Goal: Task Accomplishment & Management: Use online tool/utility

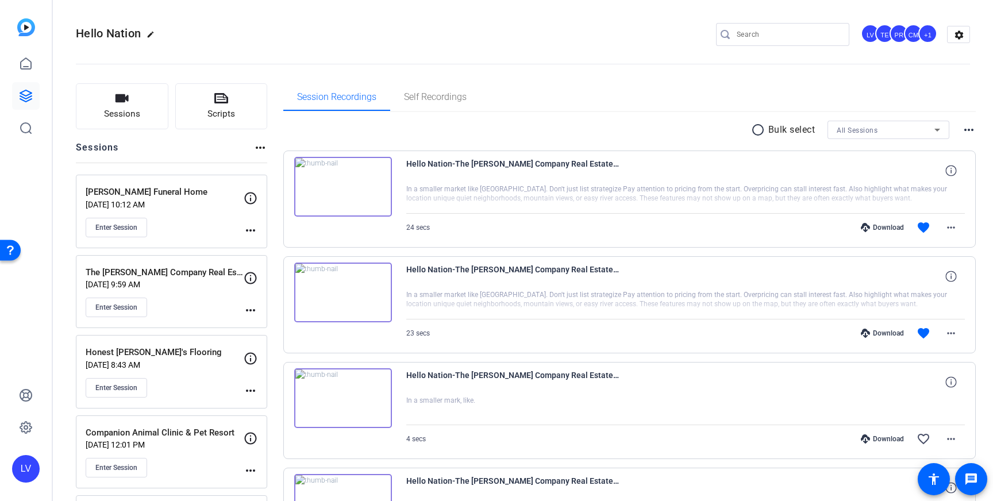
scroll to position [91, 0]
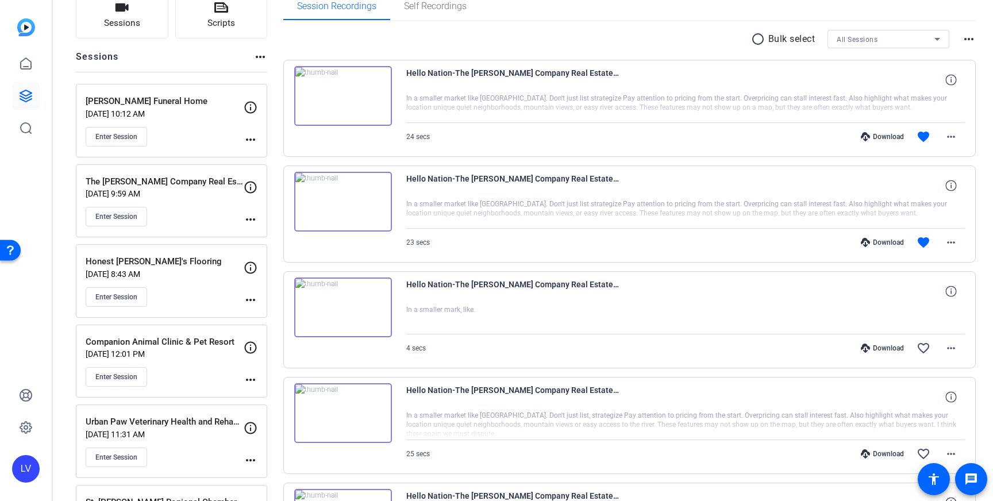
click at [205, 132] on div "Enter Session" at bounding box center [165, 137] width 158 height 20
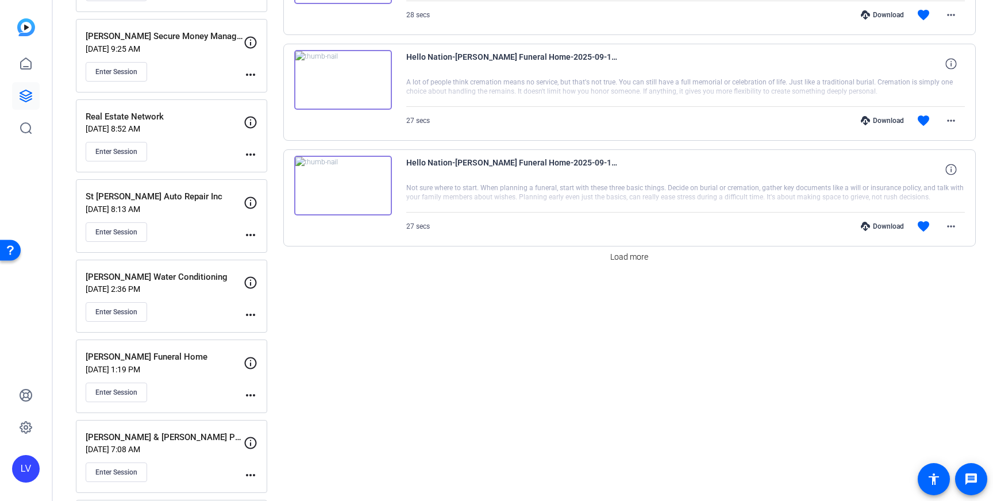
scroll to position [929, 0]
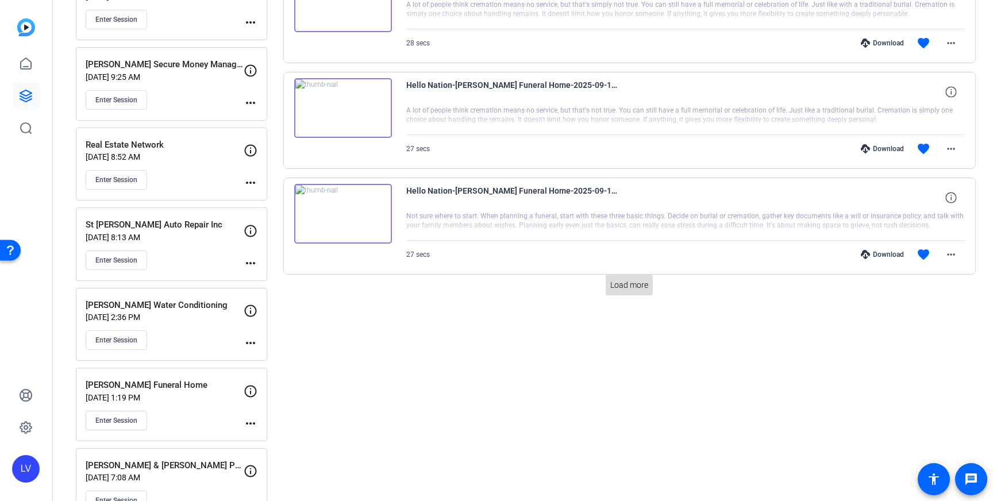
click at [622, 284] on span "Load more" at bounding box center [629, 285] width 38 height 12
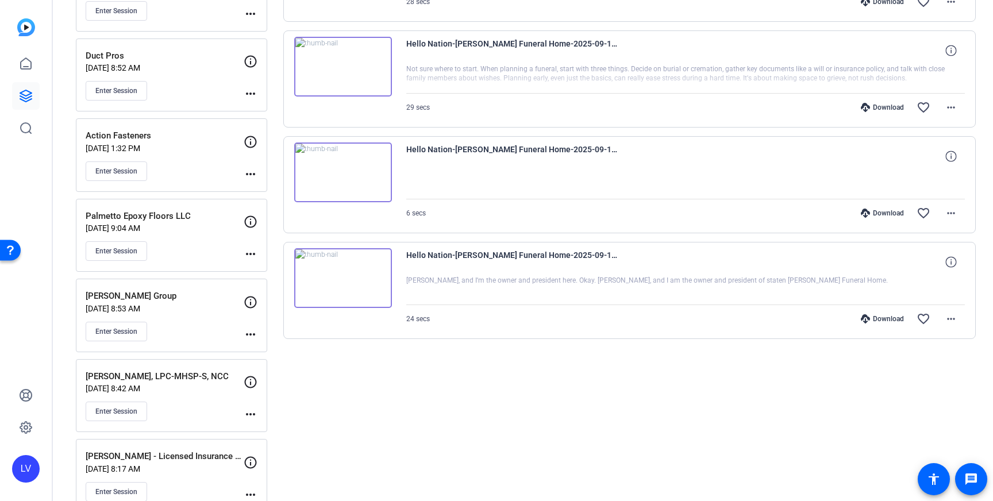
scroll to position [1546, 0]
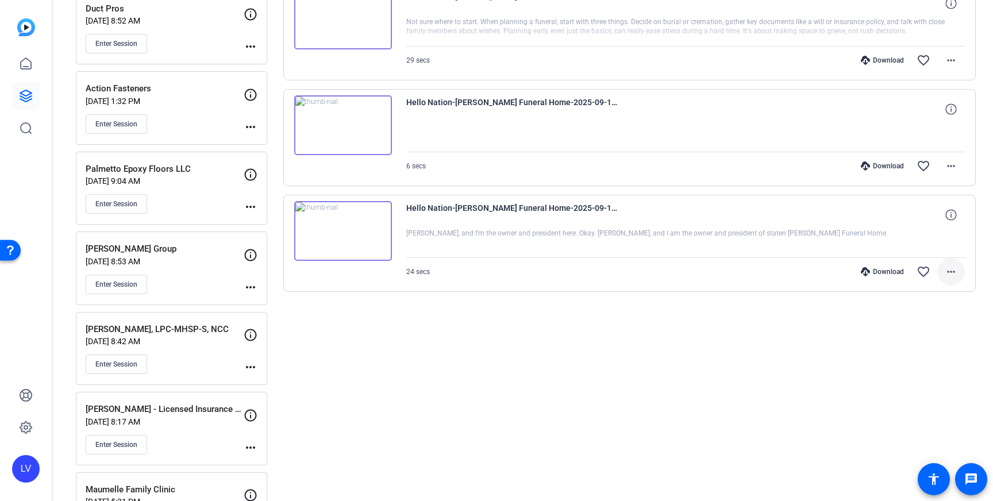
click at [958, 274] on span at bounding box center [951, 272] width 28 height 28
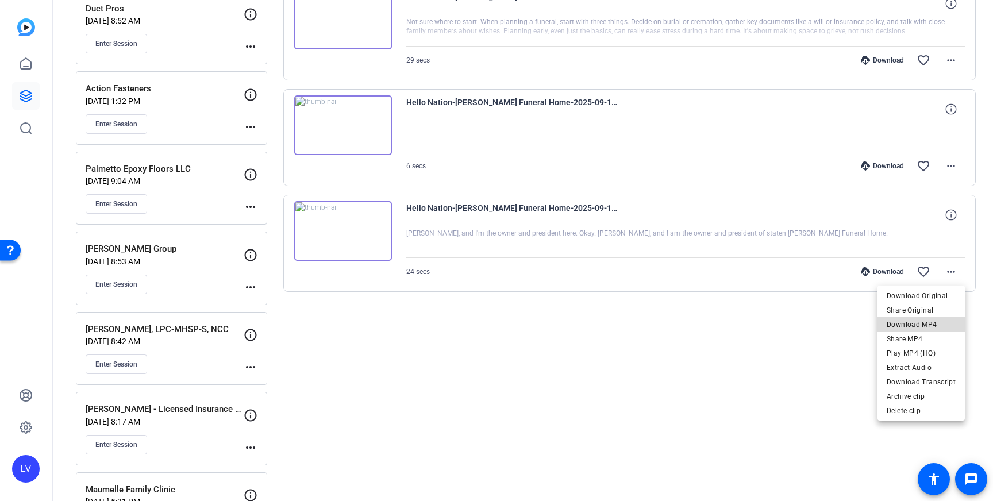
click at [935, 324] on span "Download MP4" at bounding box center [920, 325] width 69 height 14
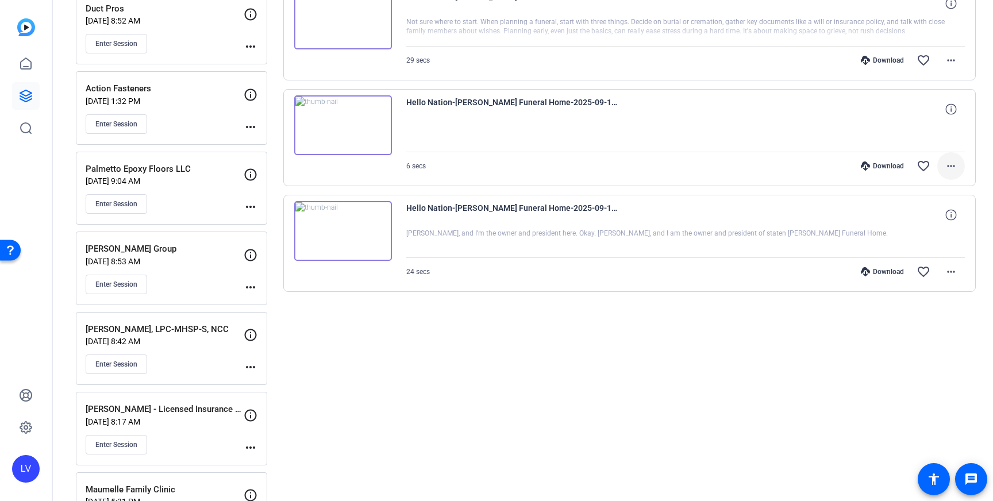
click at [954, 169] on mat-icon "more_horiz" at bounding box center [951, 166] width 14 height 14
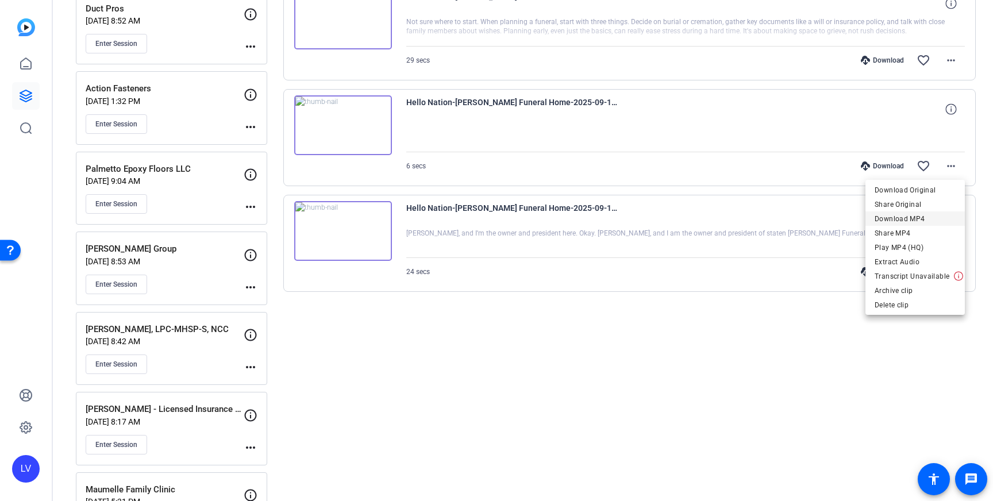
click at [924, 219] on span "Download MP4" at bounding box center [914, 219] width 81 height 14
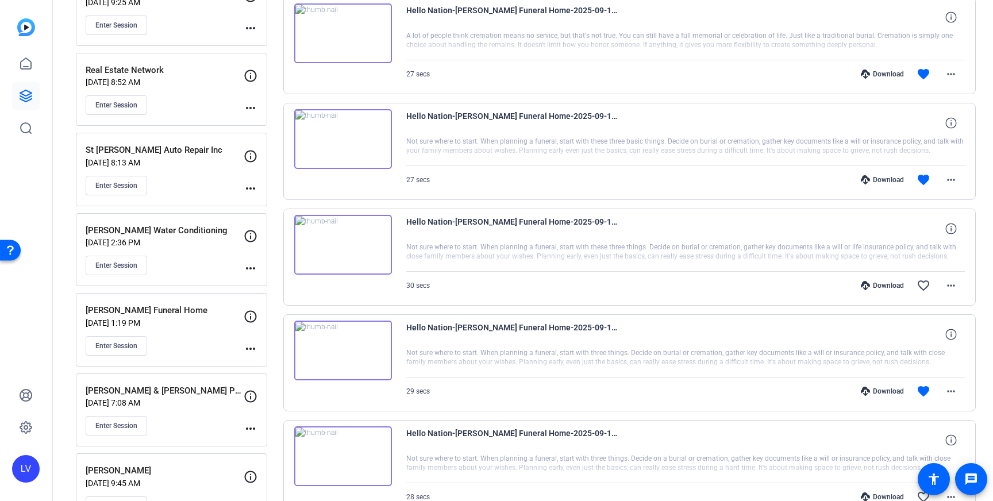
scroll to position [1003, 0]
click at [948, 393] on mat-icon "more_horiz" at bounding box center [951, 392] width 14 height 14
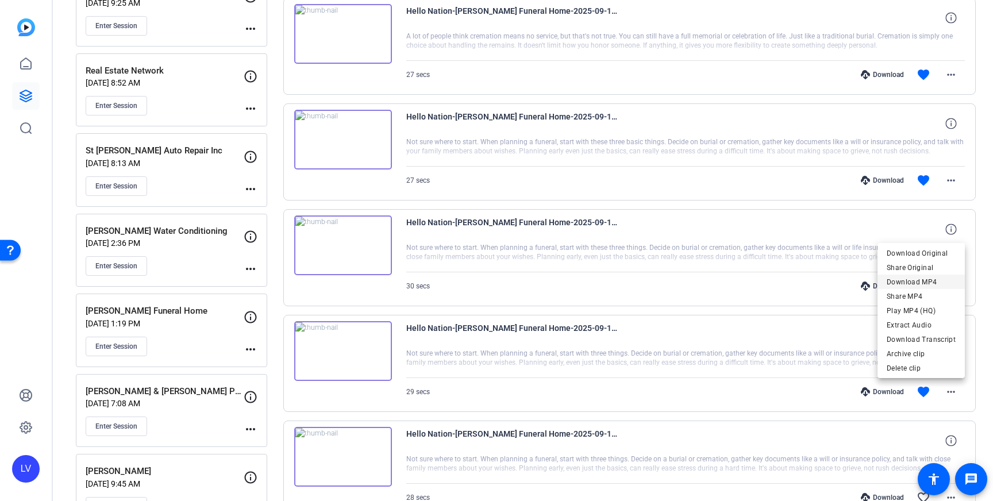
click at [927, 287] on span "Download MP4" at bounding box center [920, 282] width 69 height 14
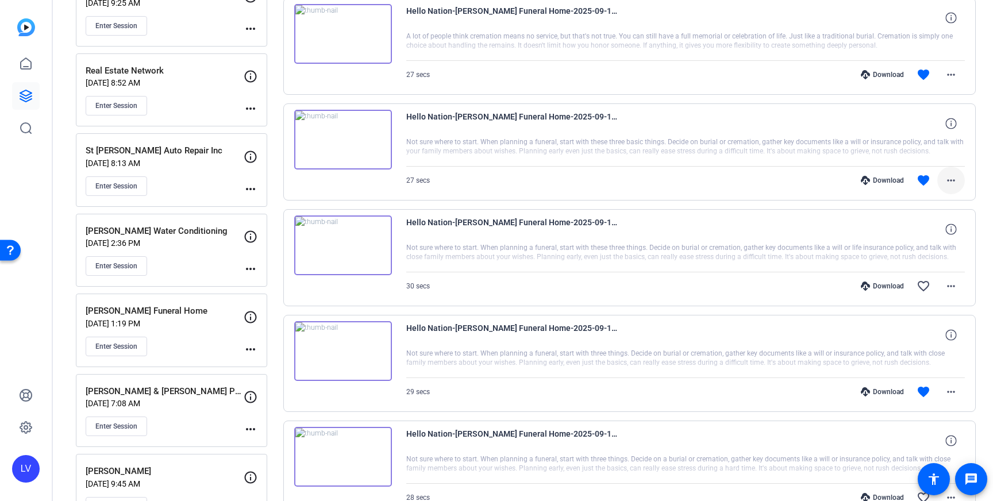
click at [946, 175] on mat-icon "more_horiz" at bounding box center [951, 180] width 14 height 14
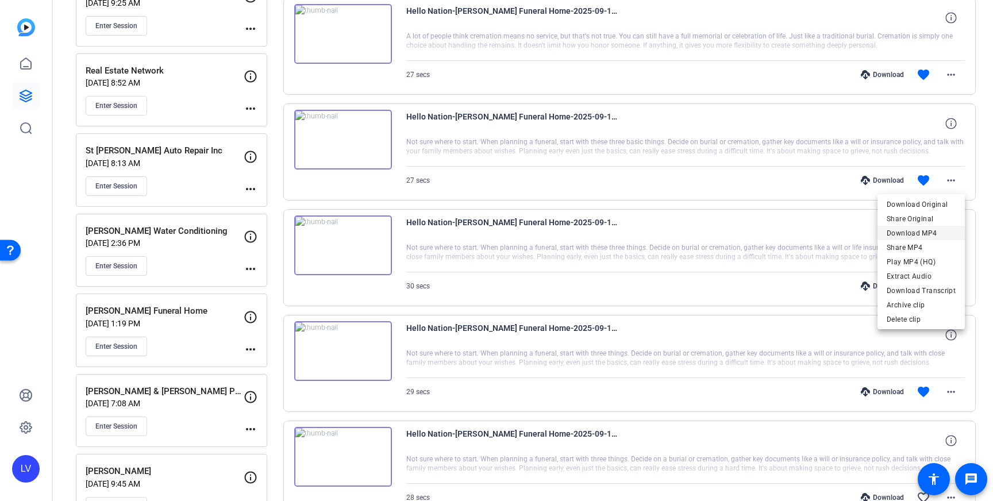
click at [935, 228] on span "Download MP4" at bounding box center [920, 233] width 69 height 14
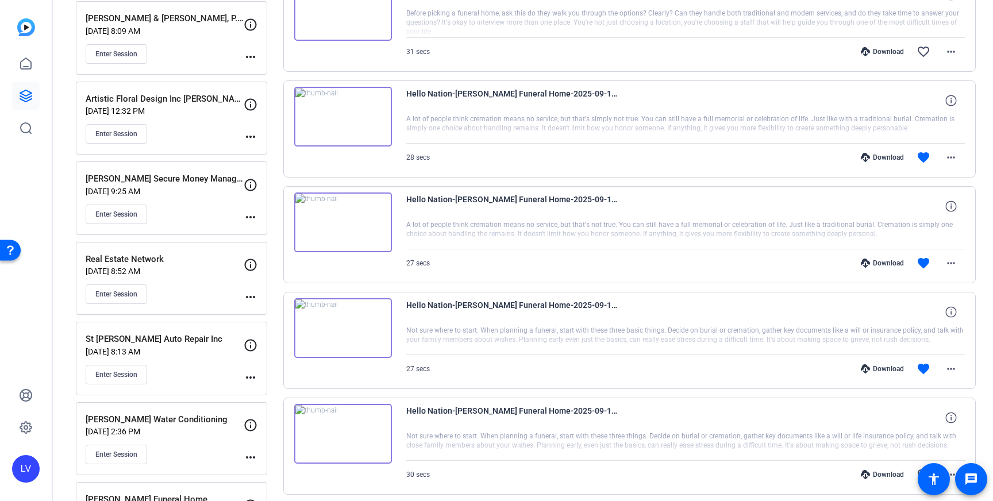
scroll to position [805, 0]
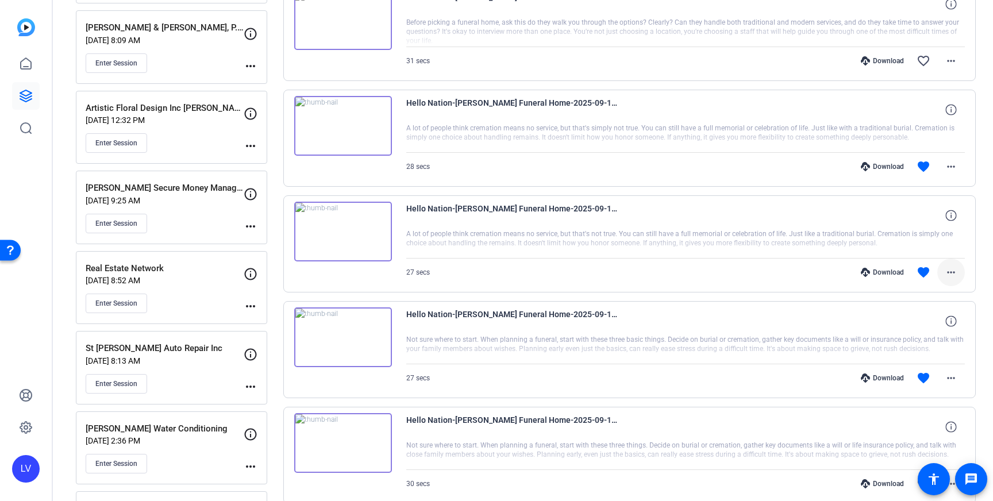
click at [952, 273] on mat-icon "more_horiz" at bounding box center [951, 272] width 14 height 14
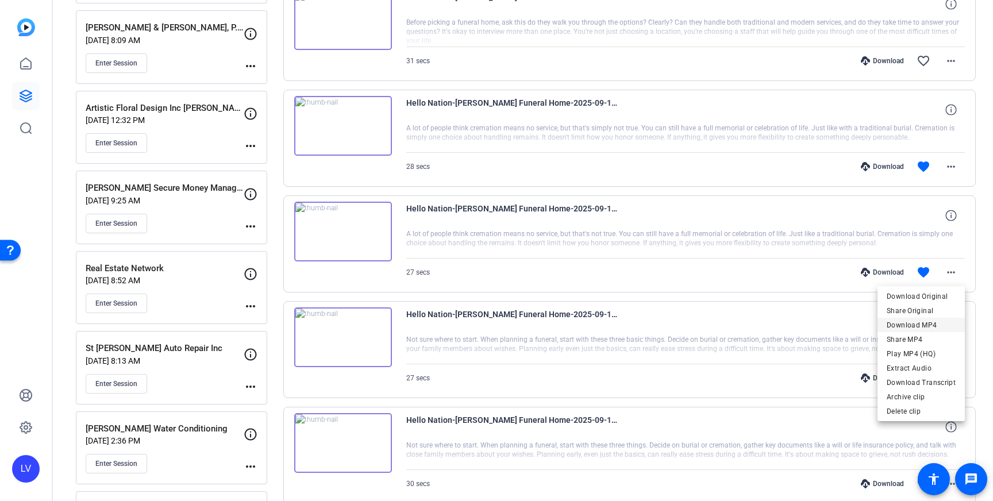
click at [930, 318] on span "Download MP4" at bounding box center [920, 325] width 69 height 14
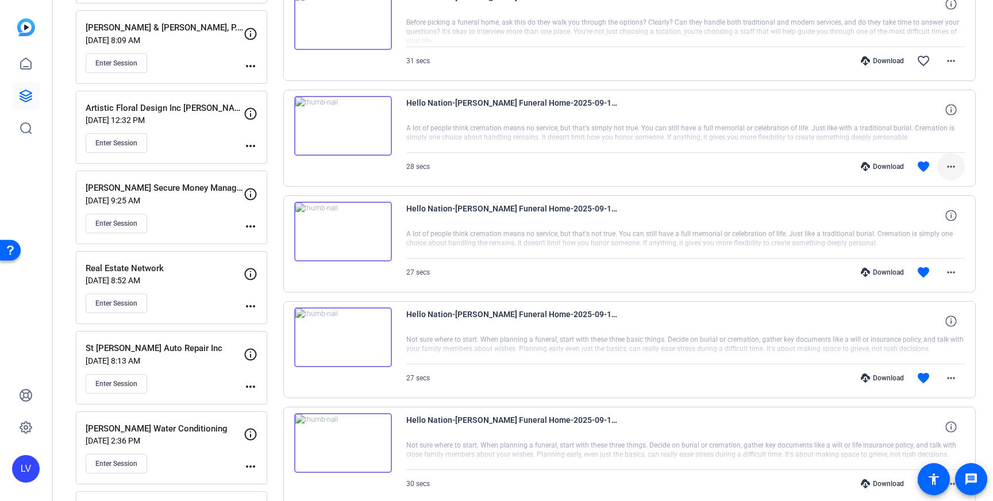
click at [947, 161] on mat-icon "more_horiz" at bounding box center [951, 167] width 14 height 14
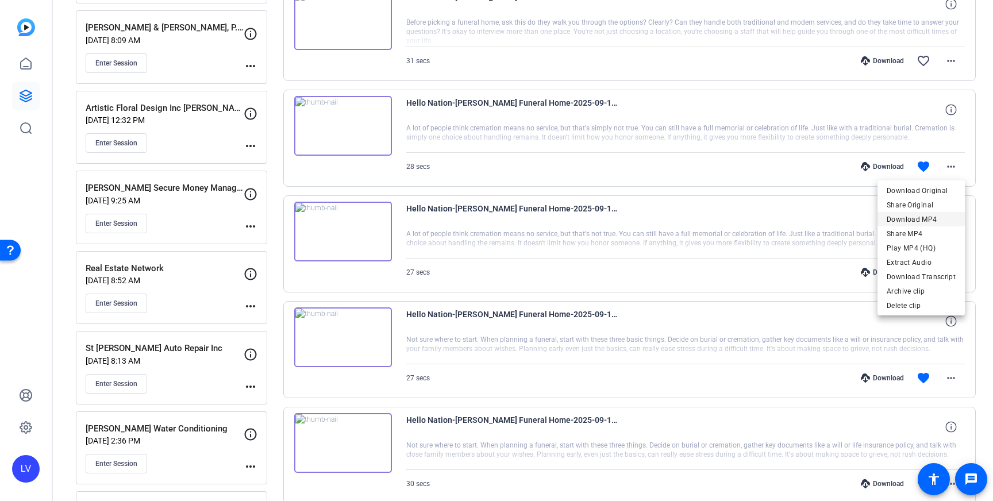
click at [928, 218] on span "Download MP4" at bounding box center [920, 220] width 69 height 14
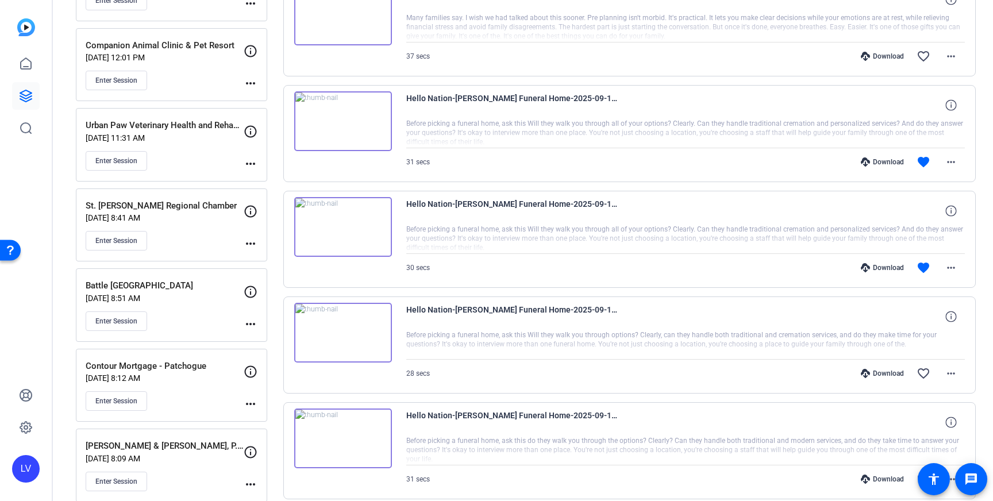
scroll to position [398, 0]
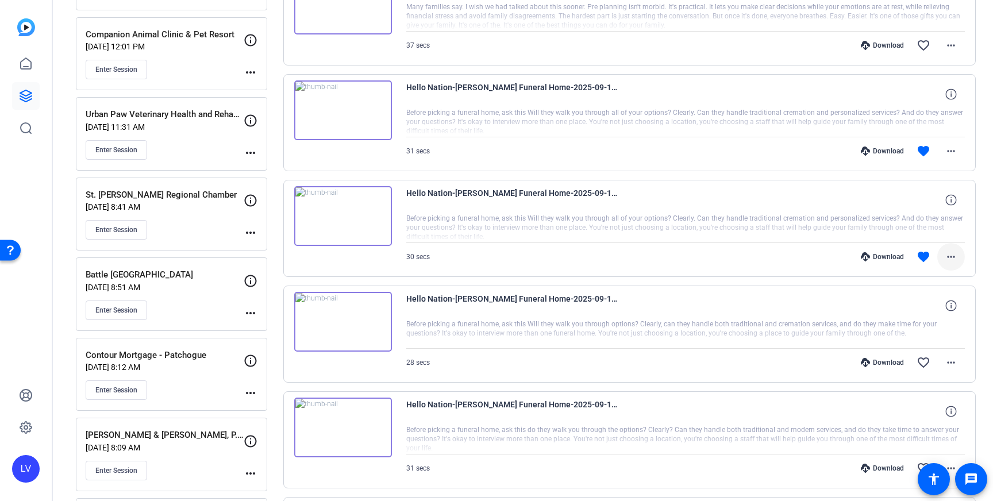
click at [950, 258] on mat-icon "more_horiz" at bounding box center [951, 257] width 14 height 14
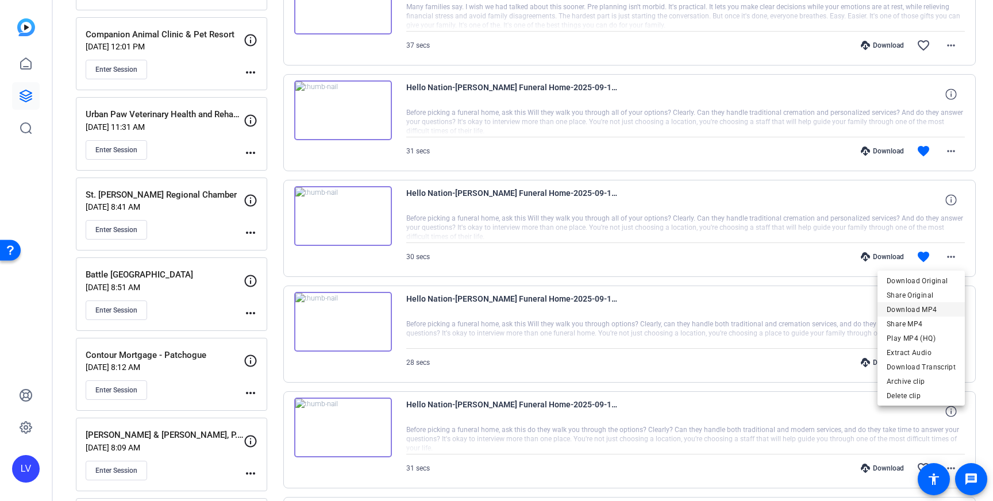
click at [912, 308] on span "Download MP4" at bounding box center [920, 310] width 69 height 14
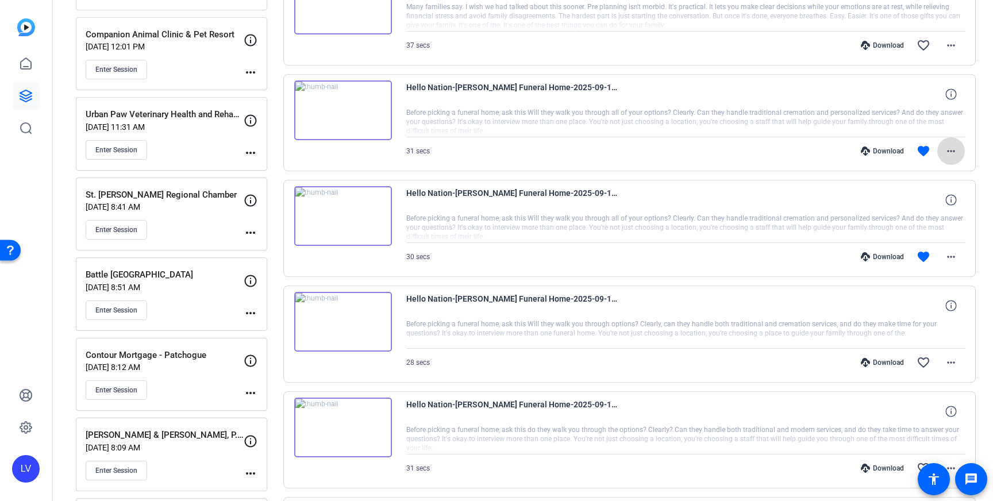
click at [955, 155] on mat-icon "more_horiz" at bounding box center [951, 151] width 14 height 14
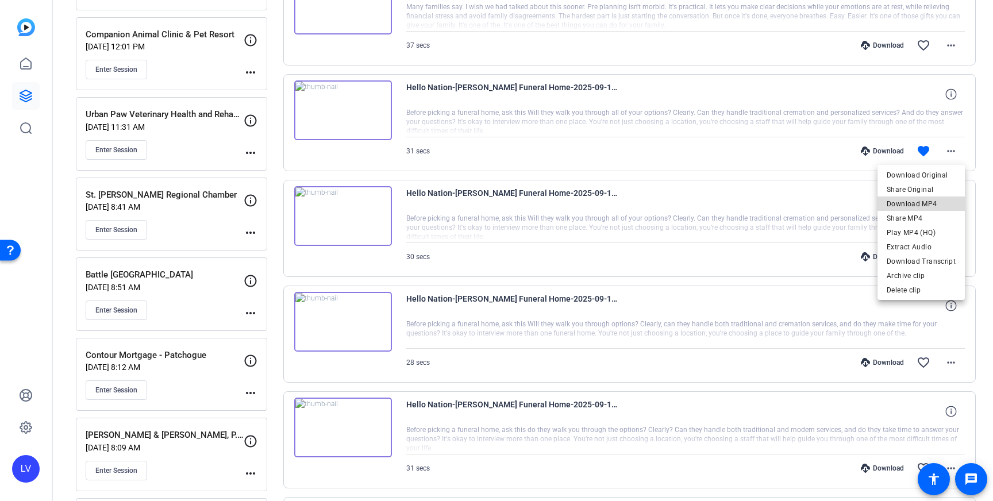
click at [929, 202] on span "Download MP4" at bounding box center [920, 204] width 69 height 14
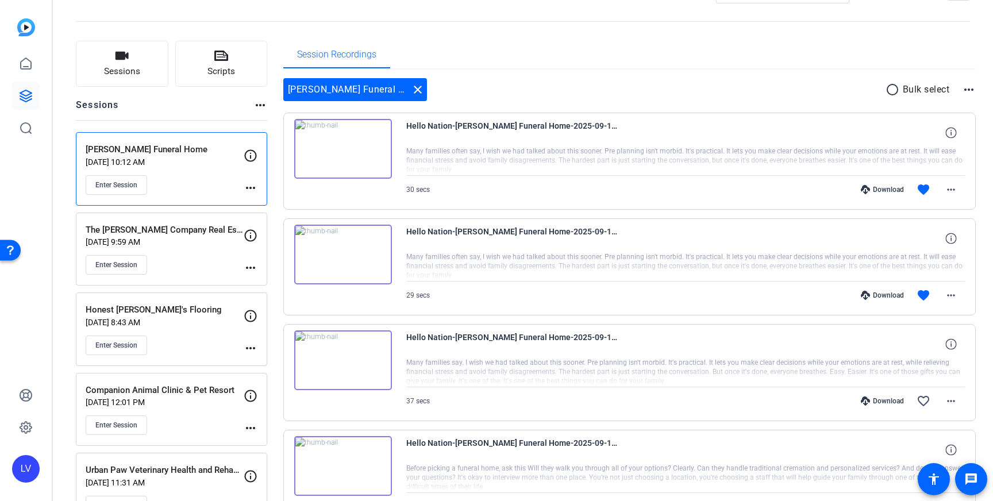
scroll to position [43, 0]
click at [957, 297] on mat-icon "more_horiz" at bounding box center [951, 295] width 14 height 14
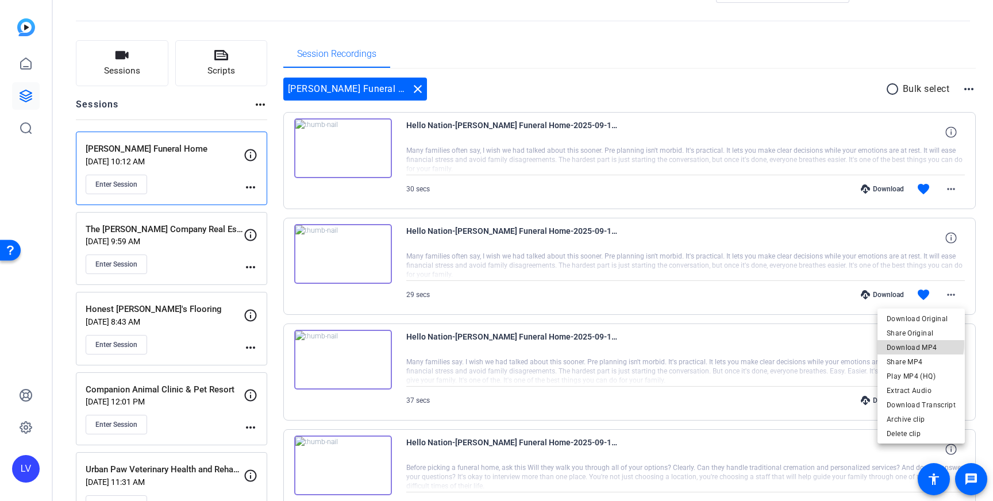
click at [920, 344] on span "Download MP4" at bounding box center [920, 348] width 69 height 14
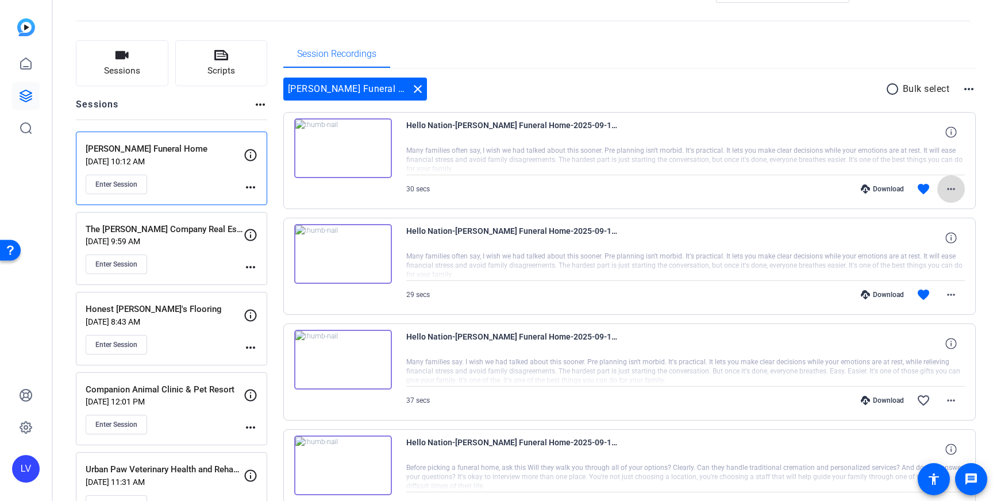
click at [950, 180] on span at bounding box center [951, 189] width 28 height 28
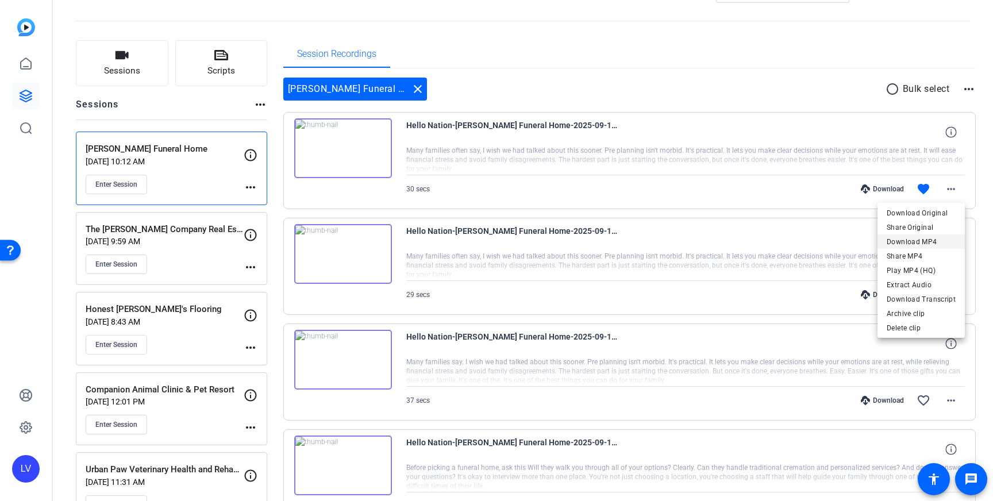
click at [923, 235] on span "Download MP4" at bounding box center [920, 242] width 69 height 14
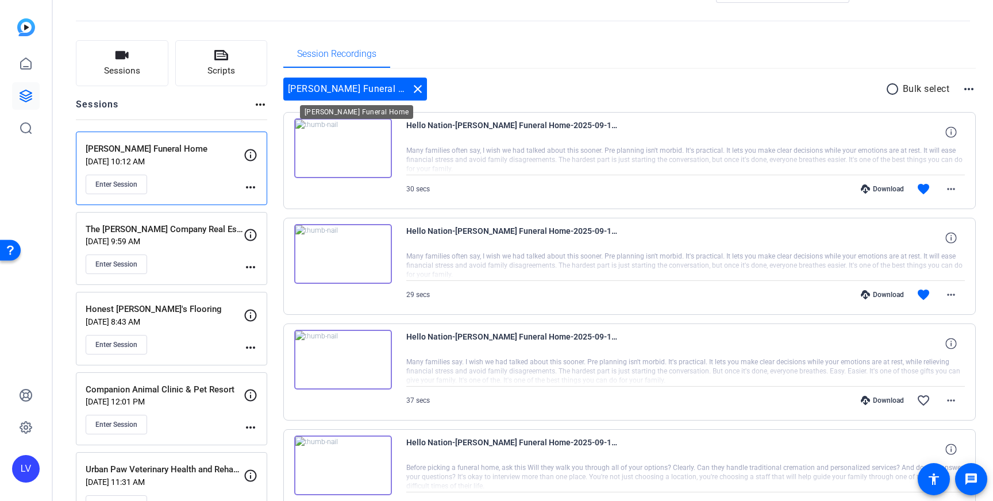
click at [415, 90] on mat-icon "close" at bounding box center [418, 89] width 14 height 14
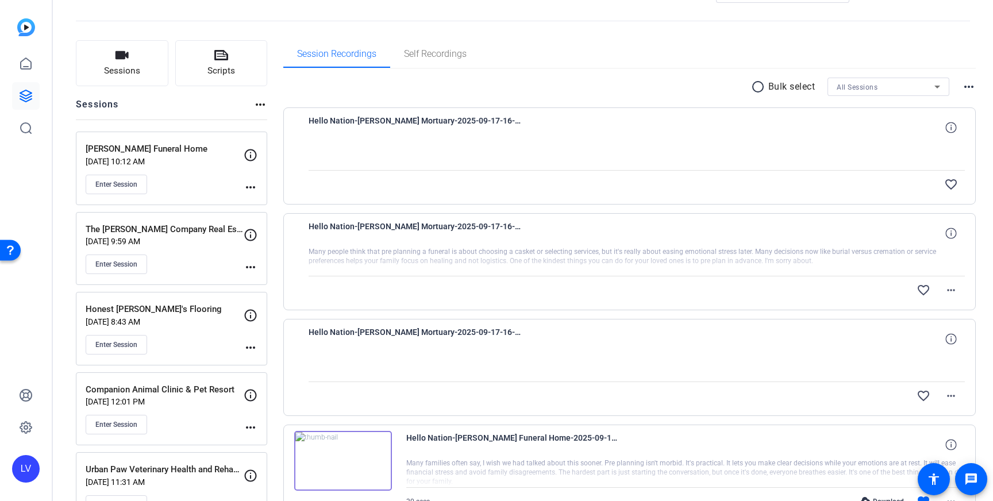
scroll to position [0, 0]
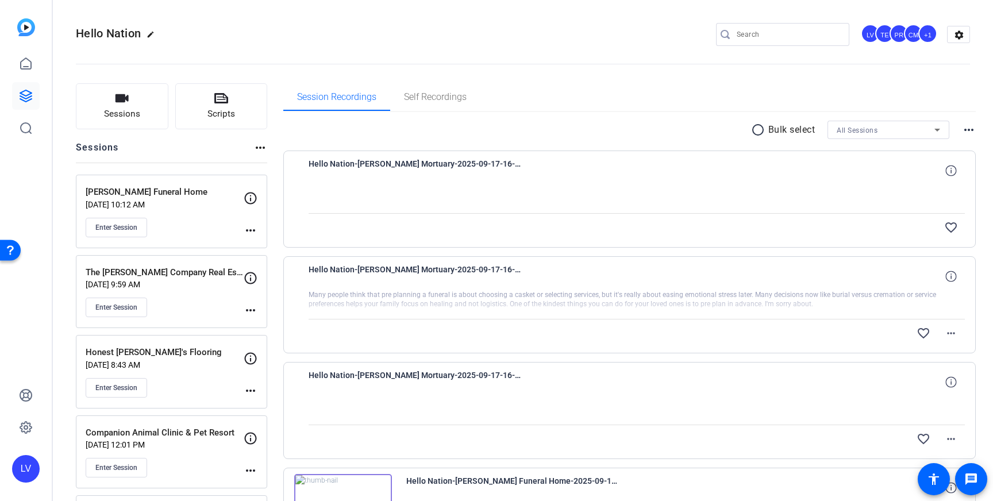
click at [754, 36] on input "Search" at bounding box center [787, 35] width 103 height 14
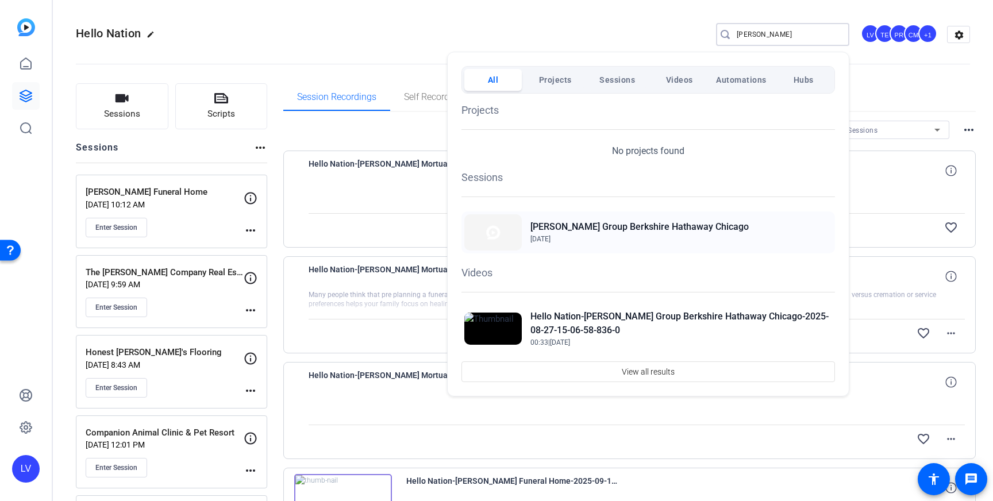
type input "pagels"
click at [580, 236] on span "[DATE]" at bounding box center [639, 239] width 218 height 10
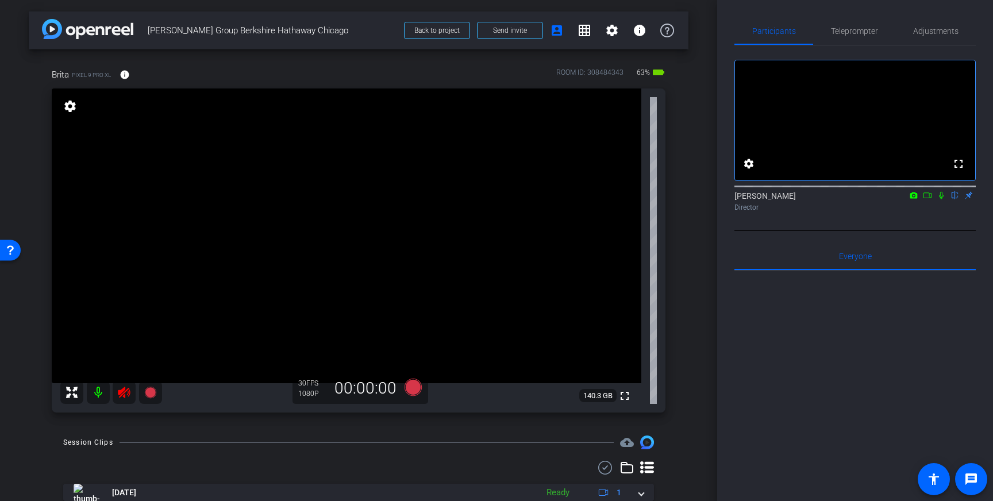
click at [121, 397] on icon at bounding box center [124, 392] width 14 height 14
click at [950, 36] on span "Adjustments" at bounding box center [935, 31] width 45 height 28
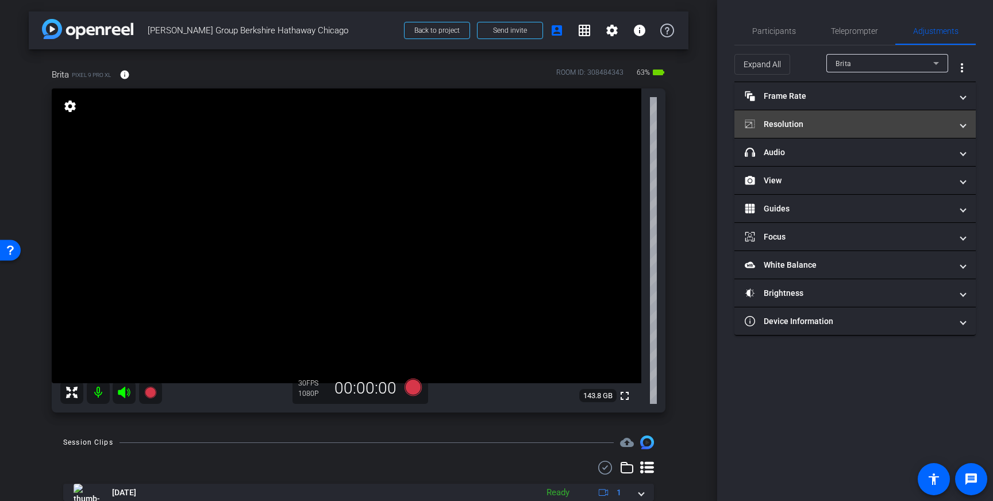
click at [909, 125] on mat-panel-title "Resolution" at bounding box center [847, 124] width 207 height 12
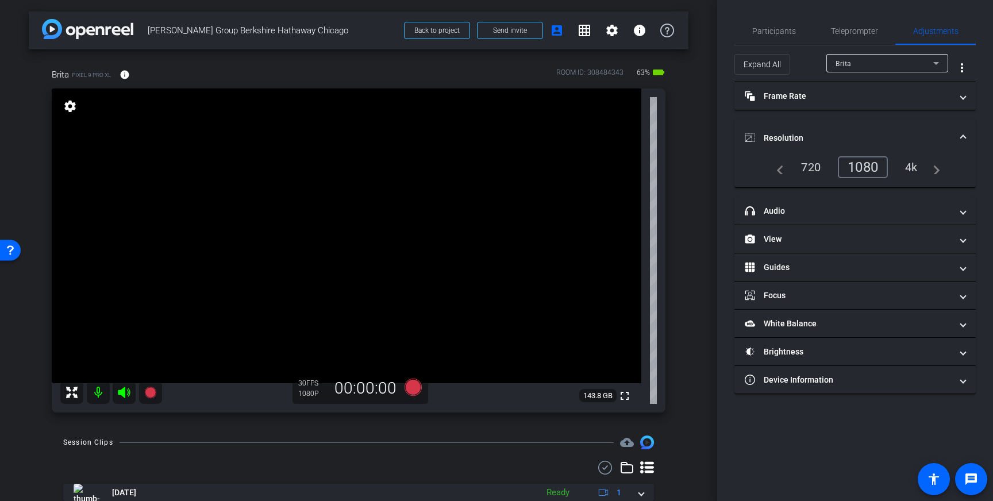
click at [951, 144] on span "Resolution" at bounding box center [852, 138] width 216 height 12
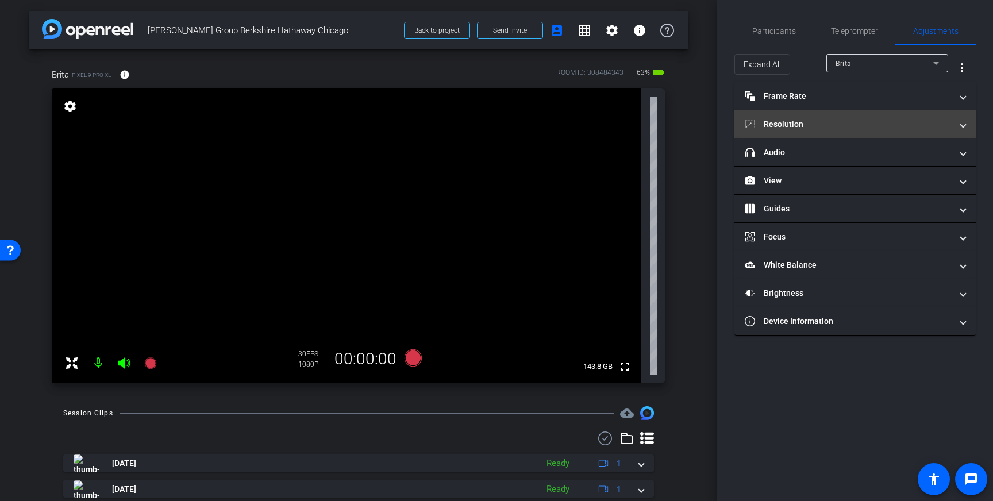
click at [929, 121] on mat-panel-title "Resolution" at bounding box center [847, 124] width 207 height 12
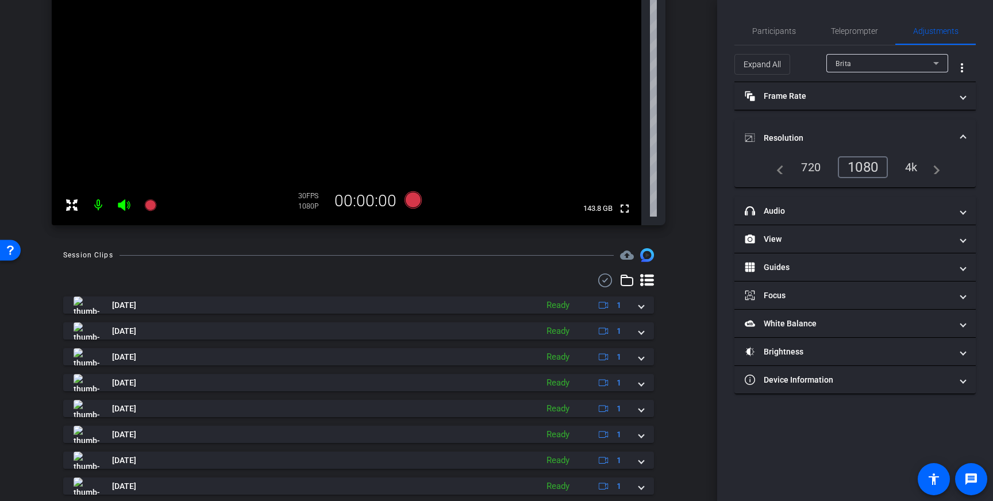
scroll to position [244, 0]
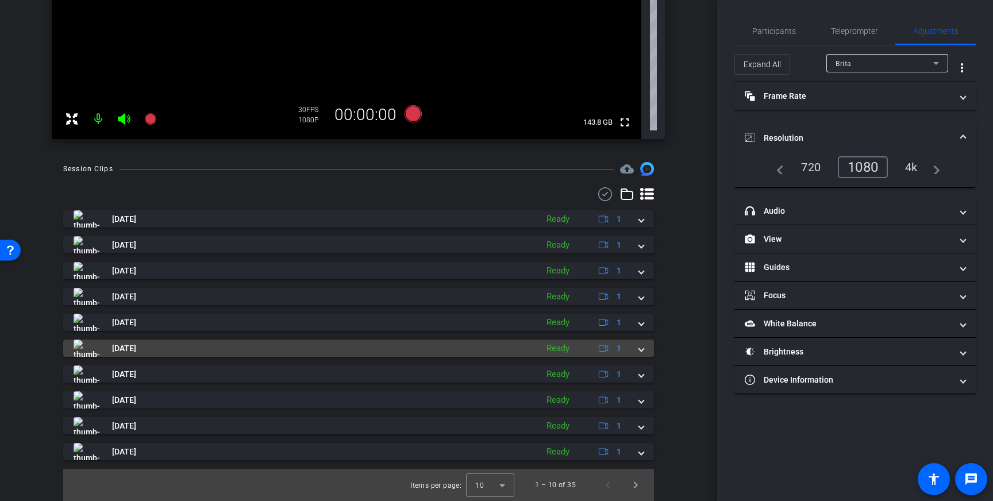
click at [87, 344] on img at bounding box center [87, 347] width 26 height 17
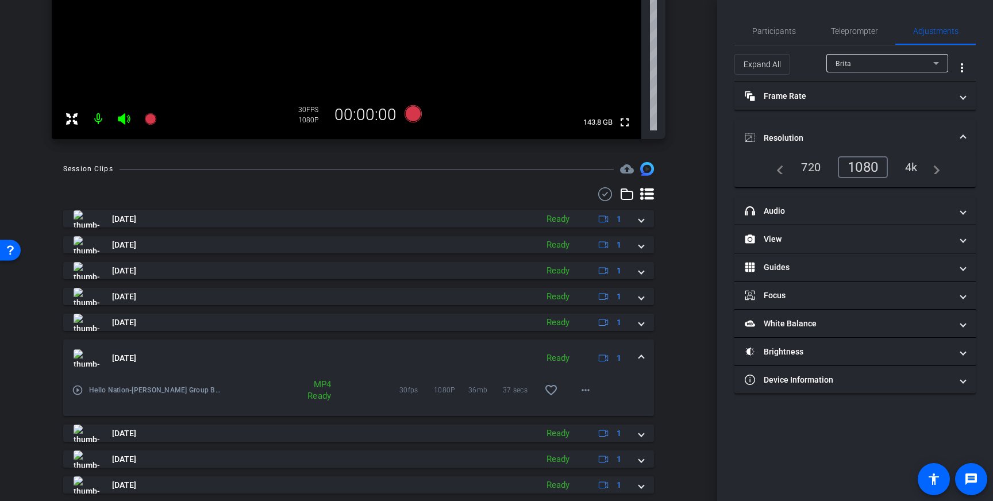
click at [79, 384] on mat-icon "play_circle_outline" at bounding box center [77, 389] width 11 height 11
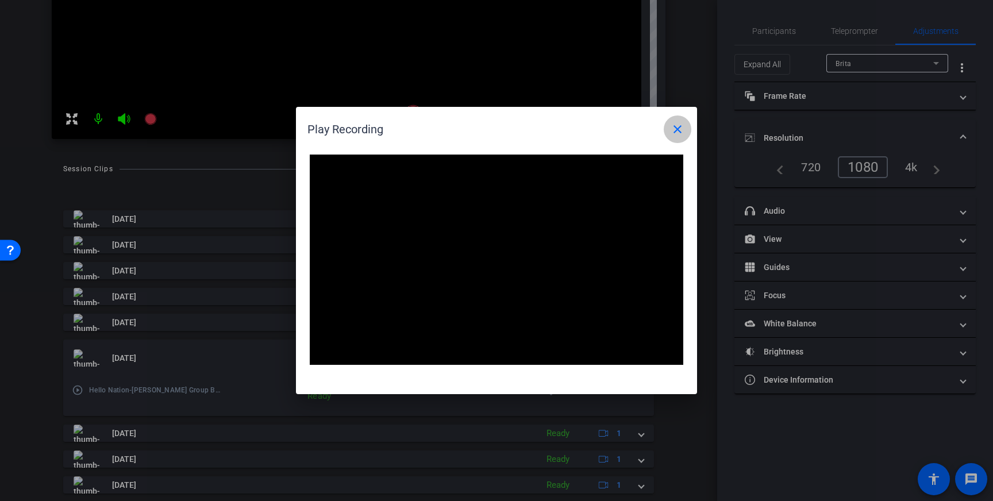
click at [678, 135] on mat-icon "close" at bounding box center [677, 129] width 14 height 14
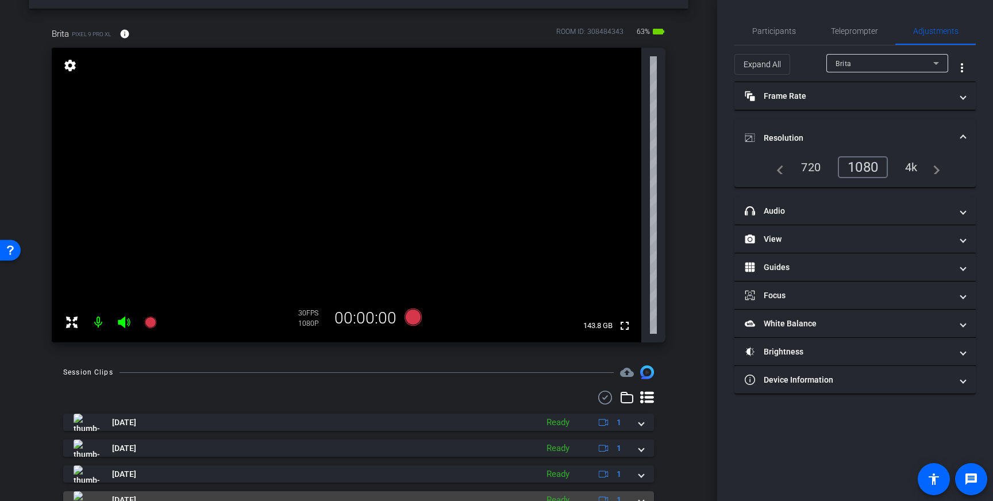
scroll to position [40, 0]
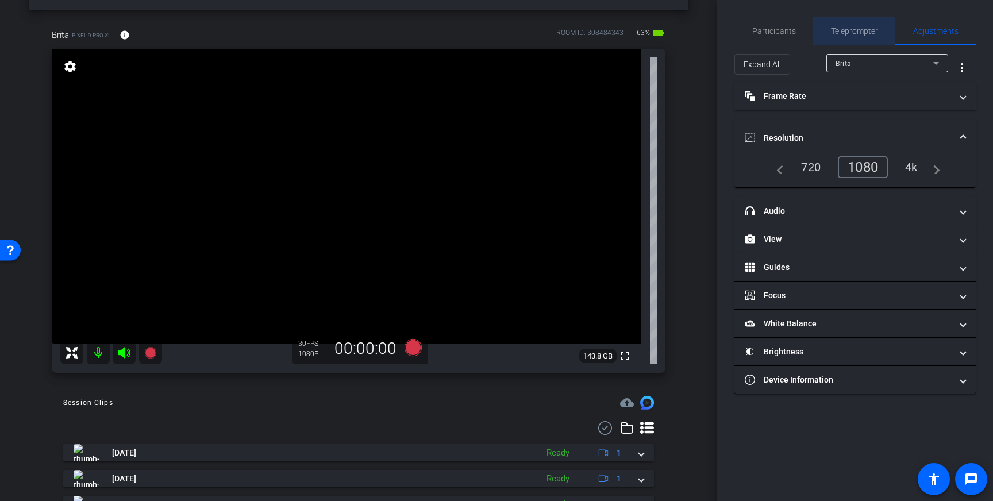
click at [856, 35] on span "Teleprompter" at bounding box center [854, 31] width 47 height 8
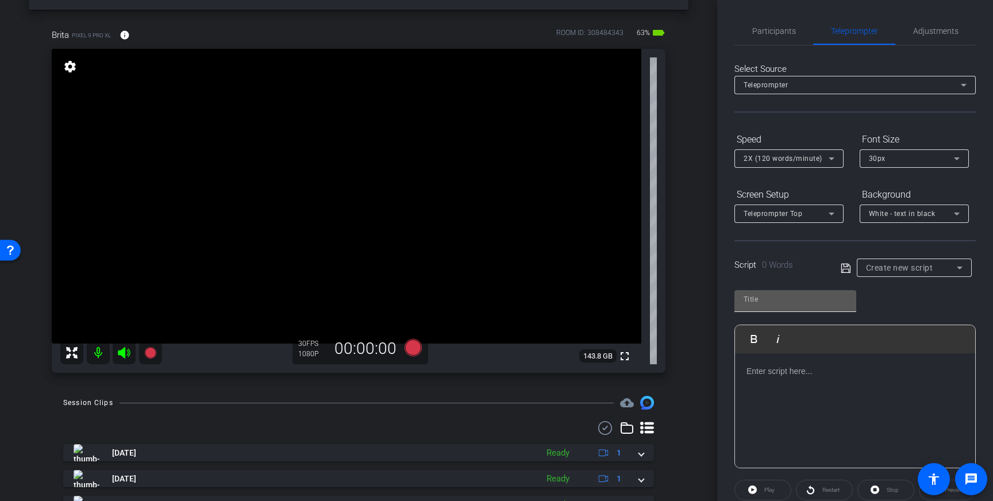
click at [802, 307] on div at bounding box center [794, 299] width 103 height 18
type input "[PERSON_NAME]"
click at [874, 366] on p at bounding box center [854, 371] width 217 height 13
drag, startPoint x: 802, startPoint y: 390, endPoint x: 732, endPoint y: 373, distance: 71.5
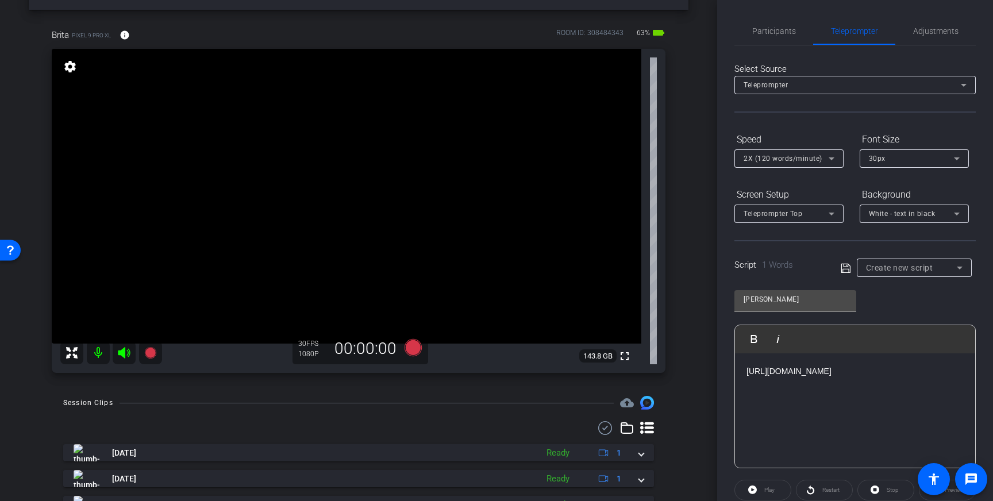
click at [732, 373] on div "Participants Teleprompter Adjustments settings [PERSON_NAME] flip Director Ever…" at bounding box center [855, 250] width 276 height 501
click at [762, 375] on p at bounding box center [854, 371] width 217 height 13
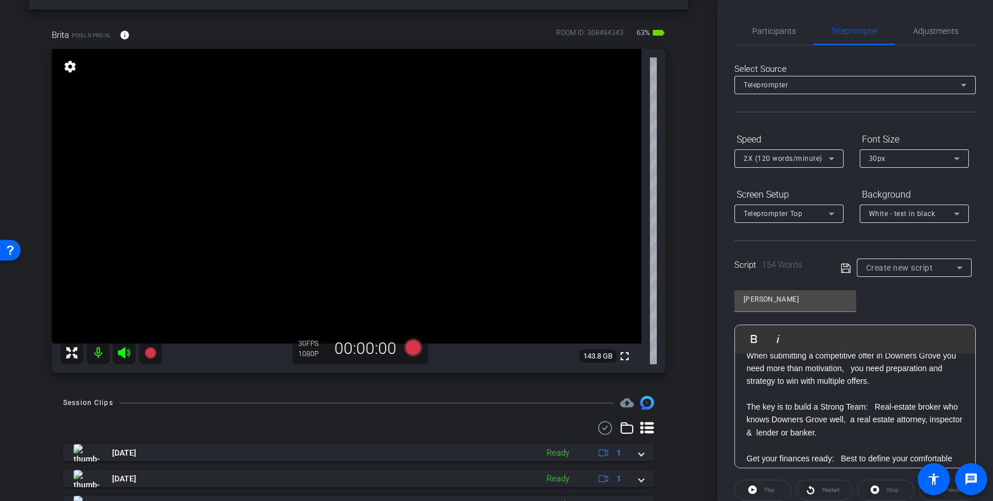
scroll to position [0, 0]
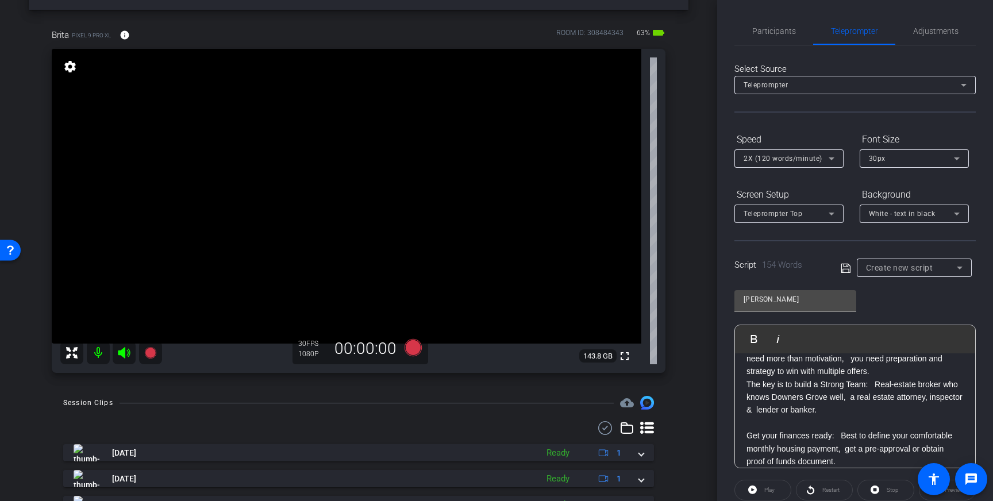
scroll to position [34, 0]
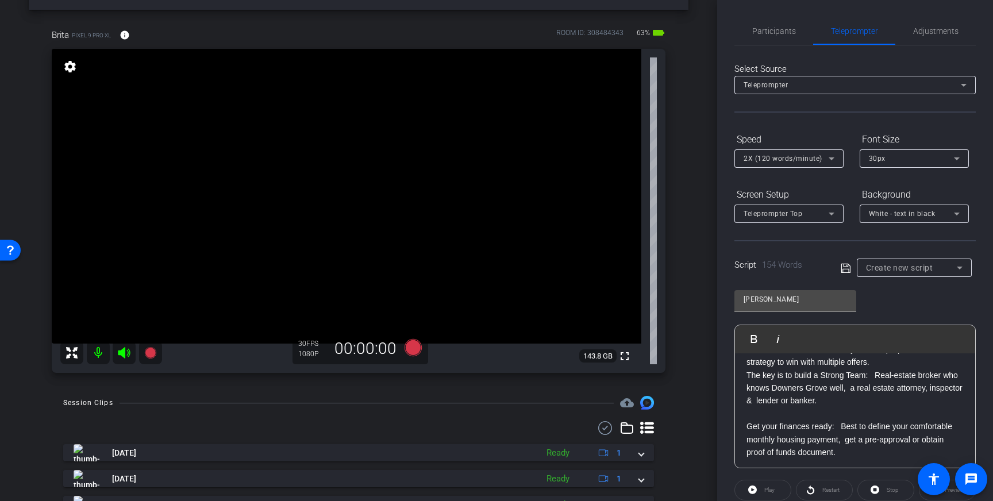
click at [748, 416] on p at bounding box center [854, 413] width 217 height 13
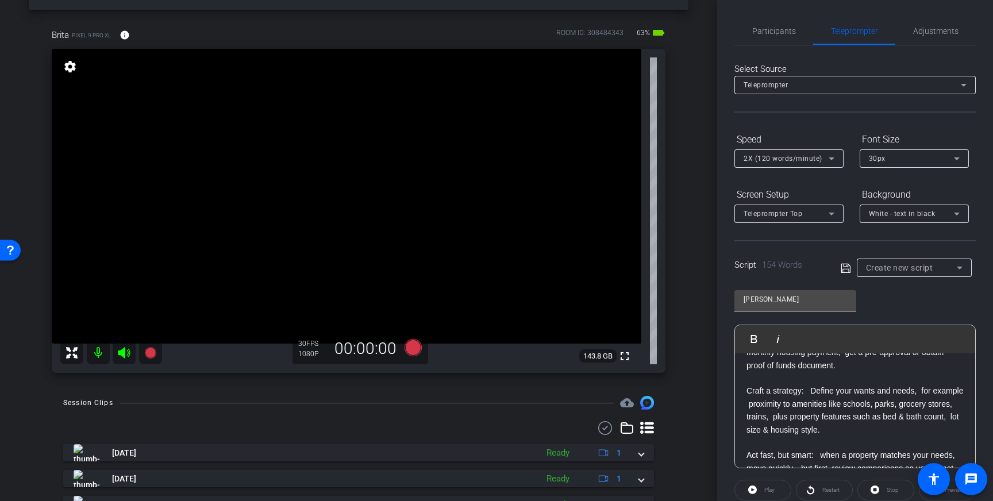
scroll to position [113, 0]
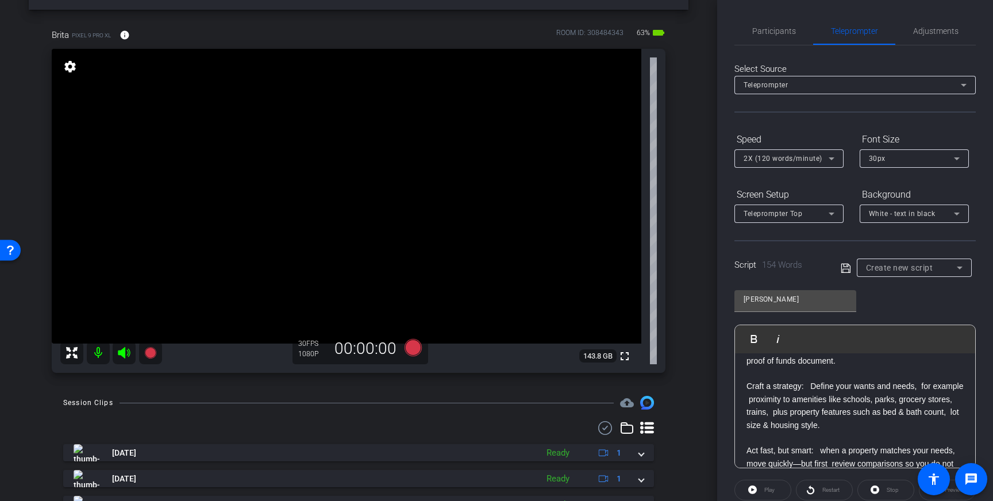
click at [748, 375] on p at bounding box center [854, 373] width 217 height 13
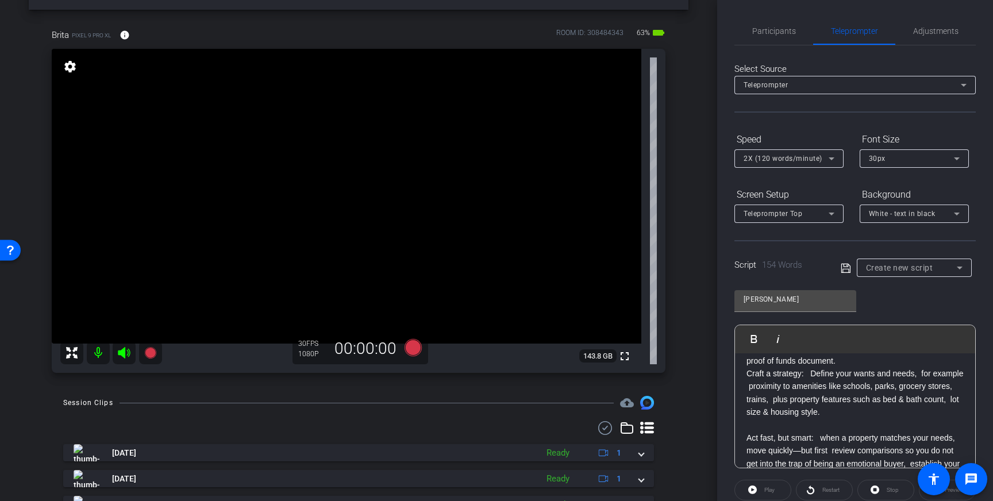
click at [746, 431] on div "When submitting a competitive offer in Downers Grove you need more than motivat…" at bounding box center [855, 386] width 240 height 293
click at [743, 428] on div "When submitting a competitive offer in Downers Grove you need more than motivat…" at bounding box center [855, 328] width 240 height 280
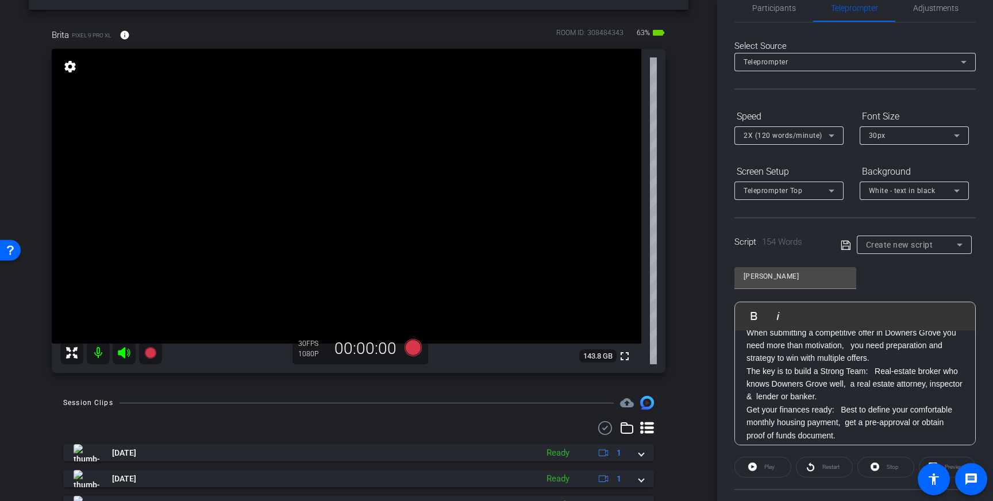
scroll to position [12, 0]
click at [819, 426] on p "Get your finances ready: Best to define your comfortable monthly housing paymen…" at bounding box center [854, 426] width 217 height 38
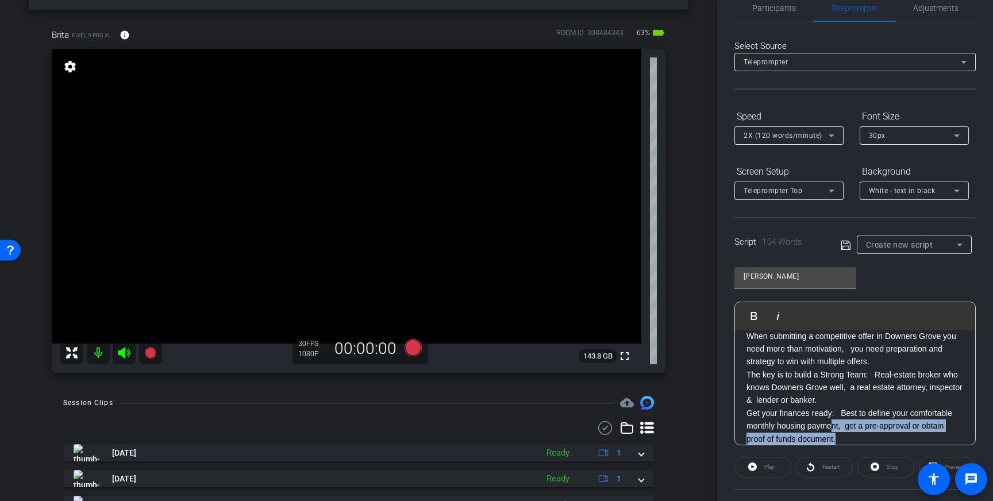
drag, startPoint x: 840, startPoint y: 434, endPoint x: 833, endPoint y: 423, distance: 13.2
click at [833, 423] on p "Get your finances ready: Best to define your comfortable monthly housing paymen…" at bounding box center [854, 426] width 217 height 38
click at [831, 371] on p "The key is to build a Strong Team: Real‑estate broker who knows Downers Grove w…" at bounding box center [854, 387] width 217 height 38
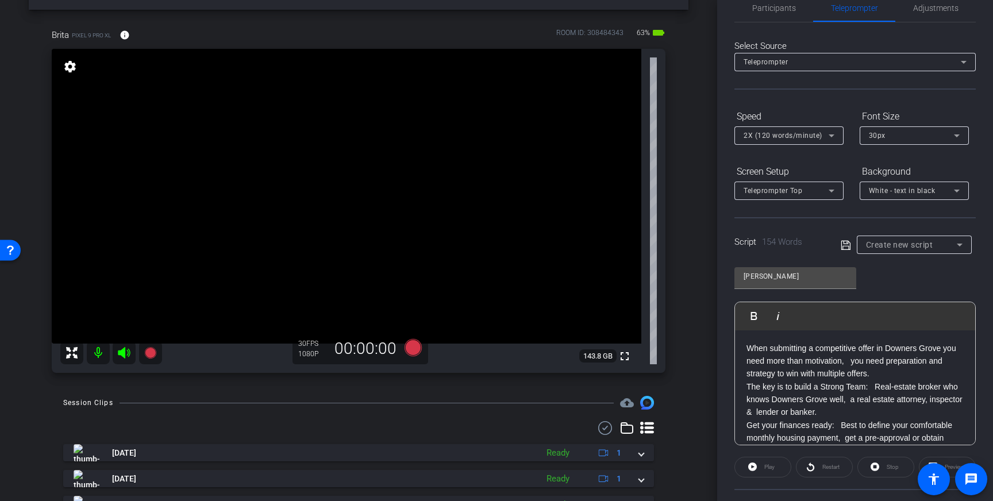
scroll to position [152, 0]
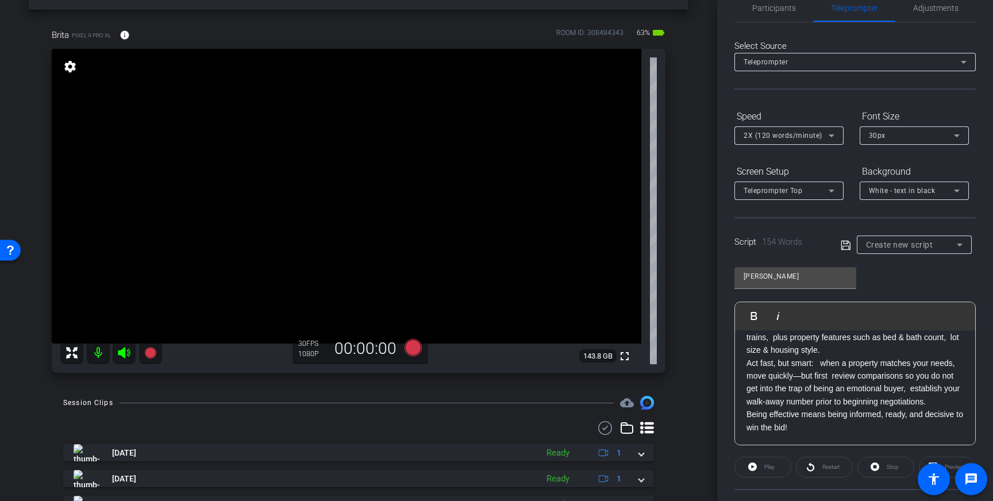
click at [816, 375] on p "Act fast, but smart: when a property matches your needs, move quickly—but first…" at bounding box center [854, 383] width 217 height 52
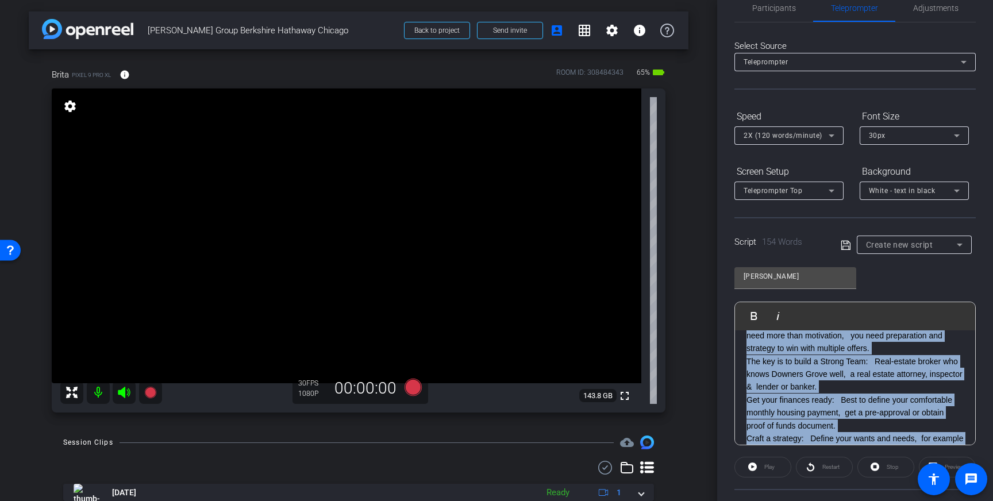
scroll to position [0, 0]
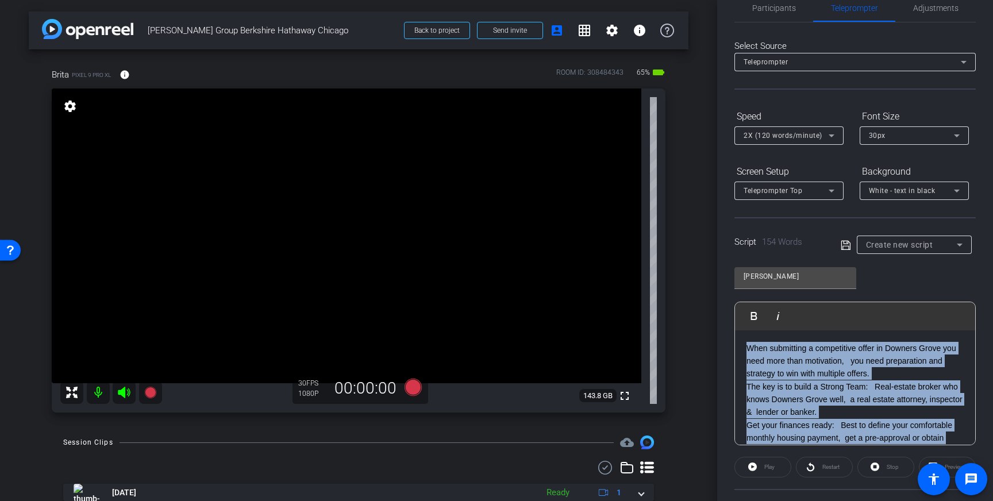
drag, startPoint x: 803, startPoint y: 430, endPoint x: 757, endPoint y: 331, distance: 109.0
click at [757, 331] on div "When submitting a competitive offer in Downers Grove you need more than motivat…" at bounding box center [855, 463] width 240 height 267
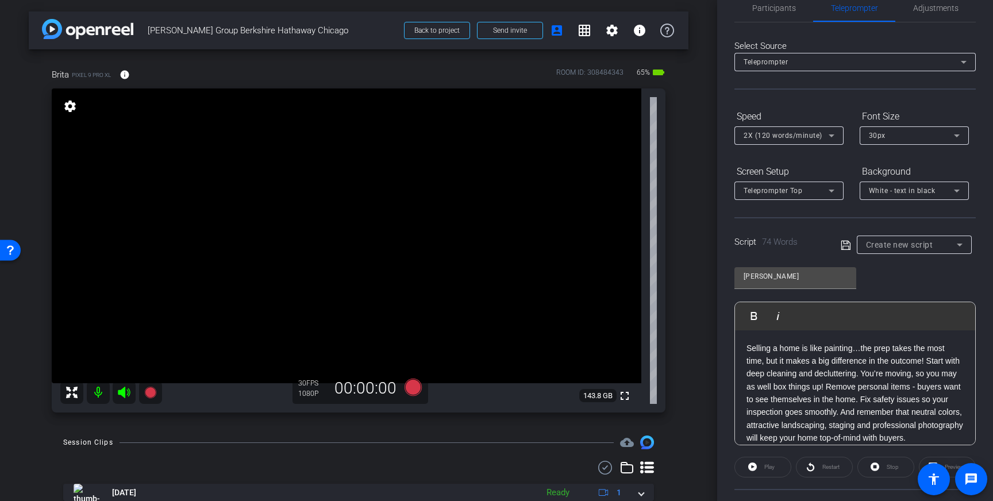
click at [846, 244] on icon at bounding box center [845, 245] width 10 height 14
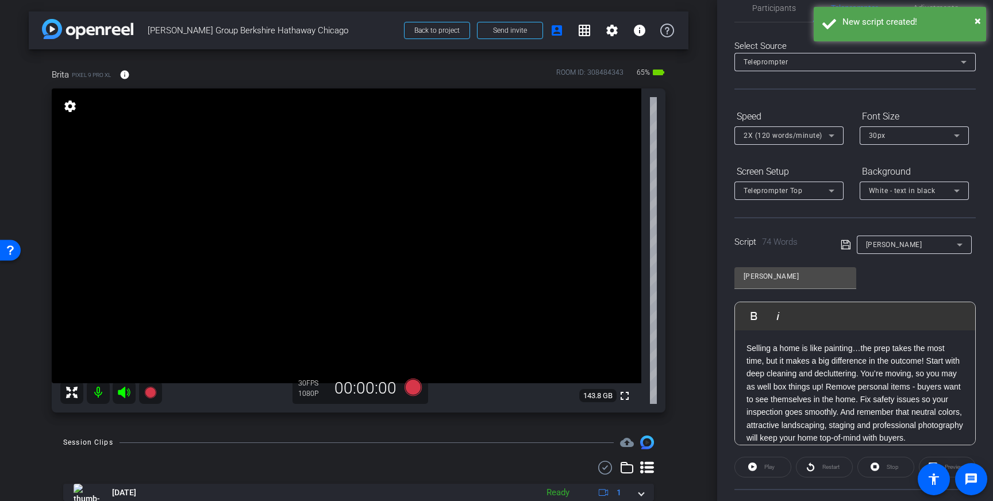
click at [842, 247] on icon at bounding box center [844, 244] width 9 height 9
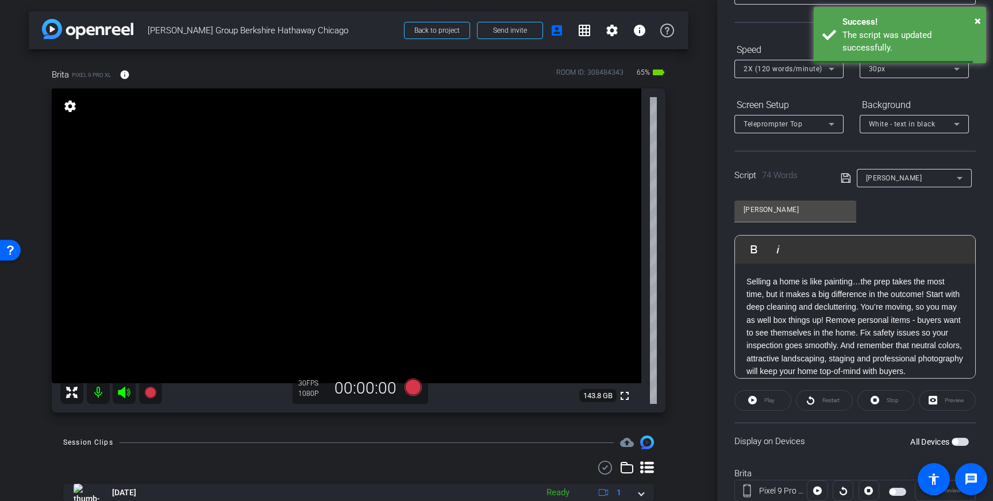
scroll to position [127, 0]
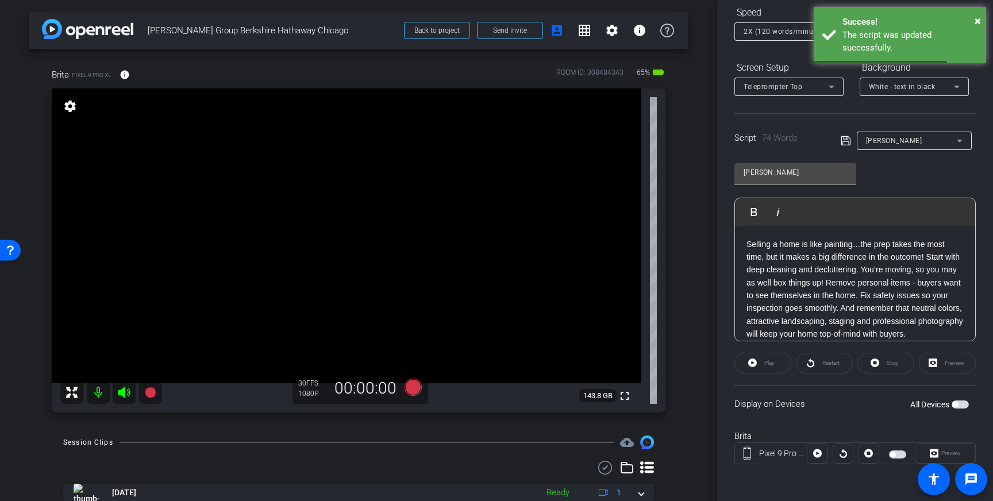
click at [954, 403] on span "button" at bounding box center [955, 405] width 6 height 6
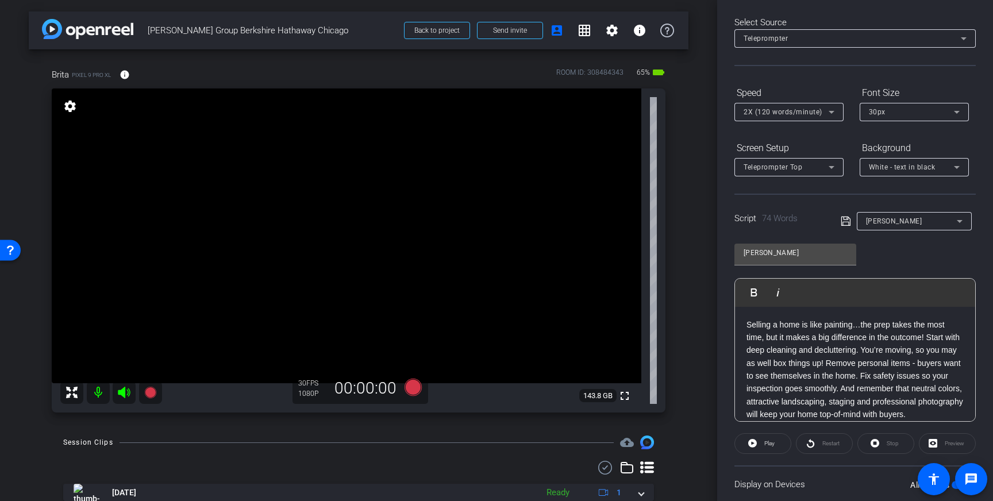
scroll to position [42, 0]
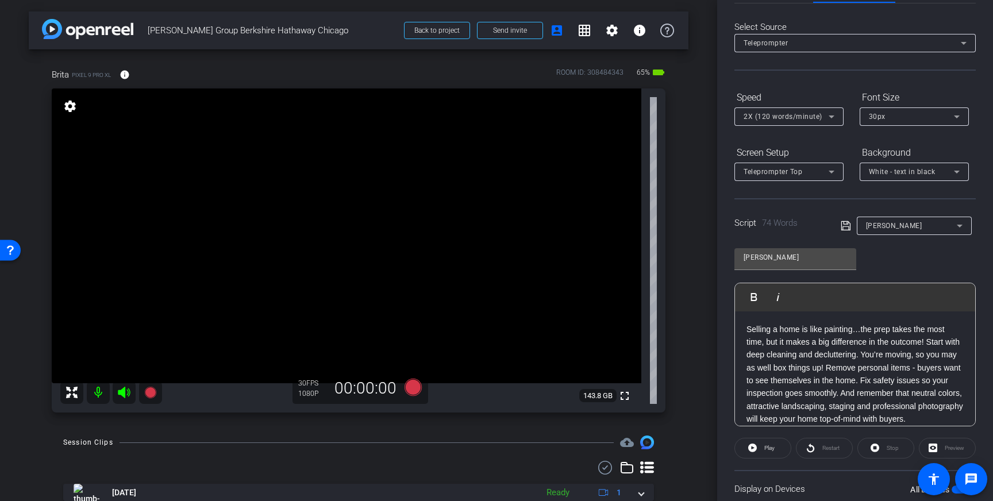
click at [928, 344] on p "Selling a home is like painting…the prep takes the most time, but it makes a bi…" at bounding box center [854, 374] width 217 height 103
click at [839, 222] on div "Script 74 Words [PERSON_NAME]" at bounding box center [854, 216] width 241 height 37
click at [845, 226] on icon at bounding box center [845, 226] width 10 height 14
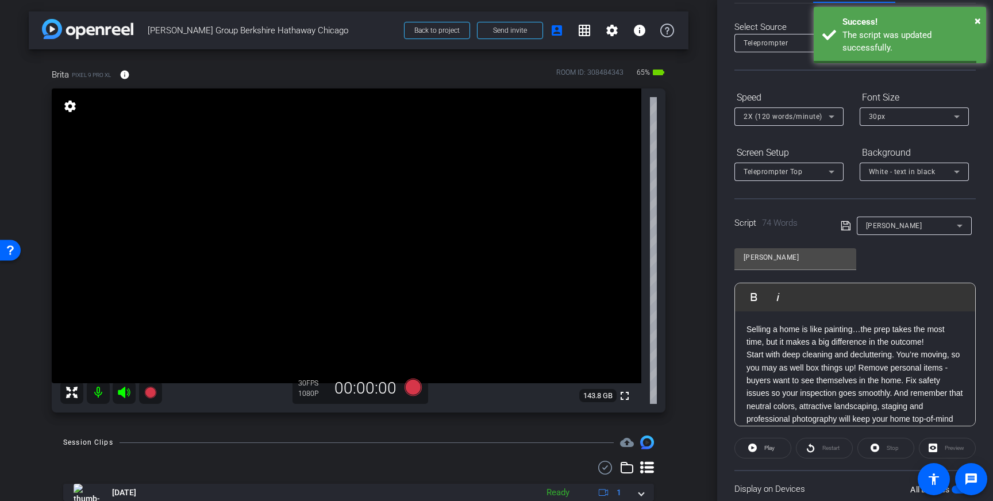
scroll to position [127, 0]
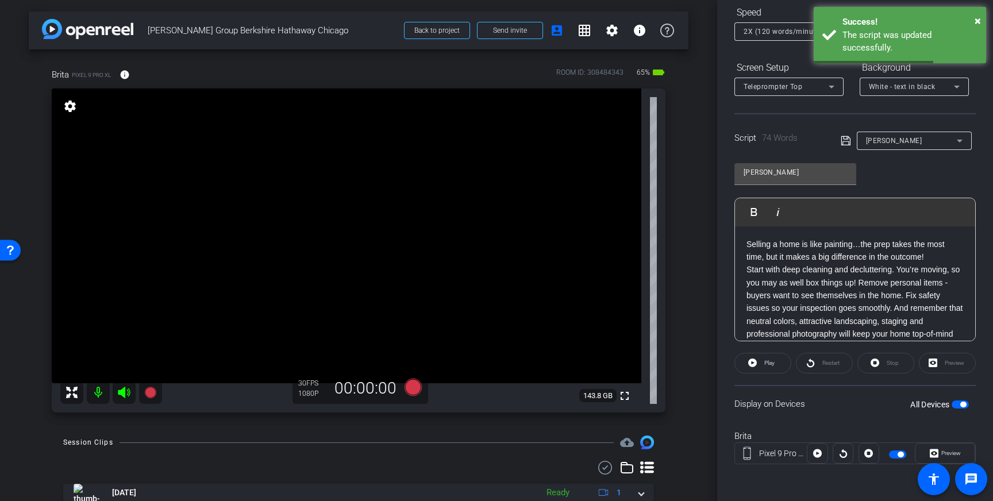
click at [952, 402] on span "button" at bounding box center [959, 404] width 17 height 8
click at [952, 402] on span "button" at bounding box center [955, 405] width 6 height 6
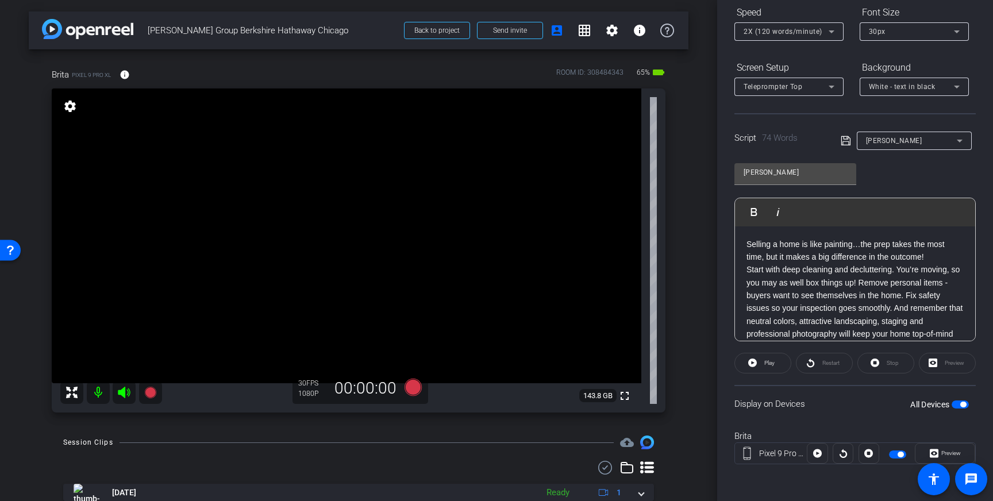
drag, startPoint x: 315, startPoint y: 210, endPoint x: 310, endPoint y: 211, distance: 5.9
click at [303, 207] on video at bounding box center [346, 235] width 589 height 295
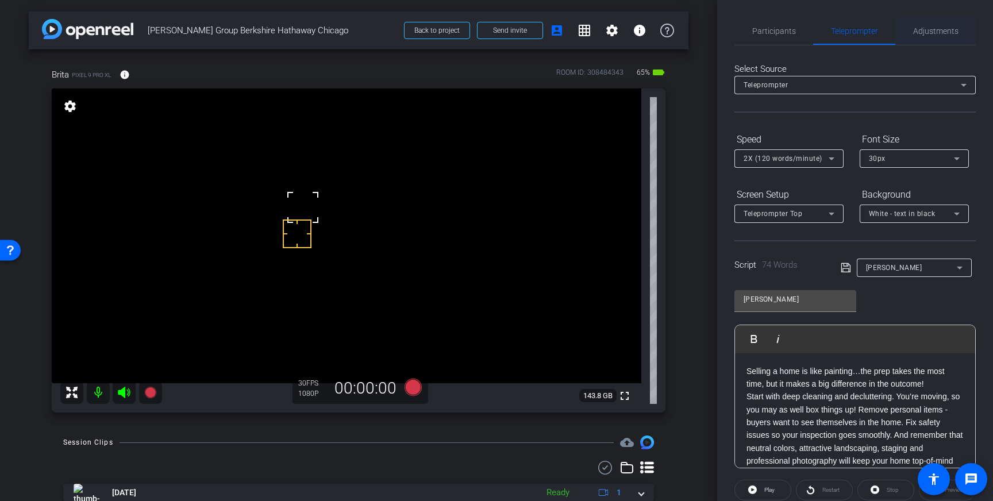
click at [933, 34] on span "Adjustments" at bounding box center [935, 31] width 45 height 8
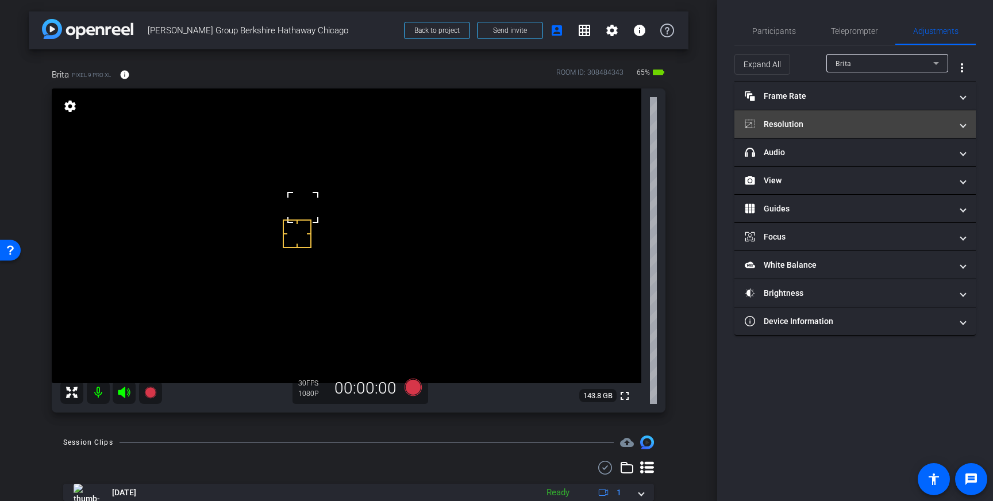
click at [906, 122] on mat-panel-title "Resolution" at bounding box center [847, 124] width 207 height 12
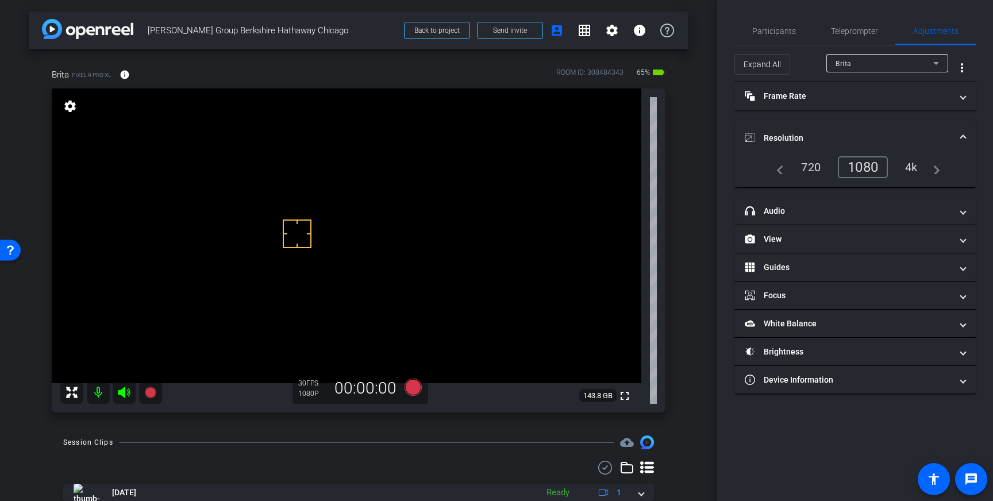
click at [927, 135] on mat-panel-title "Resolution" at bounding box center [847, 138] width 207 height 12
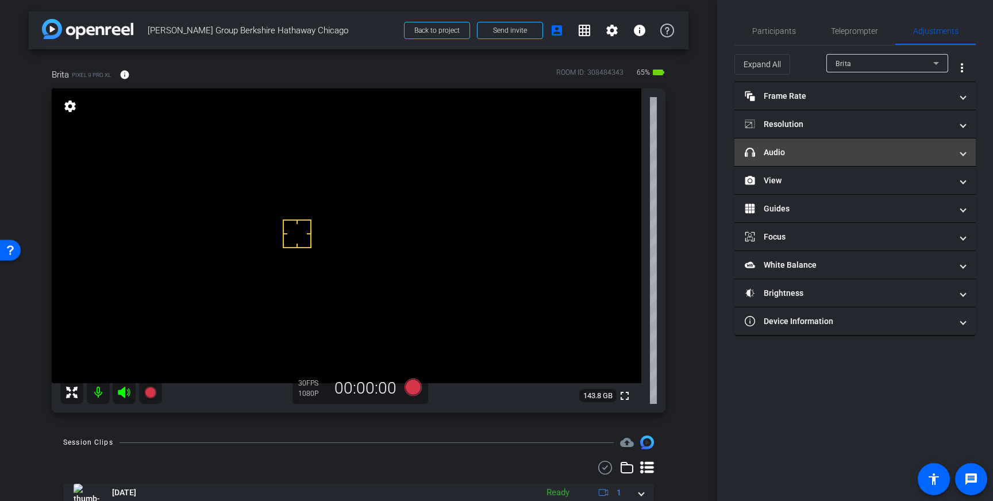
click at [921, 158] on mat-panel-title "headphone icon Audio" at bounding box center [847, 152] width 207 height 12
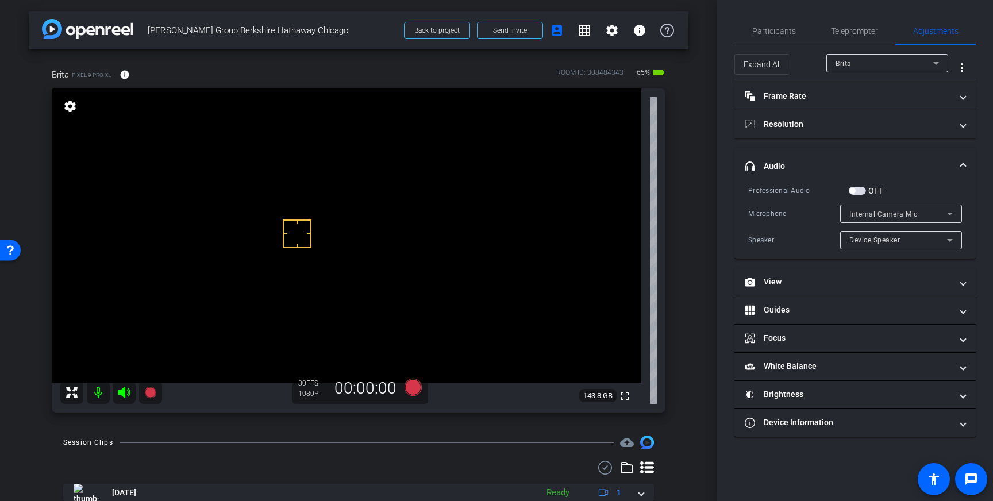
click at [854, 190] on span "button" at bounding box center [852, 191] width 6 height 6
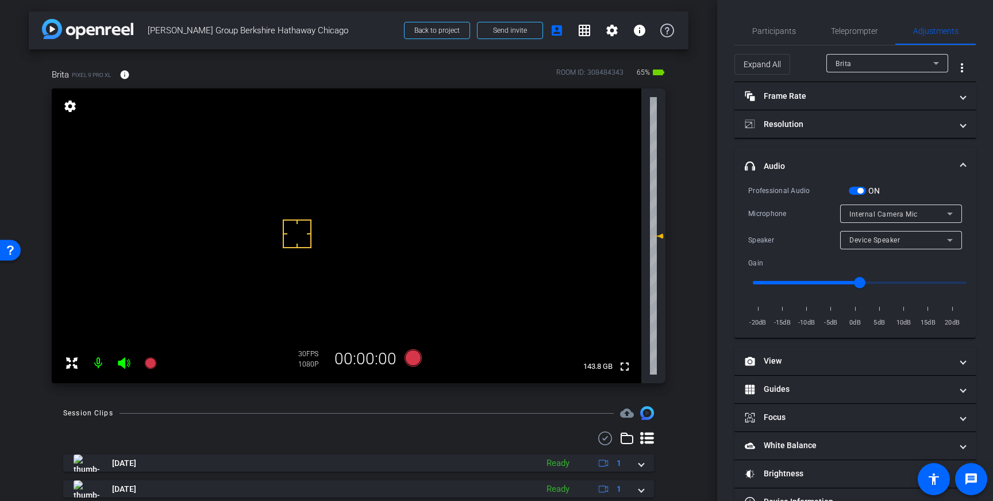
click at [905, 215] on span "Internal Camera Mic" at bounding box center [883, 214] width 68 height 8
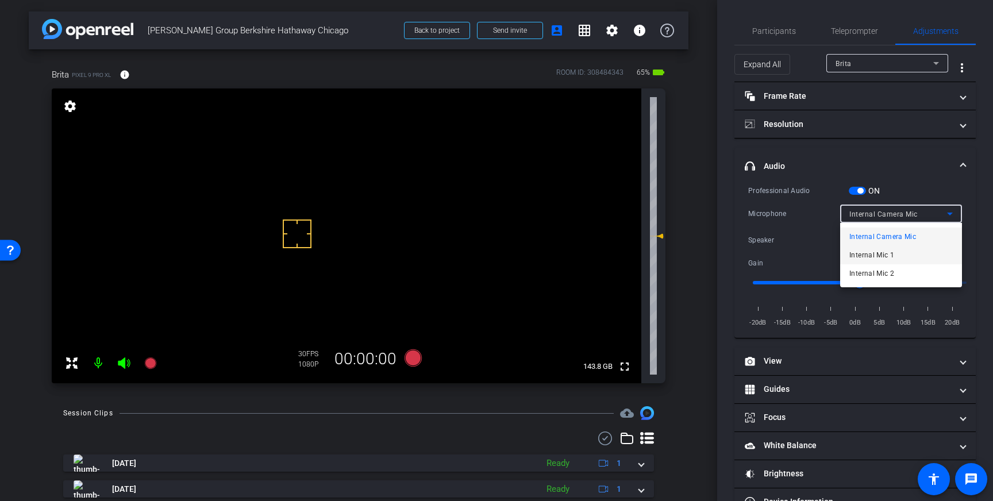
click at [889, 258] on span "Internal Mic 1" at bounding box center [871, 255] width 45 height 14
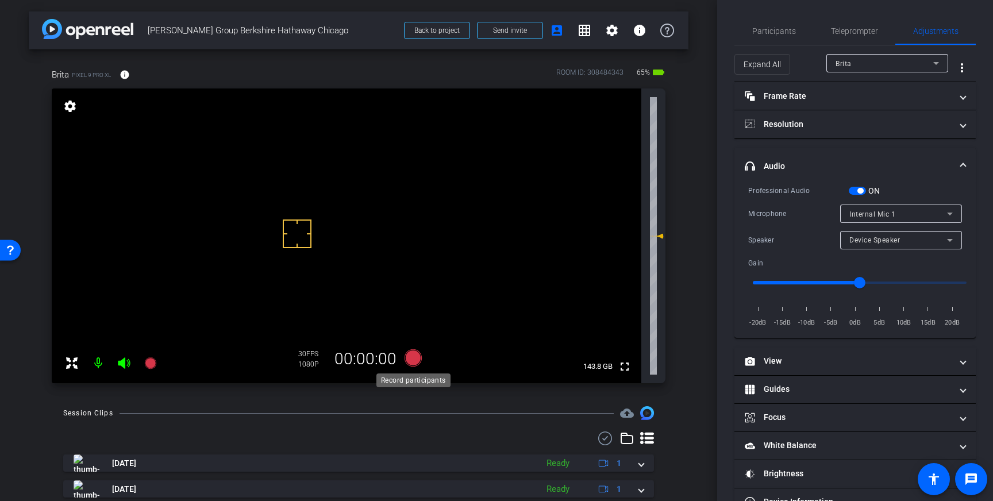
click at [415, 357] on icon at bounding box center [412, 357] width 17 height 17
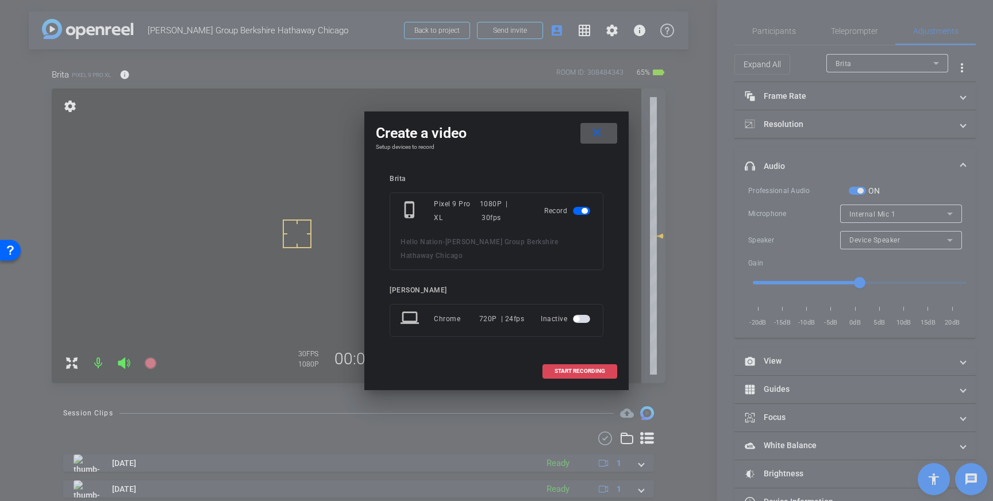
click at [574, 368] on span "START RECORDING" at bounding box center [579, 371] width 51 height 6
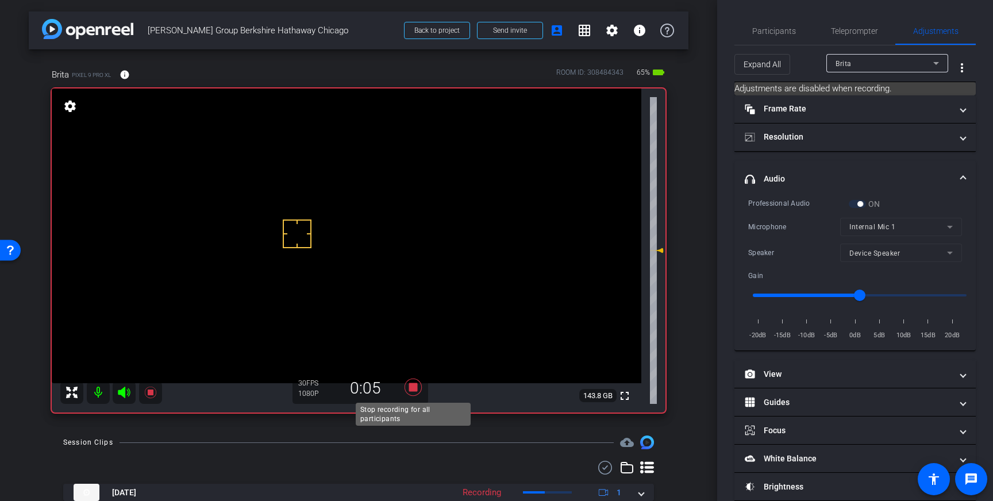
click at [414, 391] on icon at bounding box center [412, 387] width 17 height 17
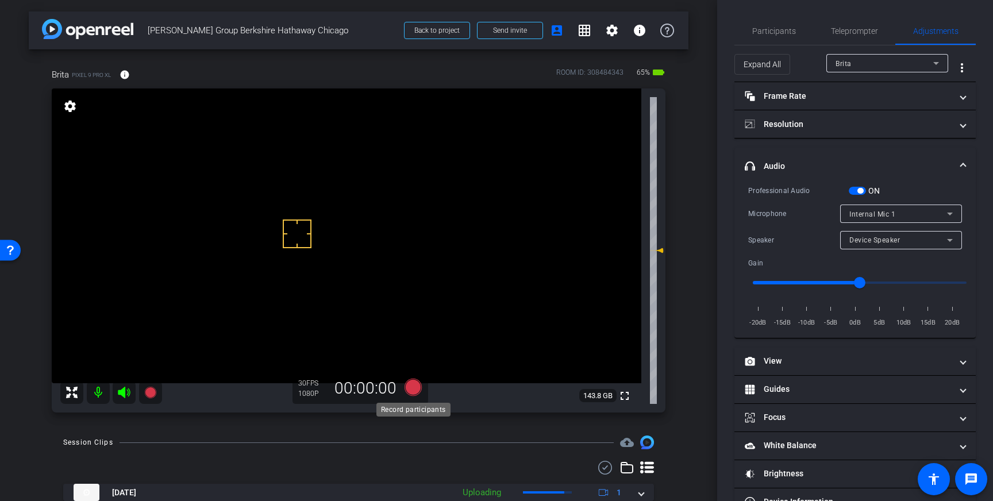
click at [410, 392] on icon at bounding box center [412, 387] width 17 height 17
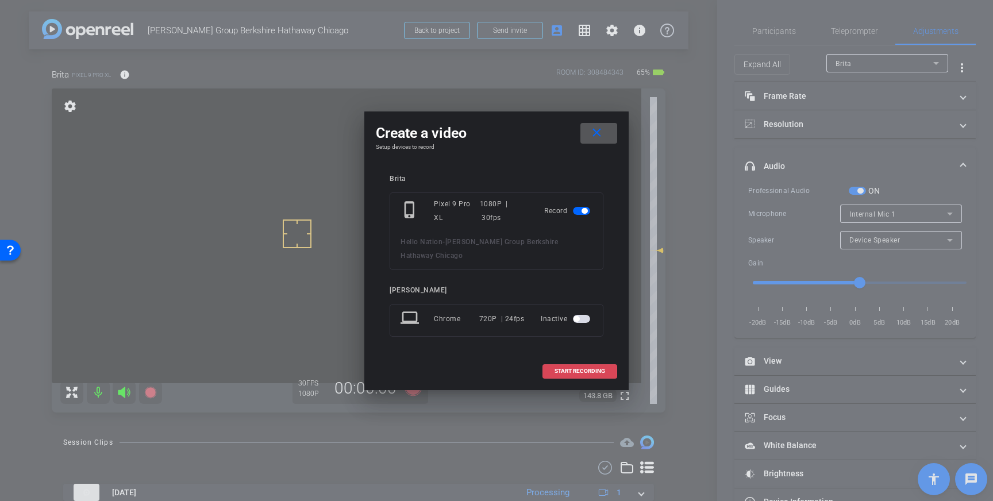
click at [575, 368] on span "START RECORDING" at bounding box center [579, 371] width 51 height 6
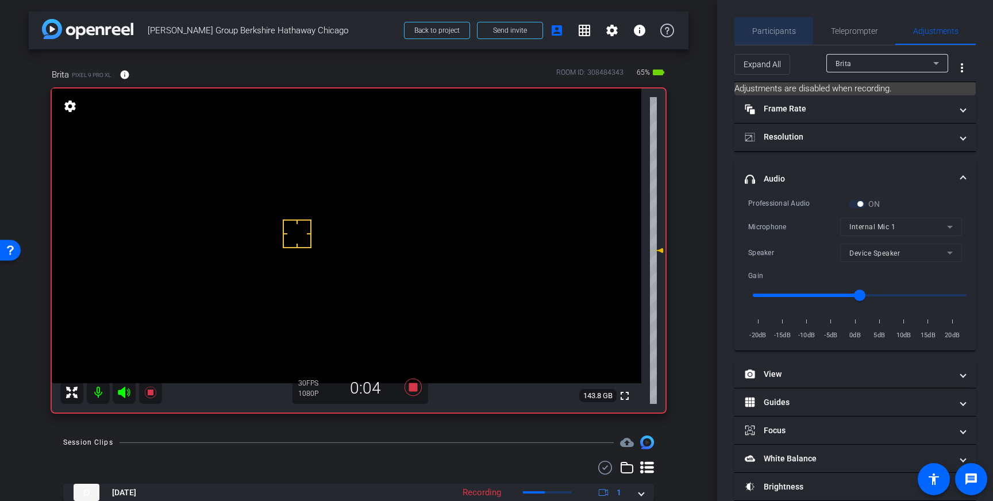
click at [765, 33] on span "Participants" at bounding box center [774, 31] width 44 height 8
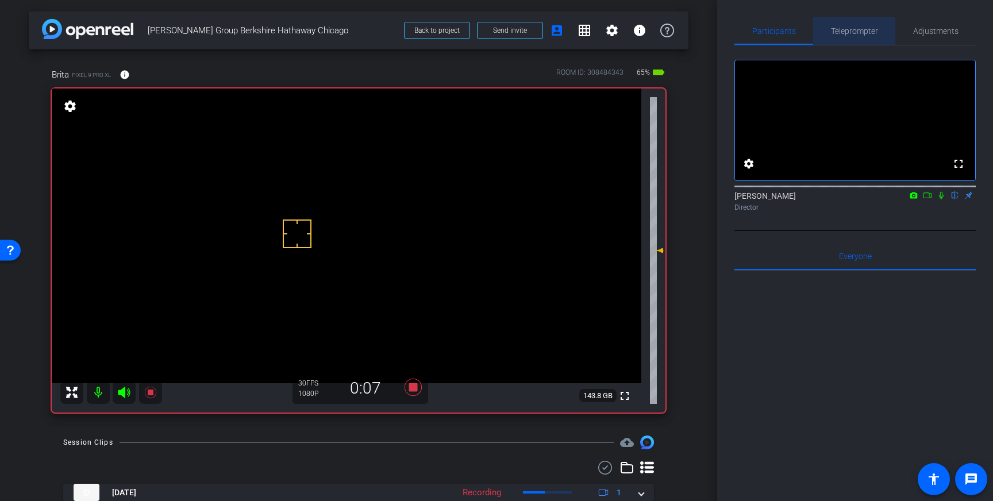
click at [839, 32] on span "Teleprompter" at bounding box center [854, 31] width 47 height 8
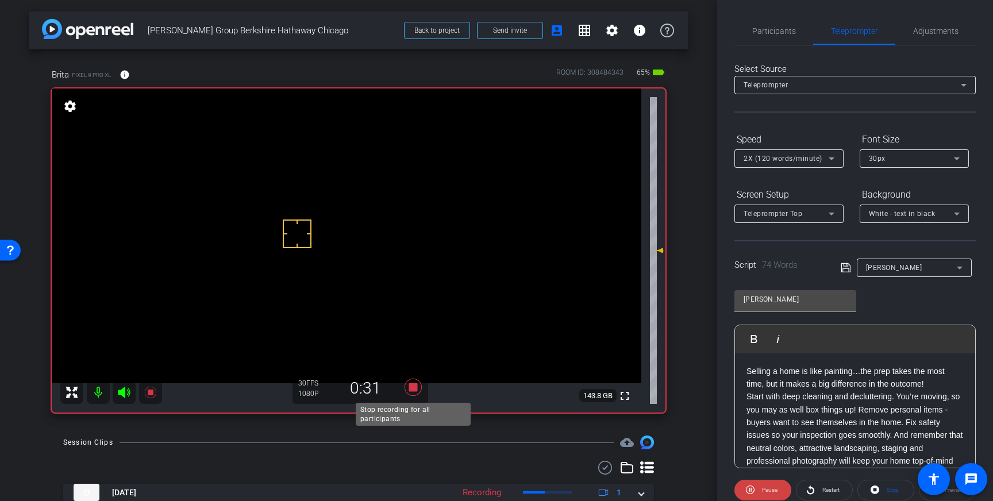
click at [413, 390] on icon at bounding box center [412, 387] width 17 height 17
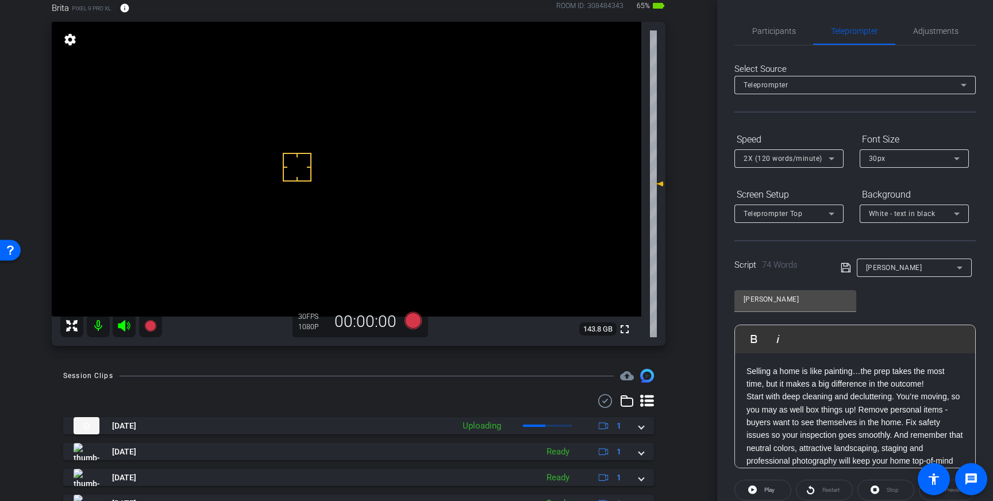
scroll to position [115, 0]
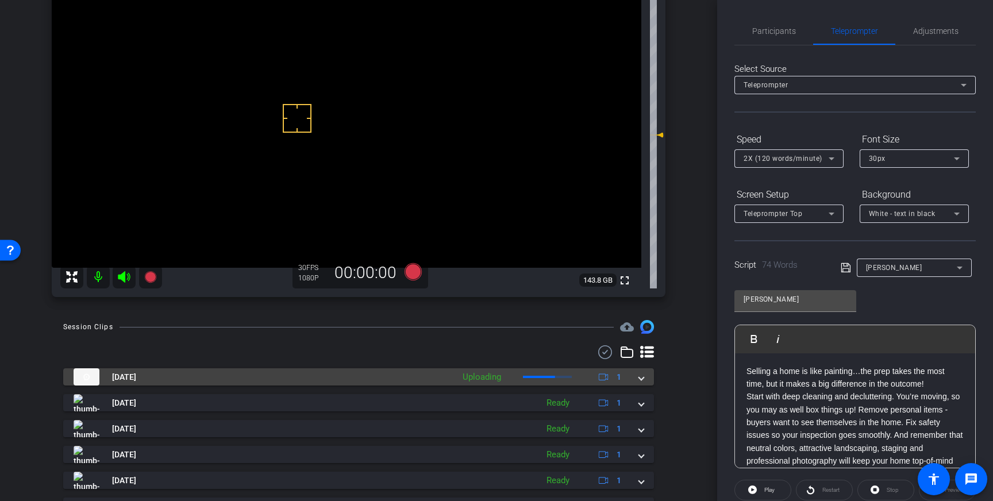
click at [641, 379] on span at bounding box center [641, 377] width 5 height 12
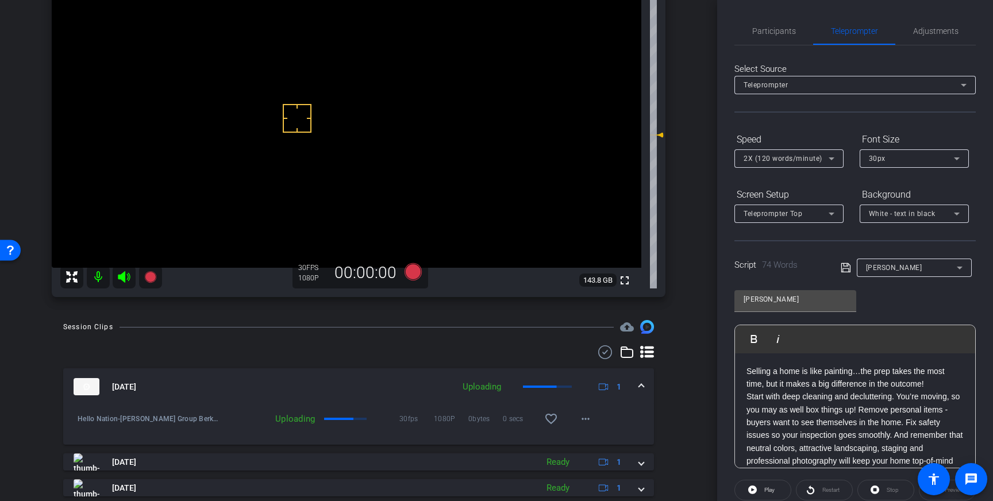
click at [645, 385] on mat-expansion-panel-header "[DATE] Uploading 1" at bounding box center [358, 386] width 591 height 37
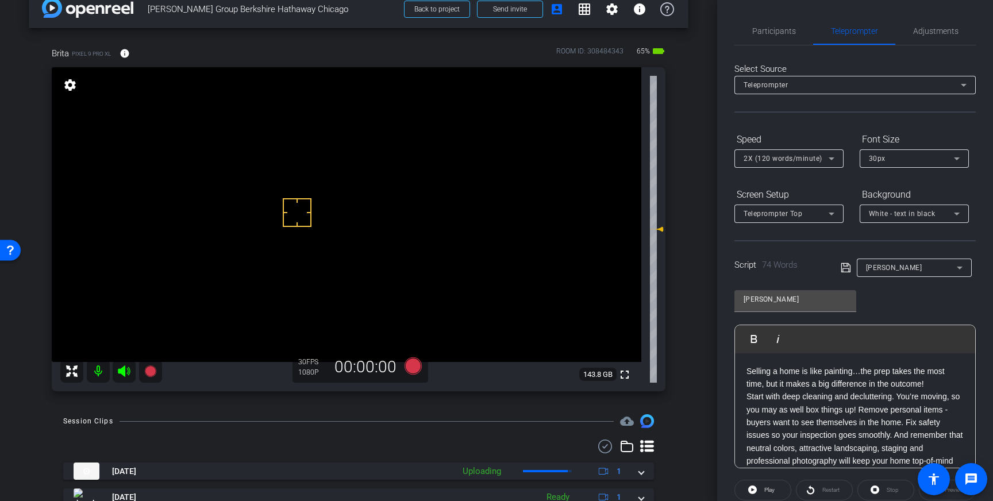
scroll to position [3, 0]
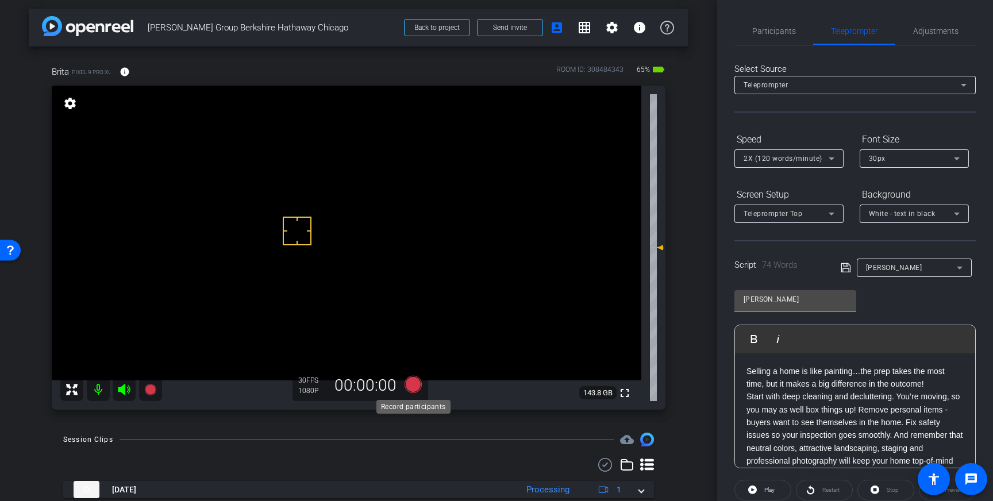
click at [416, 388] on icon at bounding box center [412, 384] width 17 height 17
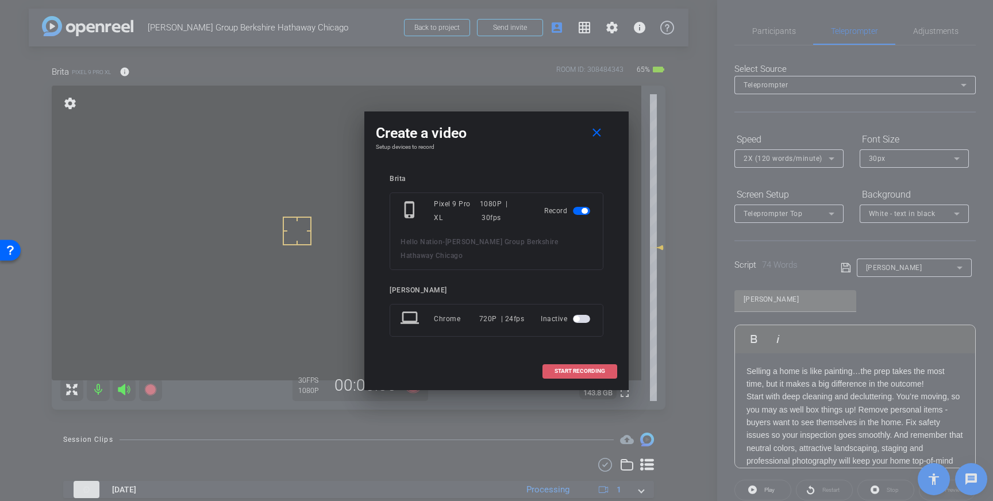
click at [574, 368] on span "START RECORDING" at bounding box center [579, 371] width 51 height 6
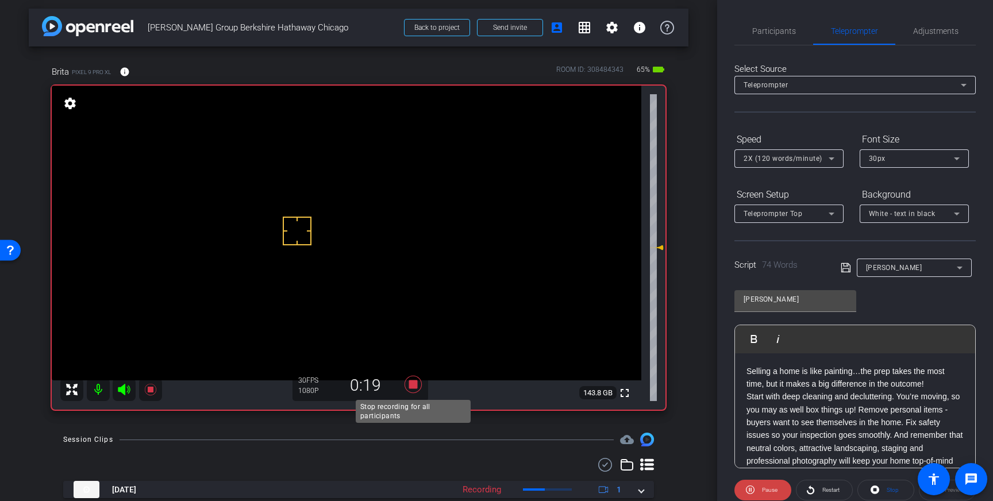
click at [409, 384] on icon at bounding box center [412, 384] width 17 height 17
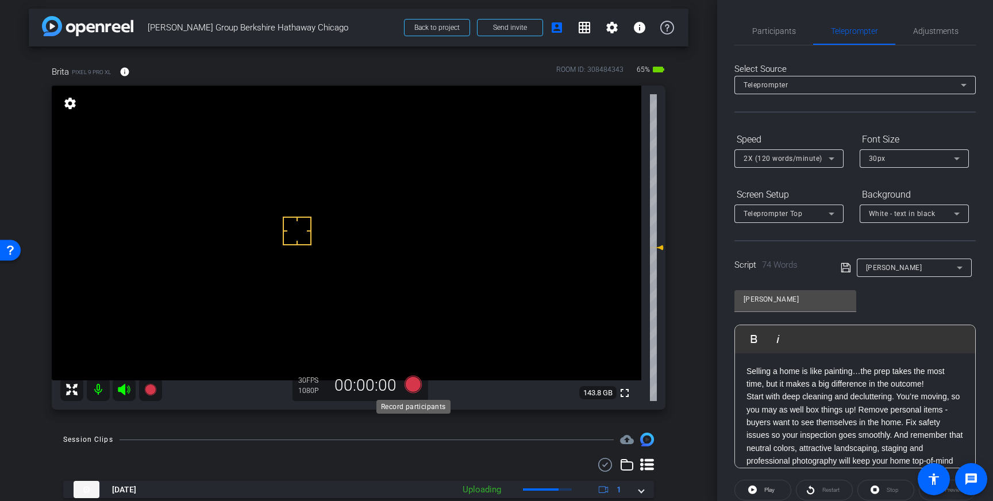
click at [416, 386] on icon at bounding box center [412, 384] width 17 height 17
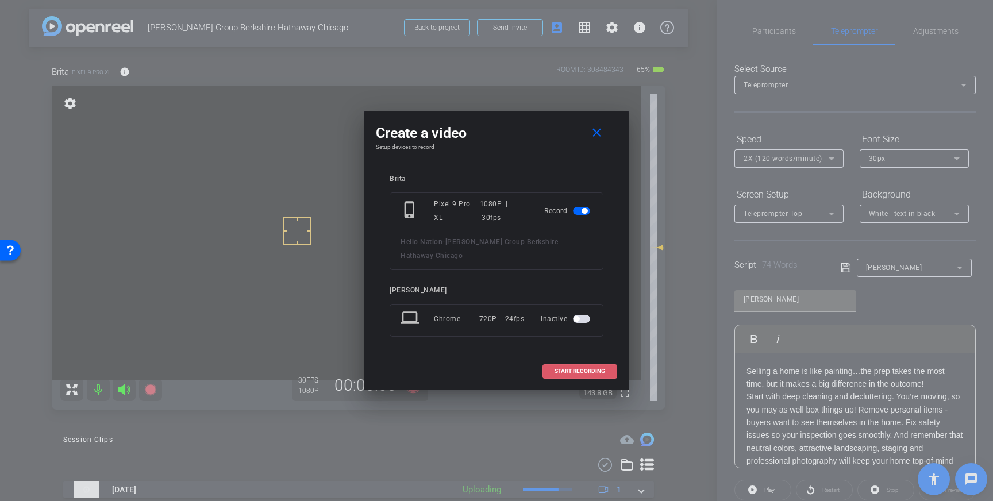
click at [582, 368] on span "START RECORDING" at bounding box center [579, 371] width 51 height 6
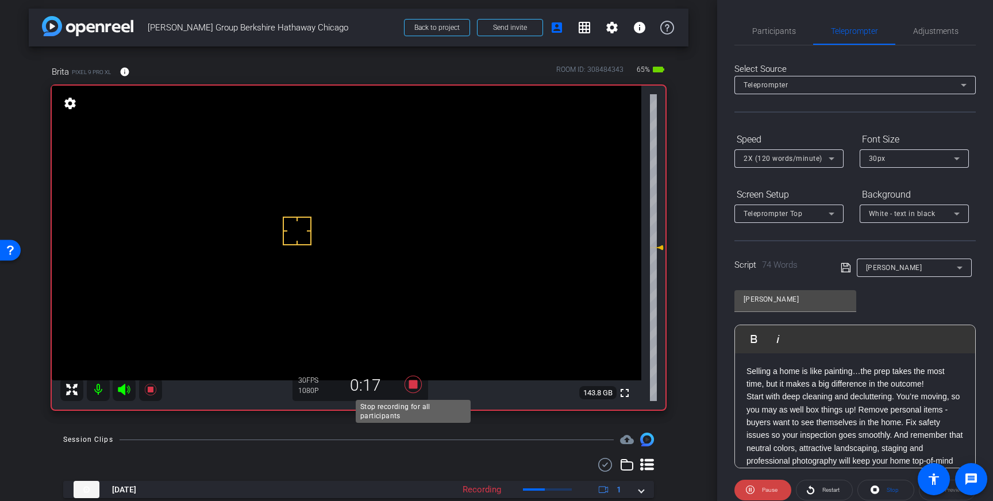
click at [417, 391] on icon at bounding box center [413, 384] width 28 height 21
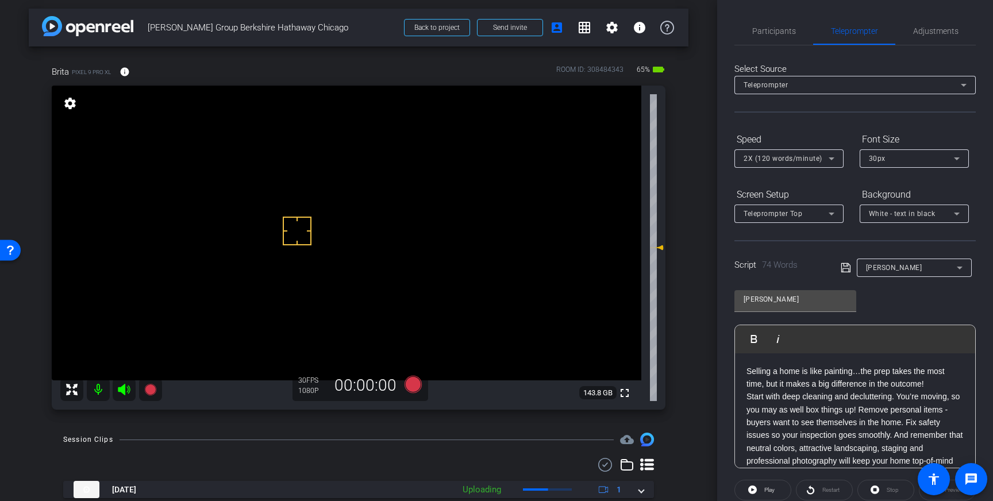
click at [858, 410] on p "Start with deep cleaning and decluttering. You’re moving, so you may as well bo…" at bounding box center [854, 435] width 217 height 90
click at [859, 408] on p "Start with deep cleaning and decluttering. You’re moving, so you may as well bo…" at bounding box center [854, 435] width 217 height 90
click at [843, 269] on icon at bounding box center [845, 268] width 10 height 14
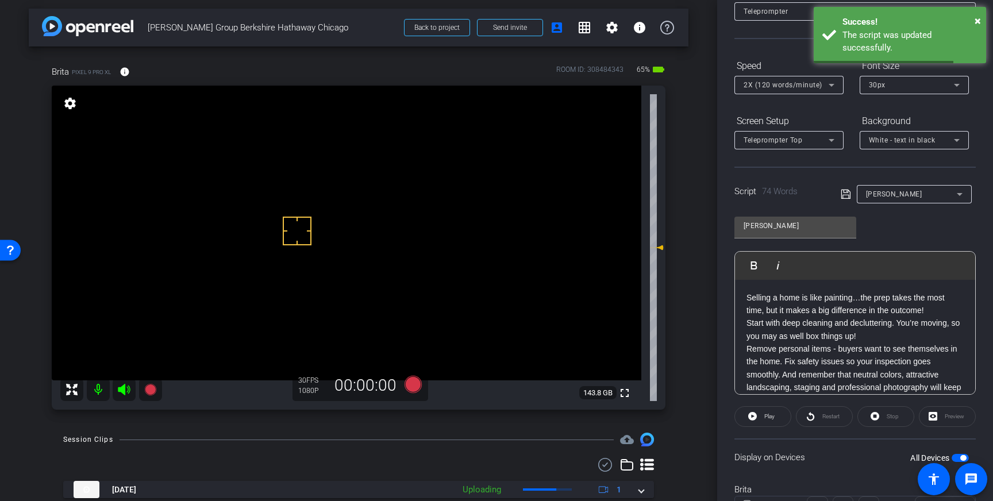
scroll to position [21, 0]
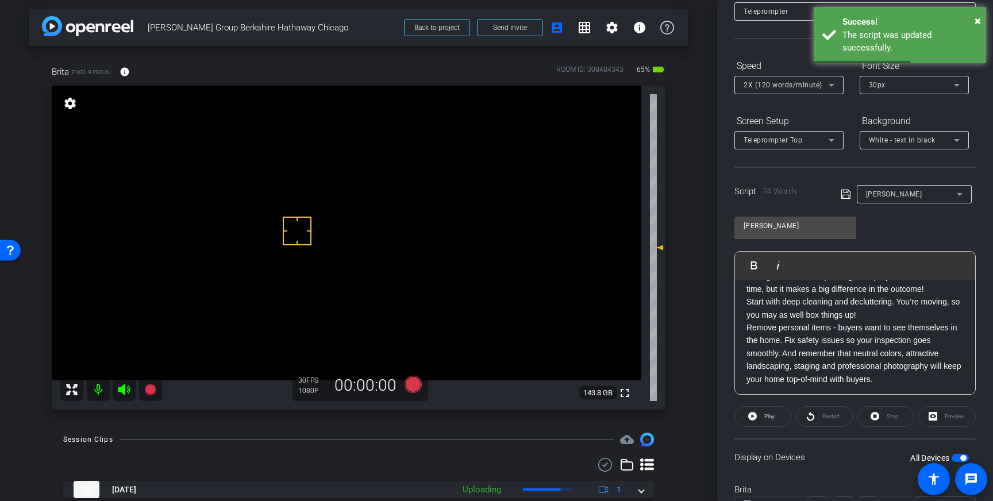
click at [962, 458] on span "button" at bounding box center [963, 458] width 6 height 6
click at [957, 459] on span "button" at bounding box center [955, 458] width 6 height 6
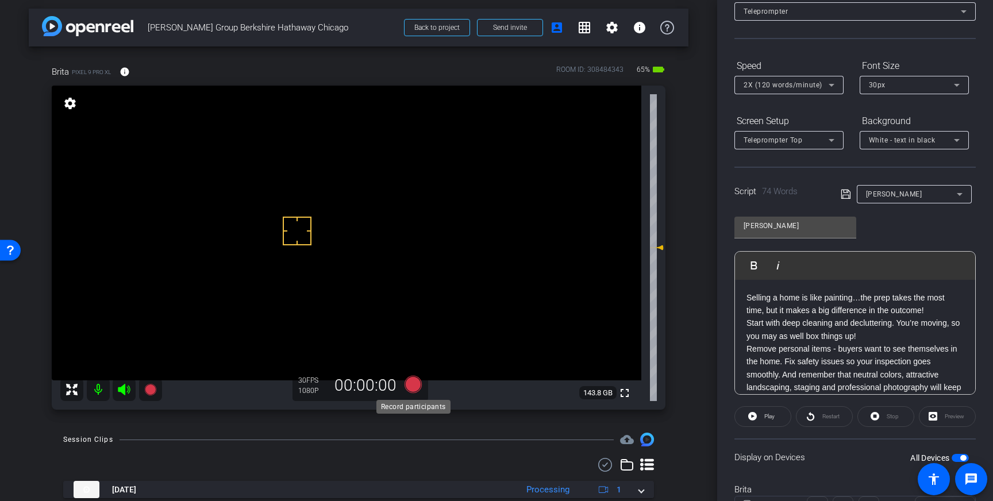
click at [415, 383] on icon at bounding box center [412, 384] width 17 height 17
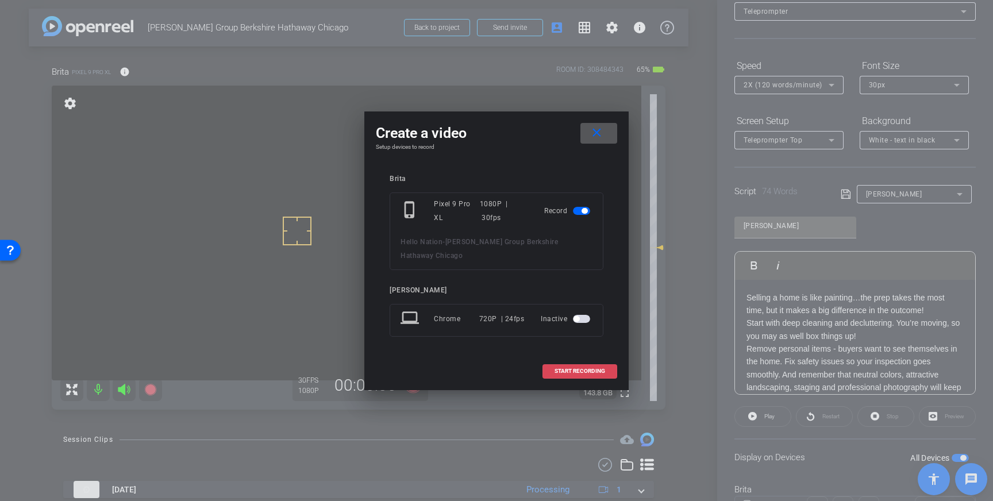
click at [563, 368] on span "START RECORDING" at bounding box center [579, 371] width 51 height 6
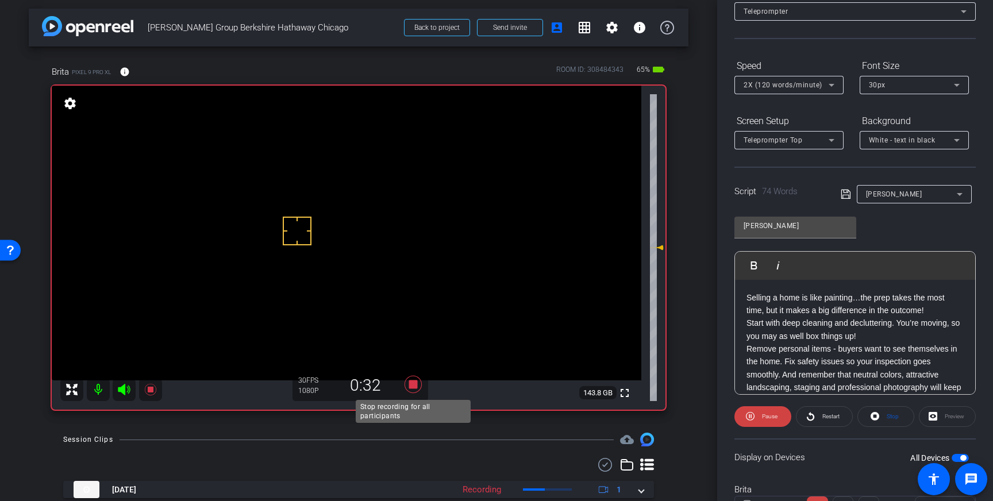
click at [414, 383] on icon at bounding box center [412, 384] width 17 height 17
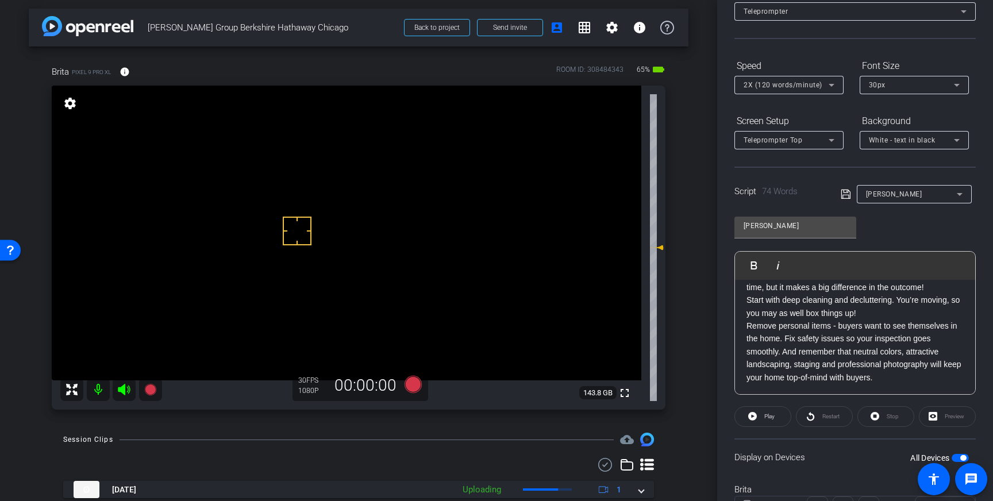
scroll to position [24, 0]
click at [413, 386] on icon at bounding box center [412, 384] width 17 height 17
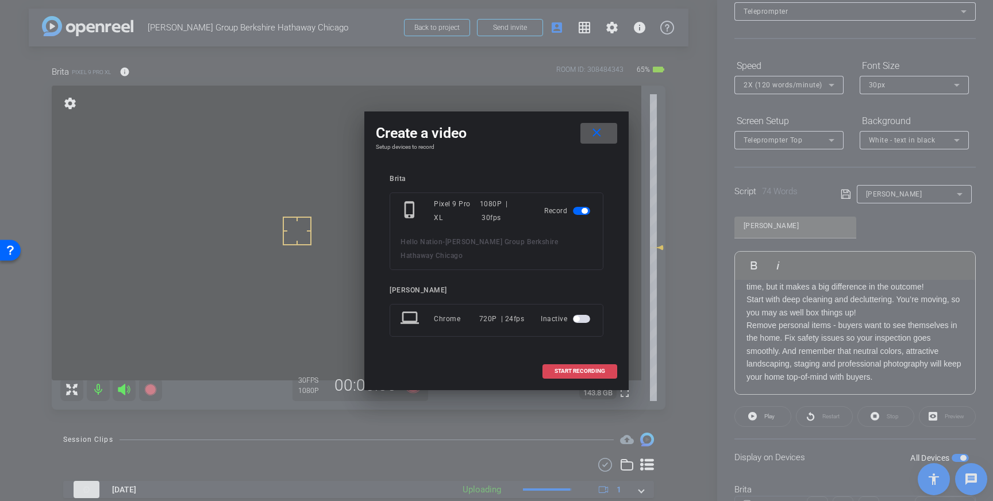
click at [605, 365] on span at bounding box center [580, 371] width 74 height 28
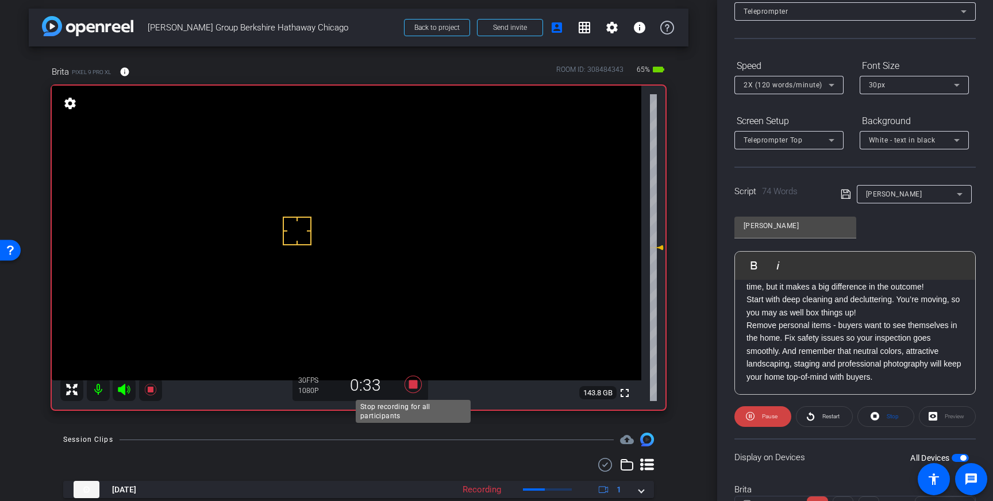
click at [407, 386] on icon at bounding box center [413, 384] width 28 height 21
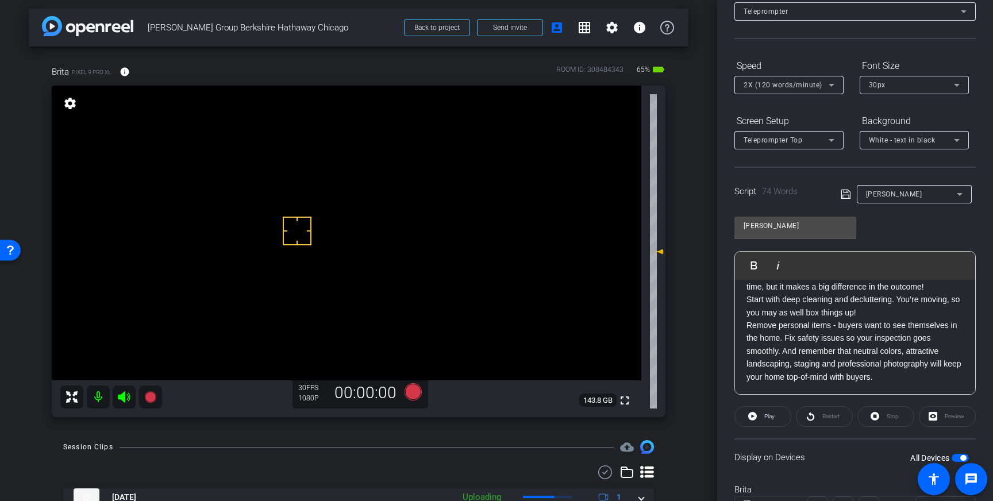
scroll to position [57, 0]
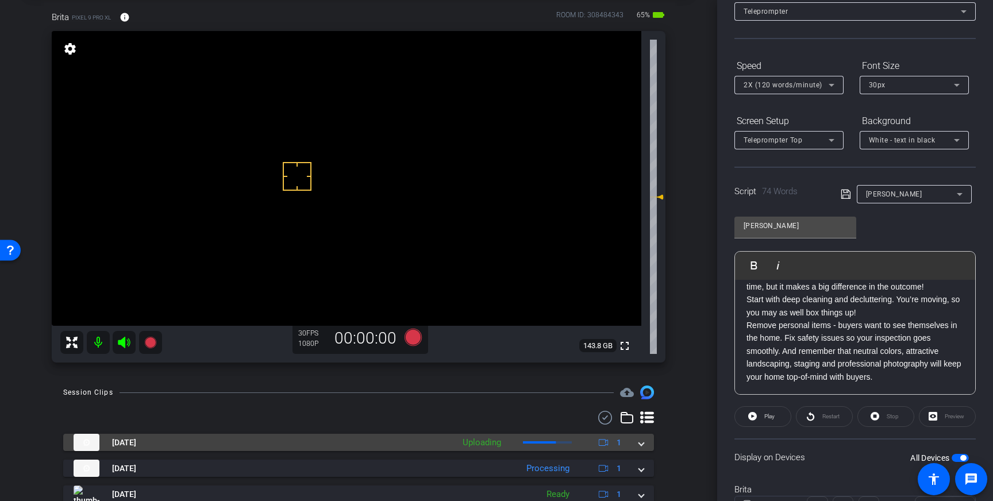
click at [646, 443] on mat-expansion-panel-header "[DATE] Uploading 1" at bounding box center [358, 442] width 591 height 17
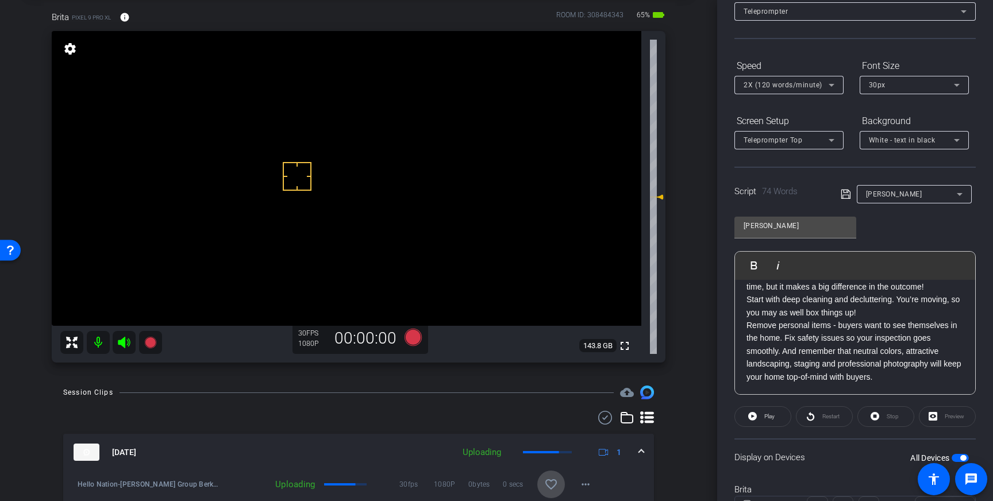
click at [553, 480] on mat-icon "favorite_border" at bounding box center [551, 484] width 14 height 14
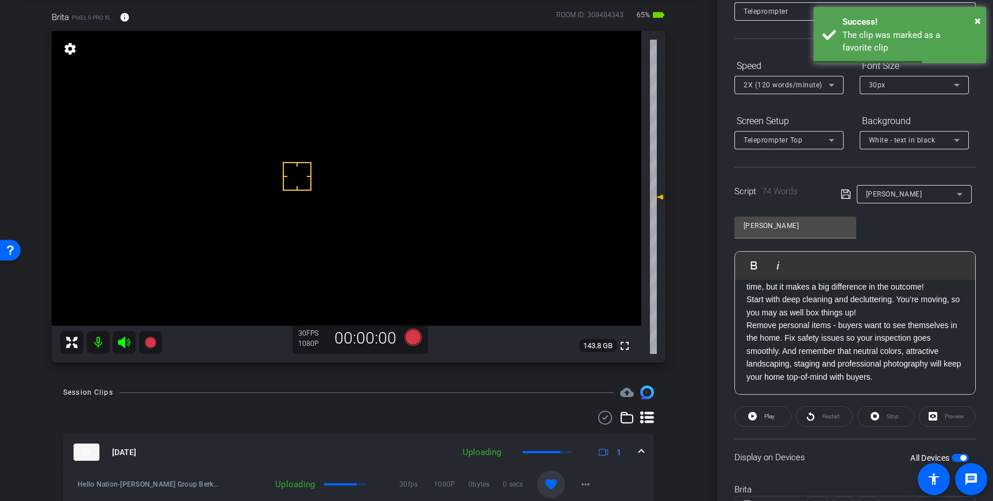
click at [647, 454] on mat-expansion-panel-header "[DATE] Uploading 1" at bounding box center [358, 452] width 591 height 37
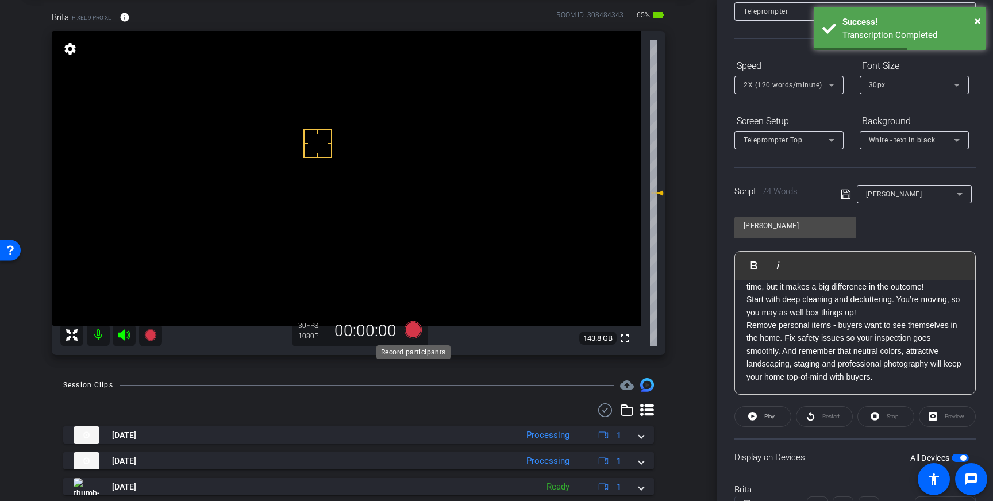
click at [418, 336] on icon at bounding box center [413, 329] width 28 height 21
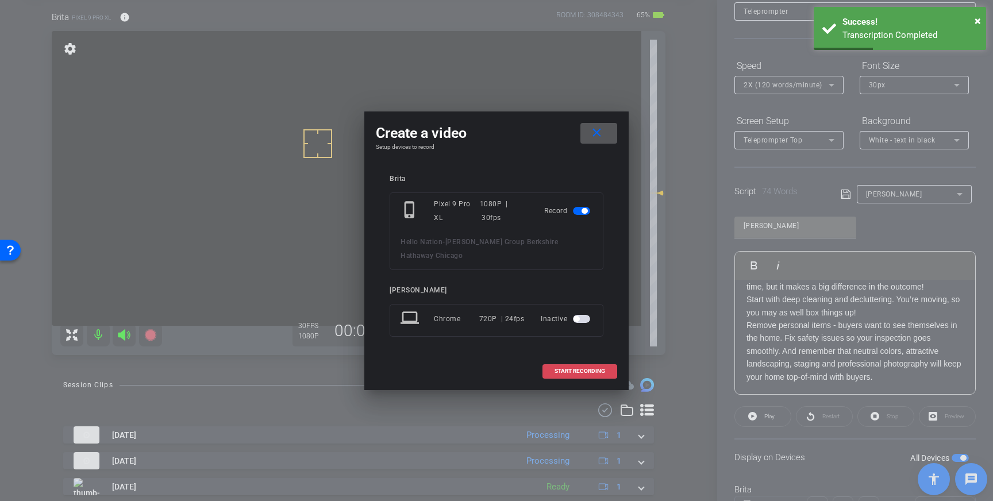
click at [564, 360] on span at bounding box center [580, 371] width 74 height 28
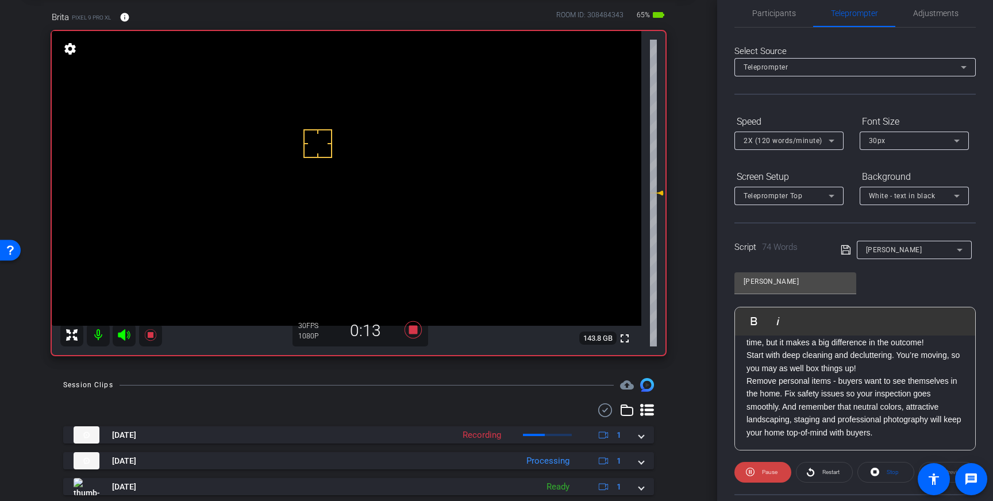
scroll to position [0, 0]
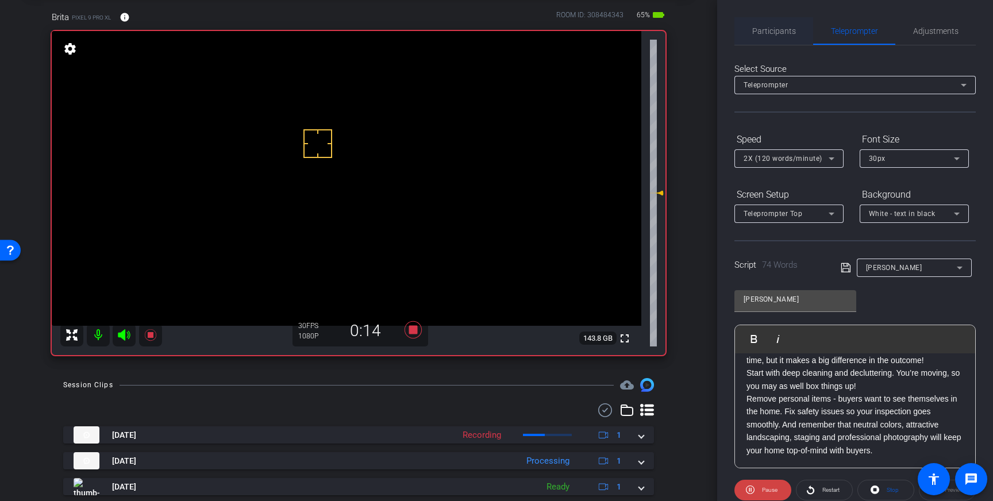
click at [779, 33] on span "Participants" at bounding box center [774, 31] width 44 height 8
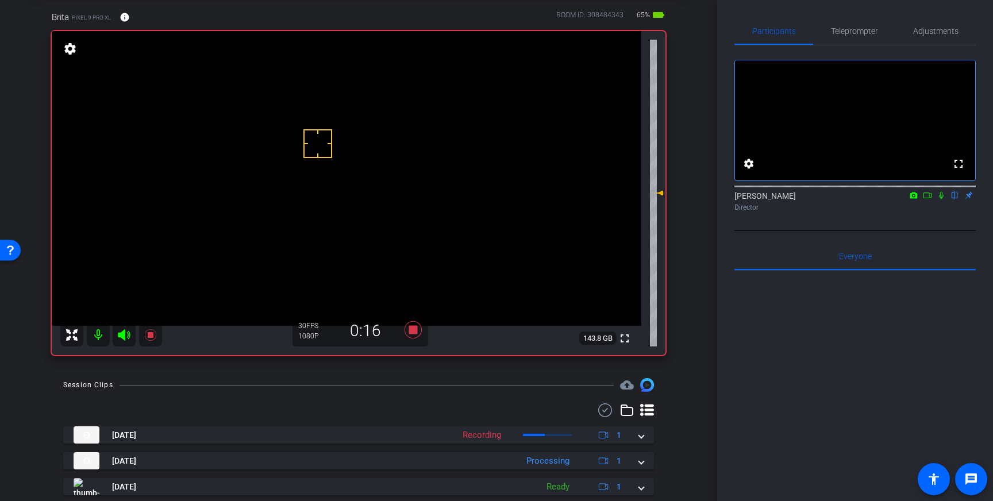
click at [943, 199] on icon at bounding box center [940, 195] width 9 height 8
click at [410, 329] on icon at bounding box center [412, 329] width 17 height 17
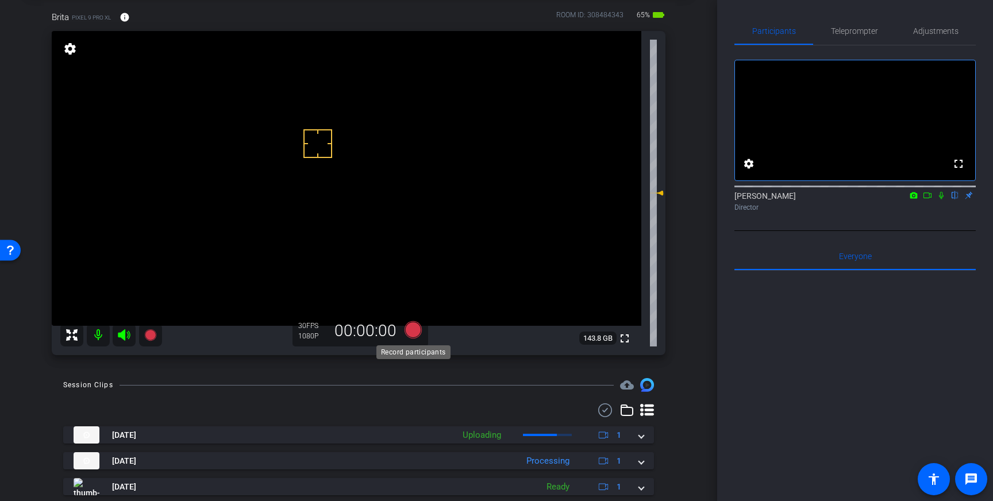
click at [411, 330] on icon at bounding box center [412, 329] width 17 height 17
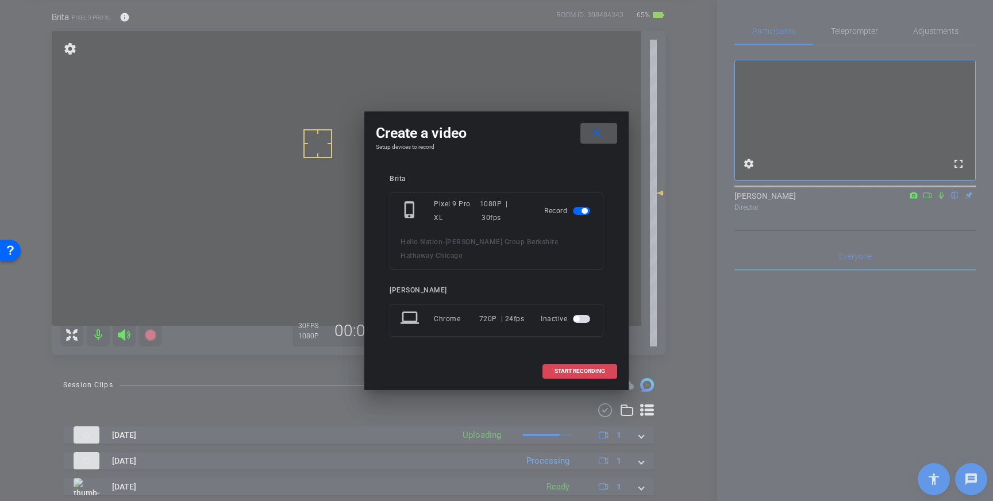
click at [570, 368] on span "START RECORDING" at bounding box center [579, 371] width 51 height 6
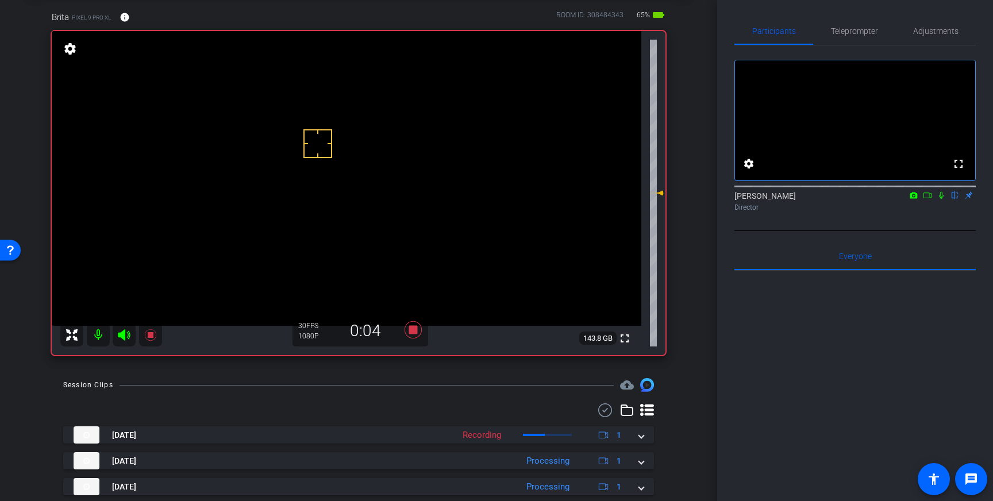
click at [942, 199] on icon at bounding box center [940, 195] width 9 height 8
click at [941, 199] on icon at bounding box center [940, 195] width 9 height 8
click at [416, 330] on icon at bounding box center [412, 329] width 17 height 17
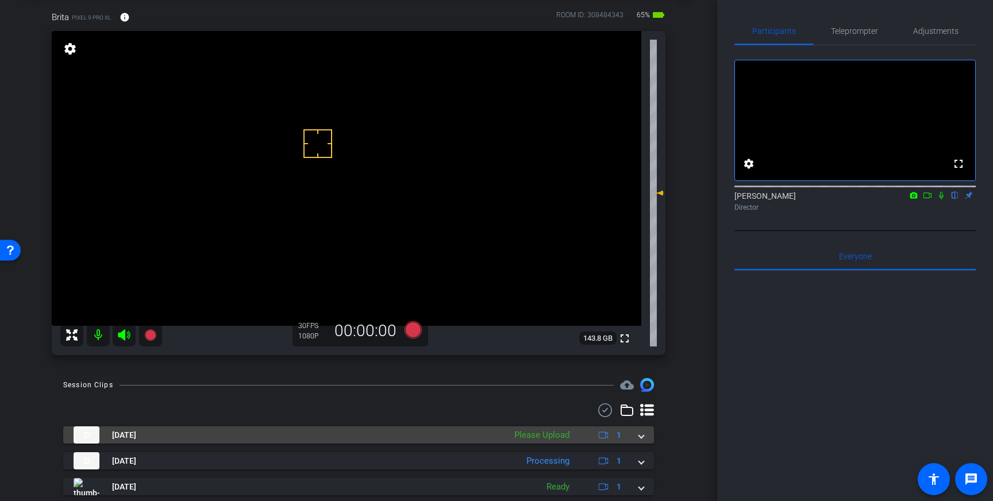
click at [642, 437] on span at bounding box center [641, 435] width 5 height 12
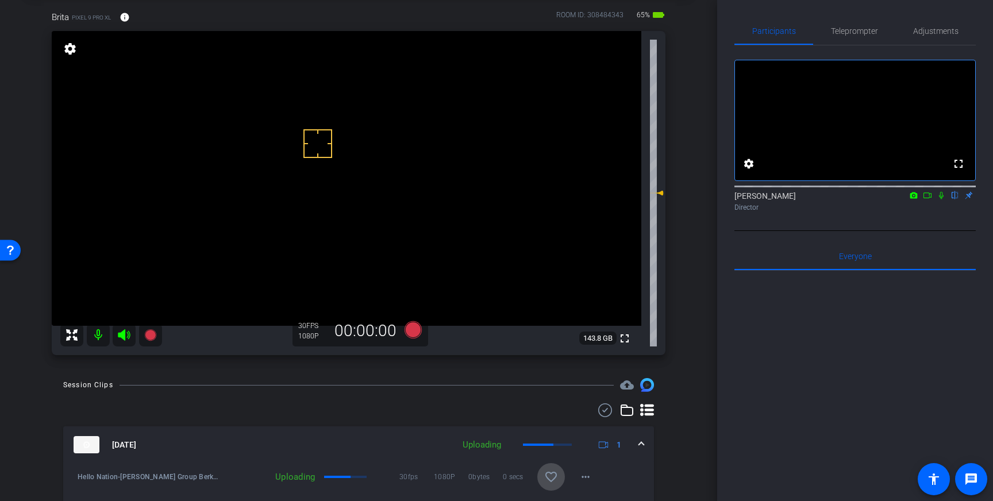
click at [554, 476] on mat-icon "favorite_border" at bounding box center [551, 477] width 14 height 14
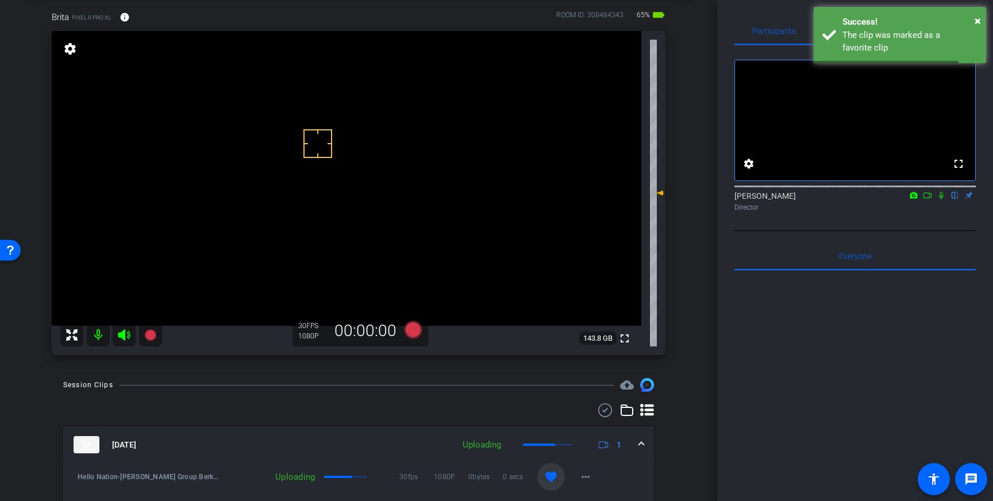
click at [643, 442] on mat-expansion-panel-header "[DATE] Uploading 1" at bounding box center [358, 444] width 591 height 37
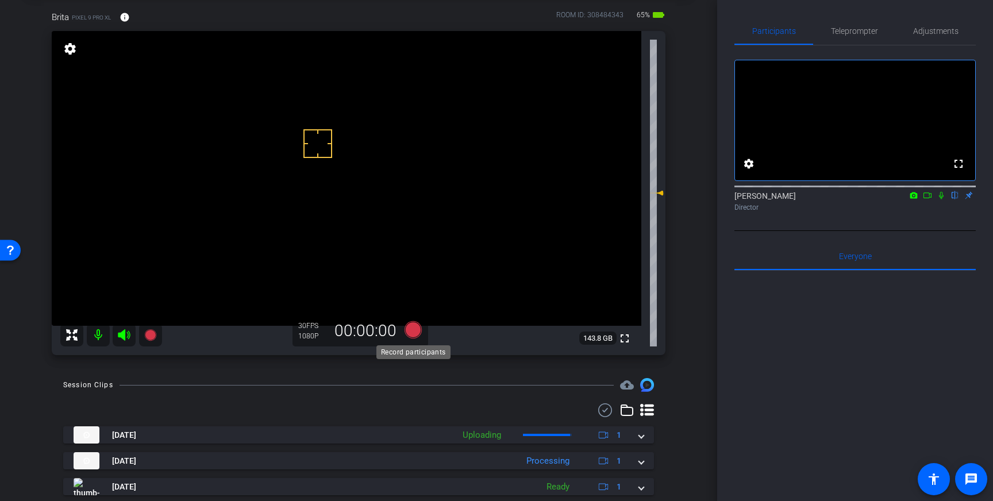
click at [418, 327] on icon at bounding box center [412, 329] width 17 height 17
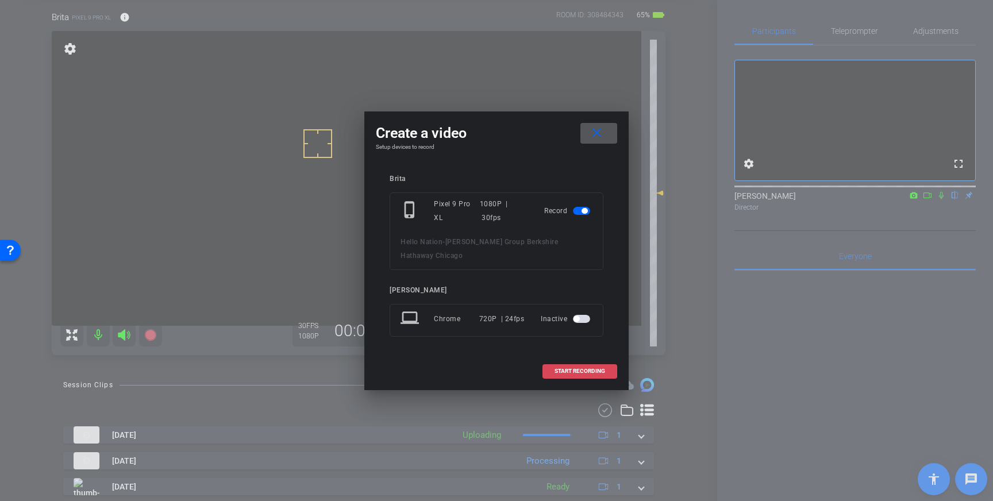
click at [573, 368] on span "START RECORDING" at bounding box center [579, 371] width 51 height 6
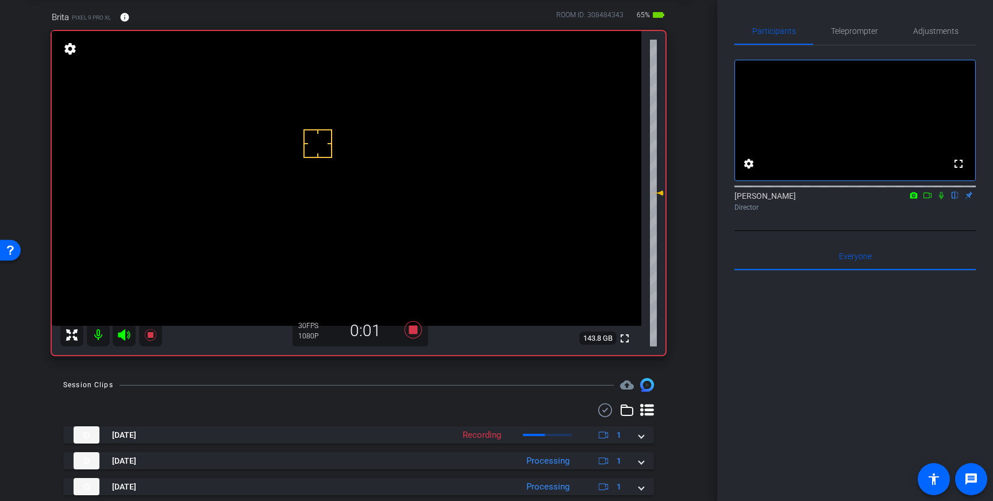
click at [940, 199] on icon at bounding box center [940, 195] width 9 height 8
click at [419, 326] on icon at bounding box center [413, 329] width 28 height 21
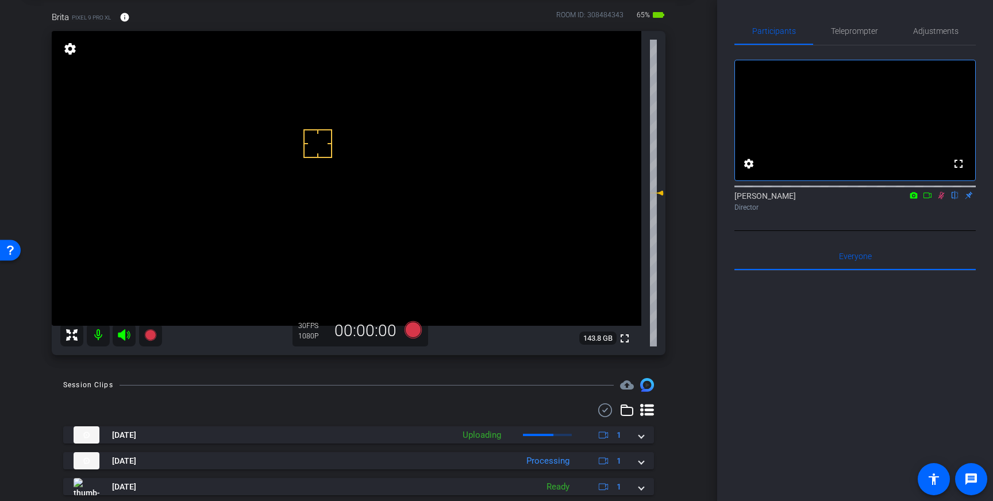
click at [939, 199] on icon at bounding box center [940, 195] width 9 height 8
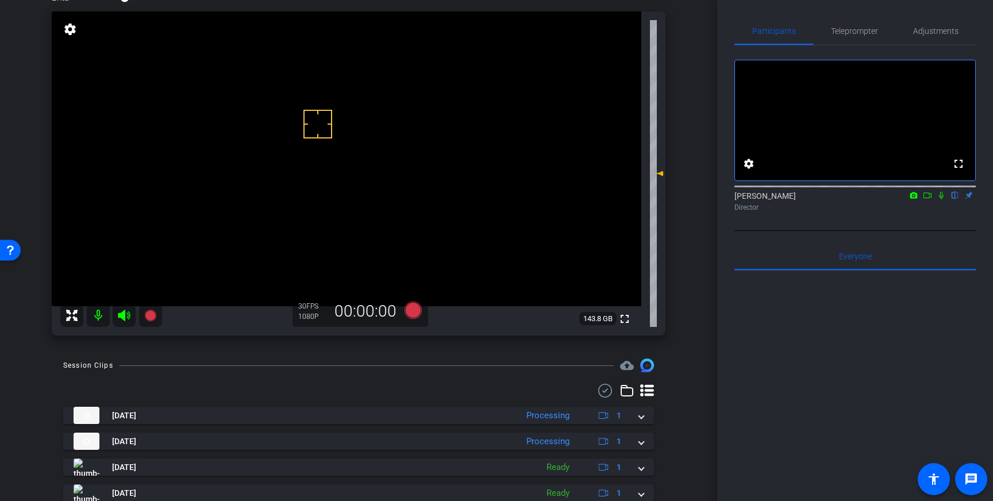
scroll to position [59, 0]
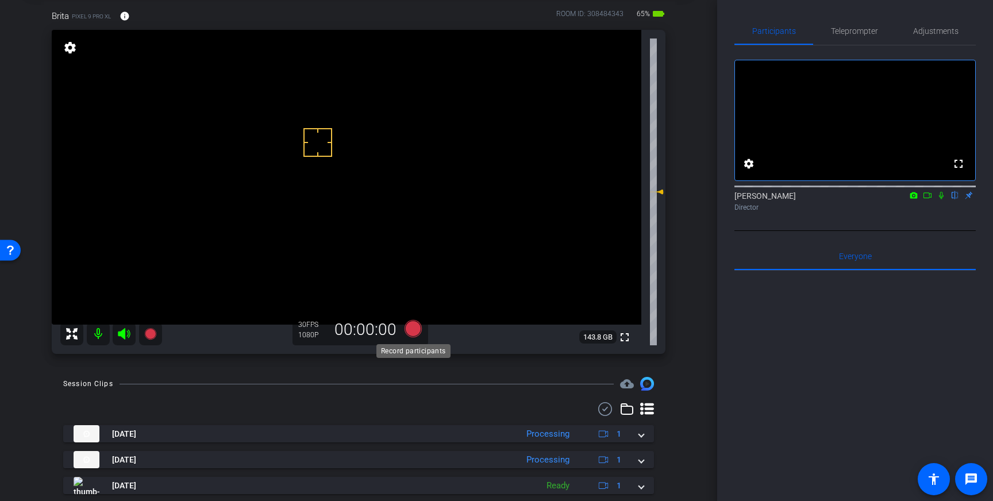
click at [414, 331] on icon at bounding box center [412, 328] width 17 height 17
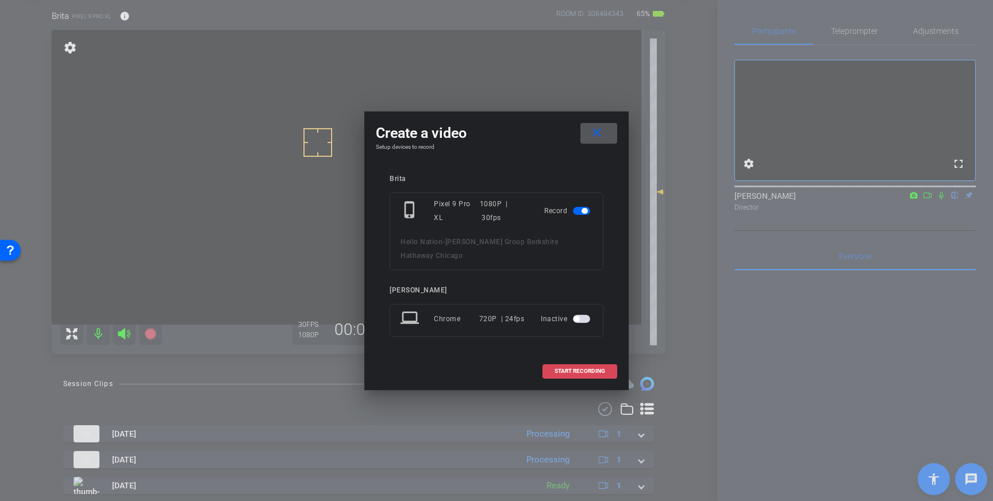
click at [559, 357] on span at bounding box center [580, 371] width 74 height 28
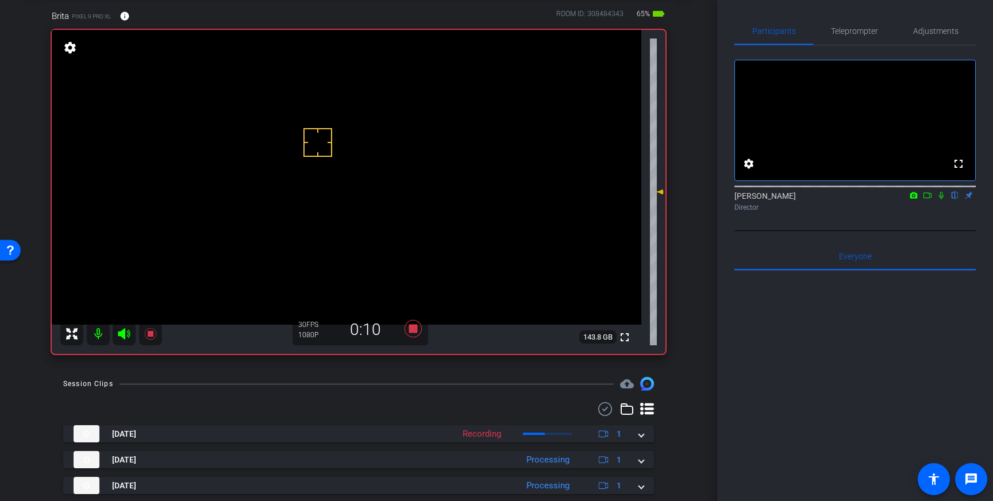
click at [940, 199] on icon at bounding box center [941, 195] width 5 height 7
click at [411, 331] on icon at bounding box center [412, 328] width 17 height 17
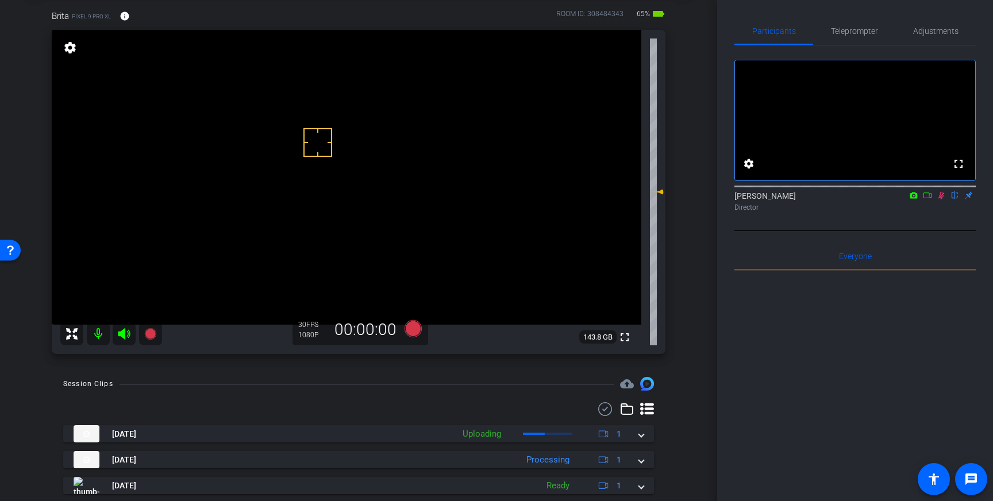
click at [941, 199] on icon at bounding box center [940, 195] width 9 height 8
click at [415, 330] on icon at bounding box center [412, 328] width 17 height 17
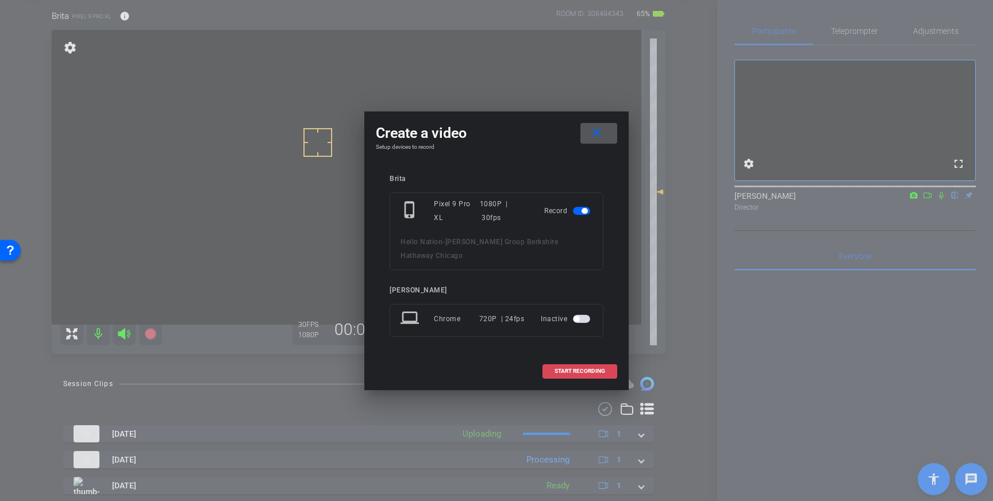
click at [557, 368] on span "START RECORDING" at bounding box center [579, 371] width 51 height 6
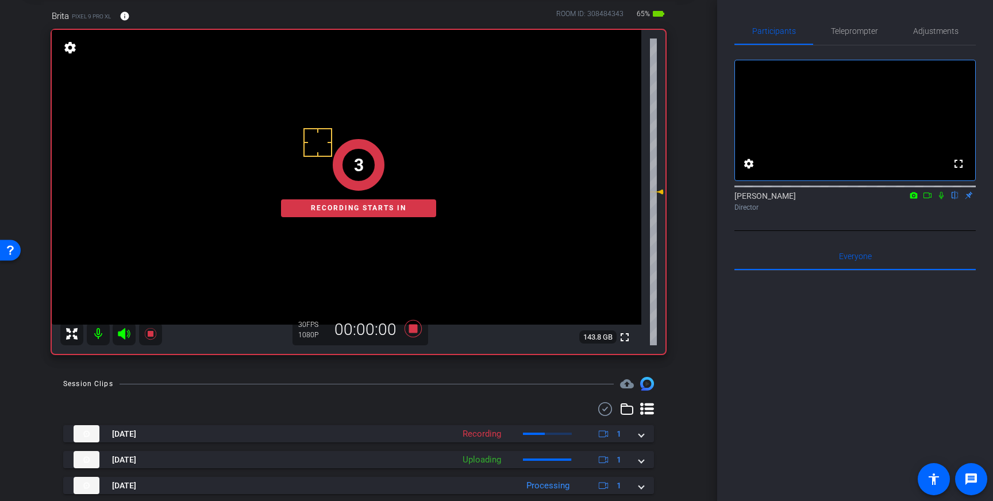
click at [944, 199] on icon at bounding box center [940, 195] width 9 height 8
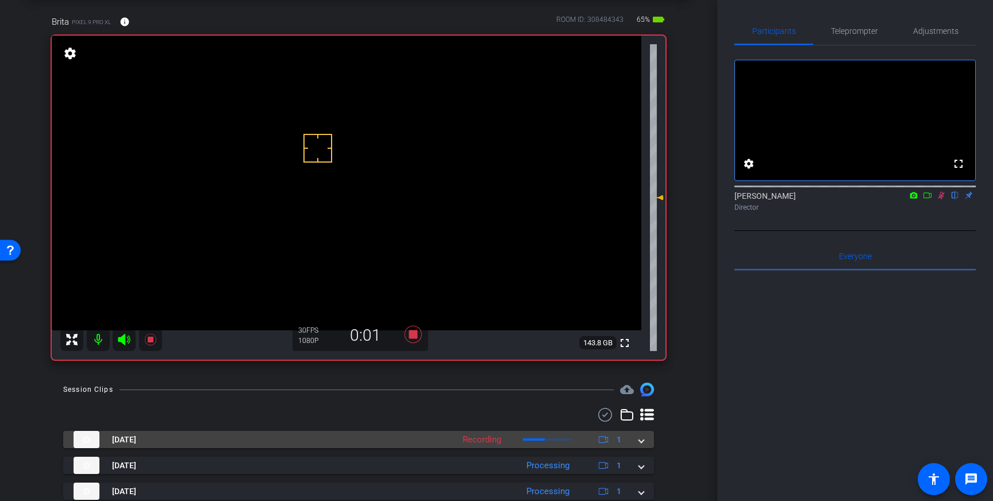
scroll to position [52, 0]
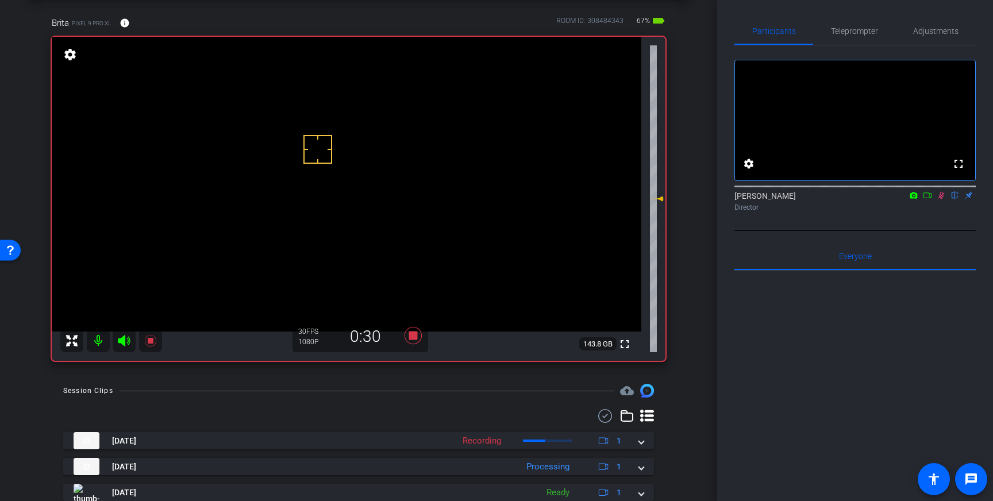
click at [939, 199] on icon at bounding box center [941, 195] width 6 height 7
click at [414, 339] on icon at bounding box center [412, 335] width 17 height 17
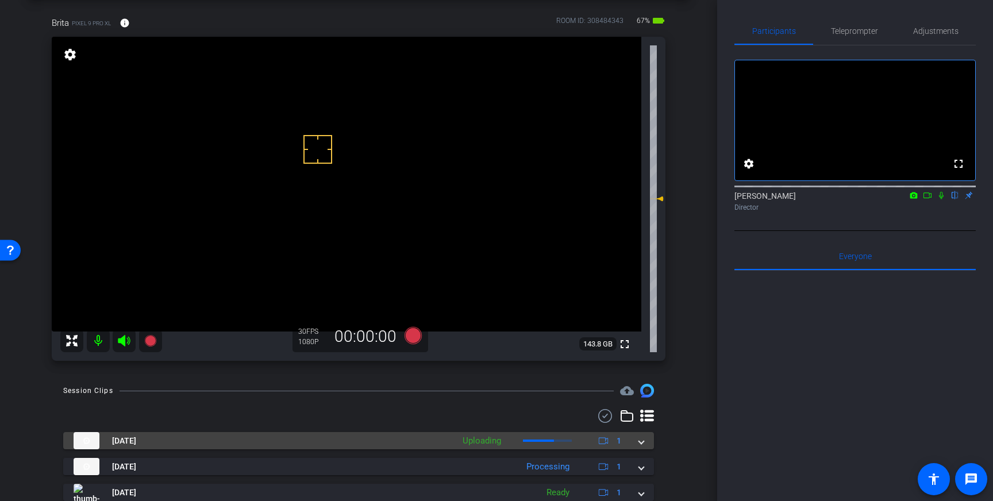
click at [638, 439] on div "[DATE] Uploading 1" at bounding box center [356, 440] width 565 height 17
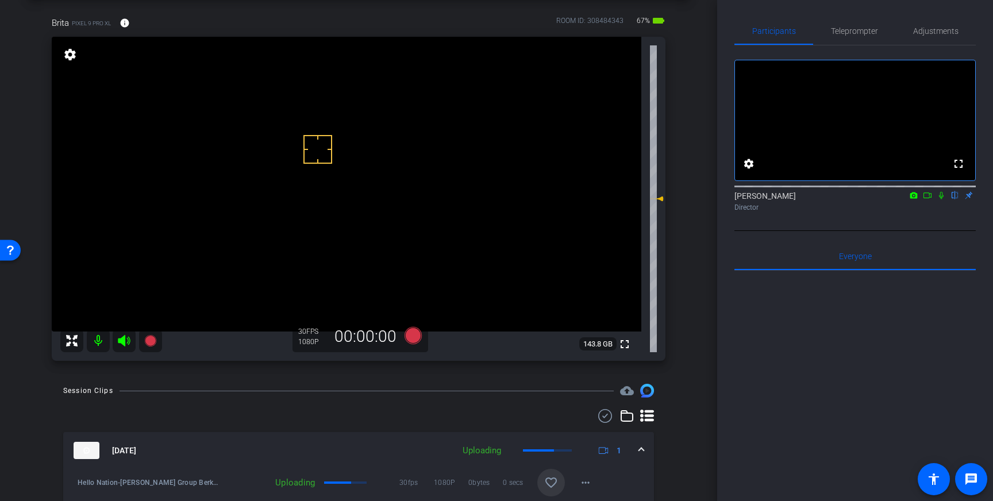
click at [548, 472] on span at bounding box center [551, 483] width 28 height 28
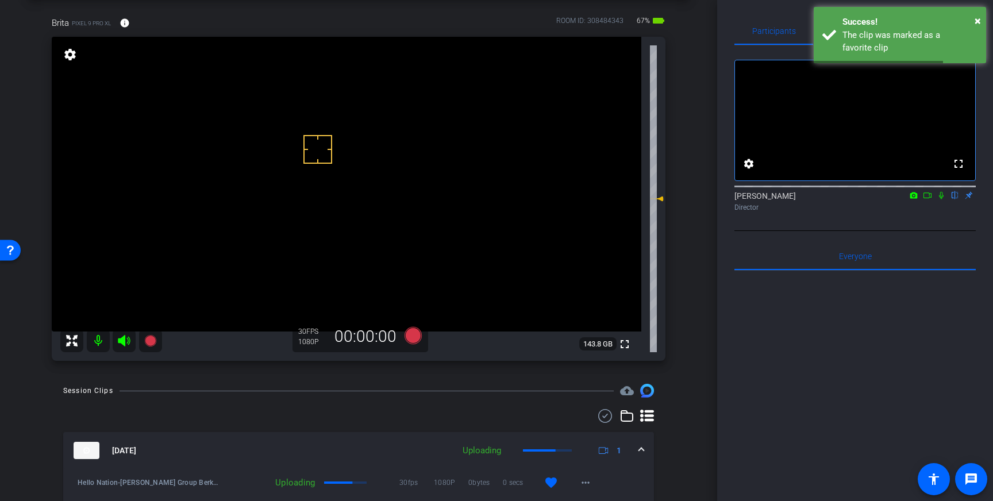
click at [634, 461] on mat-expansion-panel-header "[DATE] Uploading 1" at bounding box center [358, 450] width 591 height 37
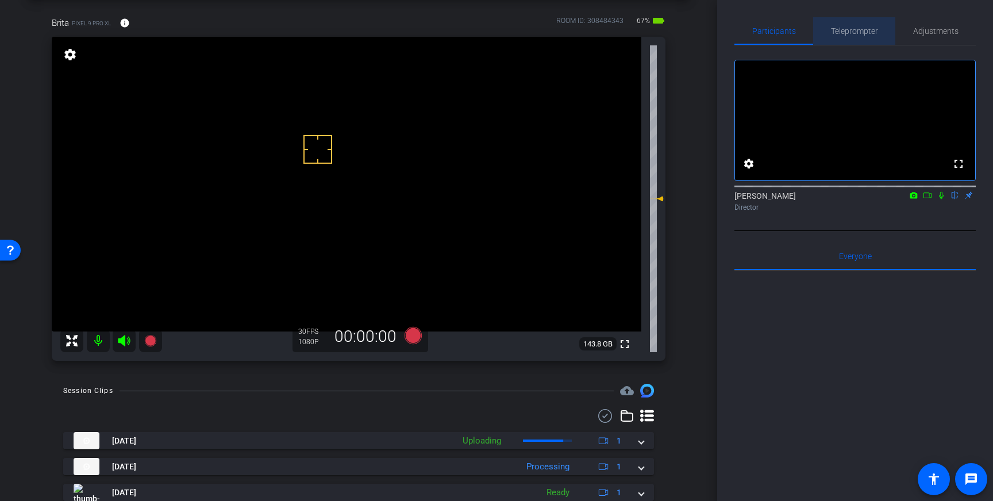
click at [852, 34] on span "Teleprompter" at bounding box center [854, 31] width 47 height 8
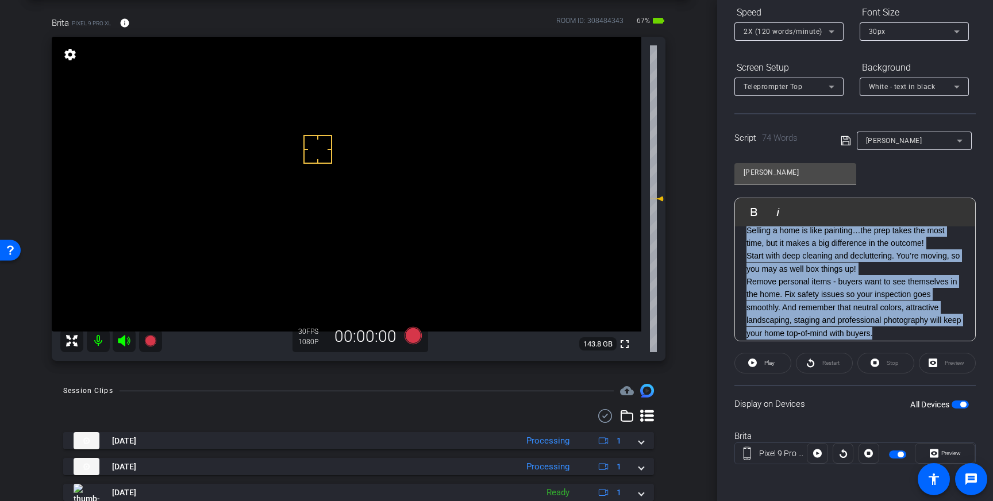
scroll to position [0, 0]
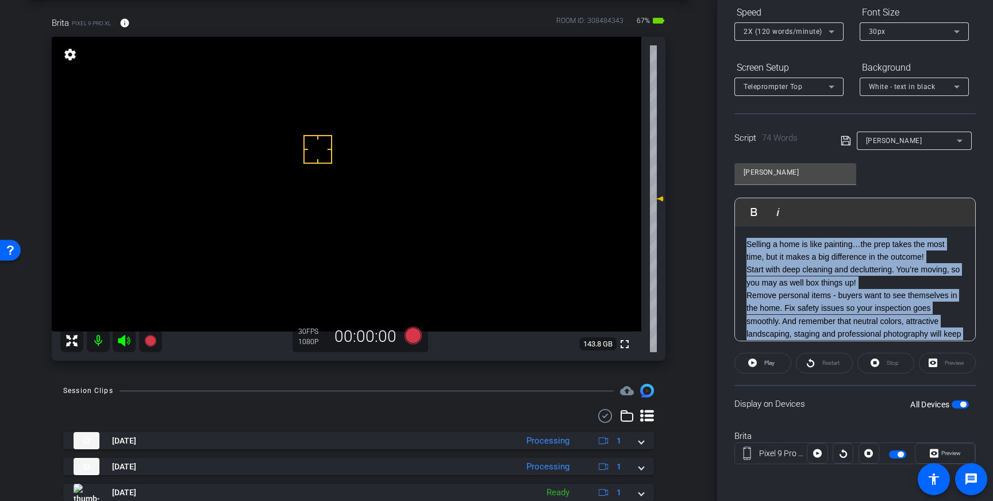
drag, startPoint x: 899, startPoint y: 325, endPoint x: 757, endPoint y: 223, distance: 175.4
click at [757, 223] on div "Play Play from this location Play Selected Play and display the selected text o…" at bounding box center [854, 270] width 241 height 144
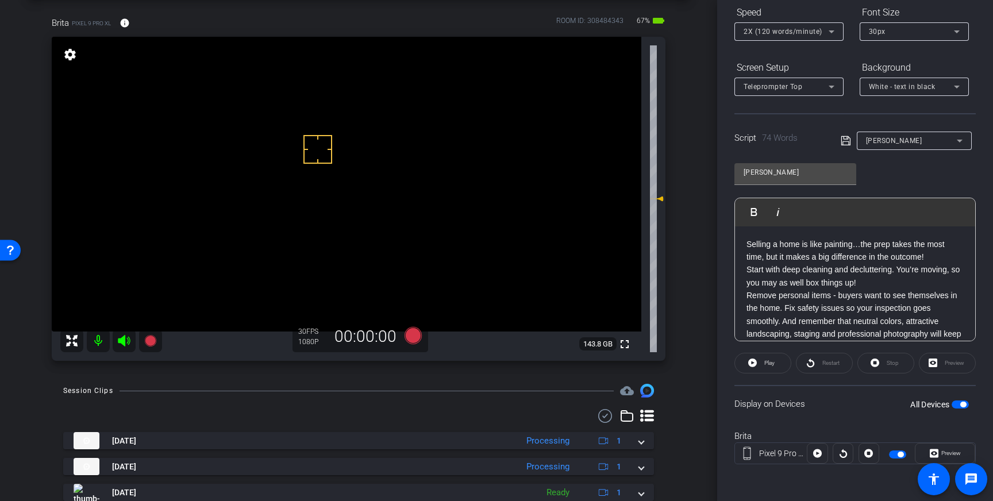
scroll to position [115, 0]
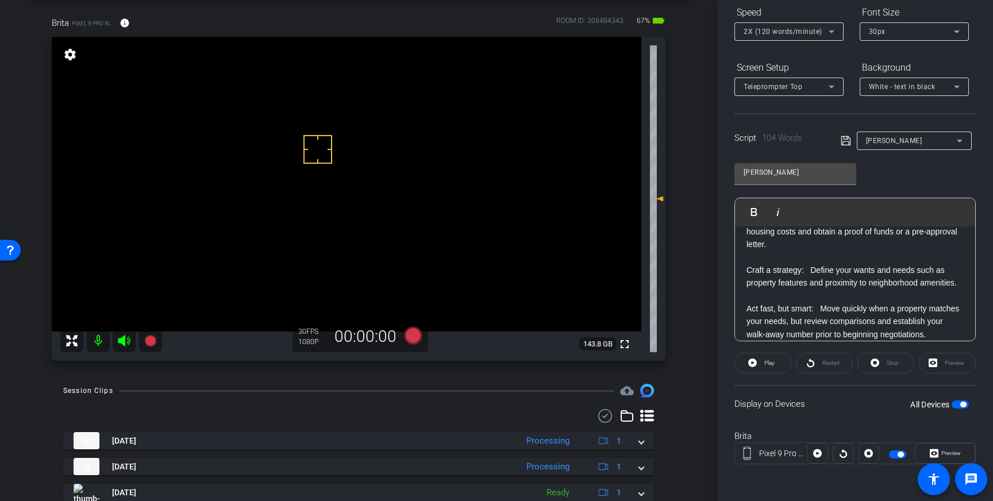
click at [962, 403] on span "button" at bounding box center [963, 405] width 6 height 6
click at [842, 140] on icon at bounding box center [845, 141] width 10 height 14
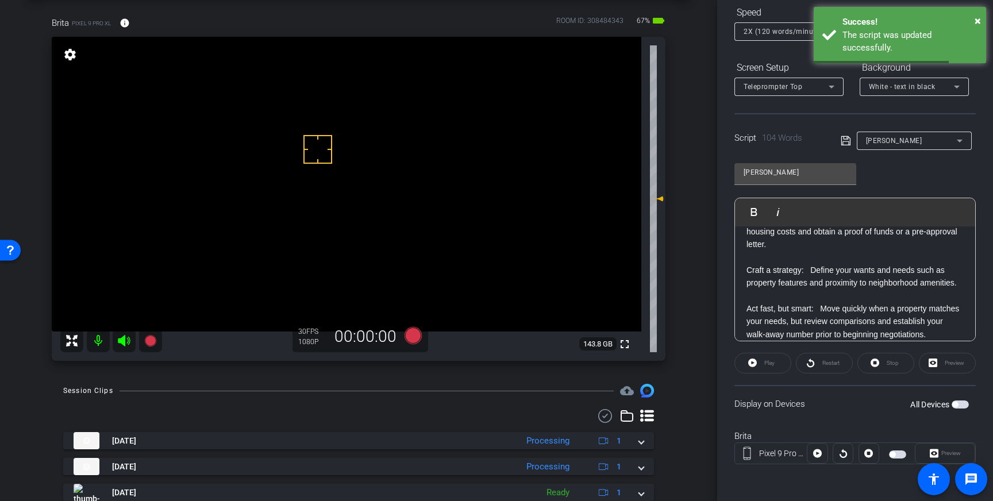
click at [851, 287] on p "Craft a strategy: Define your wants and needs such as property features and pro…" at bounding box center [854, 277] width 217 height 26
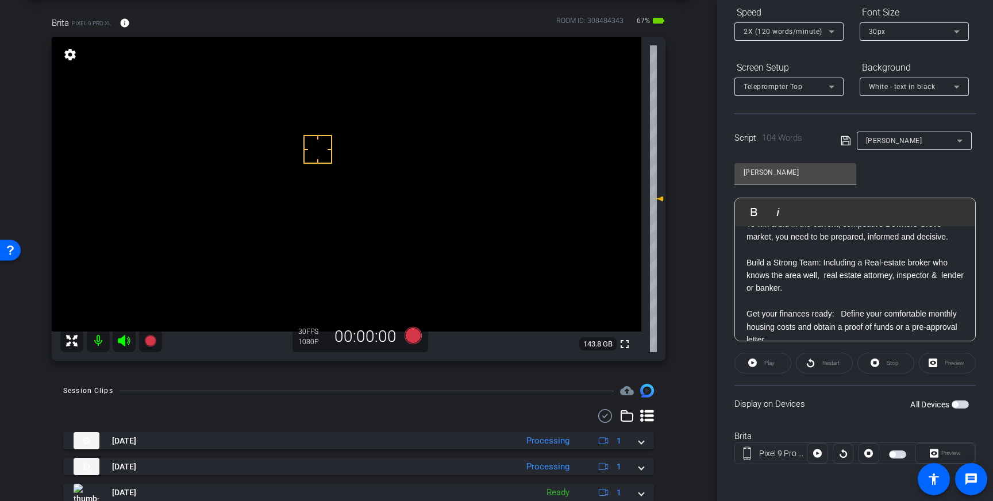
scroll to position [0, 0]
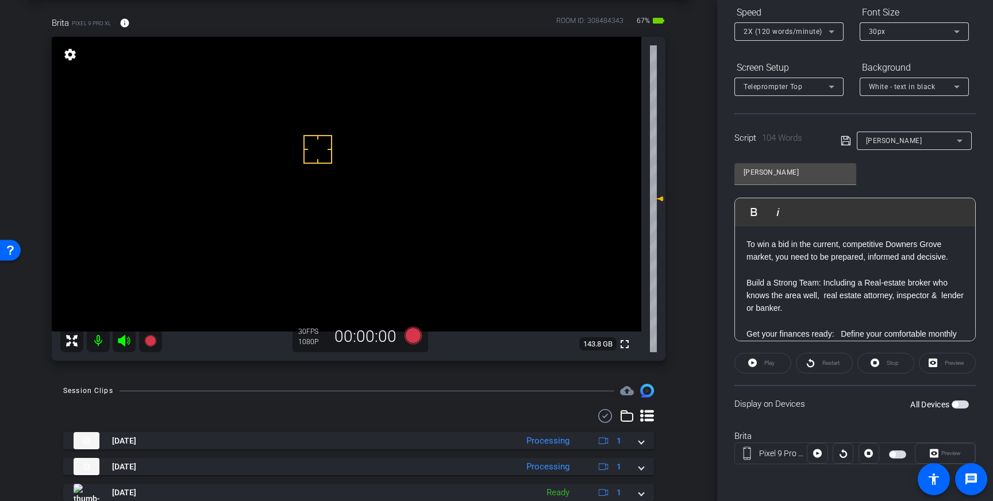
click at [745, 275] on div "To win a bid in the current, competitive Downers Grove market, you need to be p…" at bounding box center [855, 347] width 240 height 242
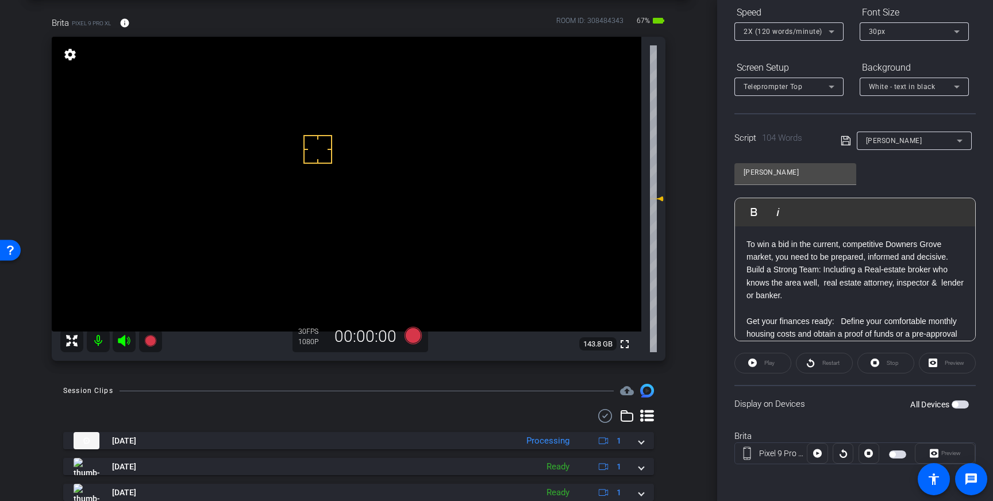
click at [753, 312] on p at bounding box center [854, 308] width 217 height 13
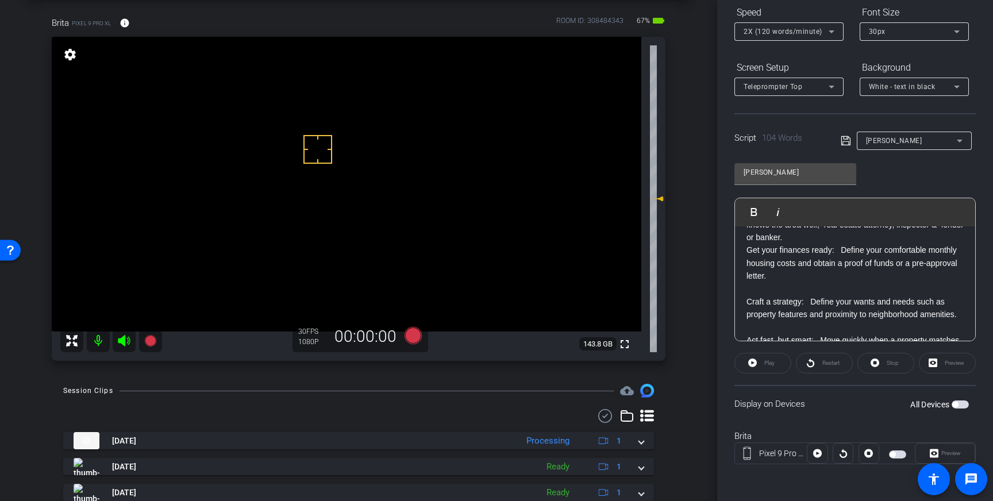
scroll to position [61, 0]
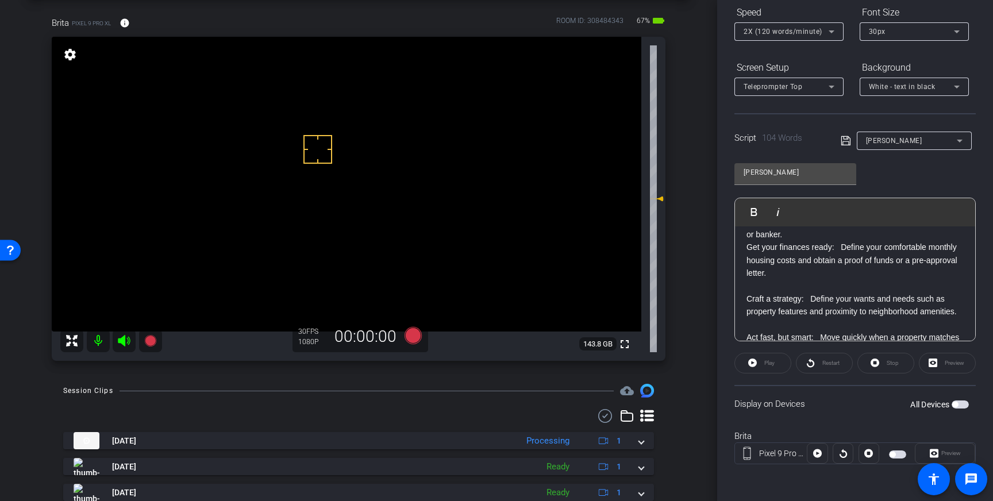
click at [748, 292] on p at bounding box center [854, 286] width 217 height 13
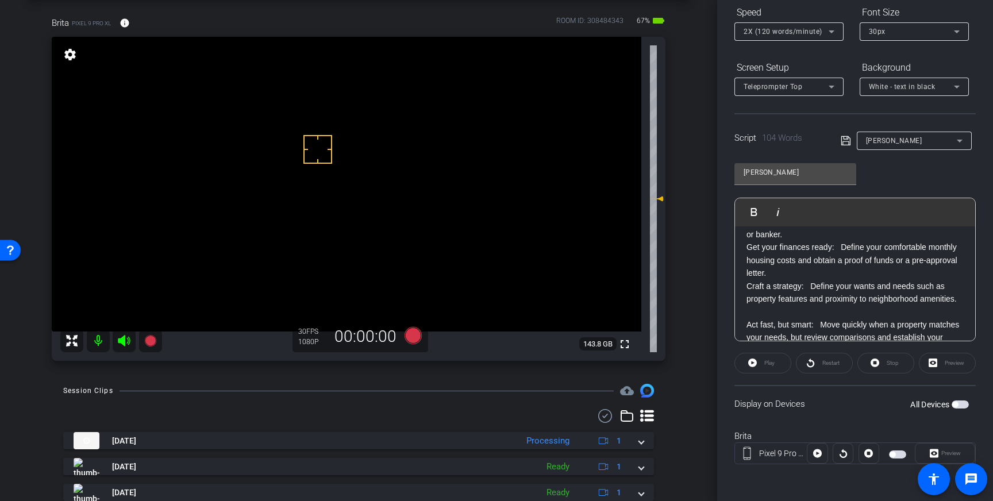
scroll to position [88, 0]
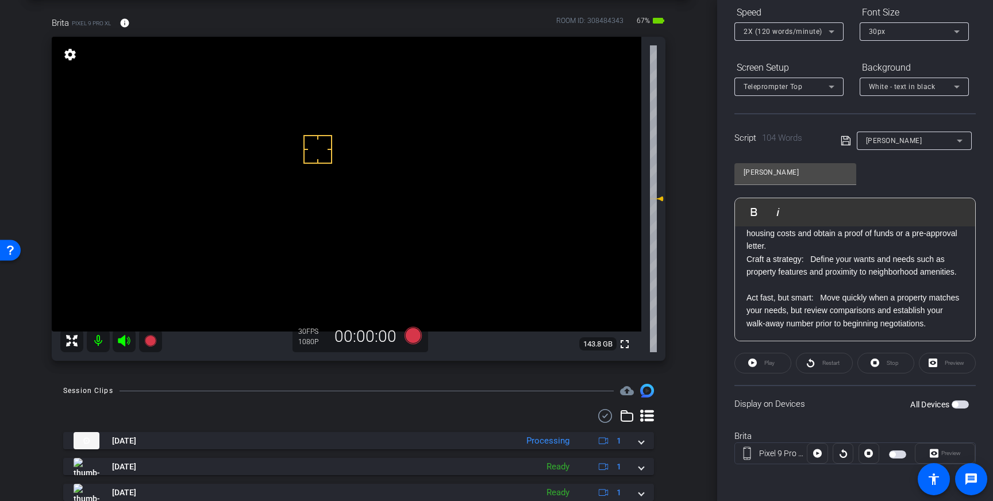
click at [753, 288] on p at bounding box center [854, 284] width 217 height 13
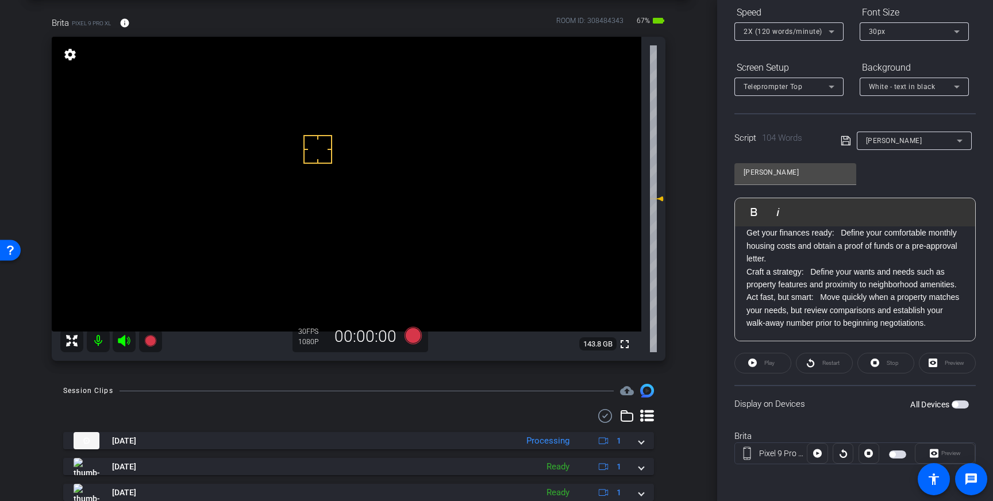
click at [845, 141] on icon at bounding box center [845, 141] width 10 height 14
click at [959, 406] on span "button" at bounding box center [959, 404] width 17 height 8
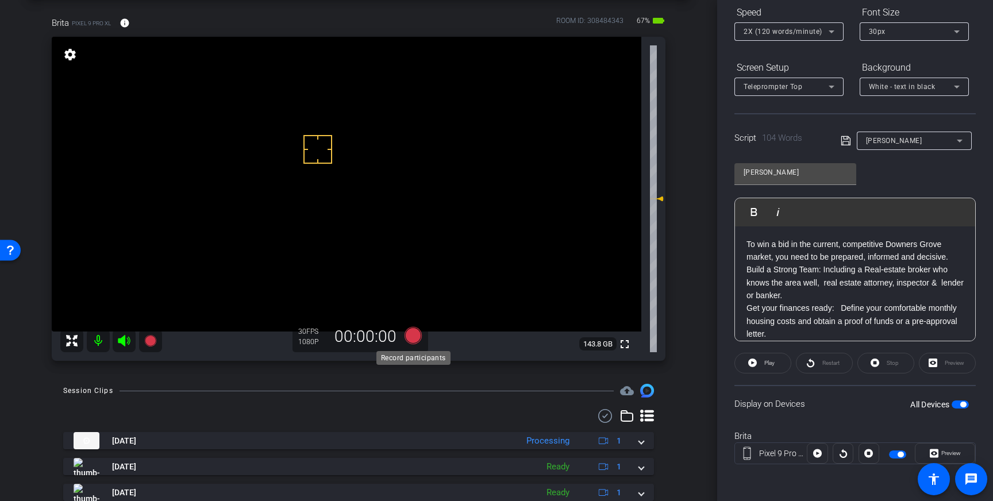
click at [412, 333] on icon at bounding box center [412, 335] width 17 height 17
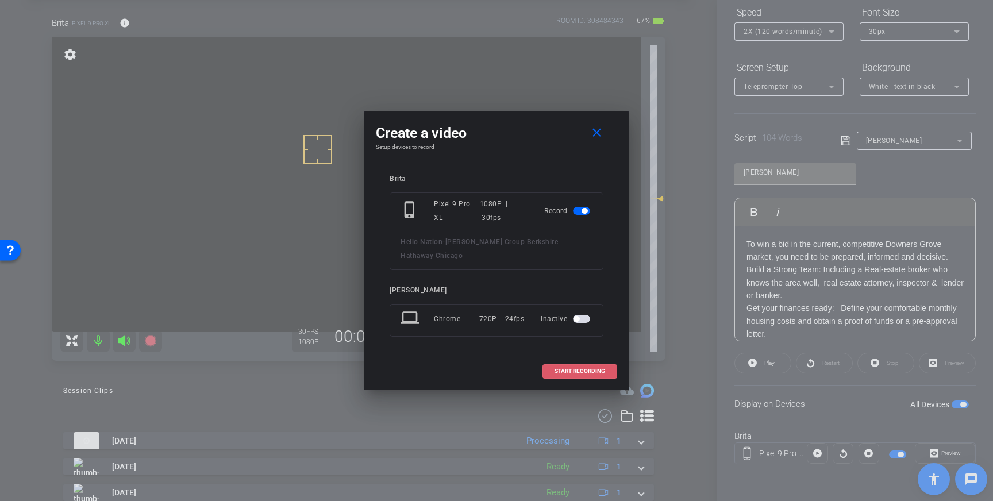
click at [581, 368] on span "START RECORDING" at bounding box center [579, 371] width 51 height 6
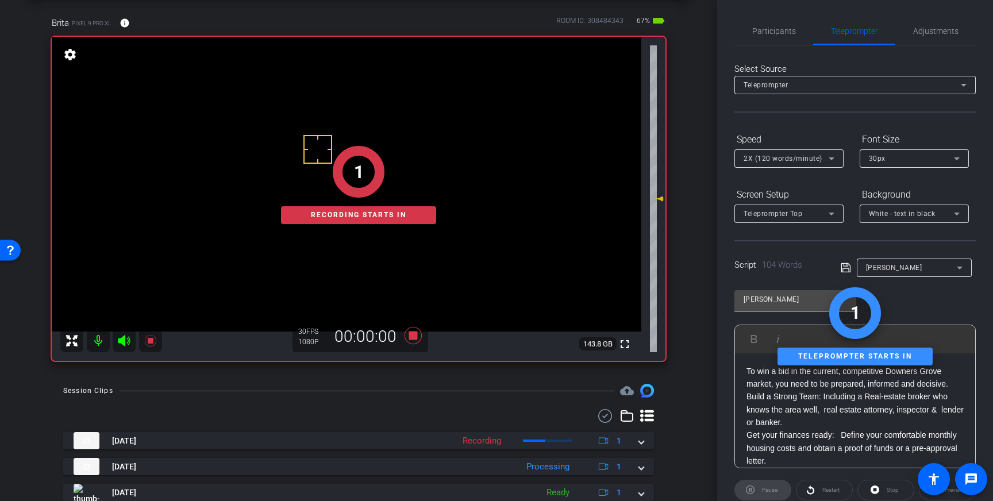
click at [789, 48] on div "Select Source Teleprompter Speed 2X (120 words/minute) Font Size 30px Screen Se…" at bounding box center [854, 327] width 241 height 565
click at [786, 37] on span "Participants" at bounding box center [774, 31] width 44 height 28
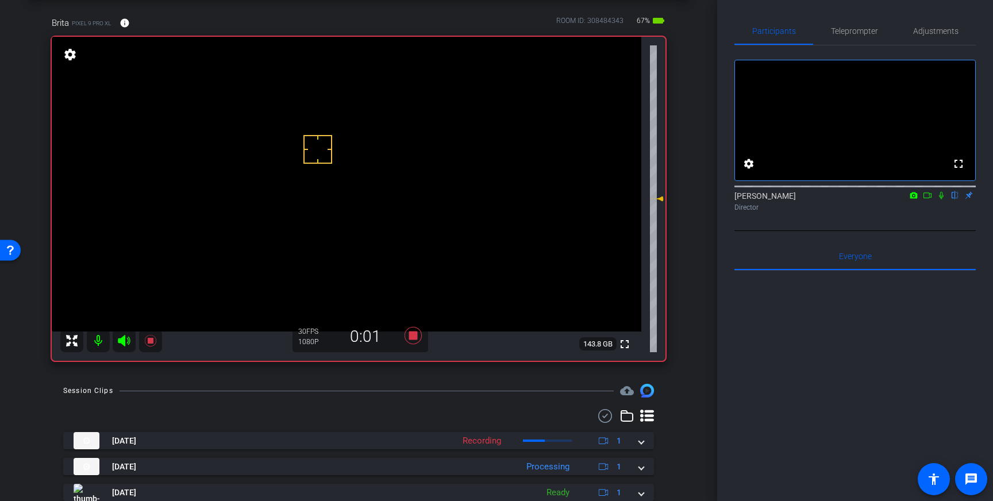
click at [940, 199] on icon at bounding box center [940, 195] width 9 height 8
click at [941, 199] on icon at bounding box center [941, 195] width 6 height 7
click at [418, 337] on icon at bounding box center [413, 335] width 28 height 21
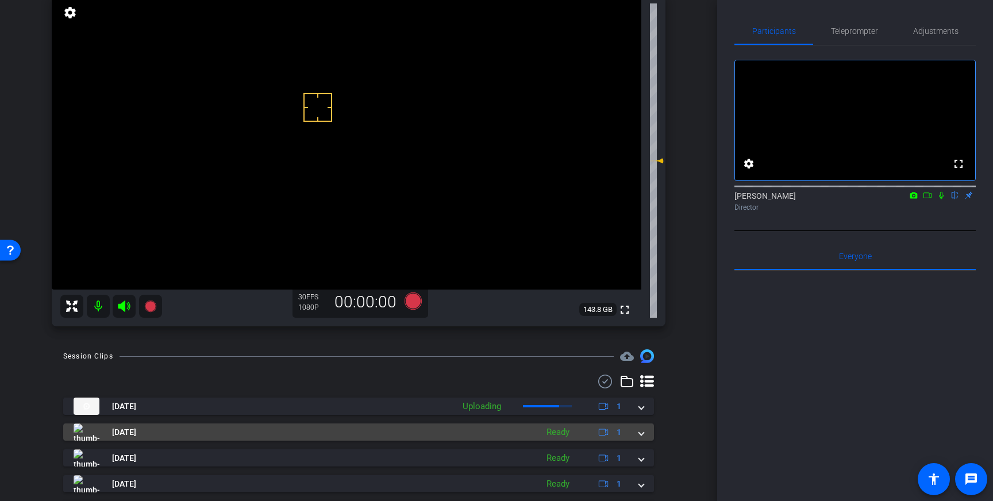
scroll to position [83, 0]
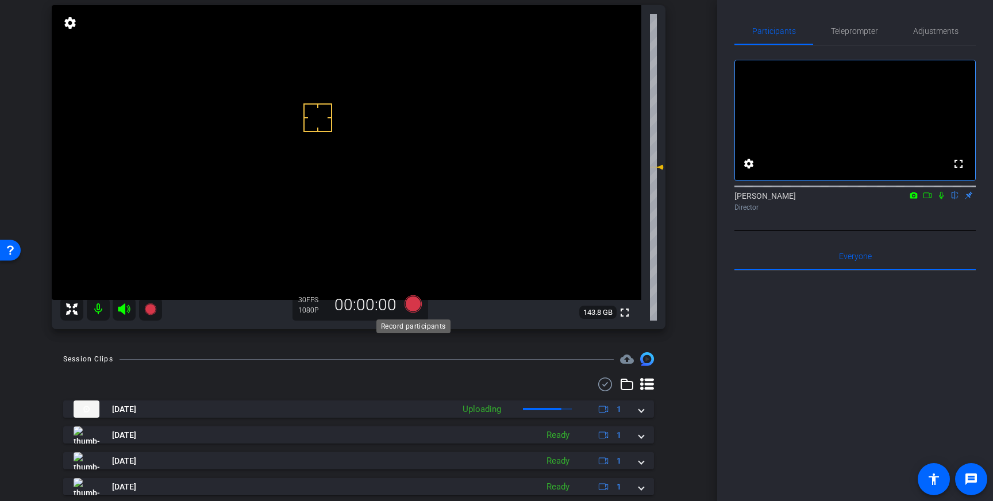
click at [411, 304] on icon at bounding box center [412, 303] width 17 height 17
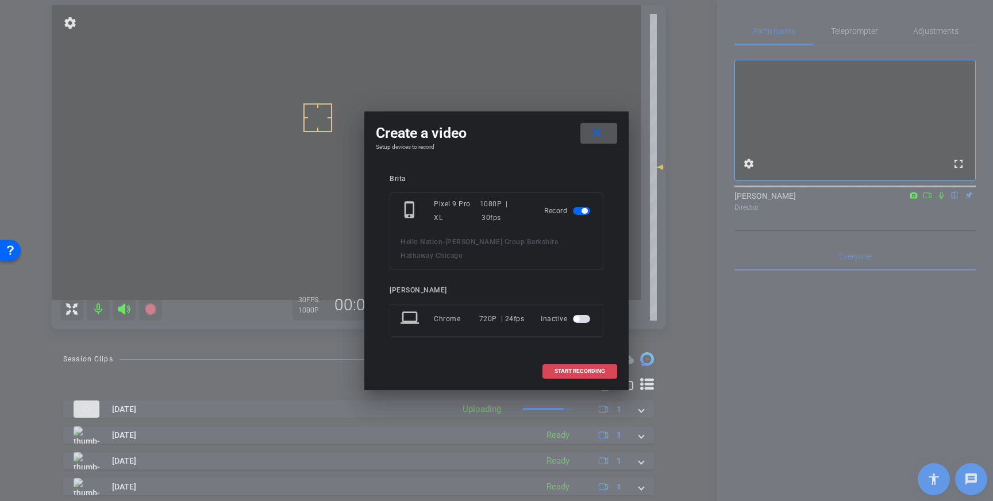
click at [577, 368] on span "START RECORDING" at bounding box center [579, 371] width 51 height 6
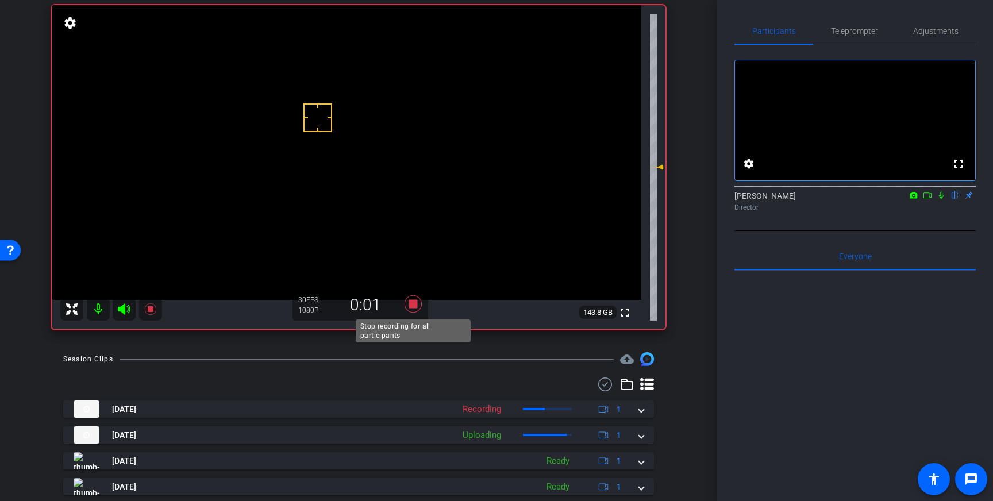
click at [416, 305] on icon at bounding box center [412, 303] width 17 height 17
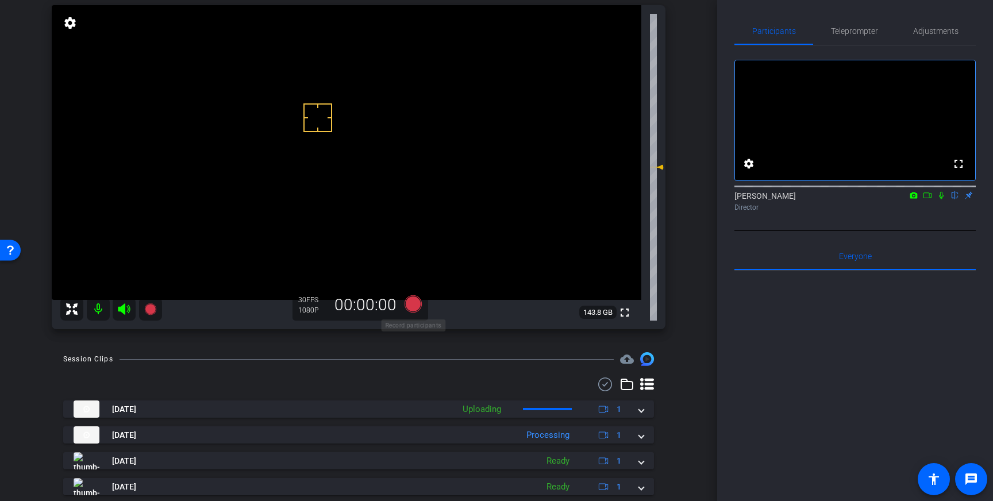
click at [411, 306] on icon at bounding box center [412, 303] width 17 height 17
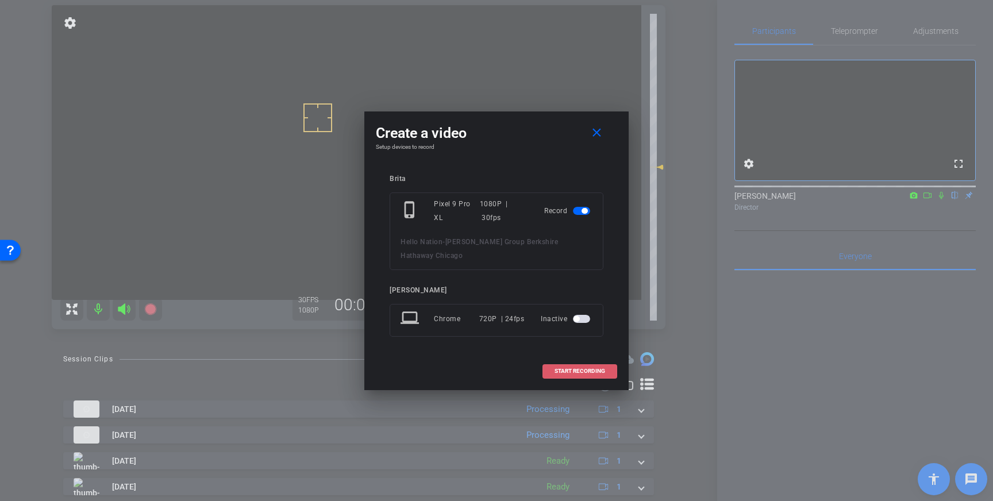
click at [588, 368] on span "START RECORDING" at bounding box center [579, 371] width 51 height 6
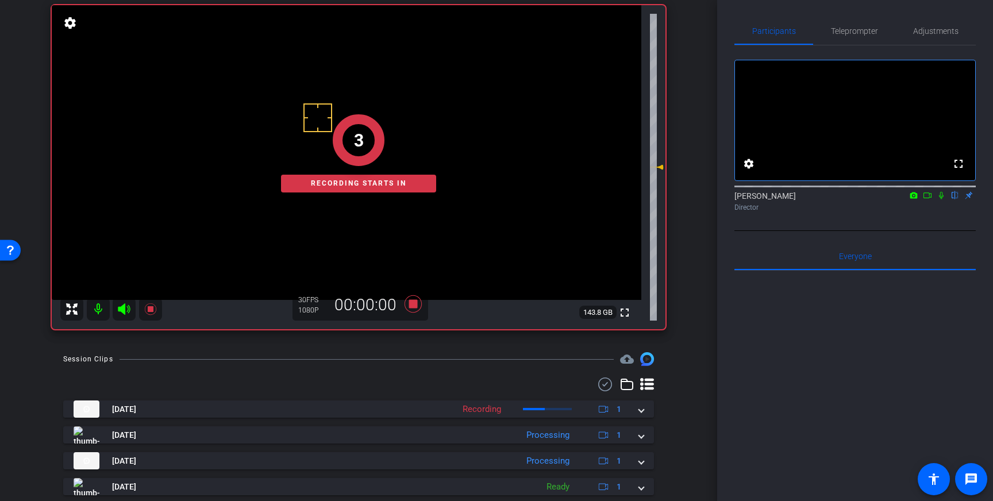
click at [940, 199] on icon at bounding box center [941, 195] width 5 height 7
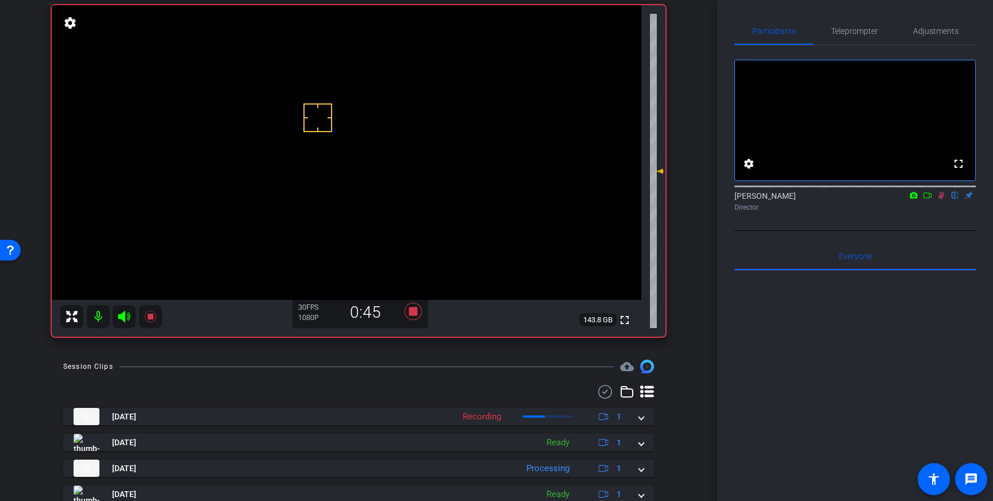
click at [939, 199] on icon at bounding box center [941, 195] width 6 height 7
click at [420, 312] on icon at bounding box center [413, 311] width 28 height 21
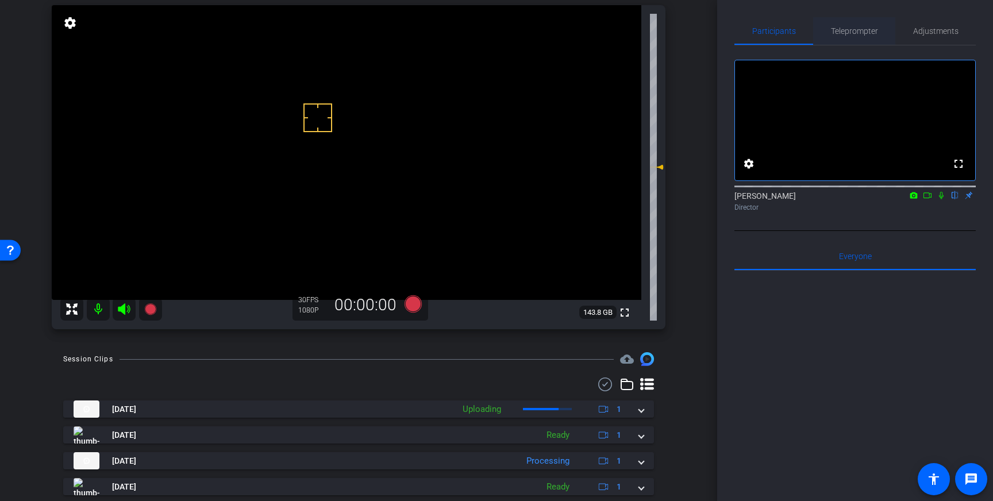
click at [846, 27] on span "Teleprompter" at bounding box center [854, 31] width 47 height 8
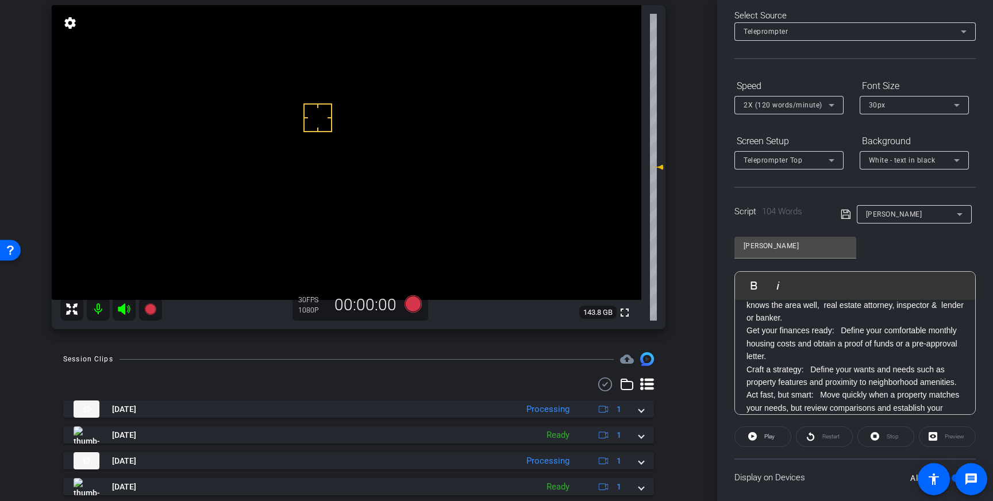
scroll to position [50, 0]
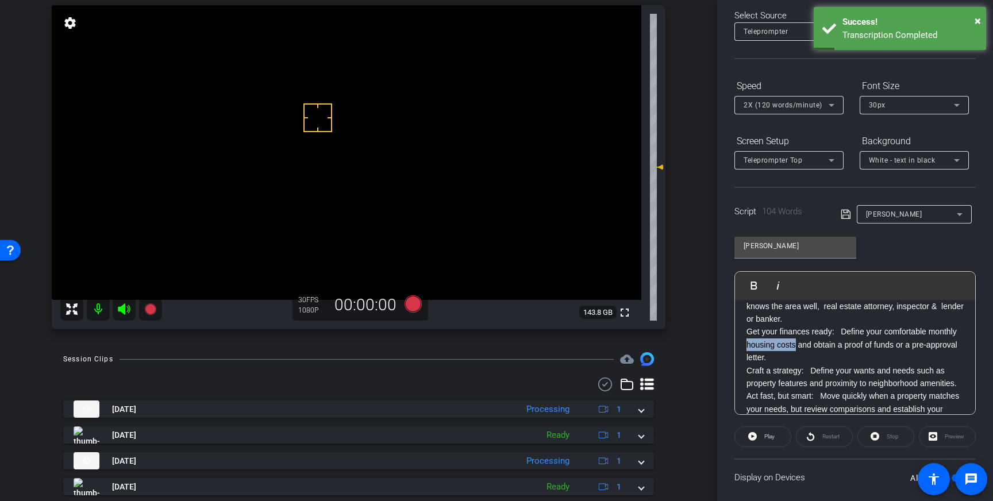
drag, startPoint x: 794, startPoint y: 346, endPoint x: 744, endPoint y: 348, distance: 50.0
click at [744, 348] on div "To win a bid in the current, competitive Downers Grove market, you need to be p…" at bounding box center [855, 345] width 240 height 190
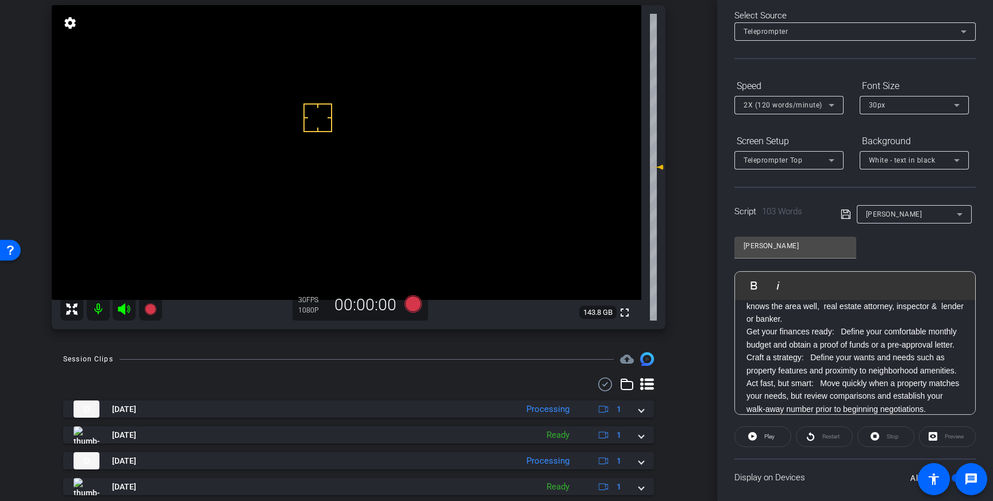
click at [847, 216] on icon at bounding box center [845, 214] width 10 height 14
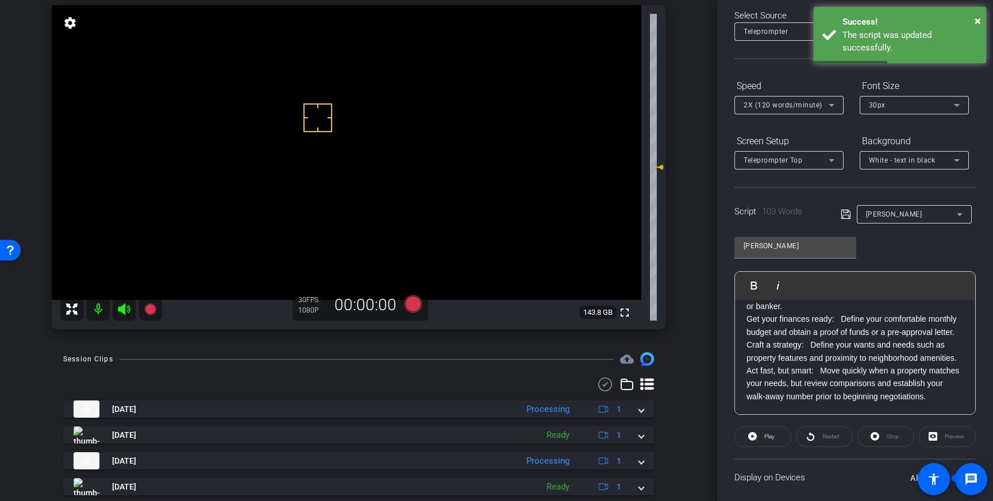
scroll to position [127, 0]
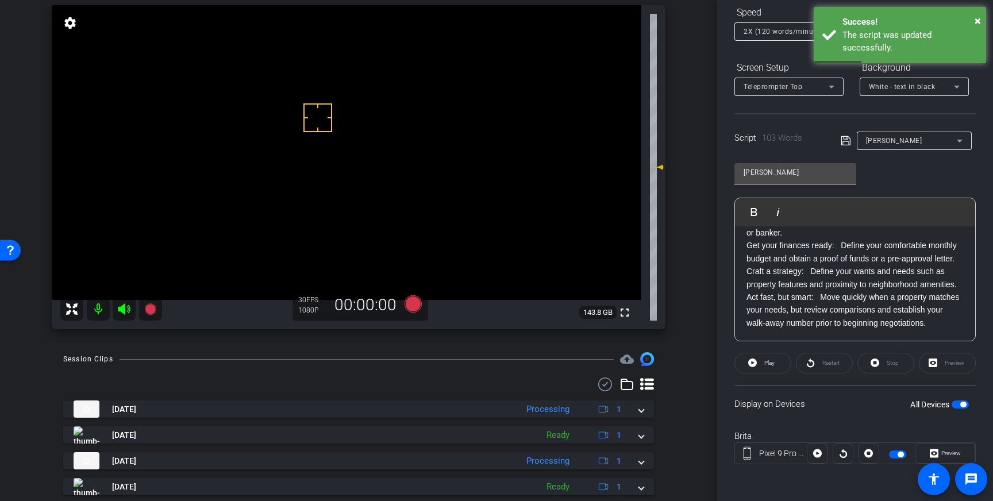
click at [958, 406] on span "button" at bounding box center [959, 404] width 17 height 8
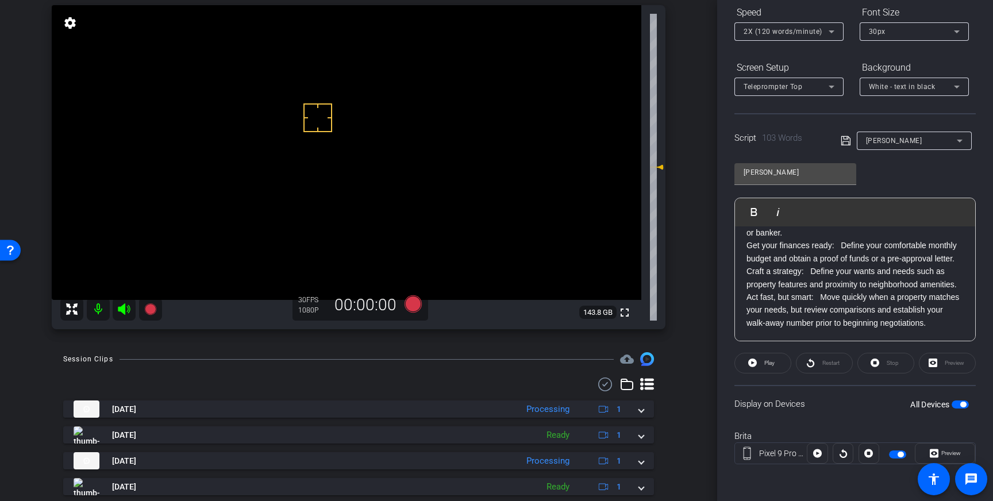
click at [843, 143] on icon at bounding box center [845, 141] width 10 height 14
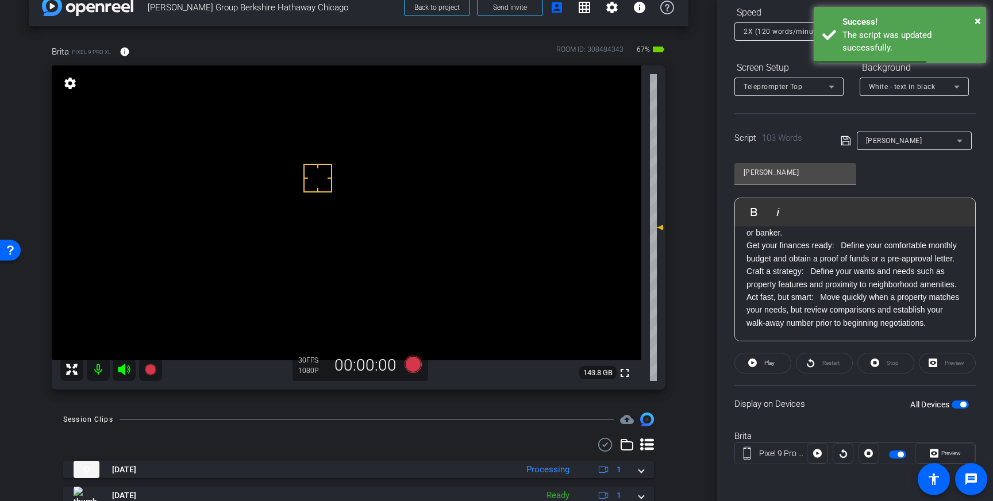
scroll to position [17, 0]
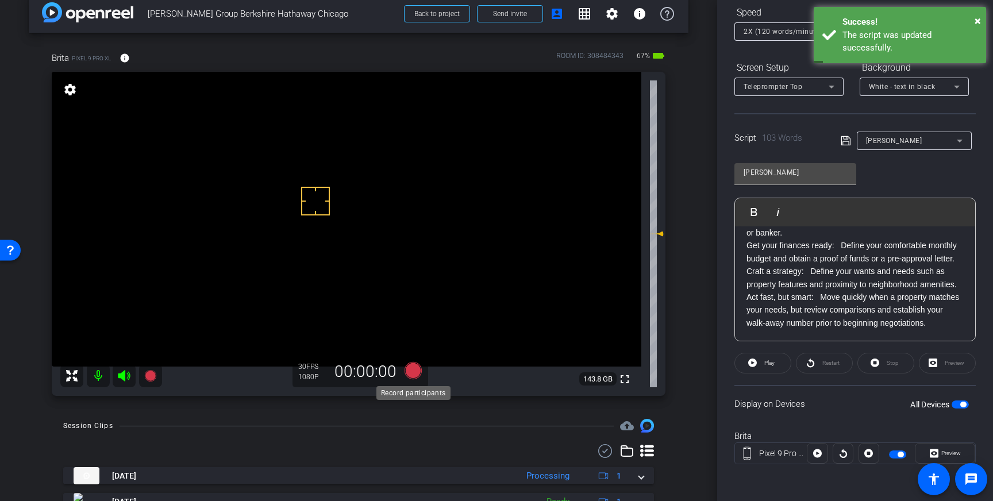
click at [412, 375] on icon at bounding box center [412, 370] width 17 height 17
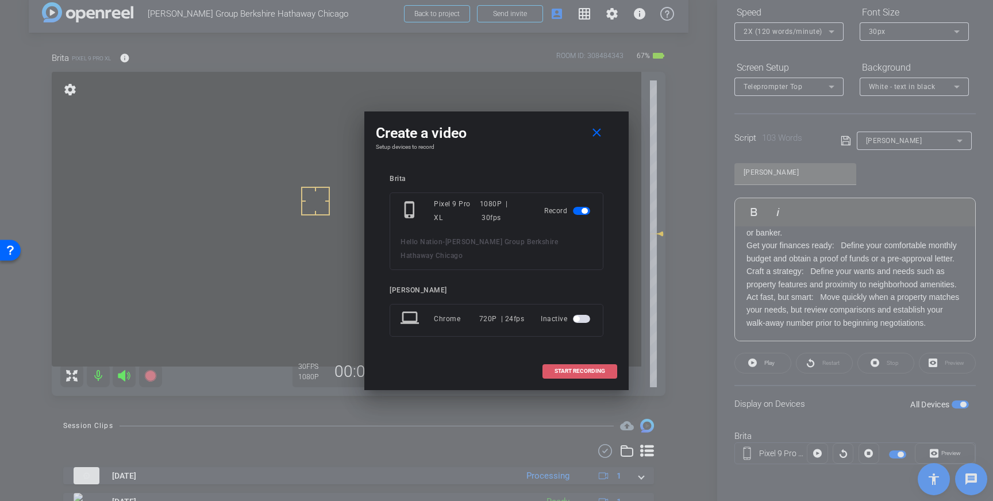
click at [589, 368] on span "START RECORDING" at bounding box center [579, 371] width 51 height 6
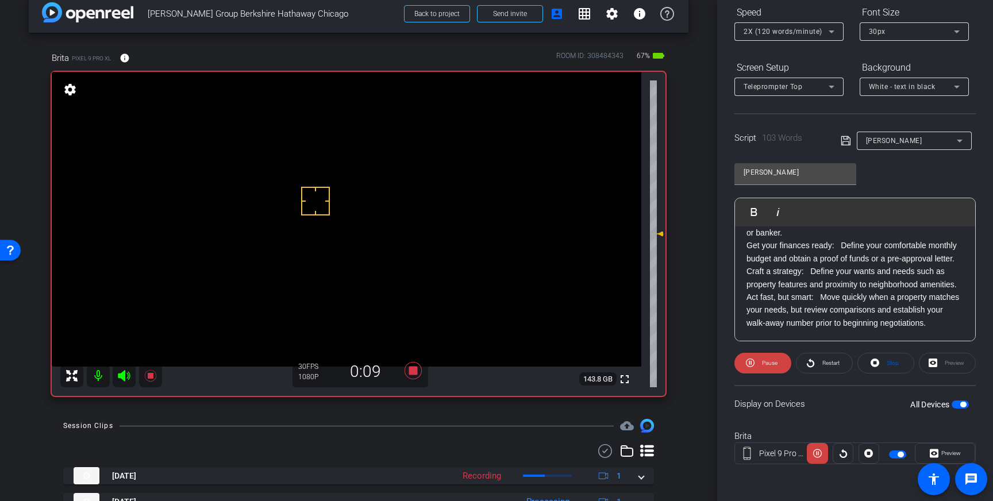
scroll to position [0, 0]
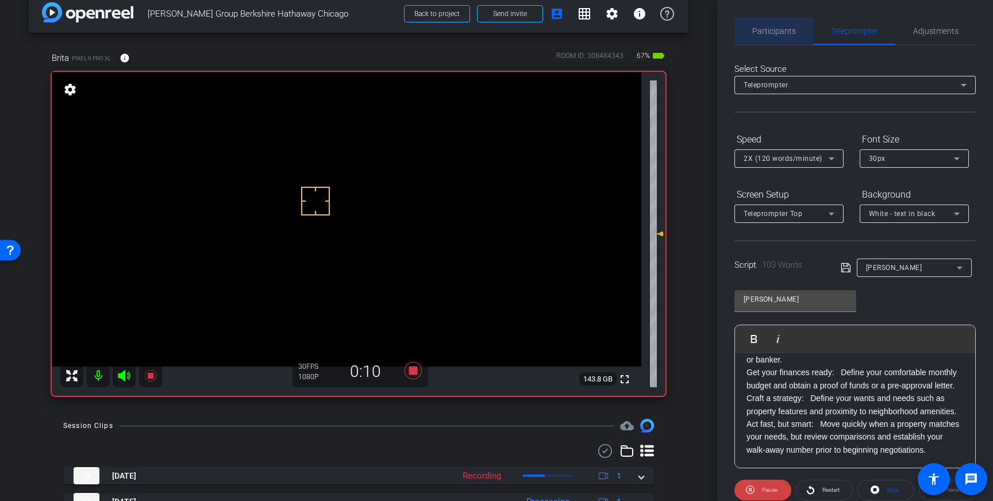
click at [777, 30] on span "Participants" at bounding box center [774, 31] width 44 height 8
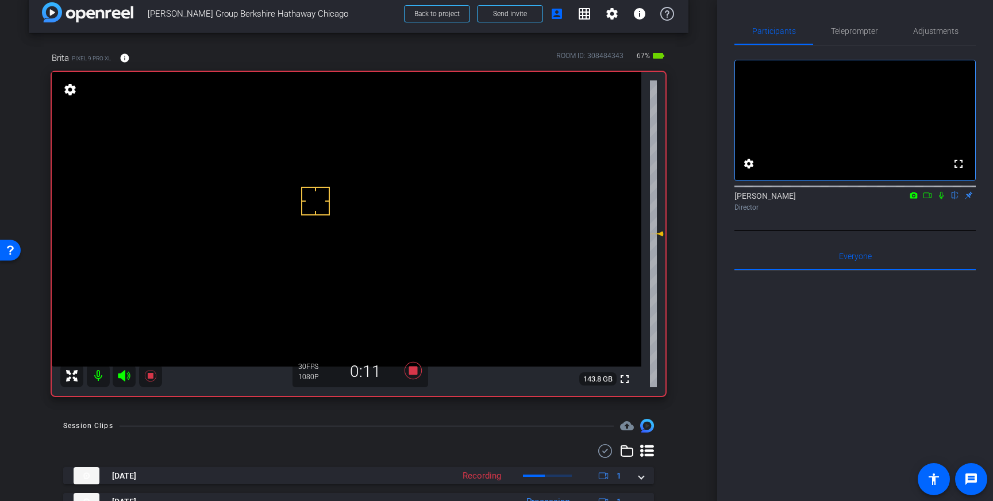
click at [941, 199] on icon at bounding box center [940, 195] width 9 height 8
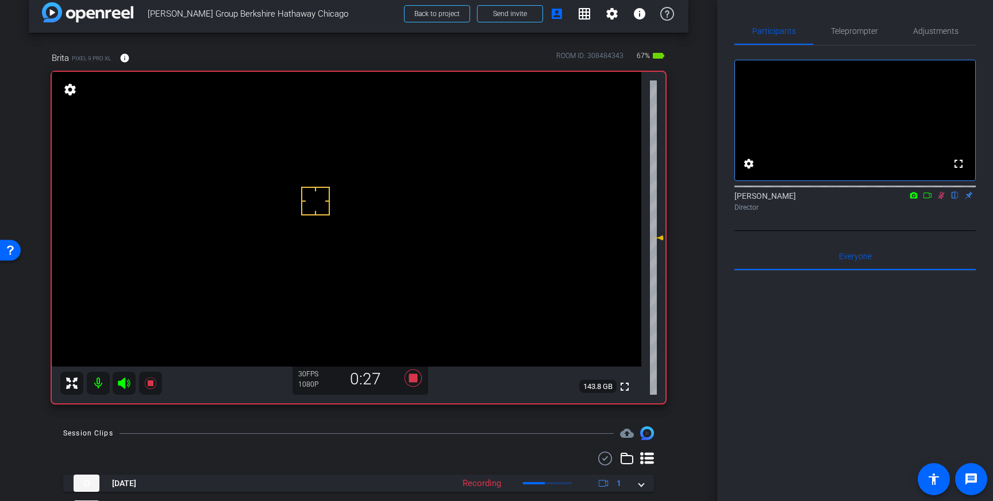
click at [940, 199] on icon at bounding box center [940, 195] width 9 height 8
click at [410, 377] on icon at bounding box center [412, 377] width 17 height 17
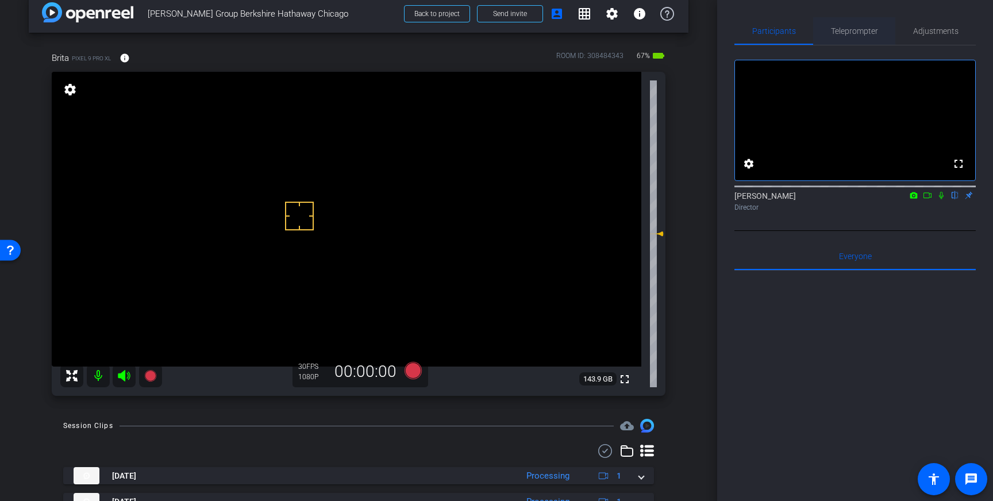
click at [855, 34] on span "Teleprompter" at bounding box center [854, 31] width 47 height 8
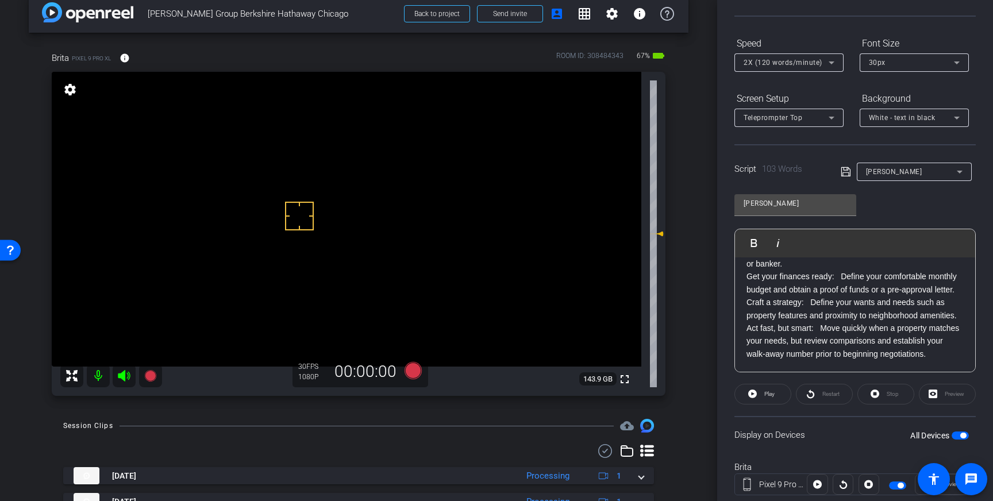
scroll to position [127, 0]
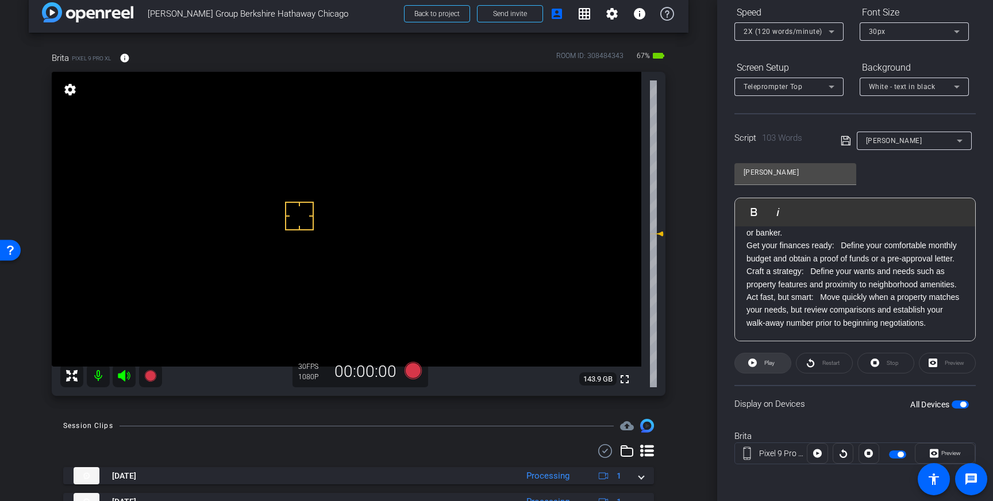
click at [770, 366] on span "Play" at bounding box center [769, 363] width 10 height 6
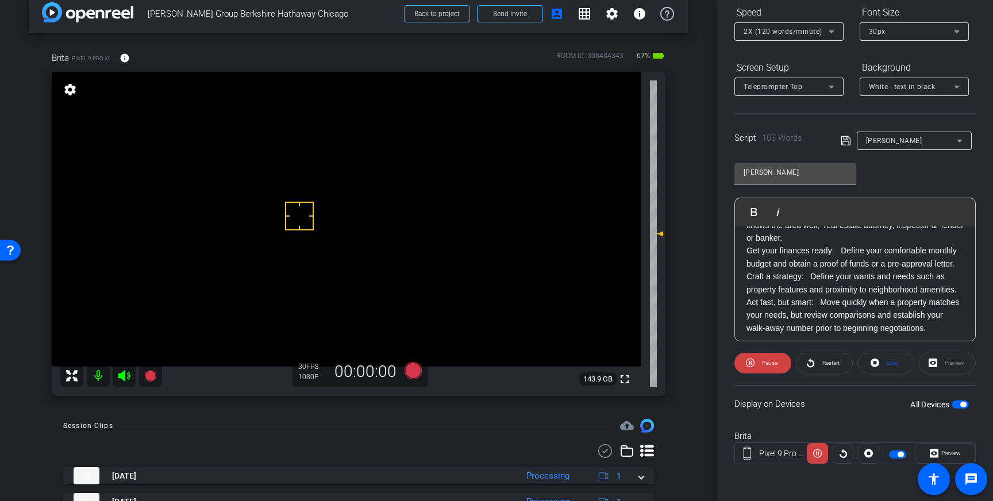
scroll to position [63, 0]
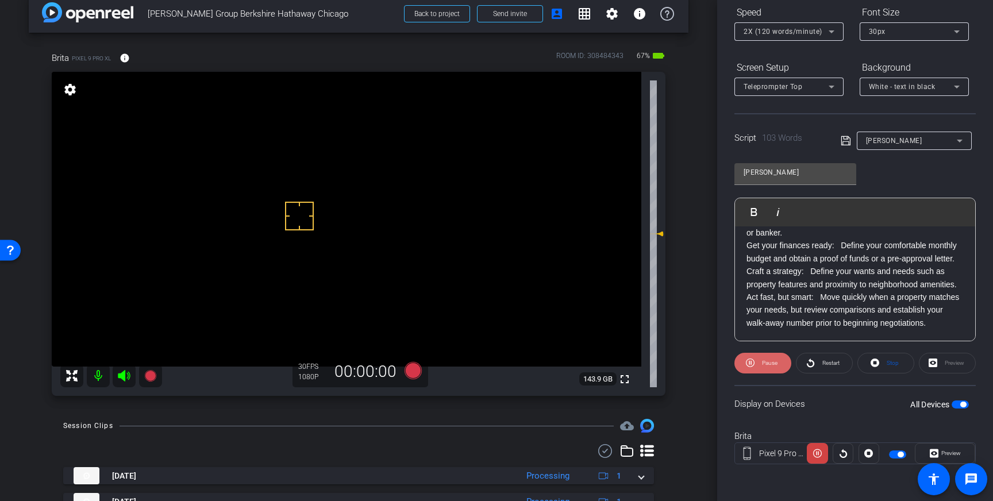
click at [766, 364] on span "Pause" at bounding box center [770, 363] width 16 height 6
click at [896, 360] on span "Stop" at bounding box center [892, 363] width 12 height 6
click at [414, 374] on icon at bounding box center [412, 370] width 17 height 17
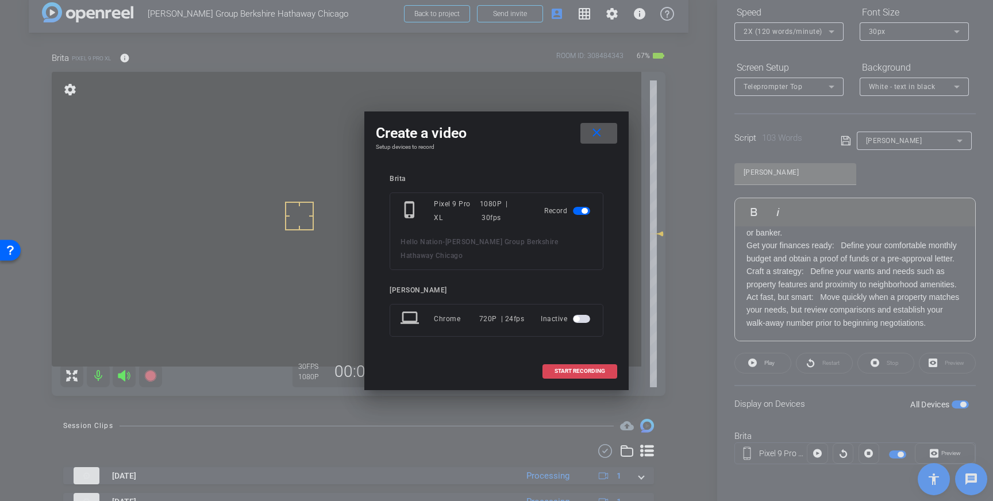
click at [580, 368] on span "START RECORDING" at bounding box center [579, 371] width 51 height 6
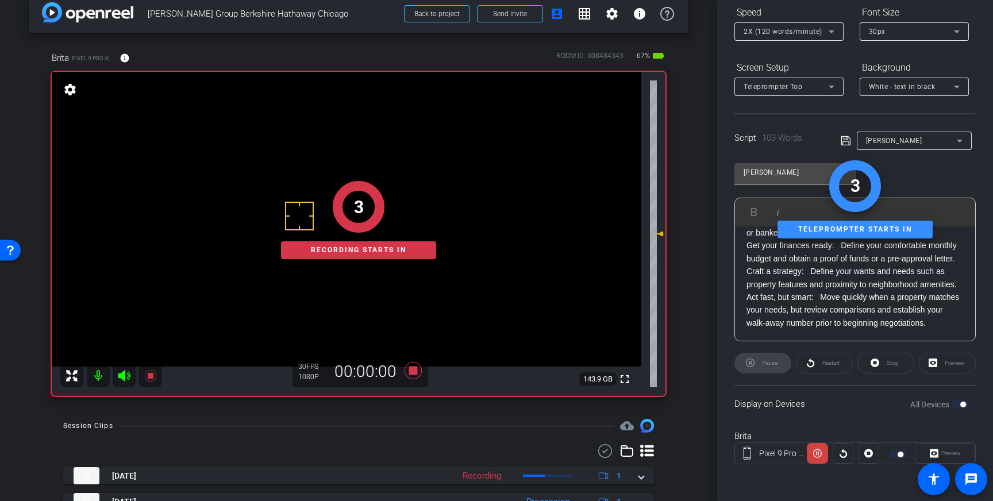
scroll to position [0, 0]
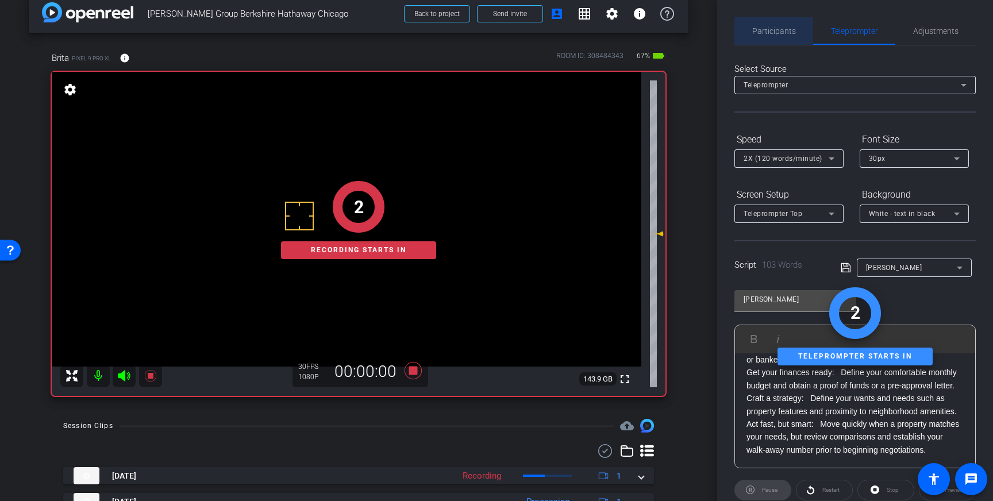
click at [766, 33] on span "Participants" at bounding box center [774, 31] width 44 height 8
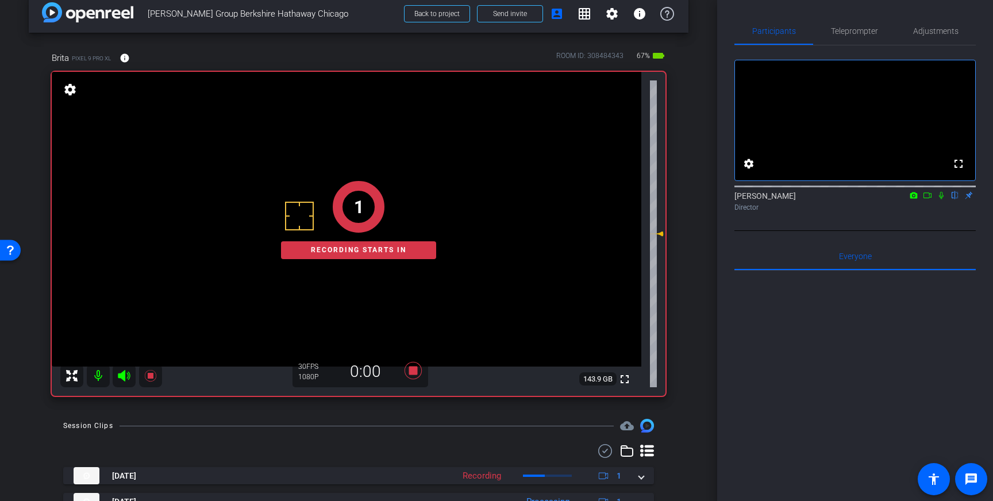
click at [940, 199] on icon at bounding box center [940, 195] width 9 height 8
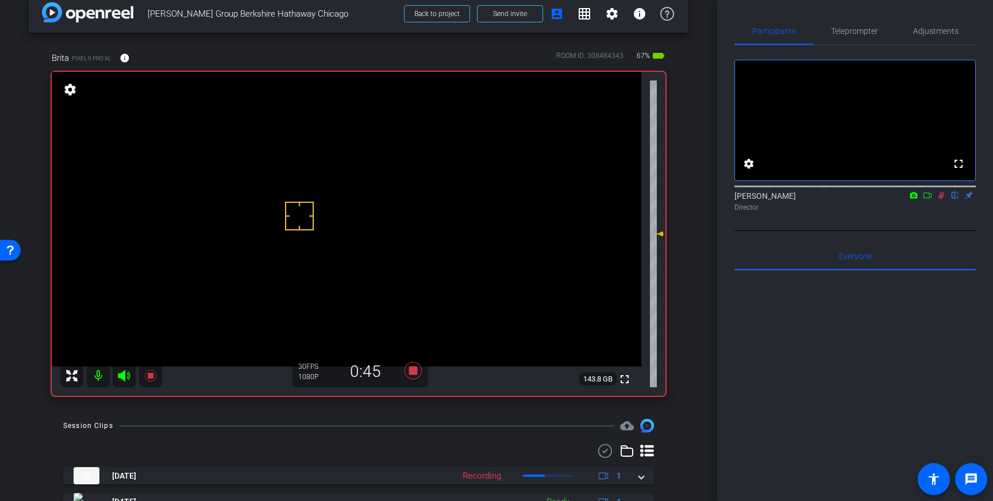
click at [941, 199] on icon at bounding box center [940, 195] width 9 height 8
click at [414, 371] on icon at bounding box center [412, 370] width 17 height 17
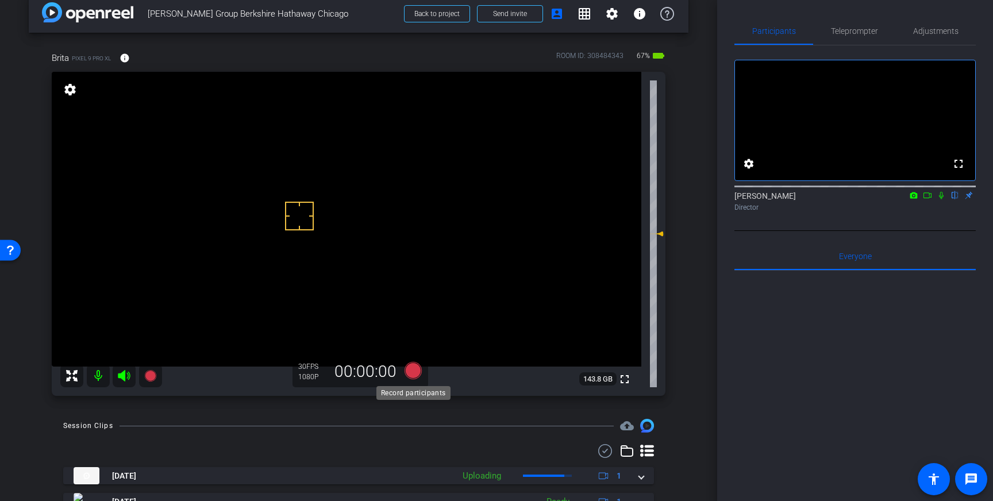
click at [412, 369] on icon at bounding box center [412, 370] width 17 height 17
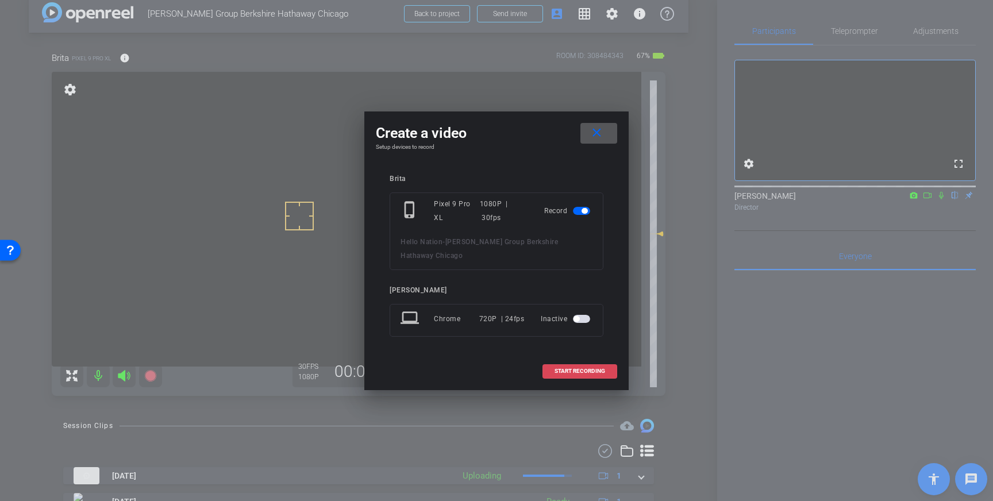
click at [553, 361] on span at bounding box center [580, 371] width 74 height 28
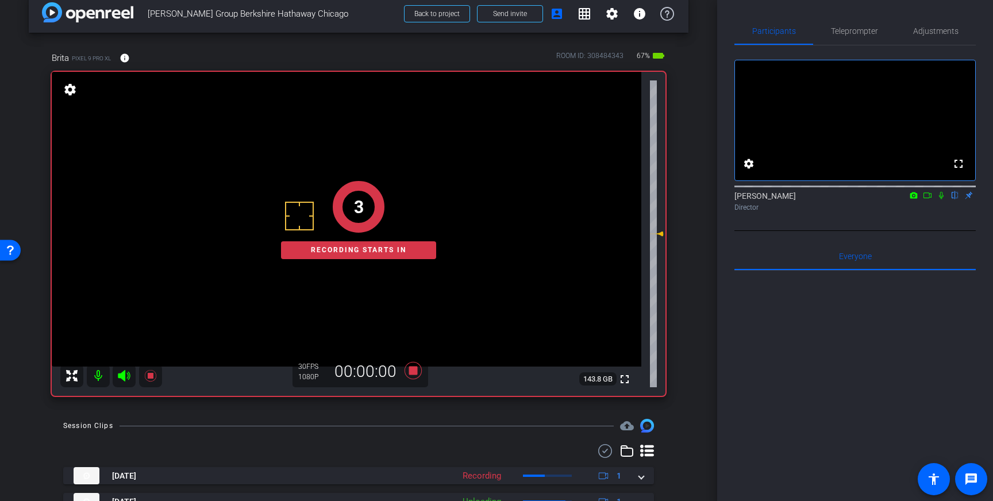
click at [945, 190] on div at bounding box center [854, 185] width 241 height 9
click at [941, 199] on icon at bounding box center [940, 195] width 9 height 8
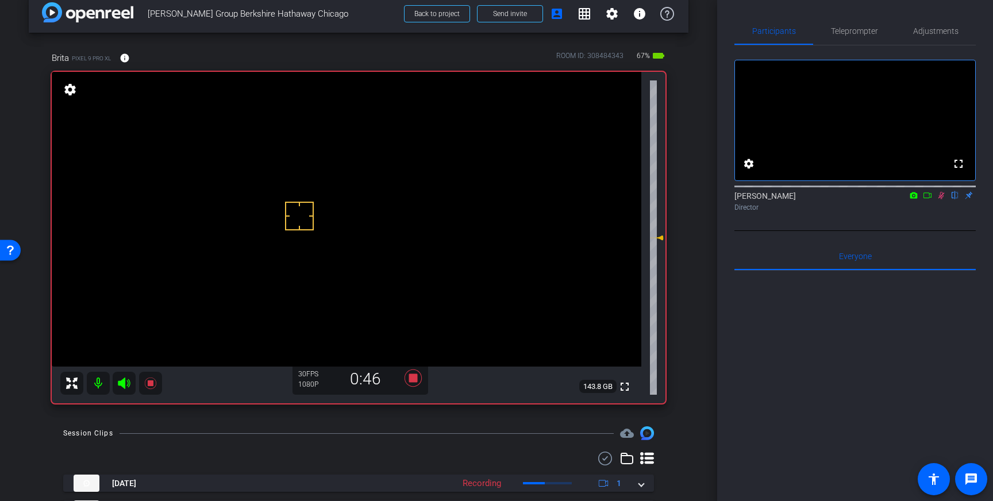
click at [942, 199] on icon at bounding box center [940, 195] width 9 height 8
click at [418, 381] on icon at bounding box center [413, 378] width 28 height 21
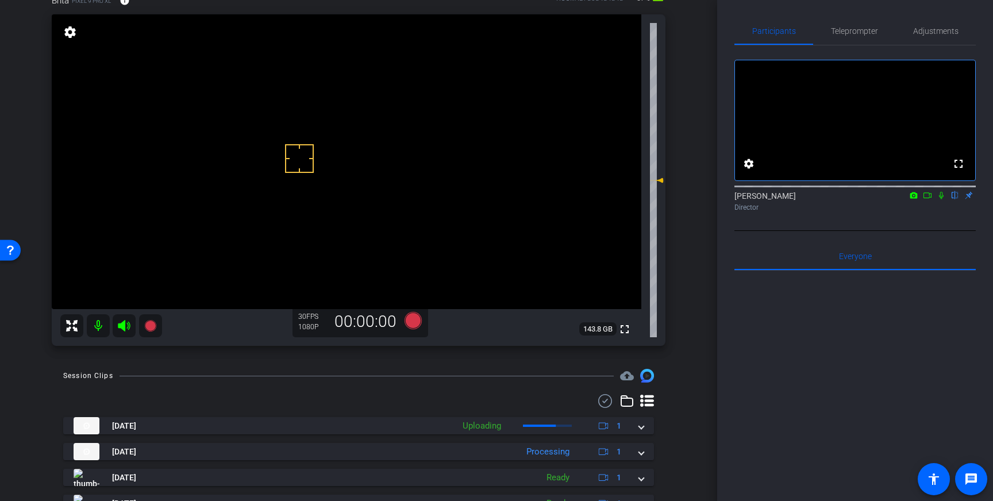
scroll to position [107, 0]
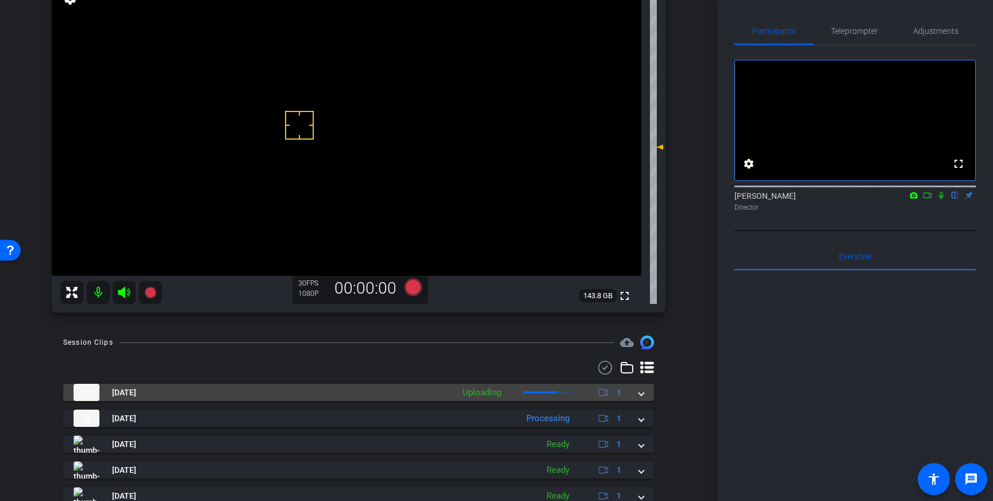
click at [631, 390] on div "[DATE] Uploading 1" at bounding box center [356, 392] width 565 height 17
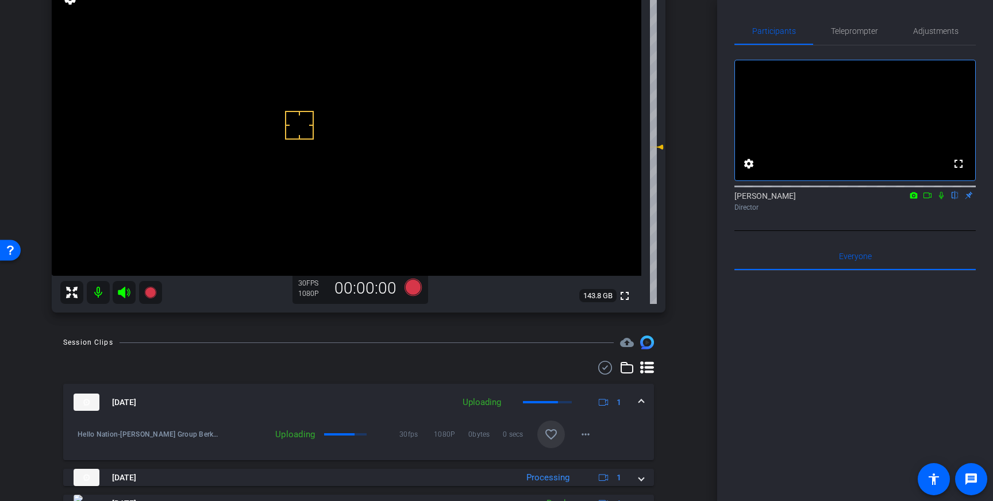
click at [551, 430] on mat-icon "favorite_border" at bounding box center [551, 434] width 14 height 14
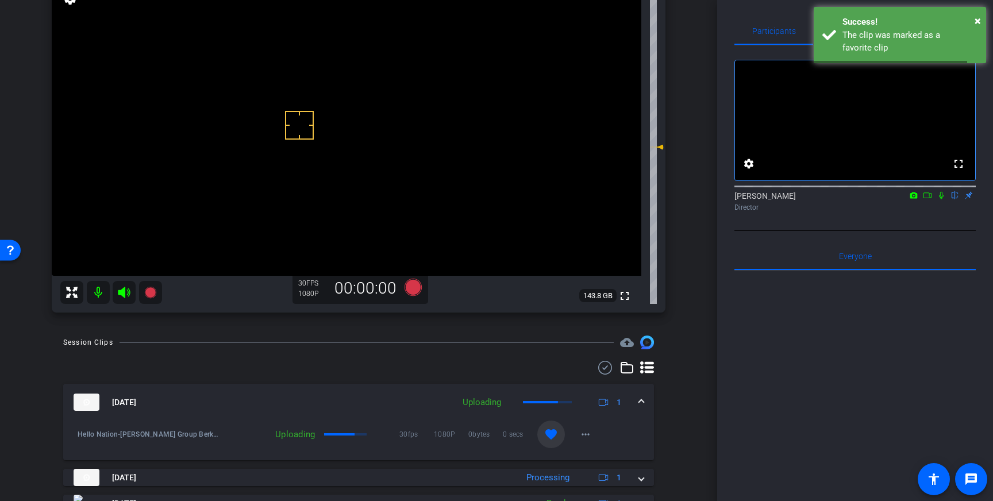
click at [637, 400] on div "[DATE] Uploading 1" at bounding box center [356, 401] width 565 height 17
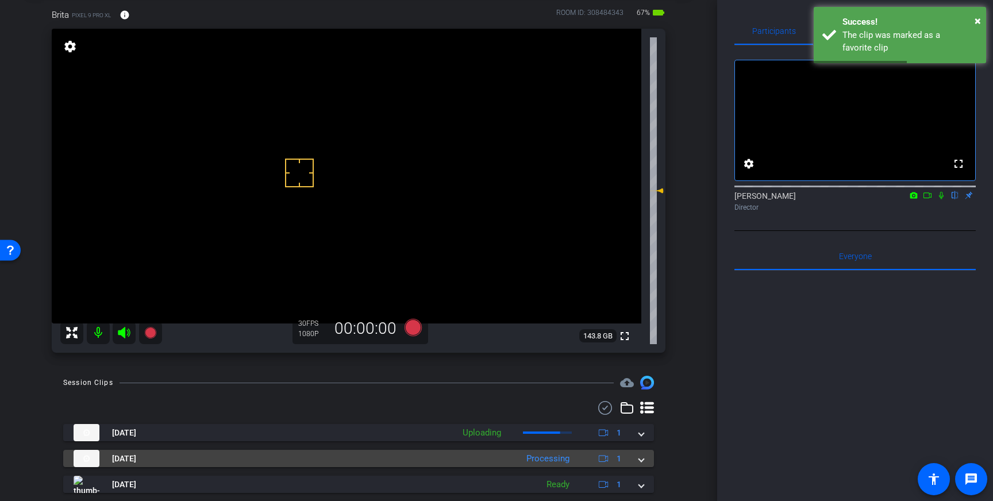
scroll to position [59, 0]
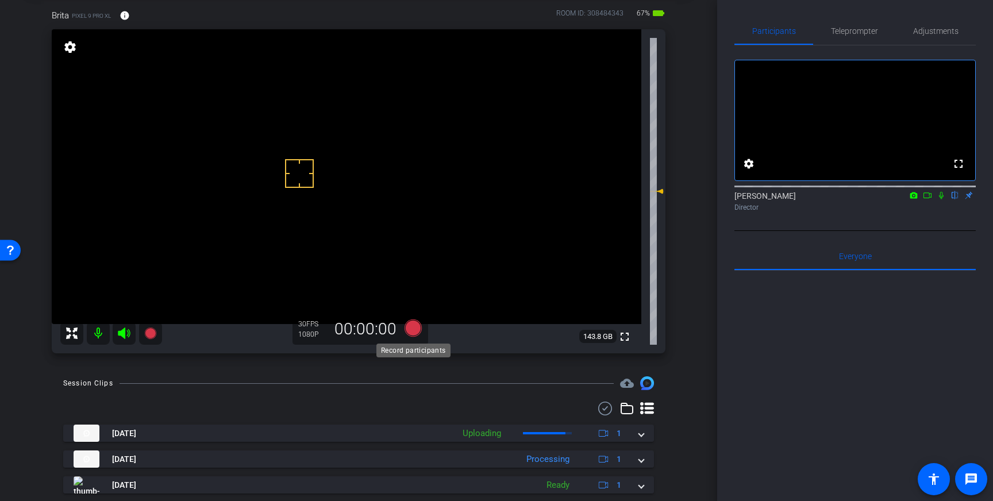
click at [414, 334] on icon at bounding box center [412, 327] width 17 height 17
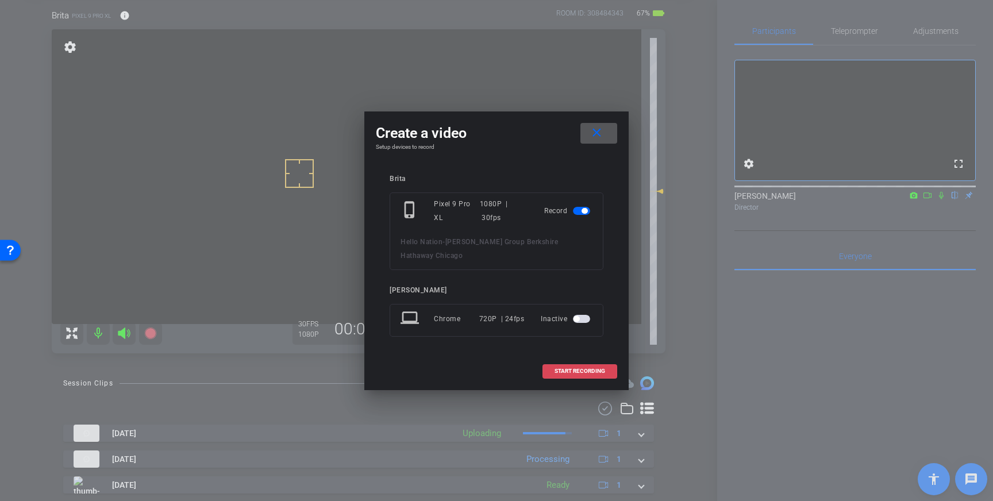
click at [557, 360] on span at bounding box center [580, 371] width 74 height 28
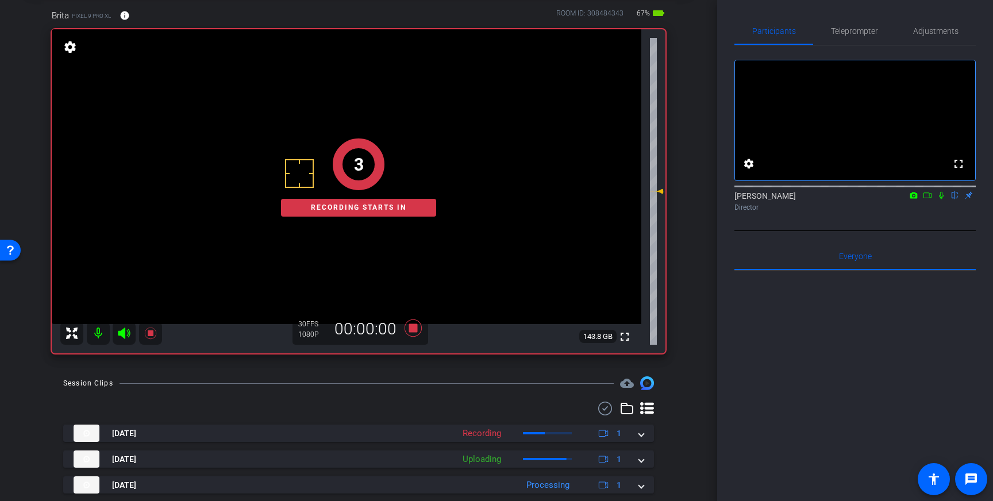
click at [937, 199] on icon at bounding box center [940, 195] width 9 height 8
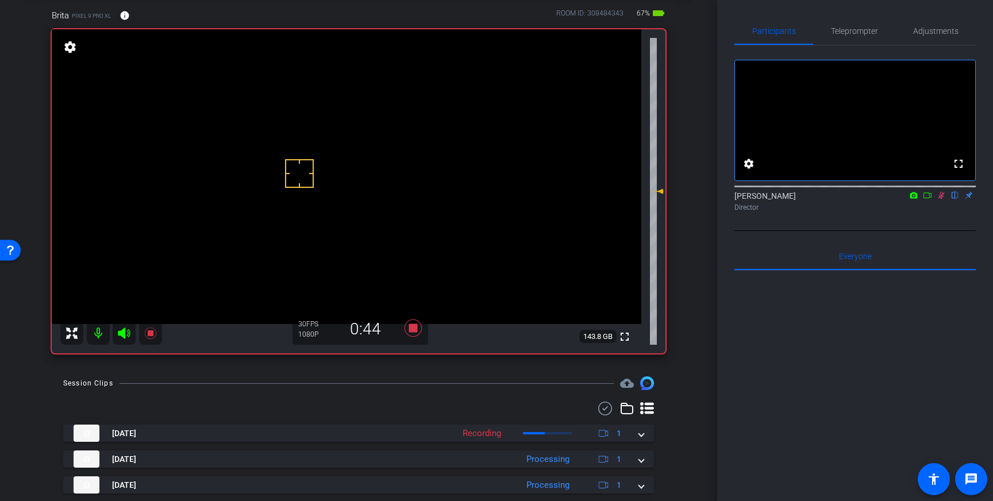
click at [937, 199] on icon at bounding box center [940, 195] width 9 height 8
click at [413, 330] on icon at bounding box center [412, 327] width 17 height 17
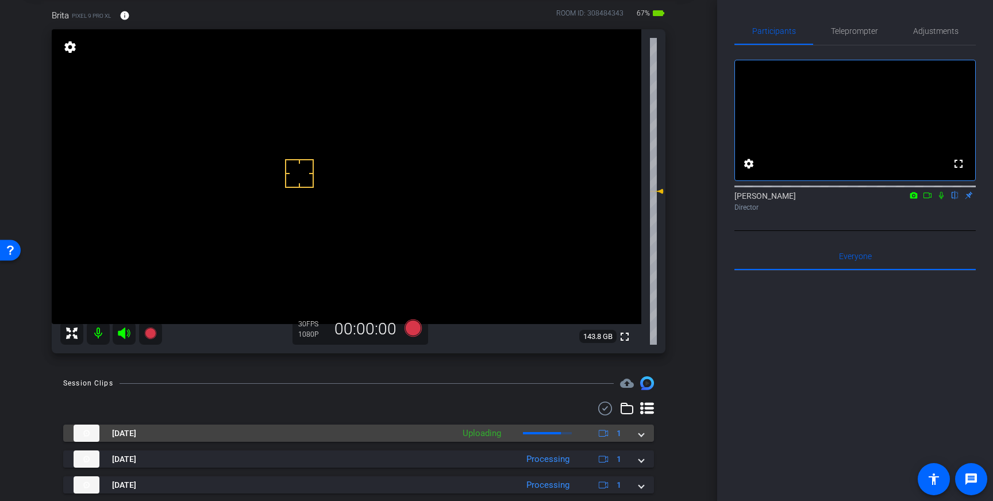
click at [640, 434] on span at bounding box center [641, 433] width 5 height 12
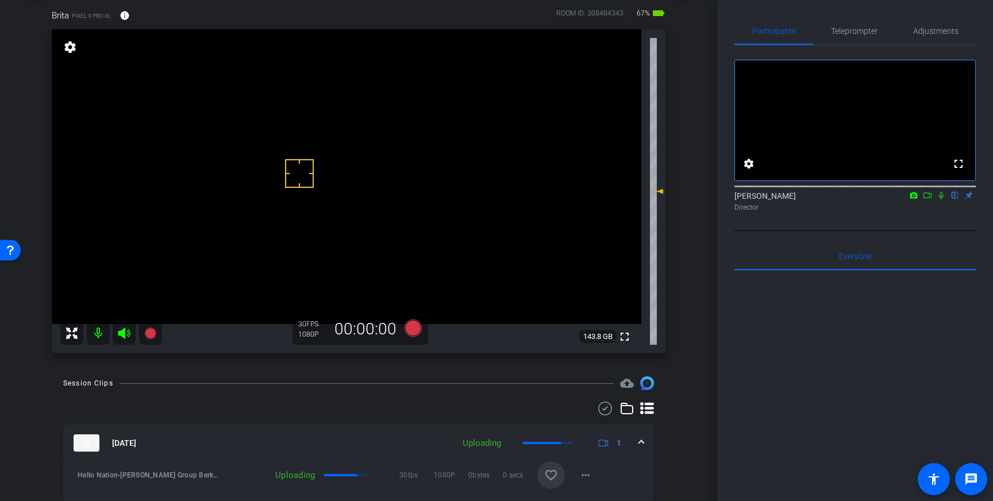
click at [552, 468] on span at bounding box center [551, 475] width 28 height 28
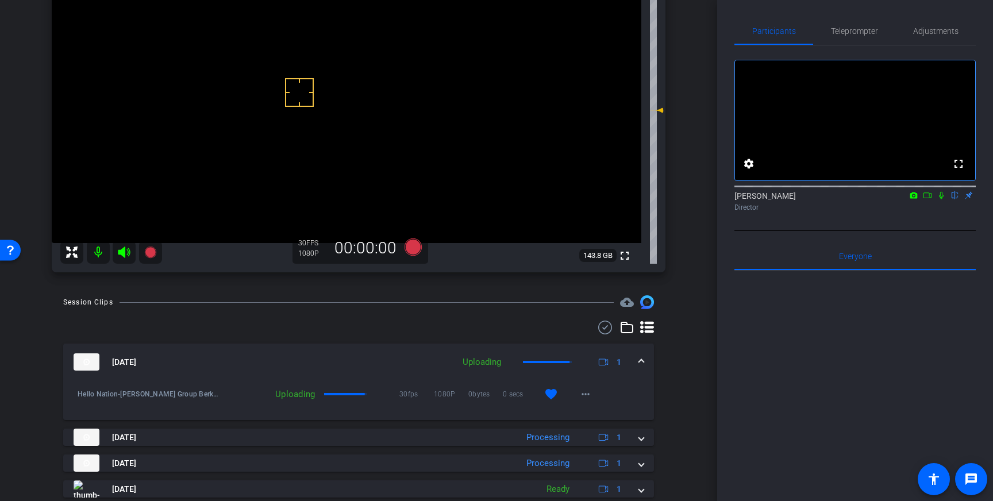
scroll to position [106, 0]
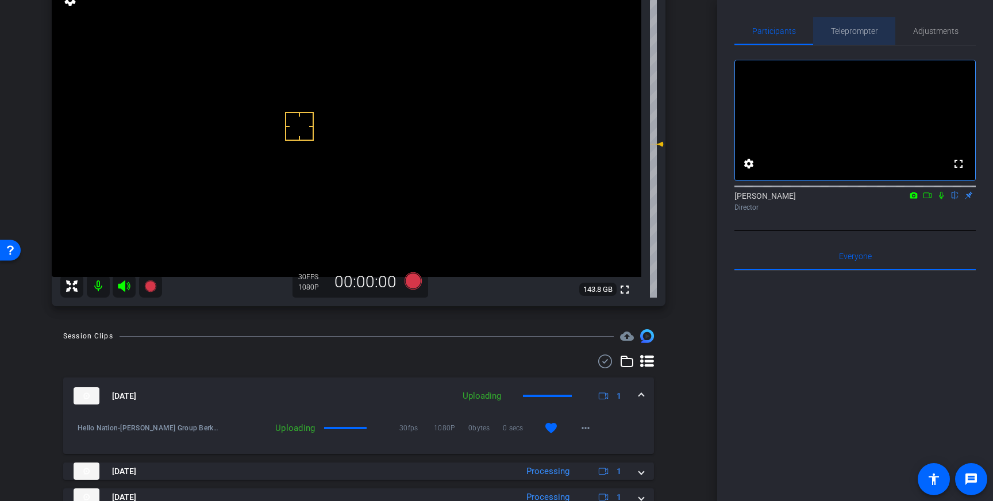
click at [850, 34] on span "Teleprompter" at bounding box center [854, 31] width 47 height 8
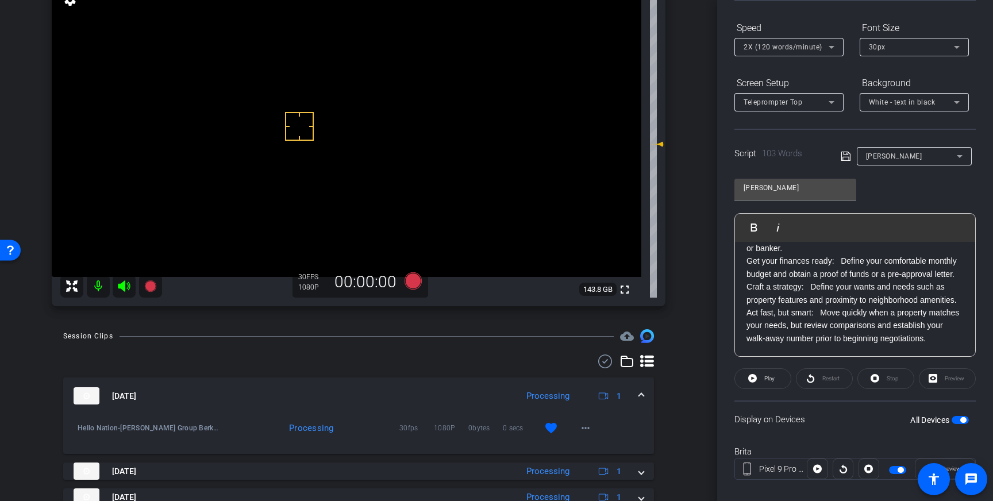
scroll to position [127, 0]
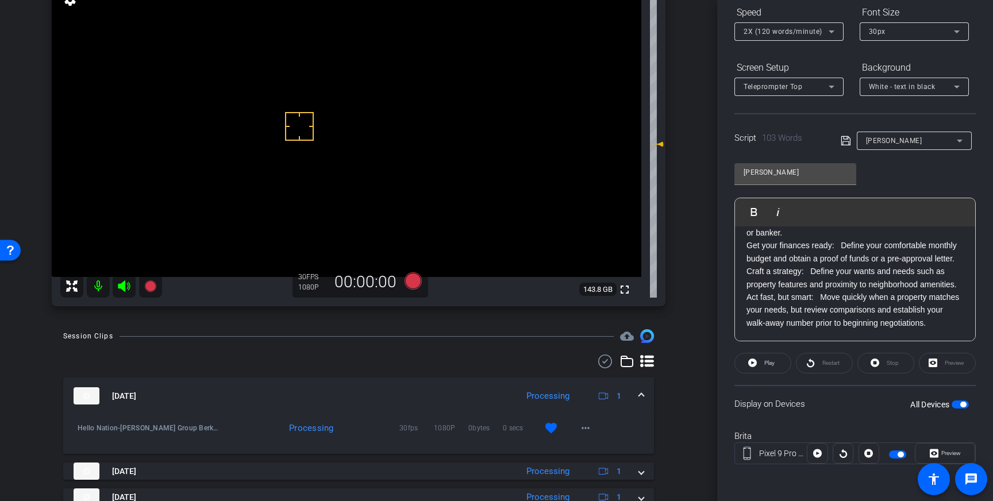
click at [960, 400] on span "button" at bounding box center [959, 404] width 17 height 8
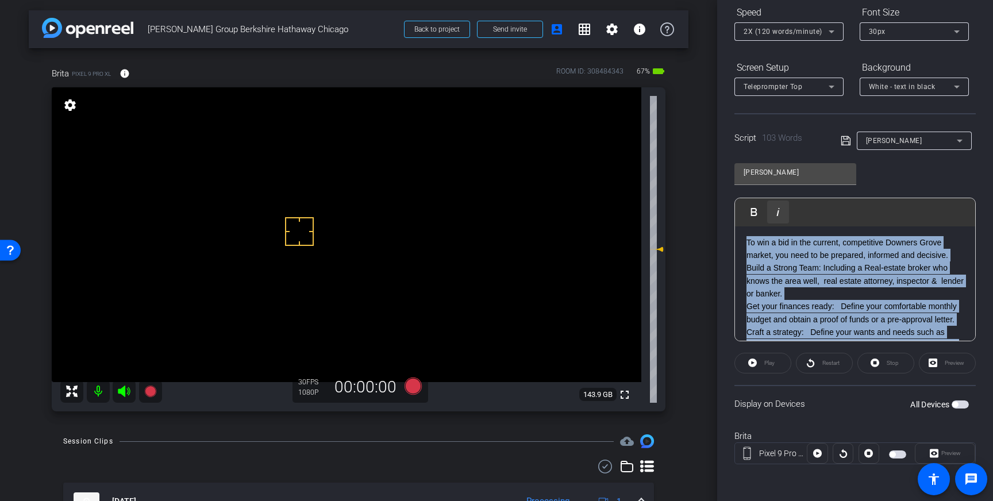
scroll to position [0, 0]
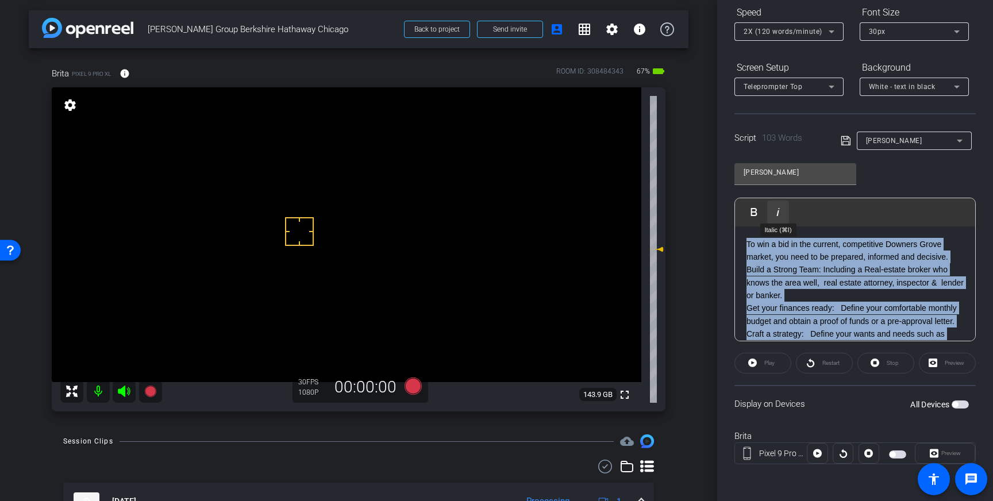
drag, startPoint x: 932, startPoint y: 326, endPoint x: 774, endPoint y: 216, distance: 192.3
click at [774, 216] on div "Play Play from this location Play Selected Play and display the selected text o…" at bounding box center [854, 270] width 241 height 144
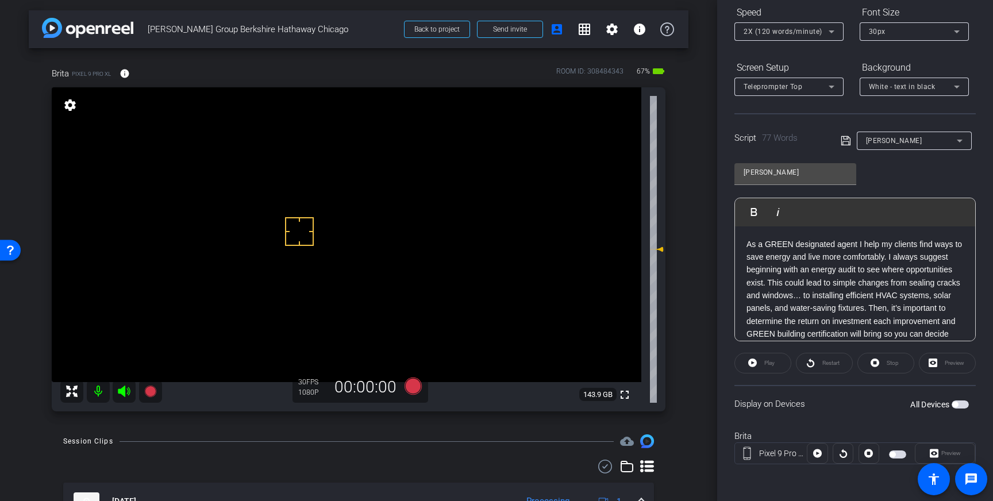
scroll to position [13, 0]
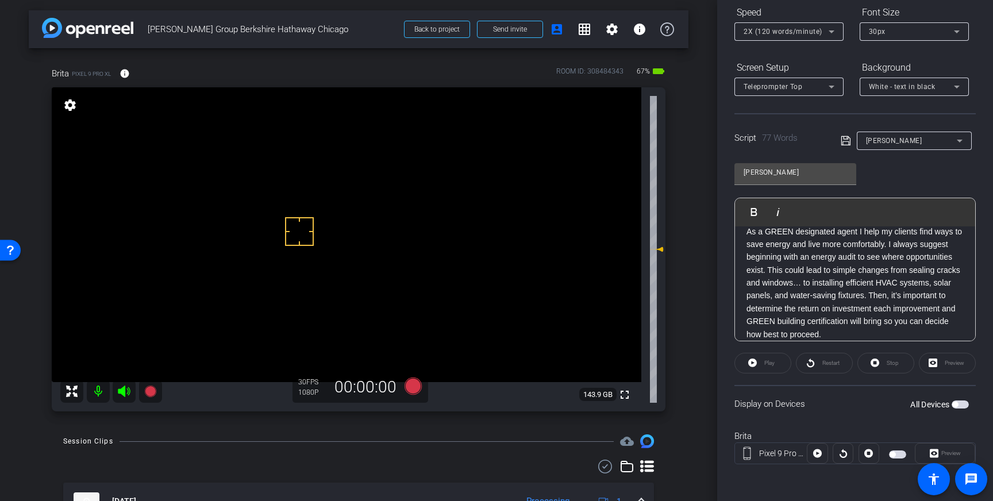
click at [843, 141] on icon at bounding box center [845, 141] width 10 height 14
click at [958, 405] on span "button" at bounding box center [959, 404] width 17 height 8
click at [807, 30] on span "2X (120 words/minute)" at bounding box center [782, 32] width 79 height 8
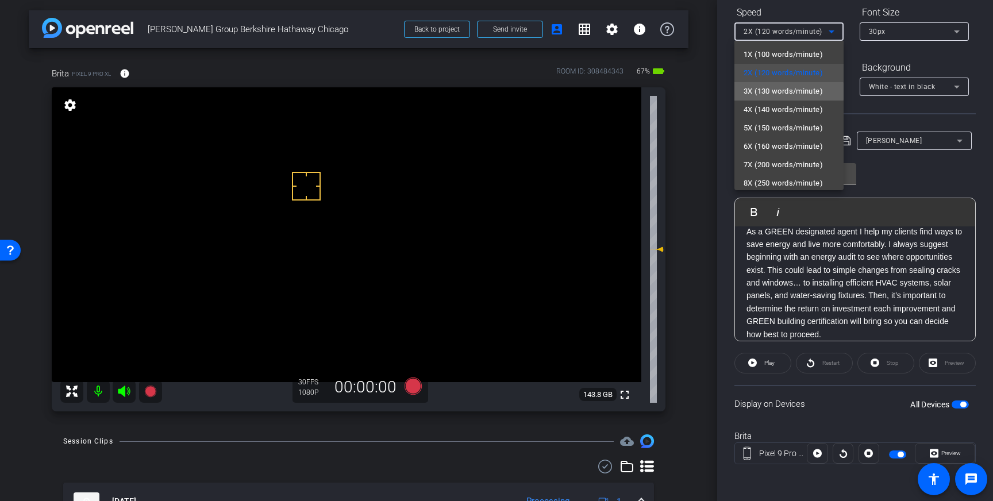
click at [787, 91] on span "3X (130 words/minute)" at bounding box center [782, 91] width 79 height 14
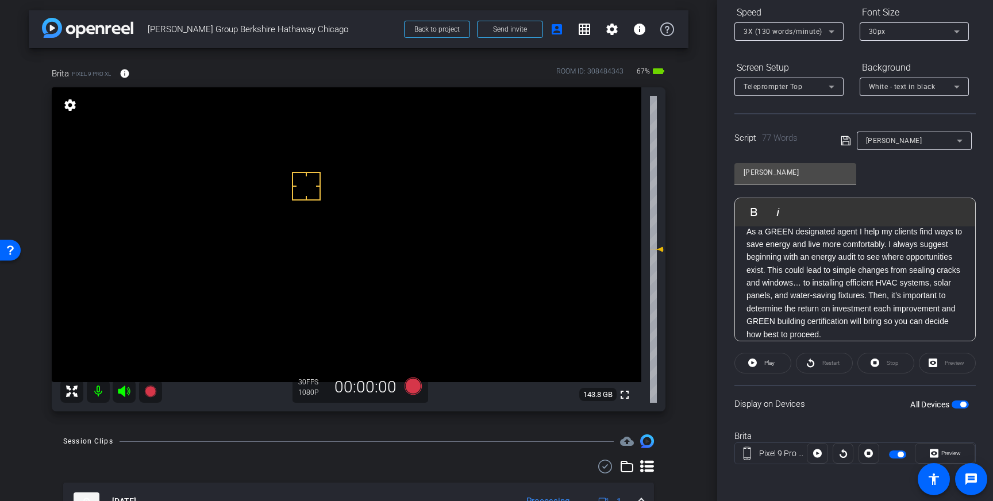
click at [842, 141] on icon at bounding box center [844, 140] width 9 height 9
click at [416, 385] on icon at bounding box center [412, 385] width 17 height 17
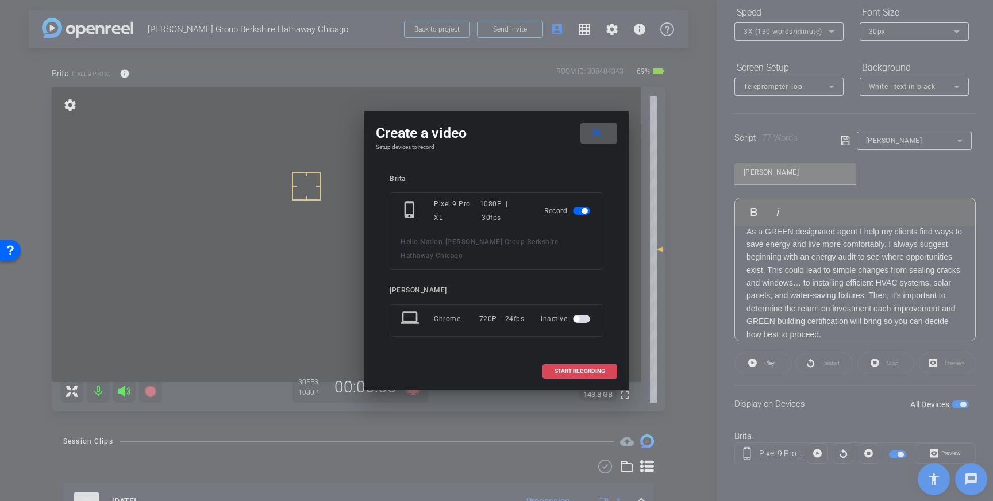
click at [597, 368] on span "START RECORDING" at bounding box center [579, 371] width 51 height 6
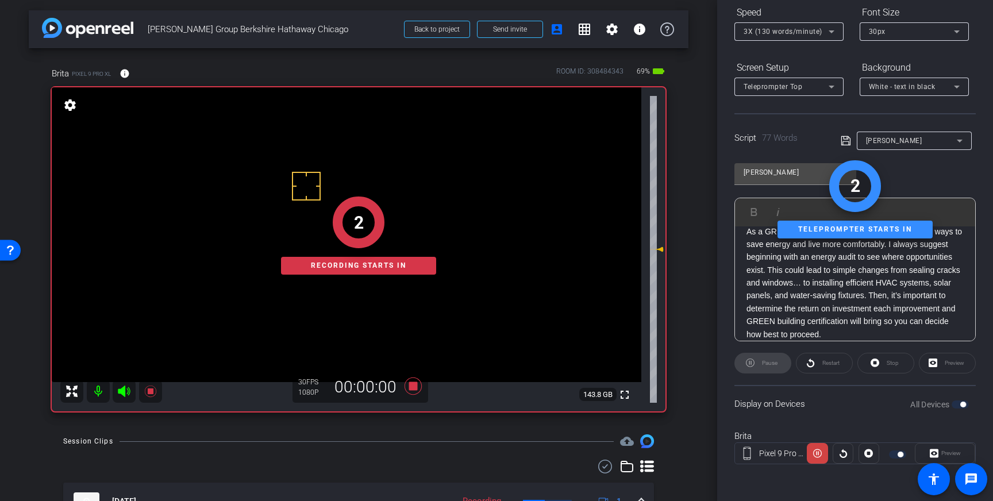
scroll to position [0, 0]
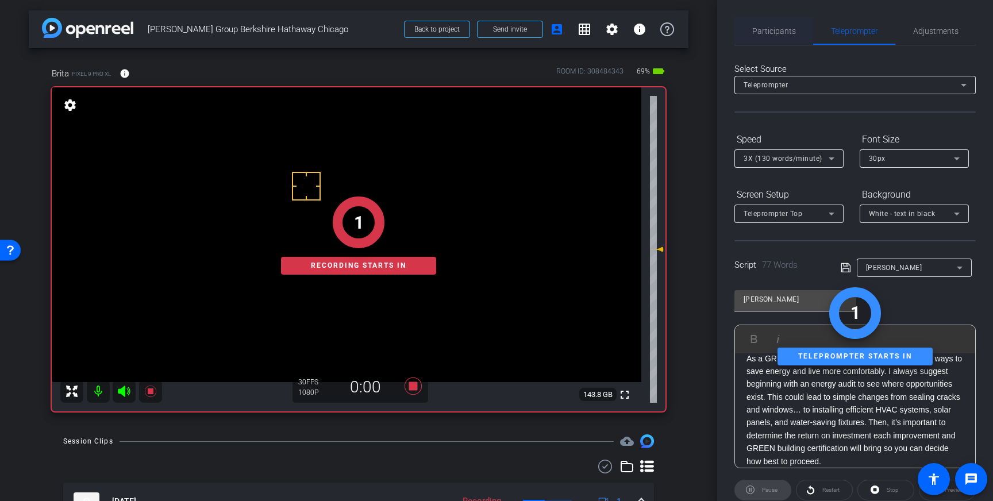
click at [775, 32] on span "Participants" at bounding box center [774, 31] width 44 height 8
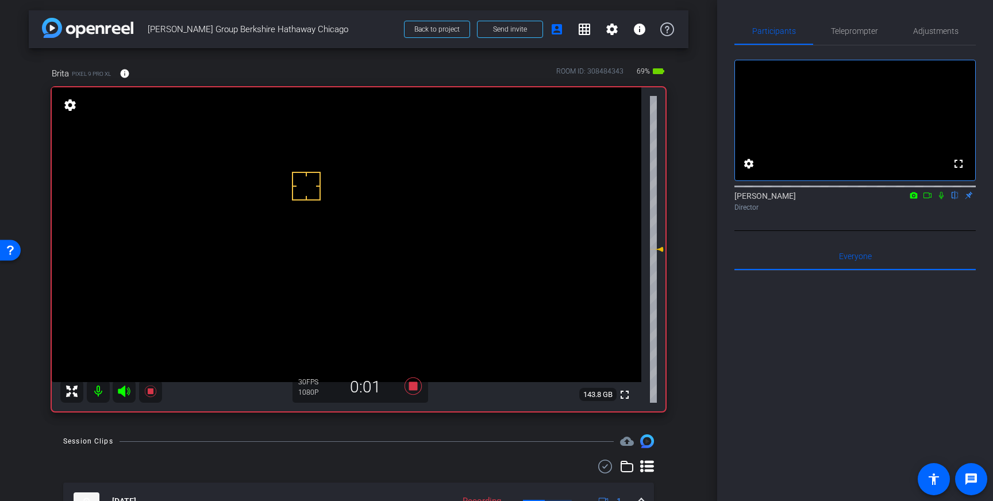
click at [939, 199] on icon at bounding box center [940, 195] width 9 height 8
click at [941, 199] on icon at bounding box center [941, 195] width 6 height 7
click at [415, 390] on icon at bounding box center [412, 385] width 17 height 17
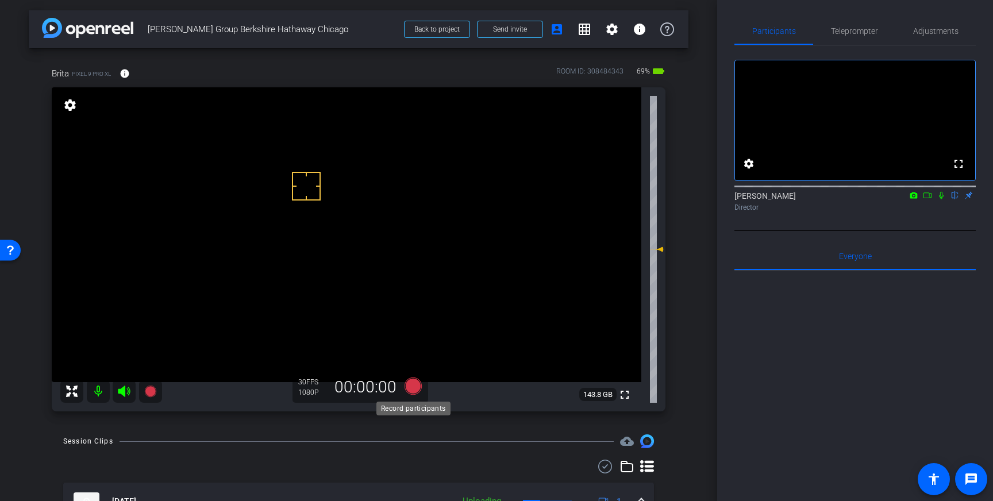
click at [414, 388] on icon at bounding box center [412, 385] width 17 height 17
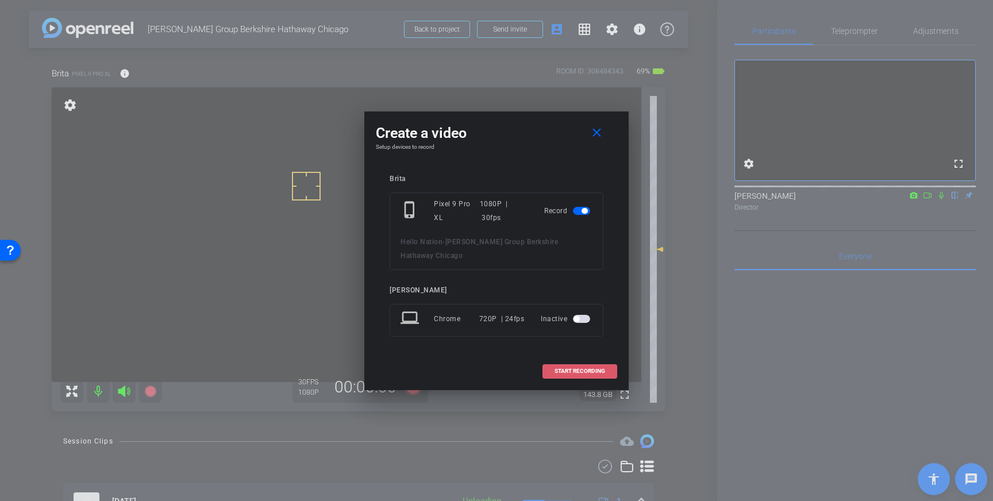
click at [563, 357] on span at bounding box center [580, 371] width 74 height 28
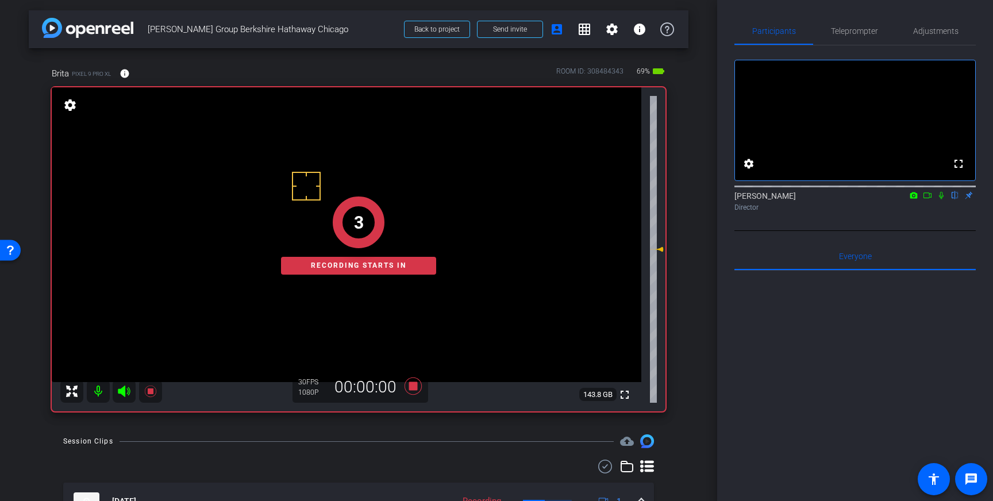
click at [941, 199] on icon at bounding box center [941, 195] width 5 height 7
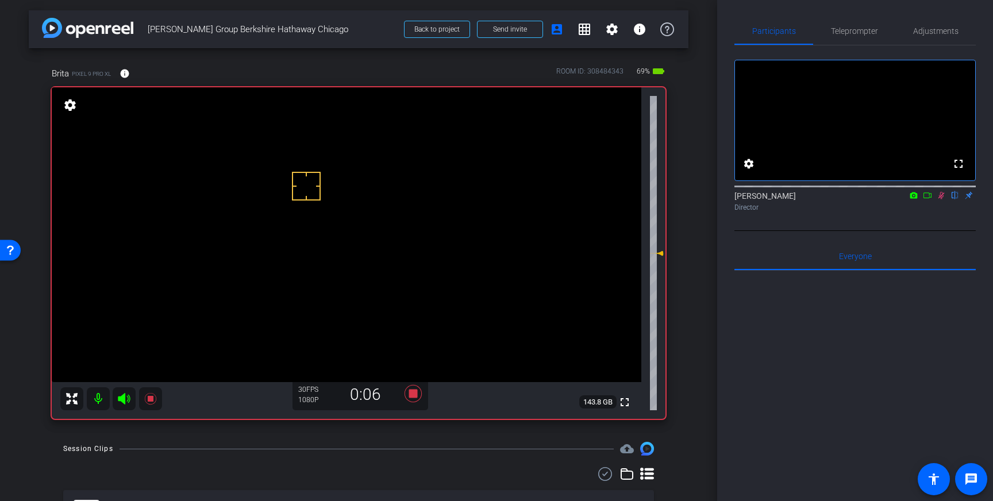
click at [941, 199] on icon at bounding box center [941, 195] width 6 height 7
click at [943, 199] on icon at bounding box center [940, 195] width 9 height 8
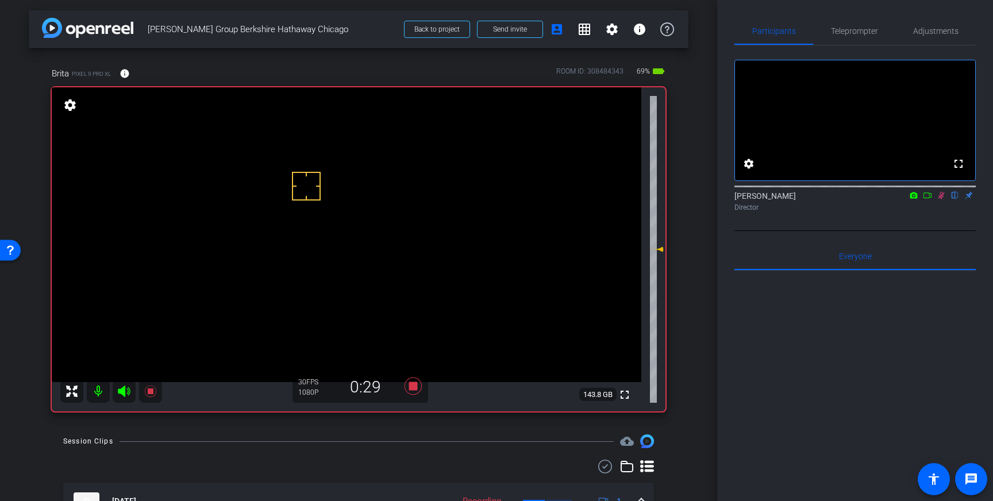
click at [943, 199] on icon at bounding box center [940, 195] width 9 height 8
click at [417, 389] on icon at bounding box center [413, 386] width 28 height 21
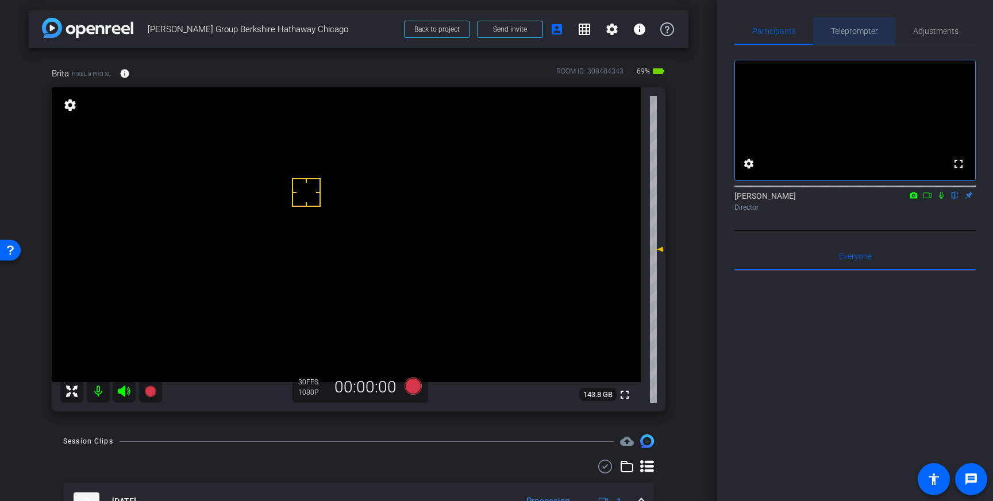
click at [850, 31] on span "Teleprompter" at bounding box center [854, 31] width 47 height 8
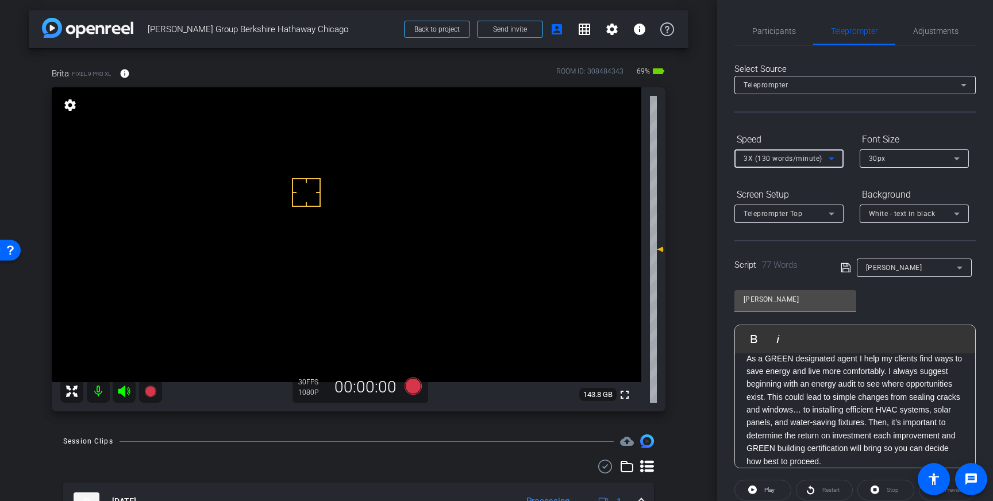
click at [819, 157] on span "3X (130 words/minute)" at bounding box center [782, 159] width 79 height 8
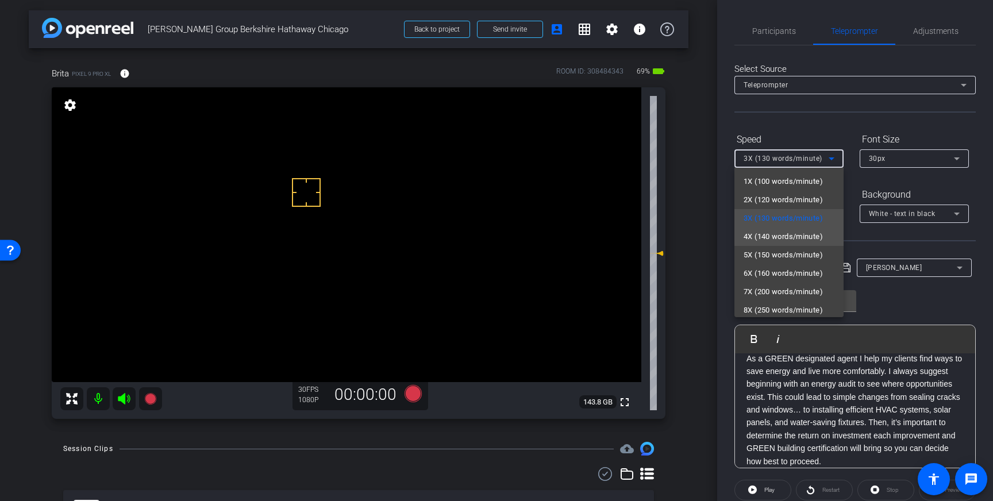
click at [784, 230] on span "4X (140 words/minute)" at bounding box center [782, 237] width 79 height 14
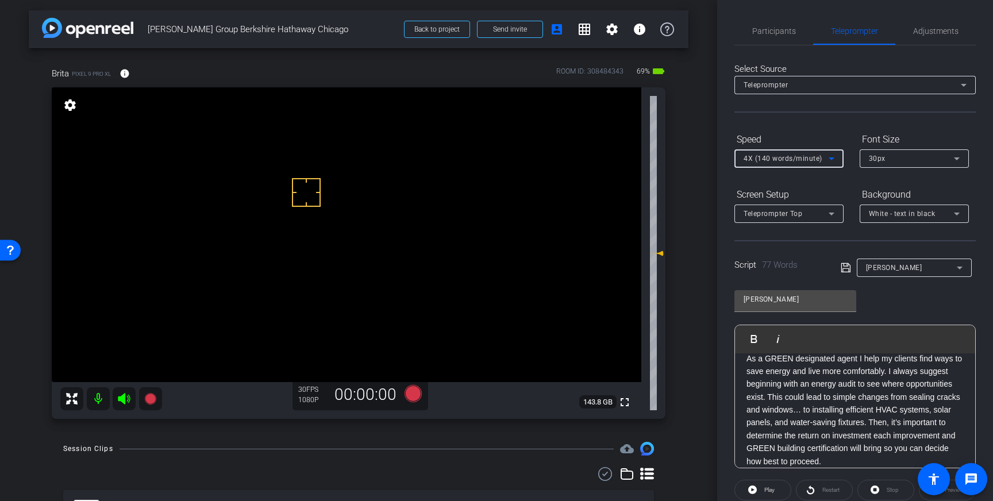
click at [842, 266] on icon at bounding box center [845, 268] width 10 height 14
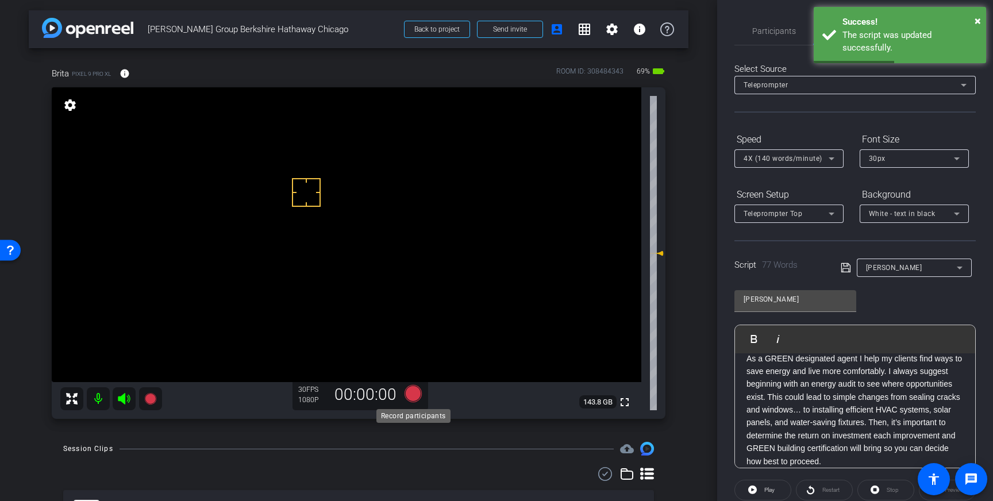
click at [414, 398] on icon at bounding box center [412, 393] width 17 height 17
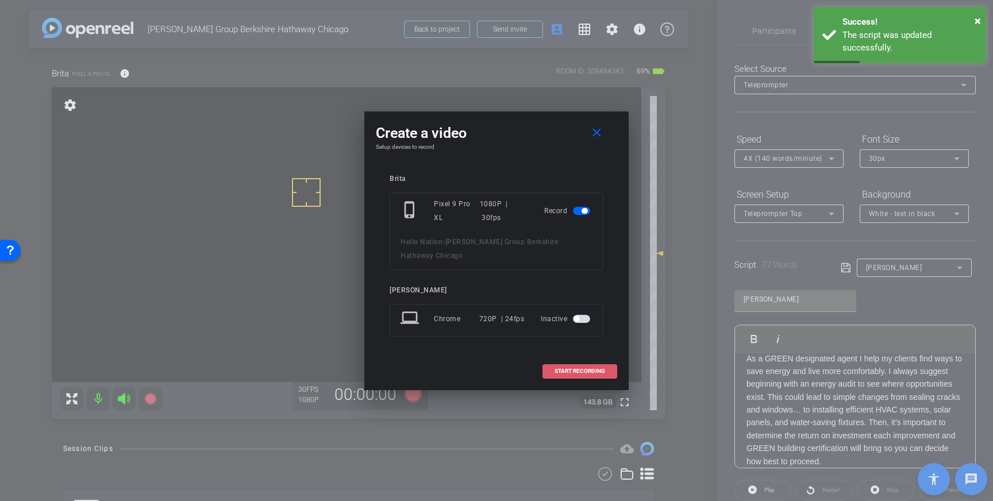
click at [591, 368] on span "START RECORDING" at bounding box center [579, 371] width 51 height 6
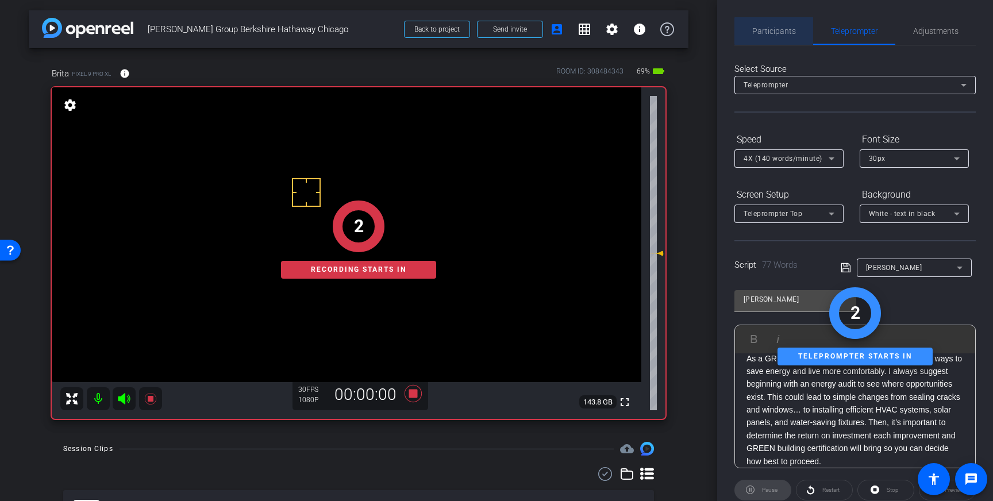
click at [781, 31] on span "Participants" at bounding box center [774, 31] width 44 height 8
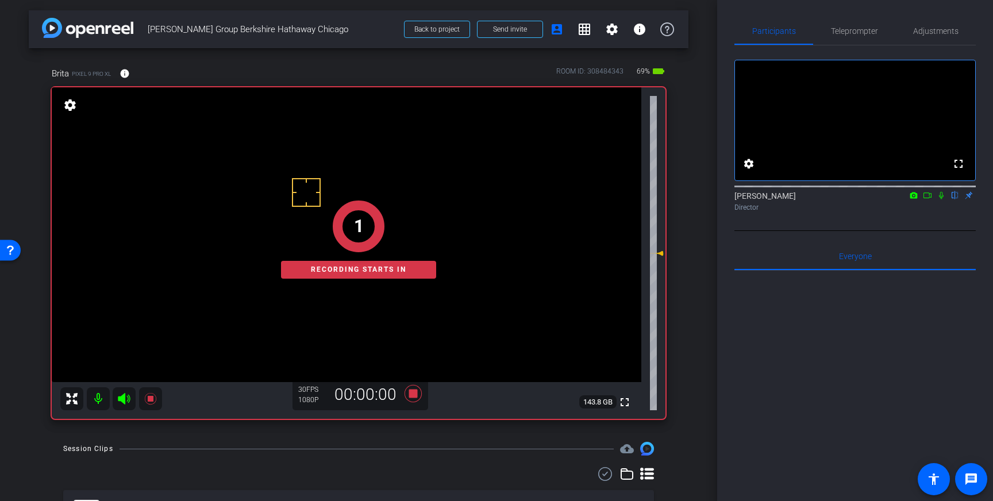
click at [944, 199] on icon at bounding box center [940, 195] width 9 height 8
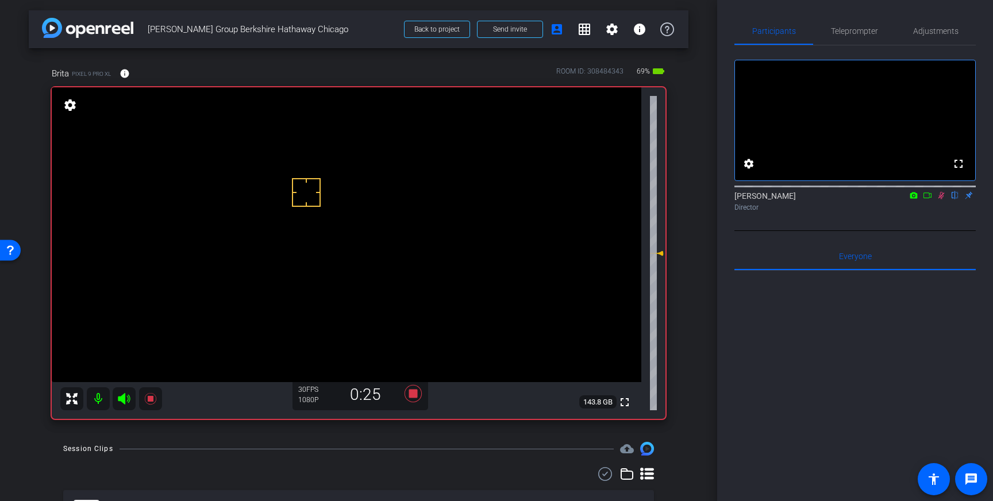
click at [941, 199] on icon at bounding box center [941, 195] width 6 height 7
click at [411, 394] on icon at bounding box center [412, 393] width 17 height 17
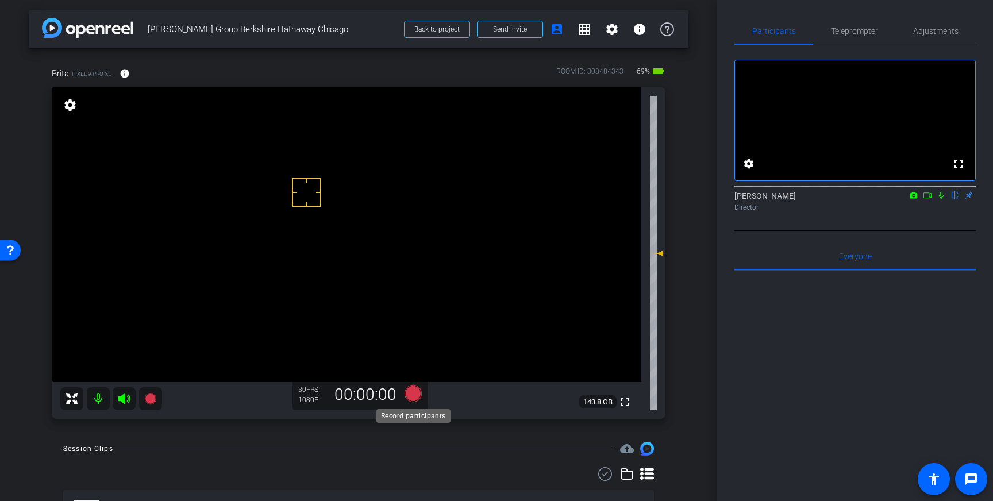
click at [410, 397] on icon at bounding box center [412, 393] width 17 height 17
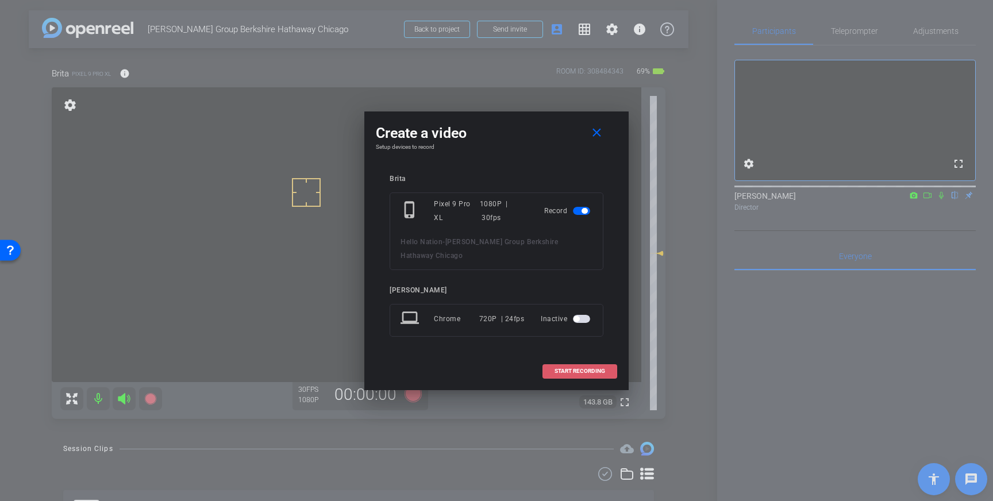
click at [581, 357] on span at bounding box center [580, 371] width 74 height 28
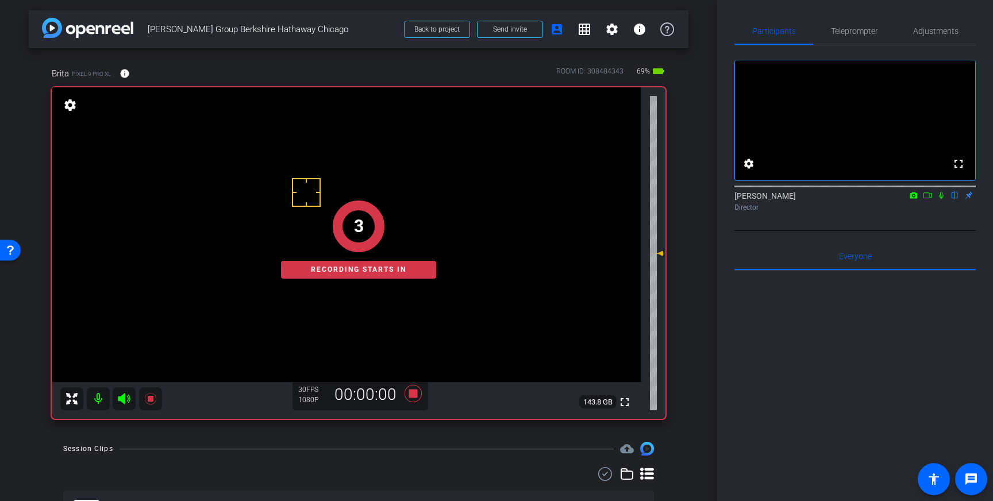
click at [947, 200] on mat-icon at bounding box center [941, 195] width 14 height 10
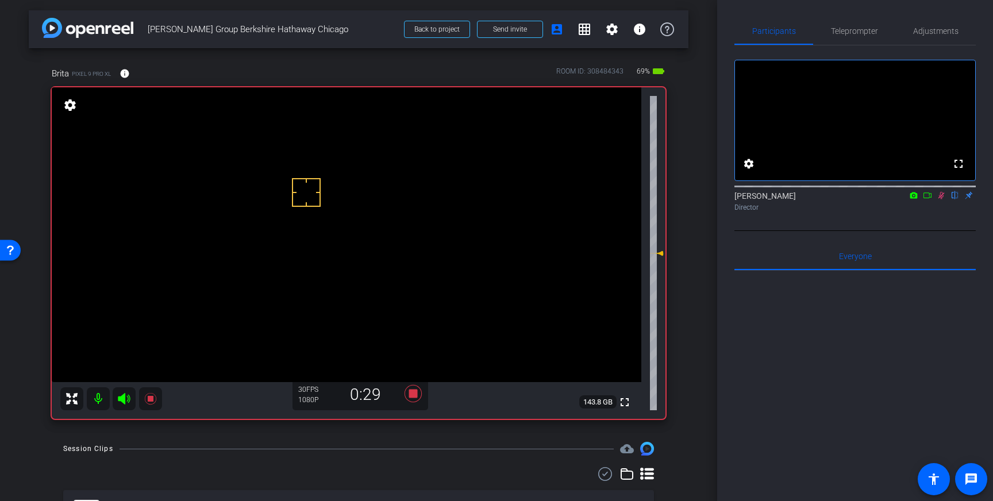
click at [944, 199] on icon at bounding box center [940, 195] width 9 height 8
click at [406, 395] on icon at bounding box center [413, 393] width 28 height 21
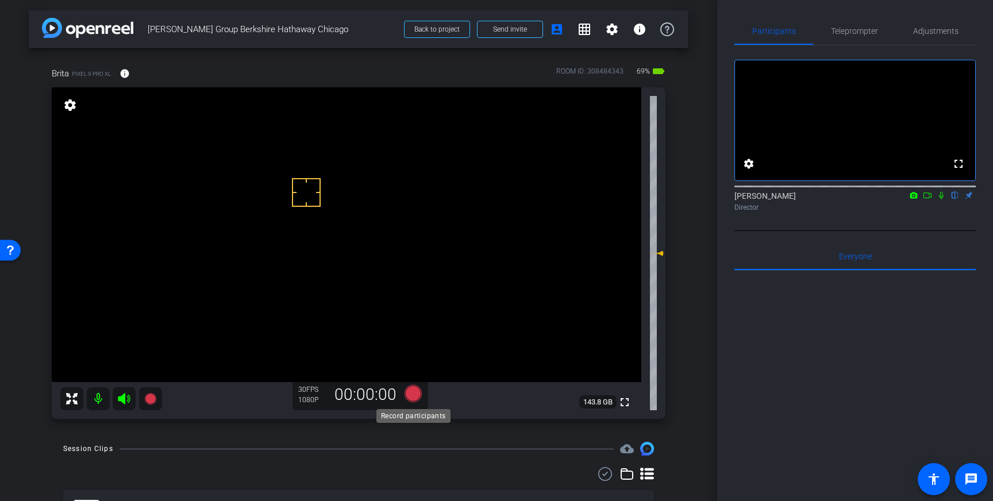
click at [414, 391] on icon at bounding box center [412, 393] width 17 height 17
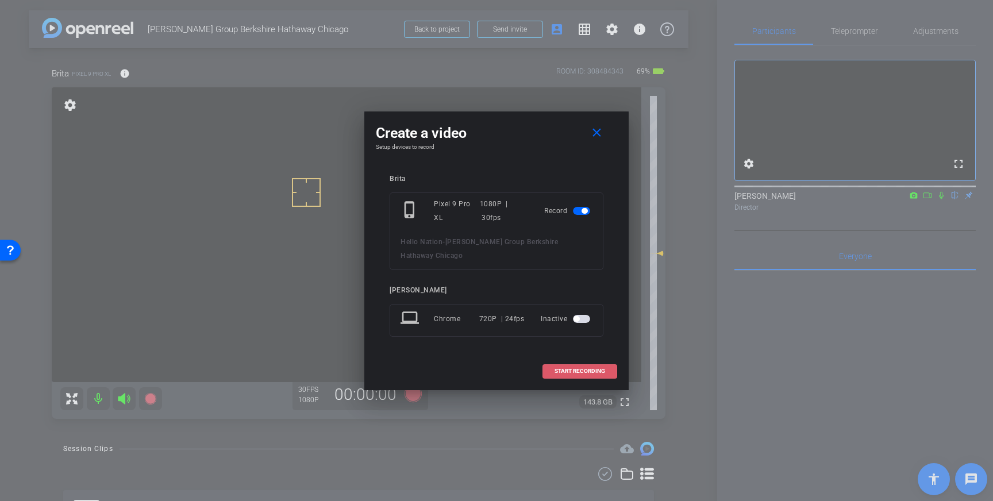
click at [566, 368] on span "START RECORDING" at bounding box center [579, 371] width 51 height 6
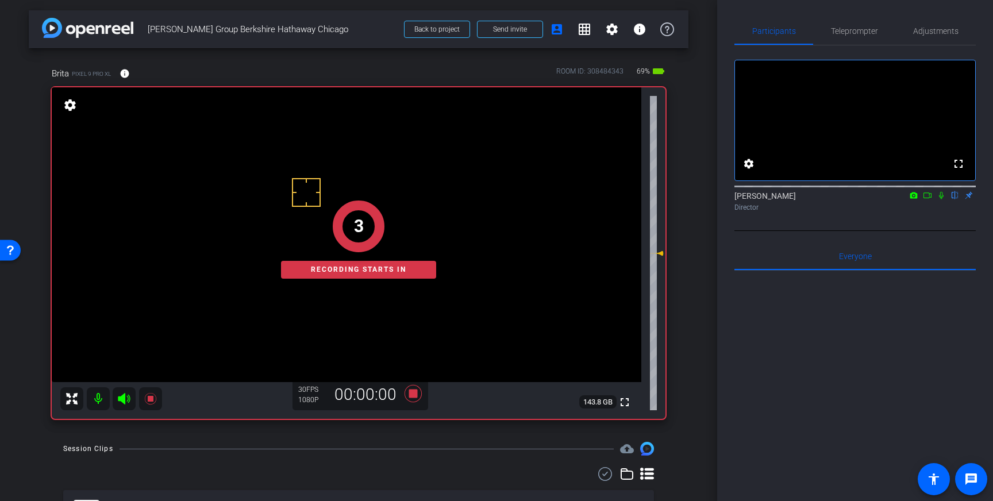
click at [945, 199] on icon at bounding box center [940, 195] width 9 height 8
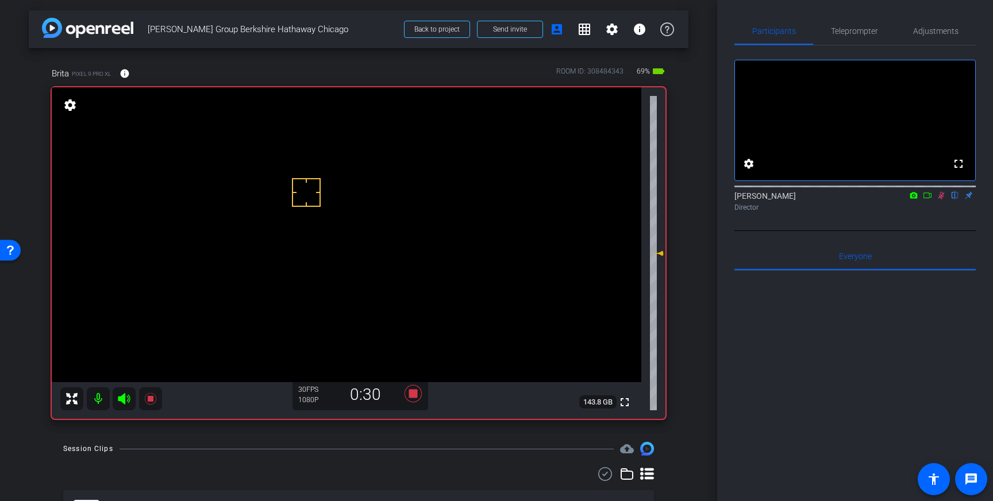
click at [940, 190] on div at bounding box center [854, 185] width 241 height 9
click at [939, 199] on icon at bounding box center [940, 195] width 9 height 8
click at [414, 392] on icon at bounding box center [412, 393] width 17 height 17
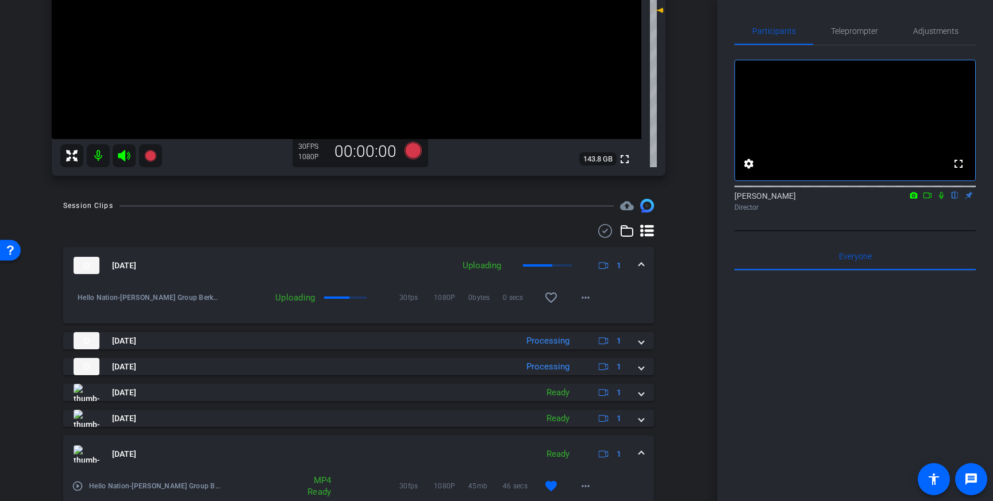
scroll to position [164, 0]
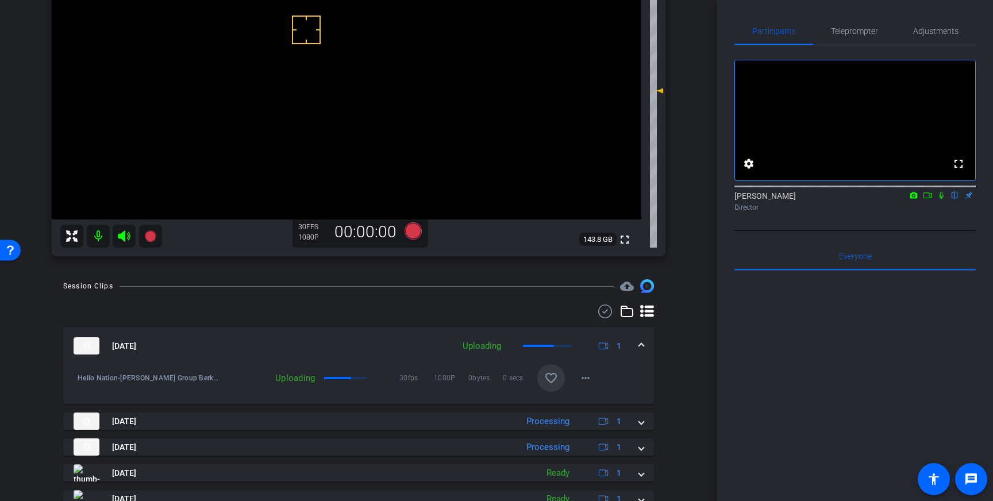
click at [547, 376] on mat-icon "favorite_border" at bounding box center [551, 378] width 14 height 14
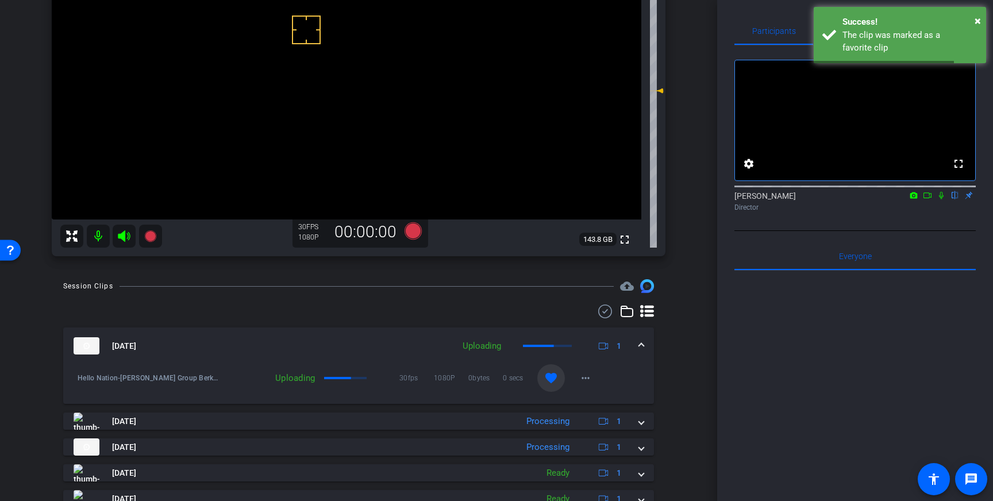
click at [647, 341] on mat-expansion-panel-header "[DATE] Uploading 1" at bounding box center [358, 345] width 591 height 37
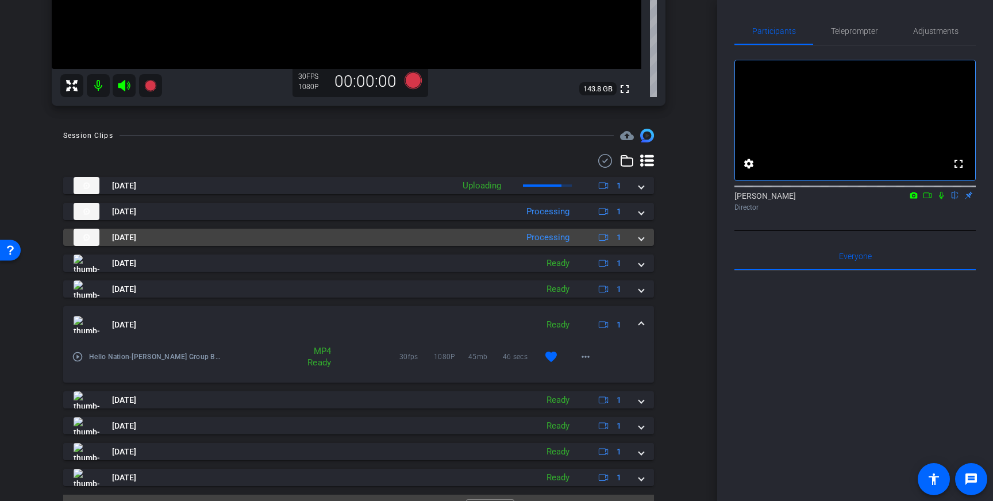
scroll to position [340, 0]
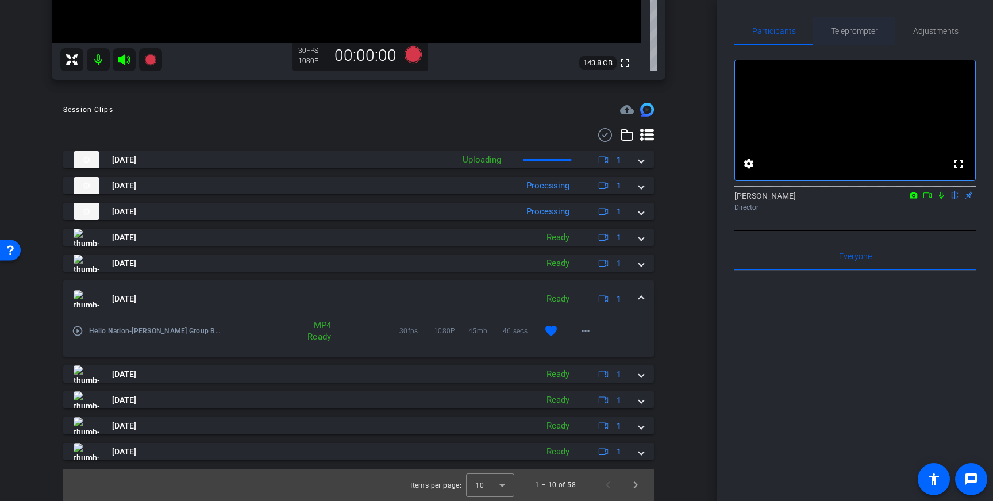
click at [862, 44] on span "Teleprompter" at bounding box center [854, 31] width 47 height 28
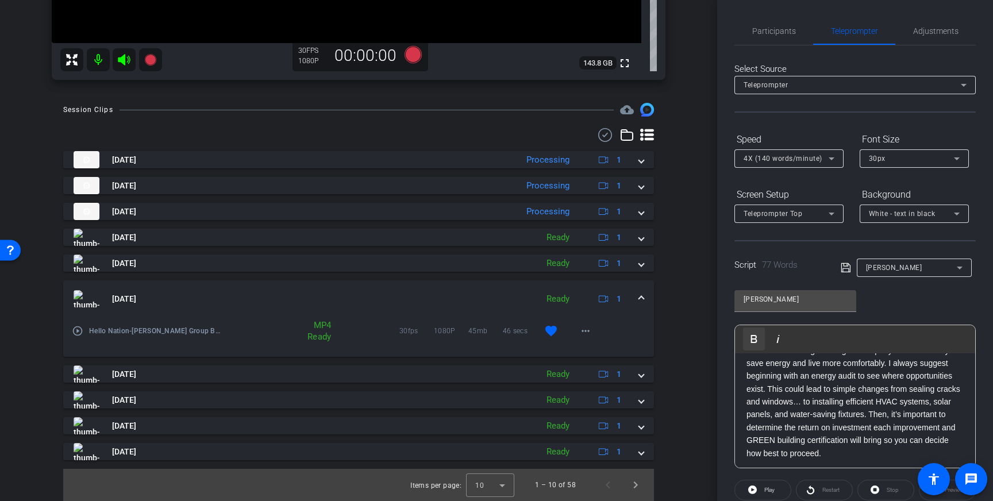
scroll to position [0, 0]
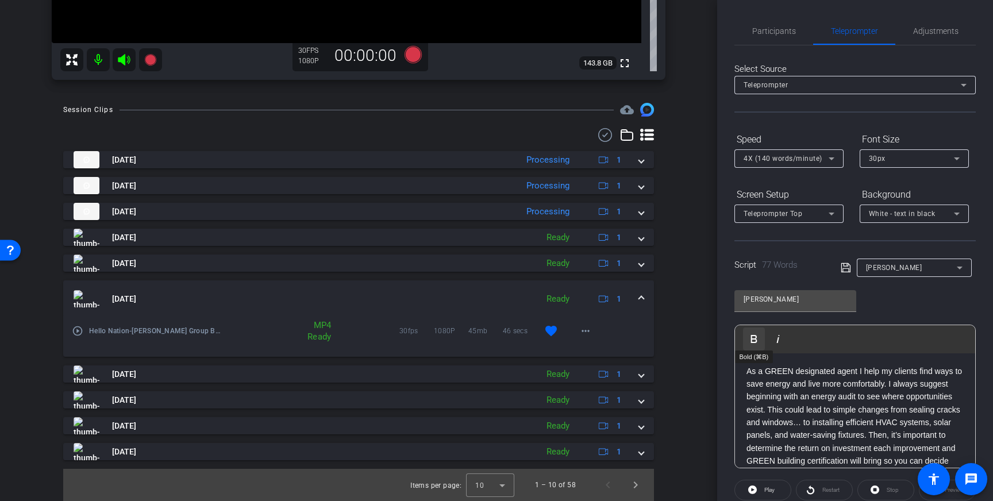
drag, startPoint x: 825, startPoint y: 453, endPoint x: 744, endPoint y: 329, distance: 148.2
click at [744, 329] on div "Play Play from this location Play Selected Play and display the selected text o…" at bounding box center [854, 397] width 241 height 144
click at [842, 267] on icon at bounding box center [845, 268] width 10 height 14
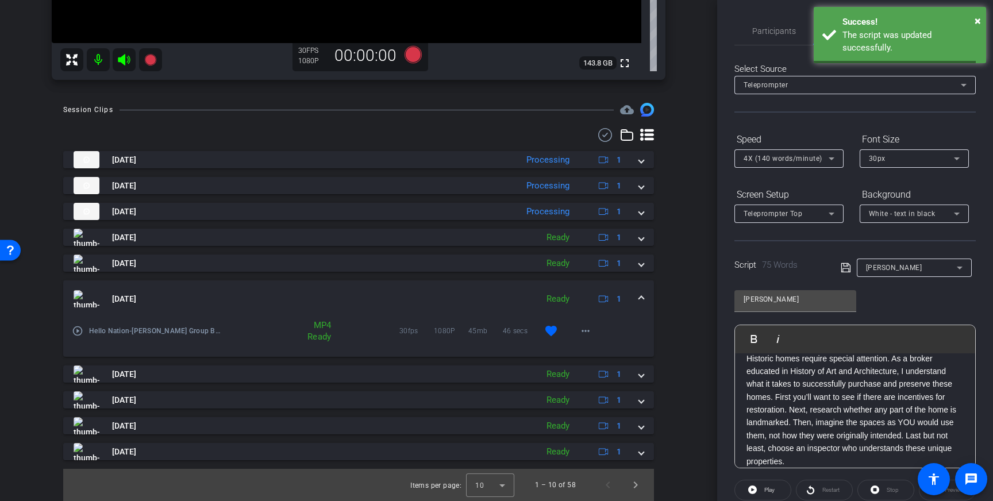
scroll to position [127, 0]
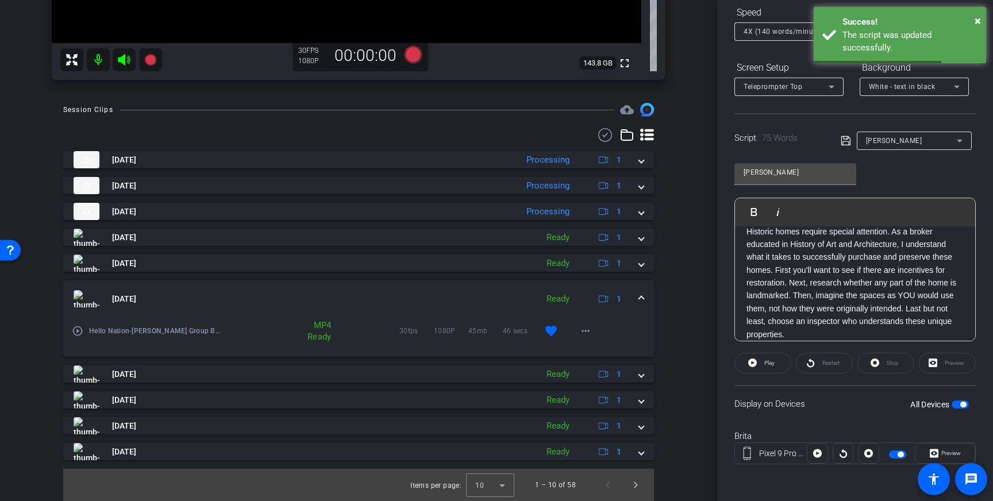
click at [962, 404] on span "button" at bounding box center [963, 405] width 6 height 6
click at [962, 404] on span "button" at bounding box center [959, 404] width 17 height 8
click at [844, 140] on icon at bounding box center [845, 141] width 10 height 14
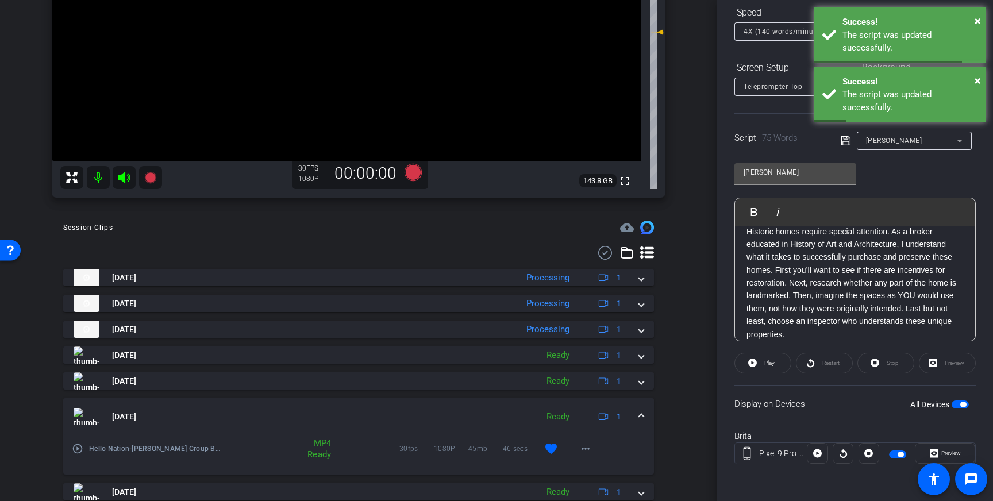
scroll to position [0, 0]
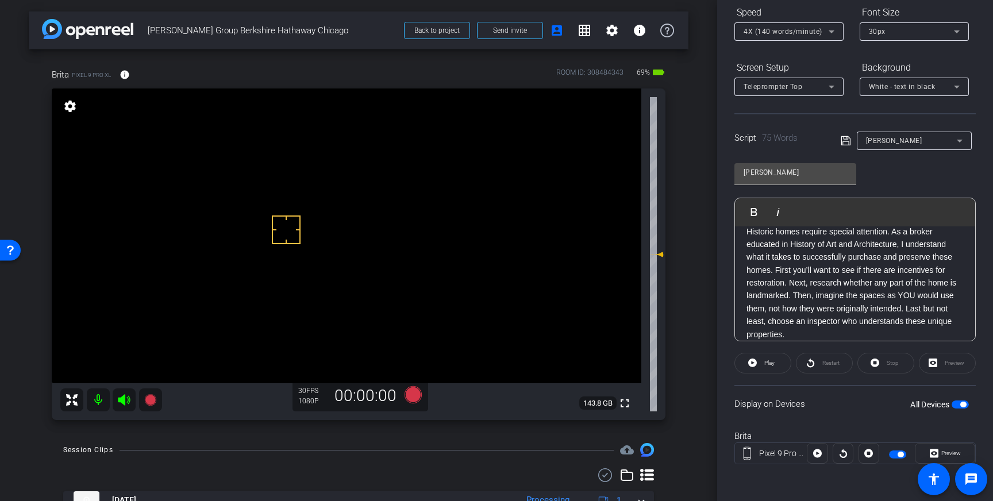
click at [280, 184] on video at bounding box center [346, 235] width 589 height 295
click at [408, 392] on icon at bounding box center [412, 394] width 17 height 17
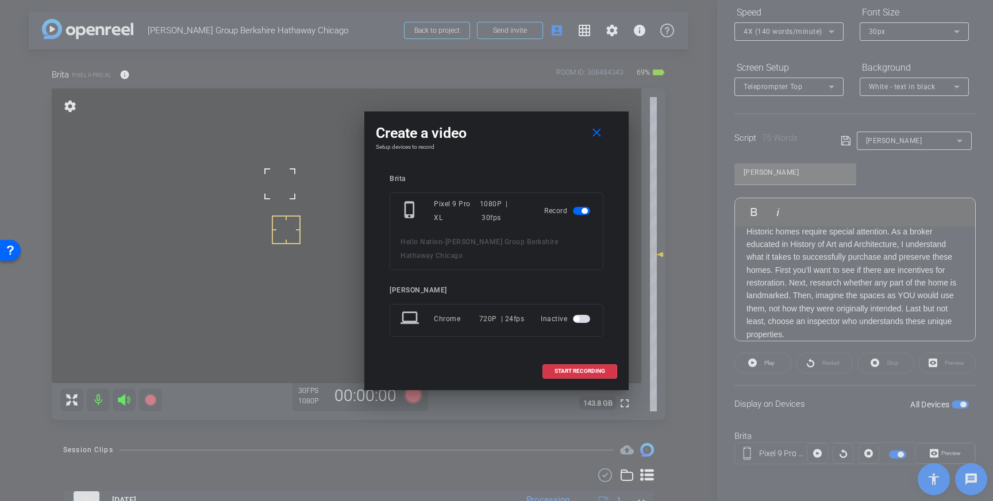
click at [540, 367] on div "START RECORDING" at bounding box center [496, 371] width 241 height 14
click at [555, 368] on span "START RECORDING" at bounding box center [579, 371] width 51 height 6
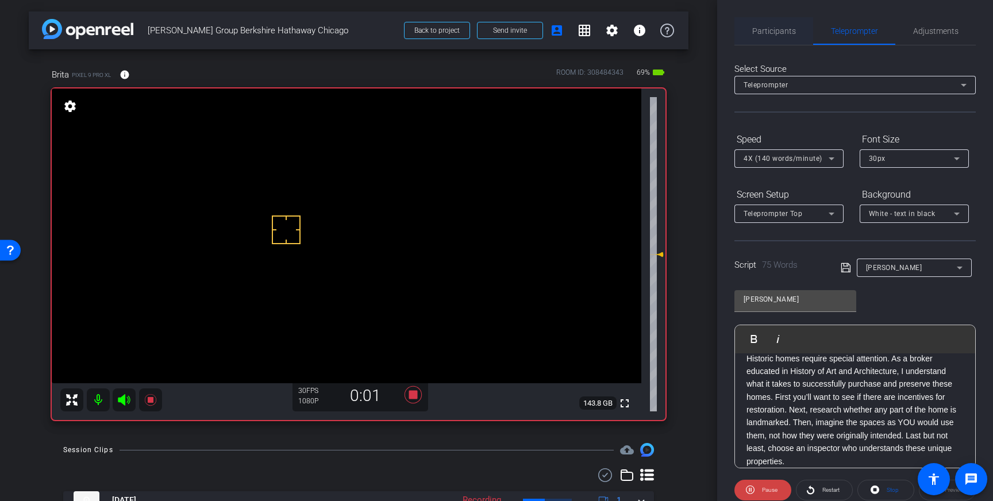
click at [776, 36] on span "Participants" at bounding box center [774, 31] width 44 height 28
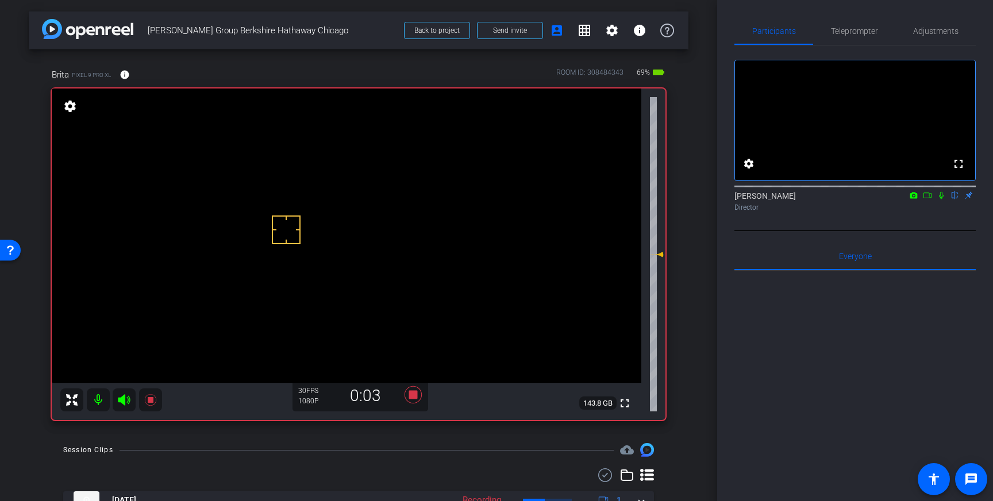
click at [940, 199] on icon at bounding box center [941, 195] width 5 height 7
click at [942, 199] on icon at bounding box center [941, 195] width 6 height 7
click at [406, 398] on icon at bounding box center [412, 394] width 17 height 17
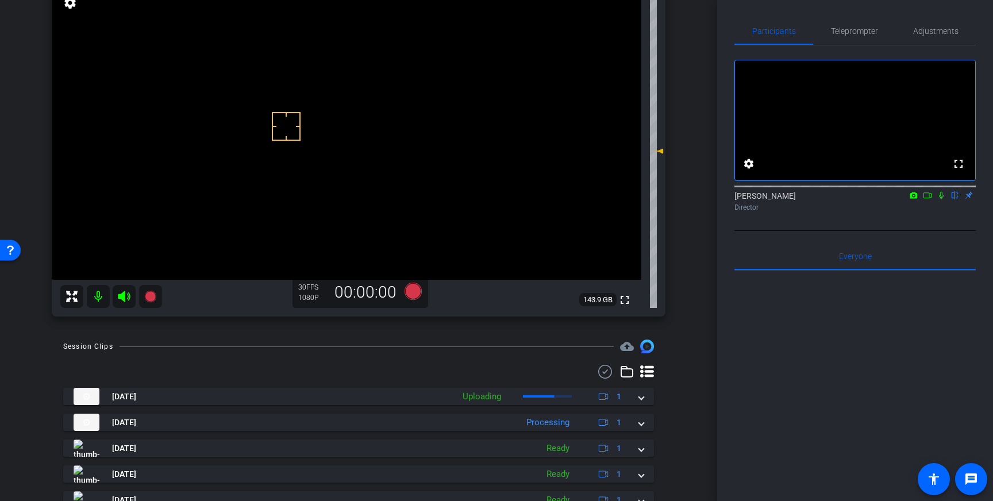
scroll to position [271, 0]
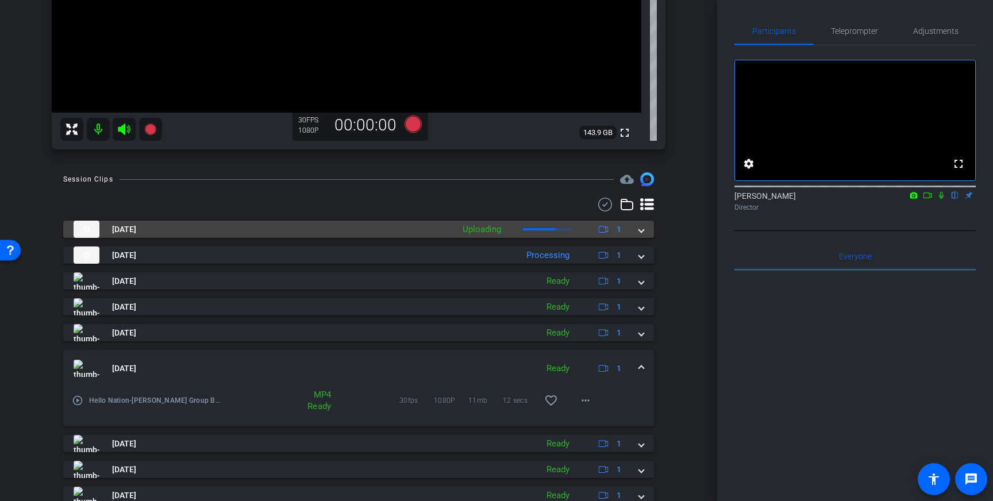
click at [636, 231] on div "[DATE] Uploading 1" at bounding box center [356, 229] width 565 height 17
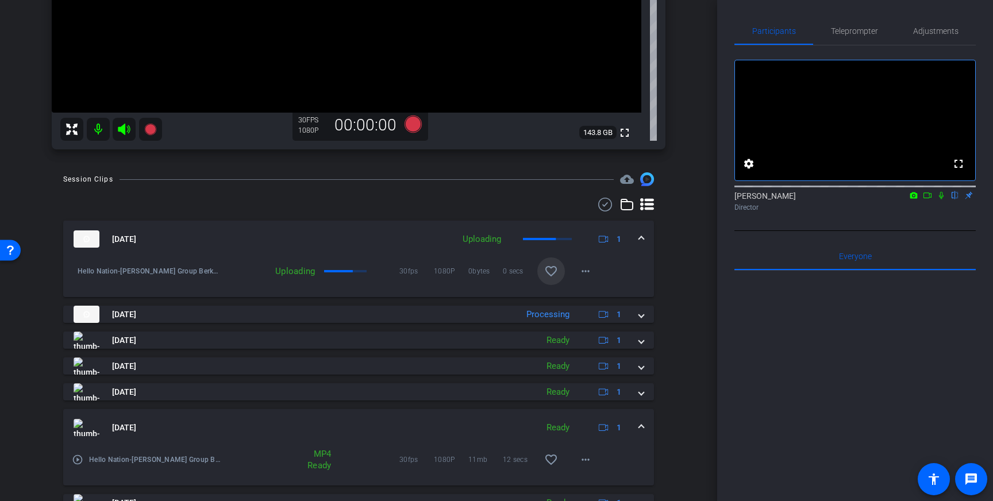
click at [547, 278] on mat-icon "favorite_border" at bounding box center [551, 271] width 14 height 14
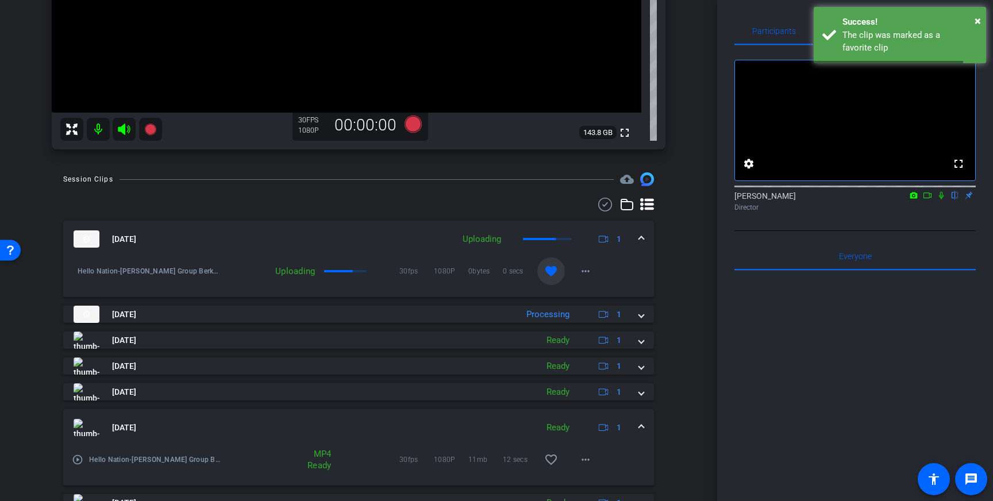
click at [639, 240] on span at bounding box center [641, 239] width 5 height 12
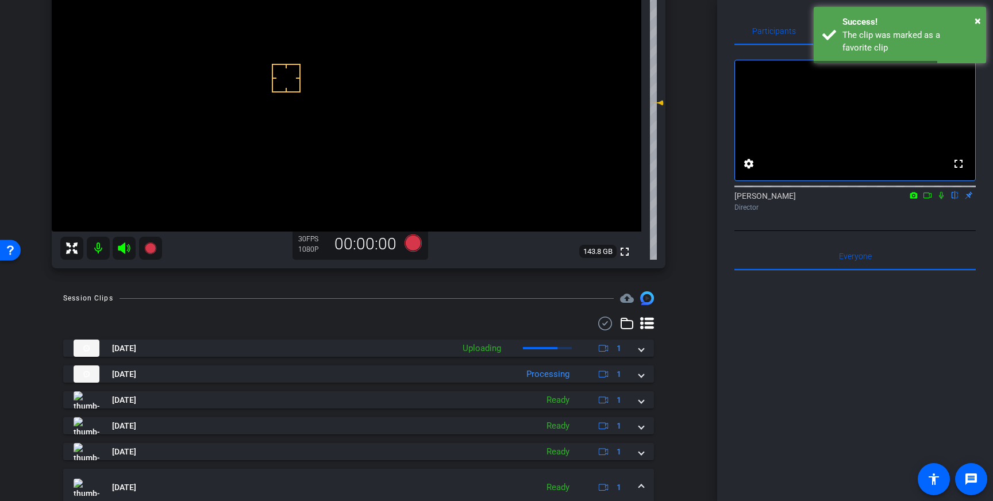
scroll to position [44, 0]
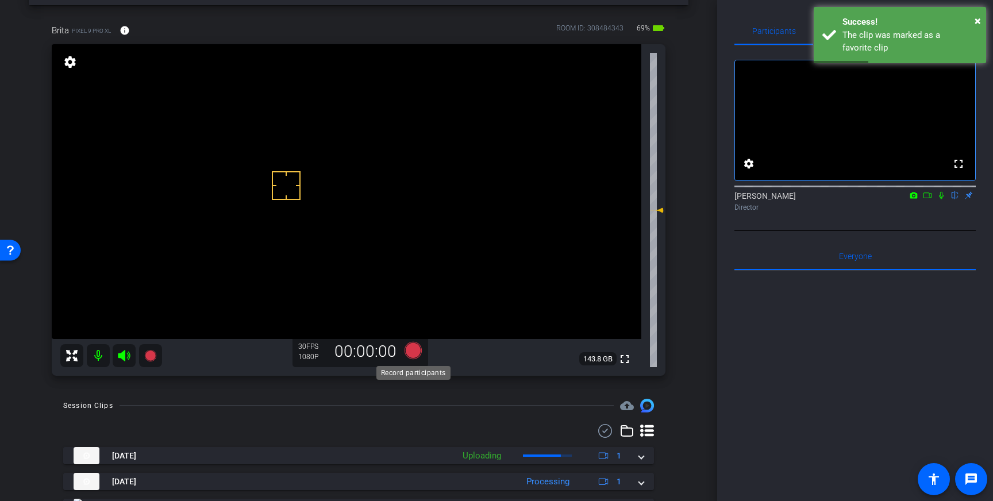
click at [416, 355] on icon at bounding box center [412, 350] width 17 height 17
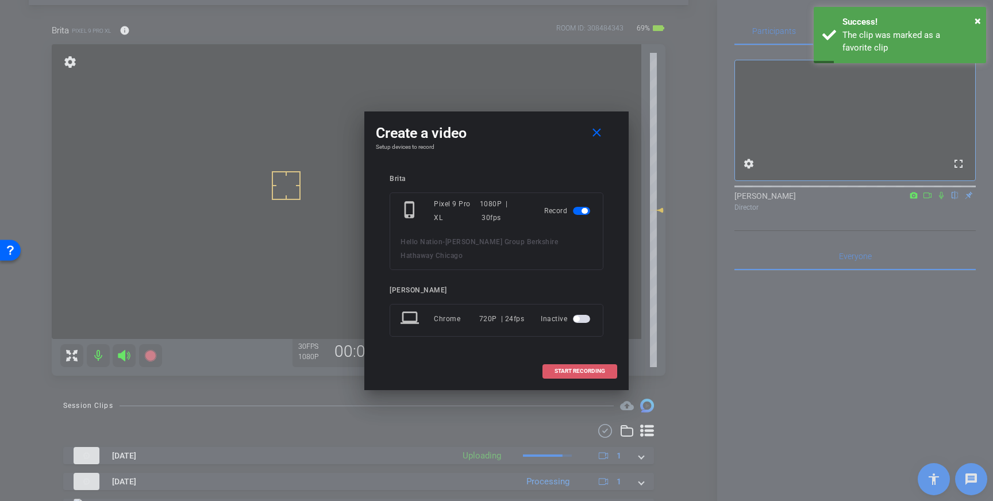
click at [577, 368] on span "START RECORDING" at bounding box center [579, 371] width 51 height 6
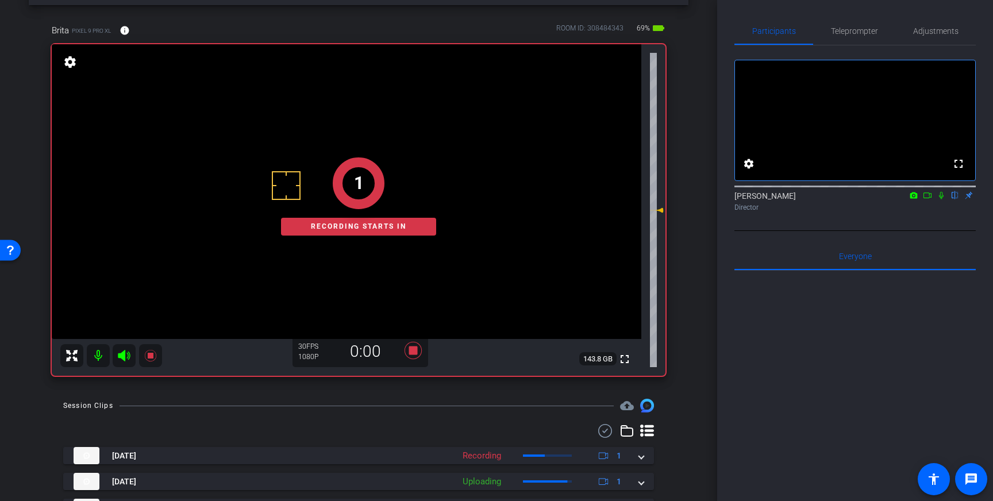
click at [941, 199] on icon at bounding box center [940, 195] width 9 height 8
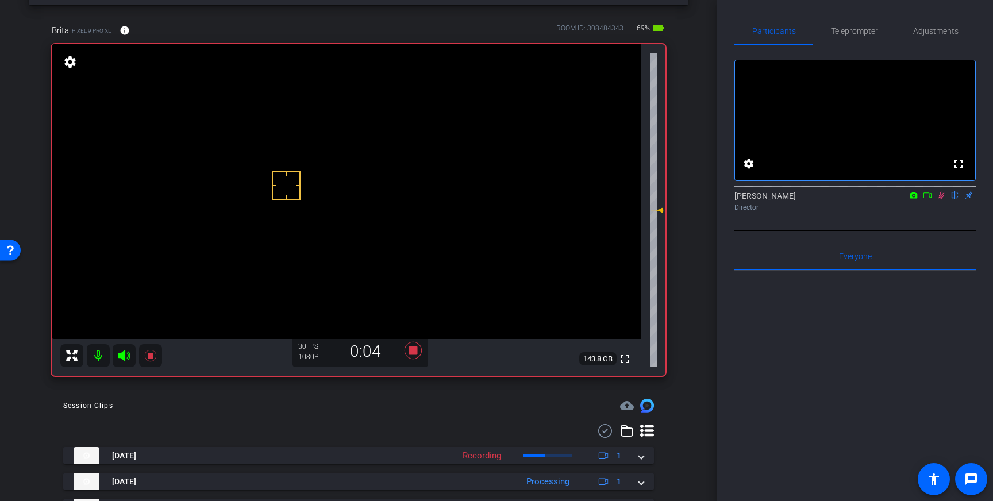
click at [946, 200] on mat-icon at bounding box center [941, 195] width 14 height 10
click at [411, 345] on icon at bounding box center [413, 350] width 28 height 21
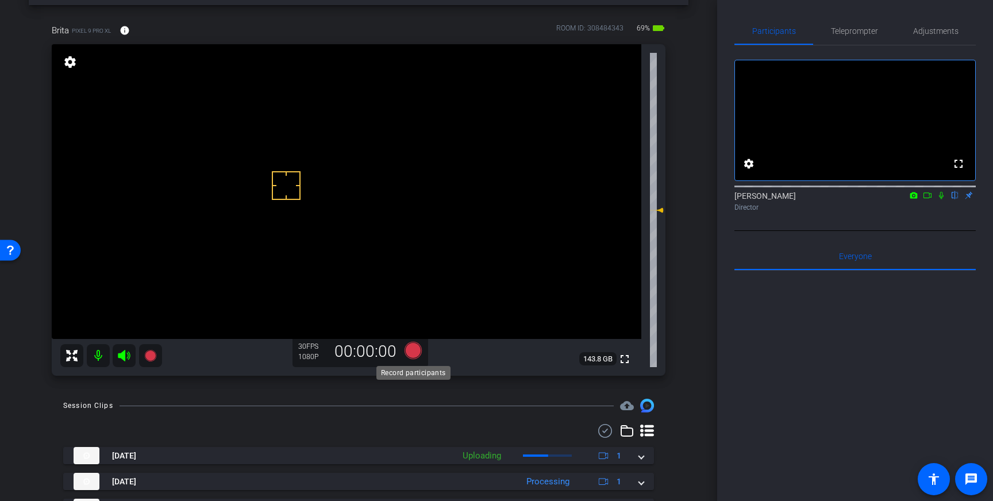
click at [410, 350] on icon at bounding box center [412, 350] width 17 height 17
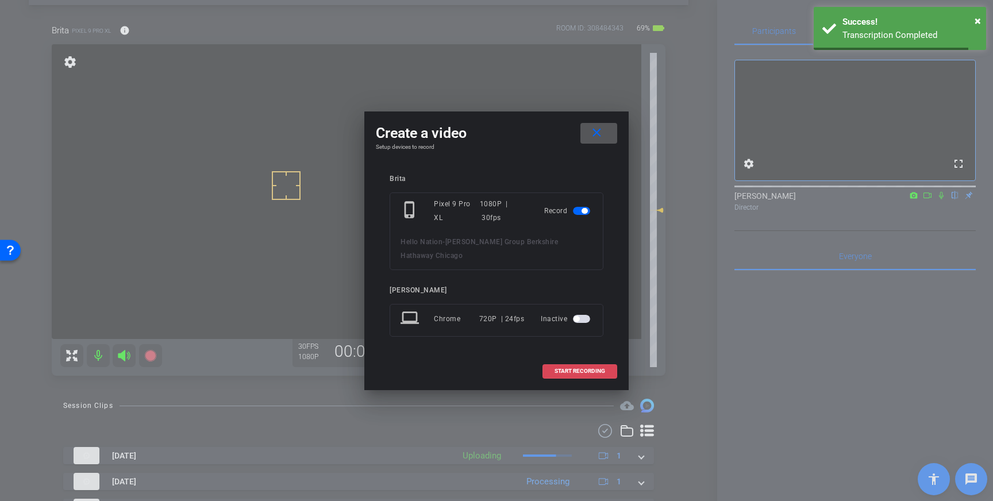
click at [586, 368] on span at bounding box center [580, 371] width 74 height 28
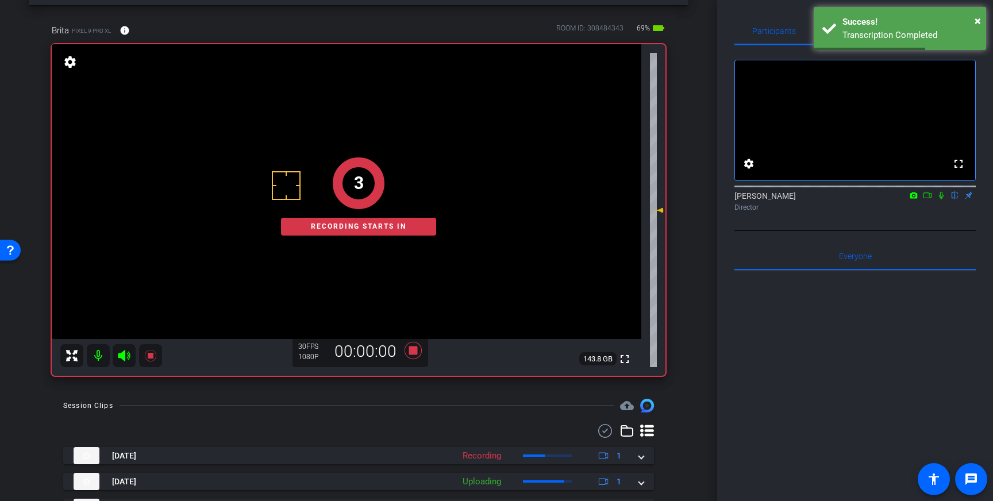
click at [941, 199] on icon at bounding box center [940, 195] width 9 height 8
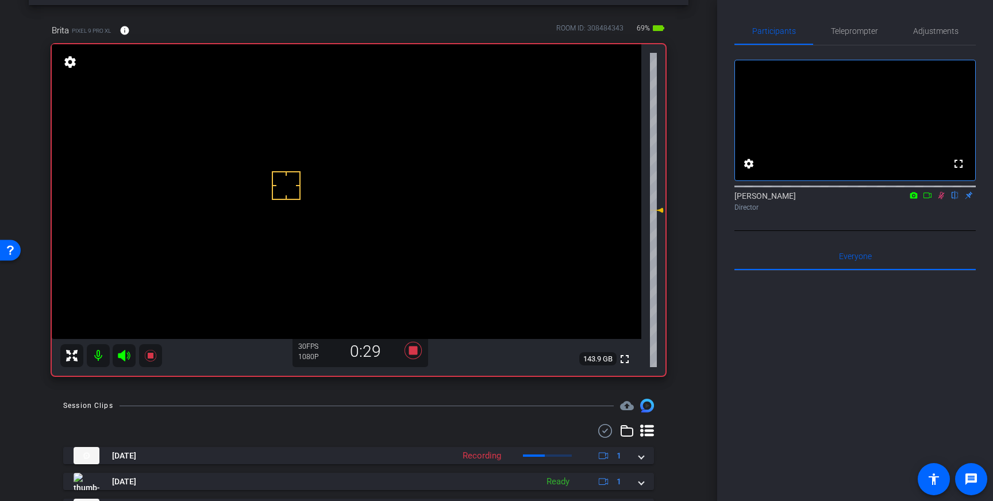
click at [939, 199] on icon at bounding box center [941, 195] width 6 height 7
click at [412, 352] on icon at bounding box center [412, 350] width 17 height 17
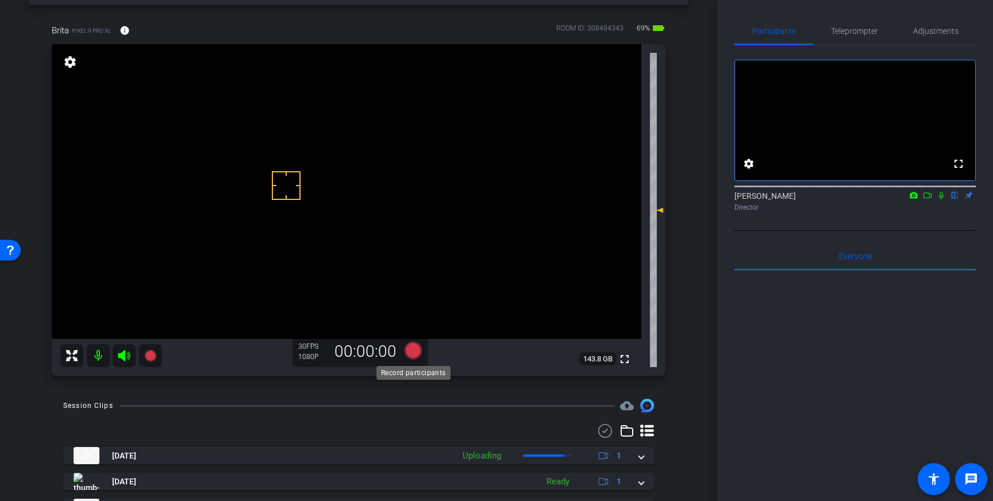
click at [410, 352] on icon at bounding box center [412, 350] width 17 height 17
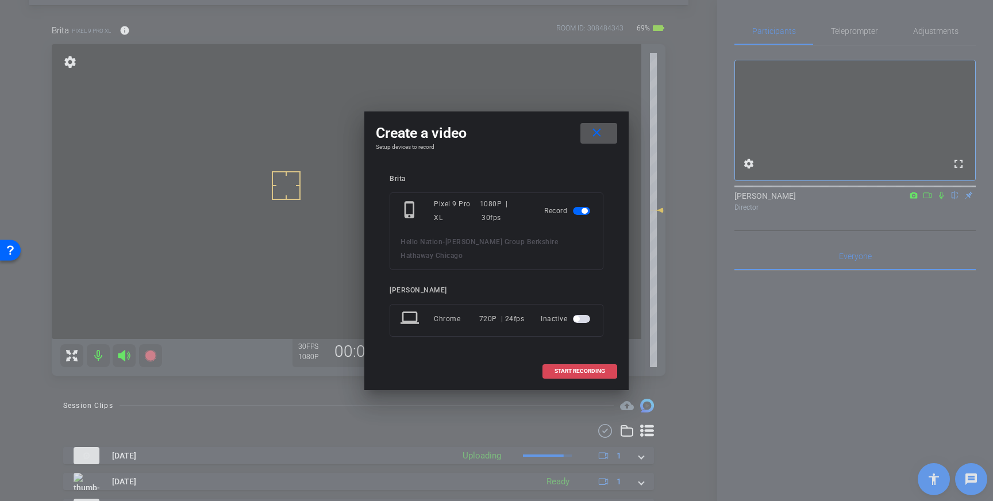
click at [582, 368] on span "START RECORDING" at bounding box center [579, 371] width 51 height 6
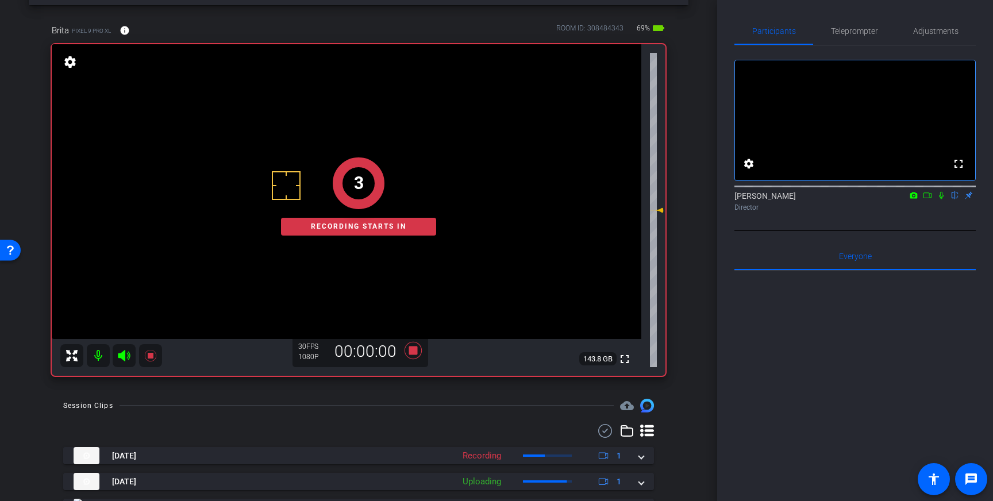
click at [944, 199] on icon at bounding box center [940, 195] width 9 height 8
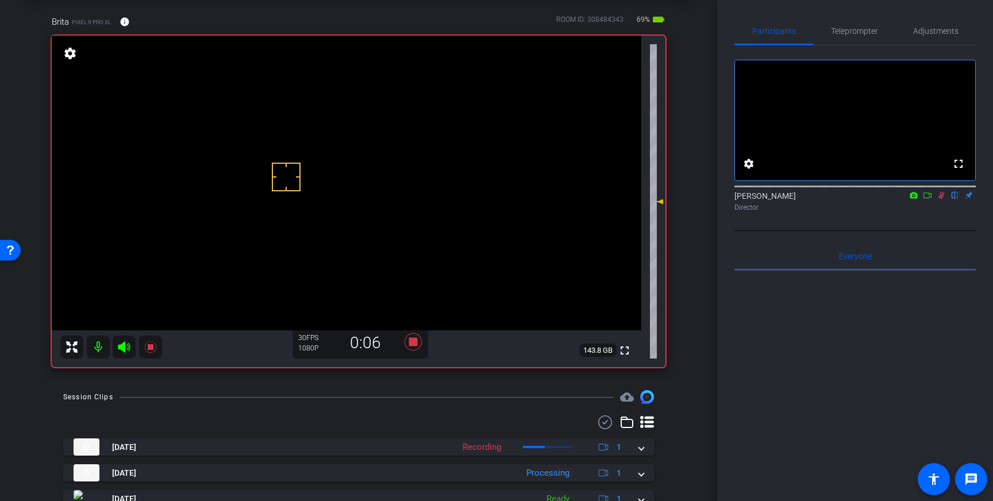
scroll to position [49, 0]
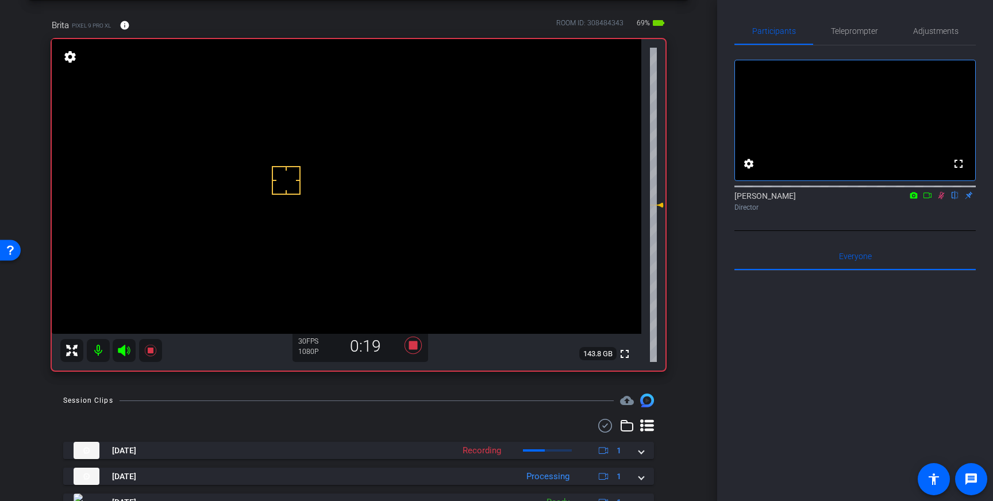
click at [937, 190] on div at bounding box center [854, 185] width 241 height 9
click at [937, 199] on icon at bounding box center [940, 195] width 9 height 8
click at [406, 349] on icon at bounding box center [412, 345] width 17 height 17
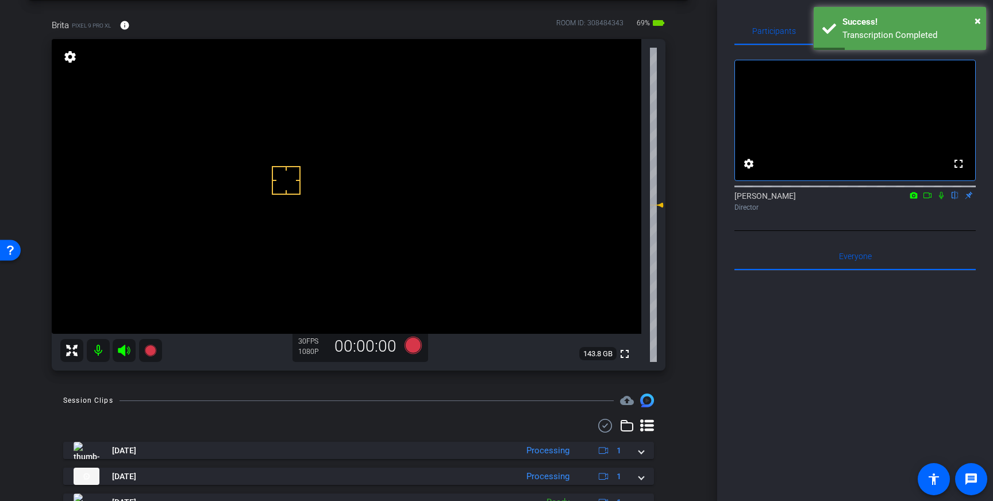
click at [412, 347] on icon at bounding box center [412, 345] width 17 height 17
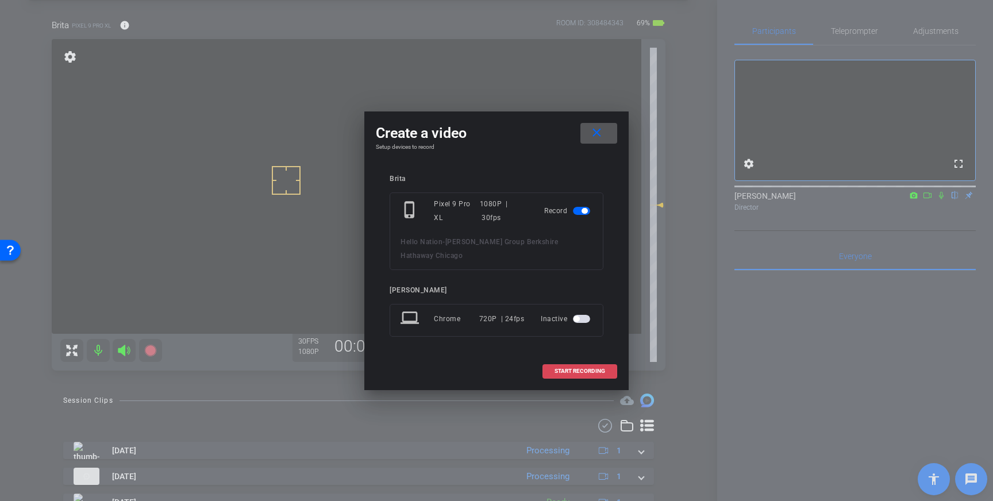
click at [557, 368] on span "START RECORDING" at bounding box center [579, 371] width 51 height 6
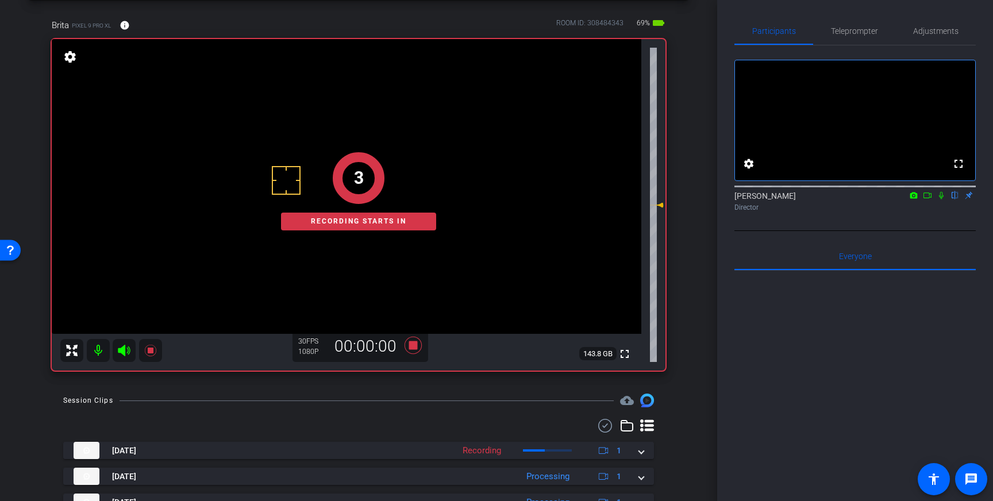
click at [941, 200] on mat-icon at bounding box center [941, 195] width 14 height 10
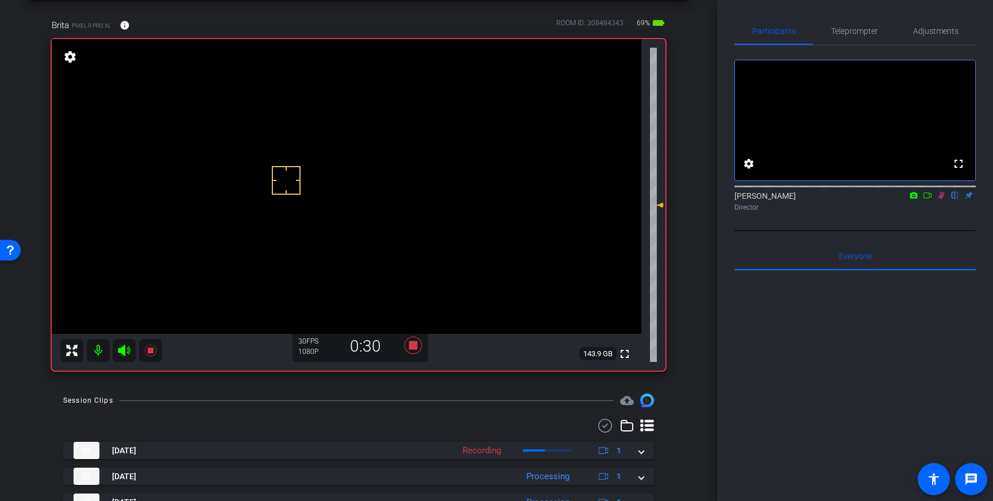
click at [940, 199] on icon at bounding box center [941, 195] width 6 height 7
click at [412, 353] on icon at bounding box center [413, 345] width 28 height 21
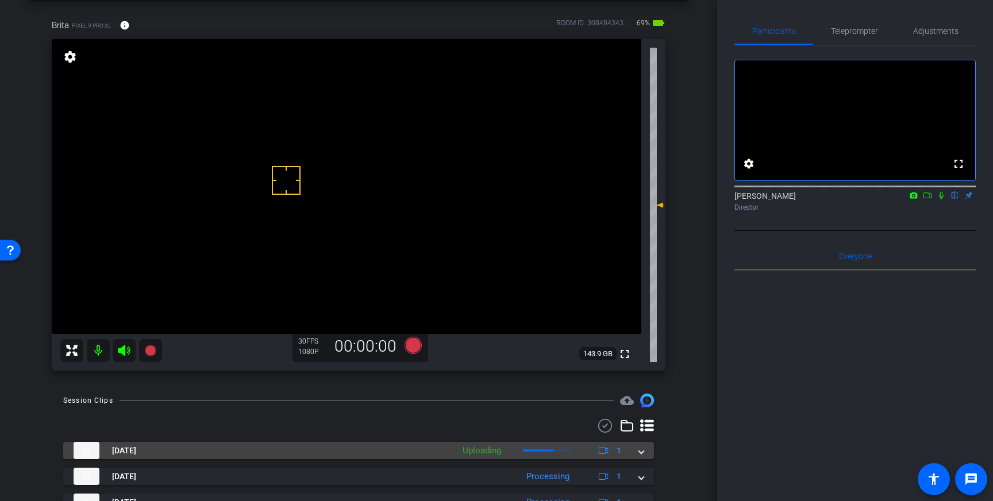
click at [638, 452] on div "[DATE] Uploading 1" at bounding box center [356, 450] width 565 height 17
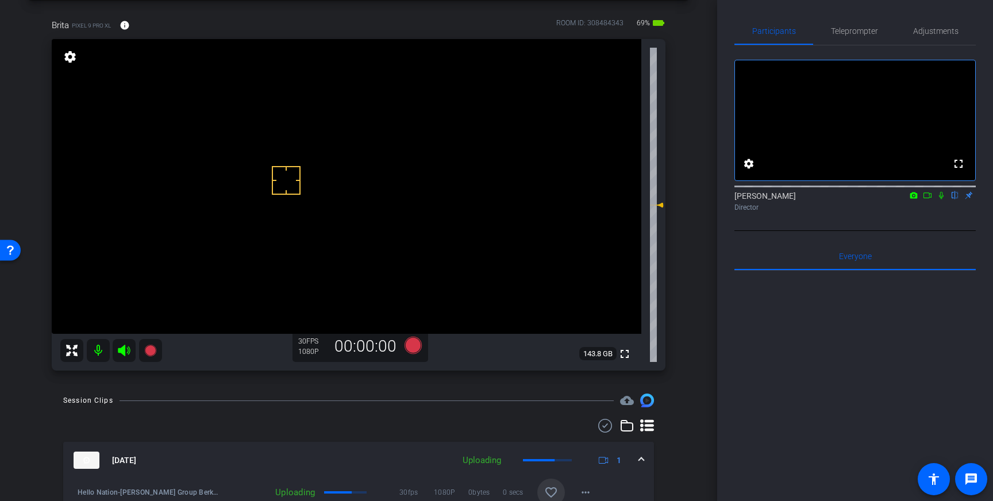
click at [553, 486] on mat-icon "favorite_border" at bounding box center [551, 492] width 14 height 14
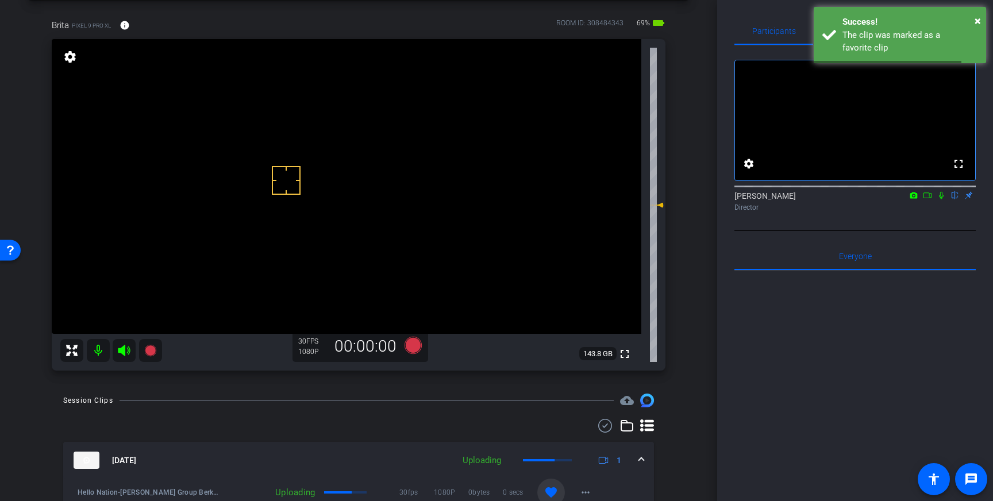
click at [639, 452] on mat-expansion-panel-header "[DATE] Uploading 1" at bounding box center [358, 460] width 591 height 37
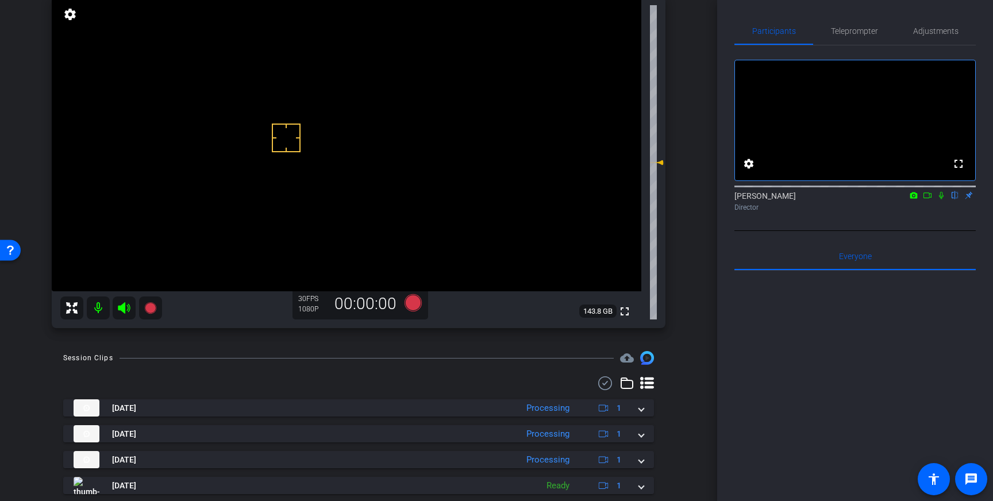
scroll to position [89, 0]
